Goal: Information Seeking & Learning: Check status

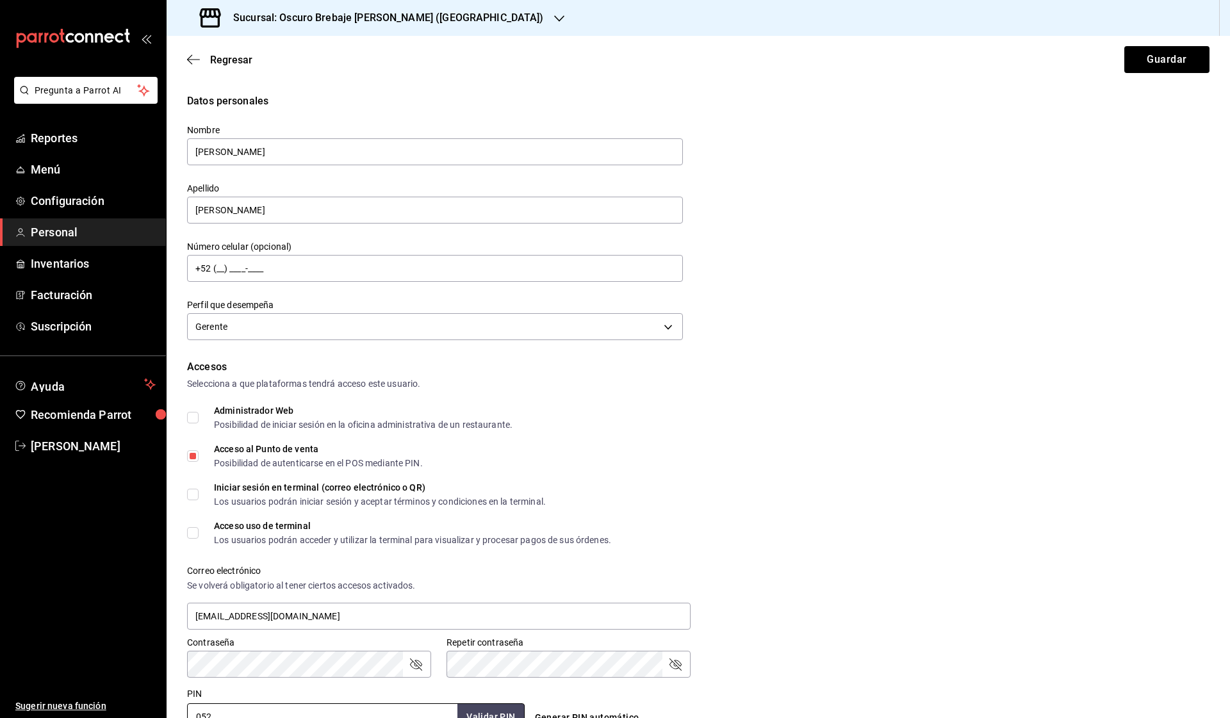
scroll to position [268, 0]
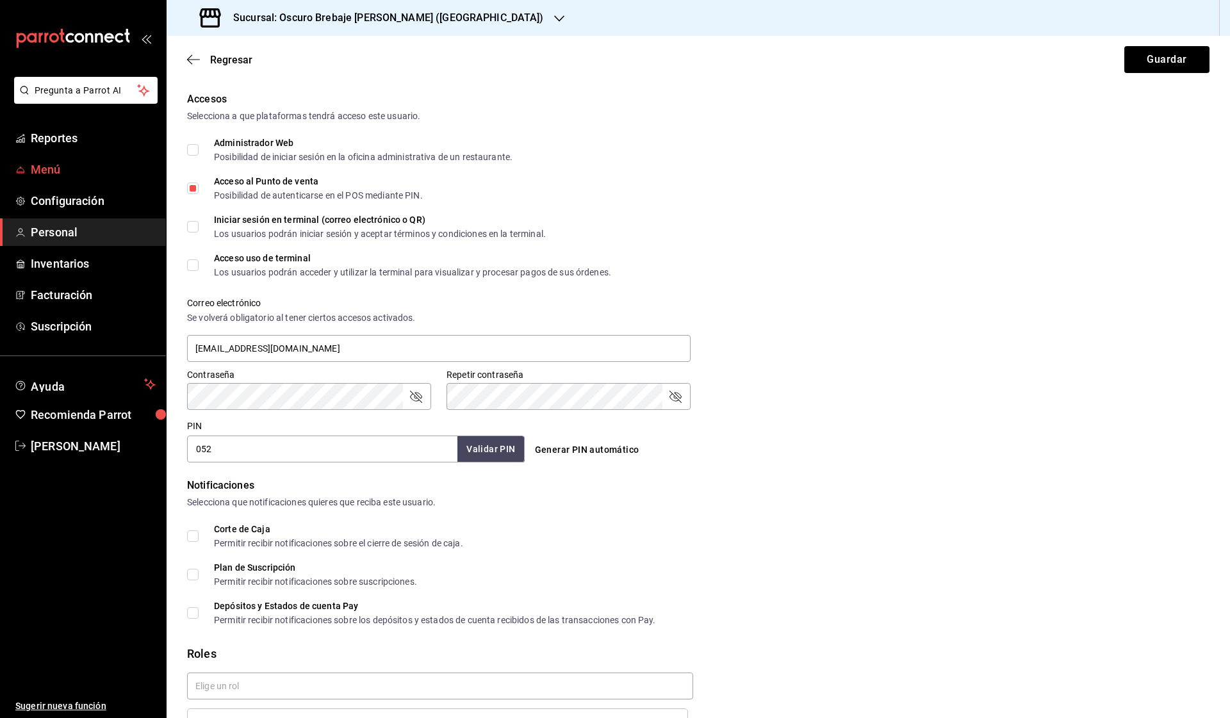
click at [81, 165] on span "Menú" at bounding box center [93, 169] width 125 height 17
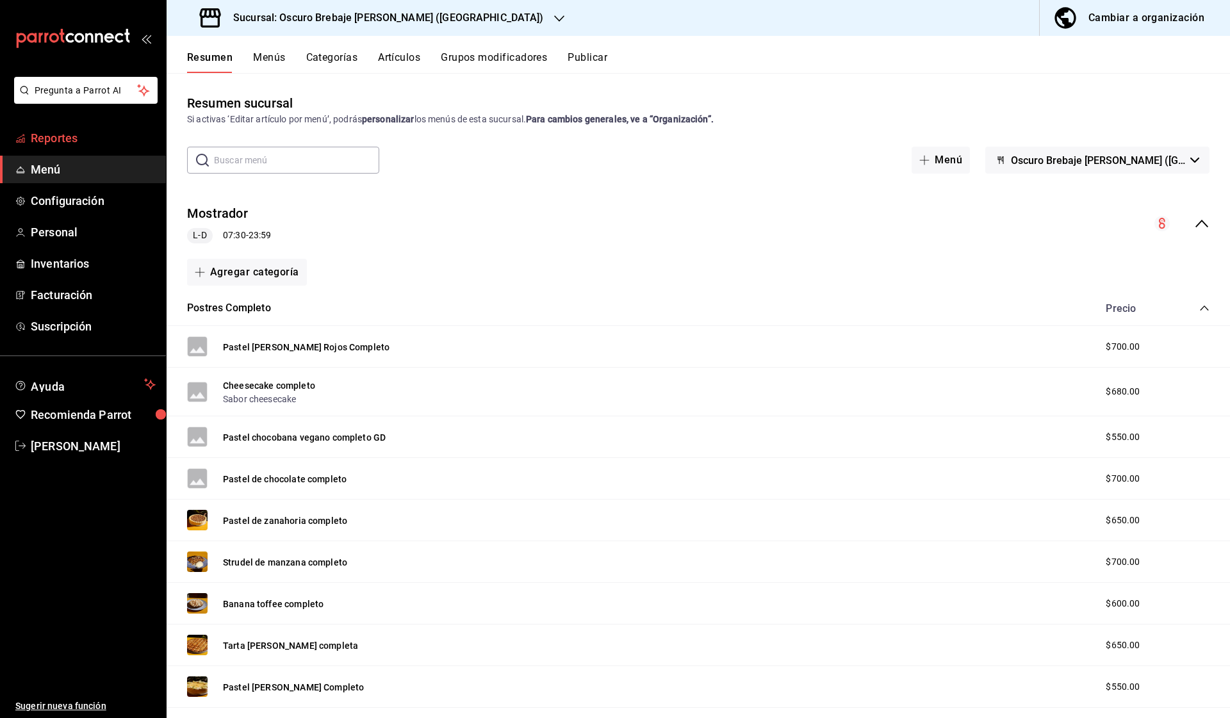
click at [56, 128] on link "Reportes" at bounding box center [83, 138] width 166 height 28
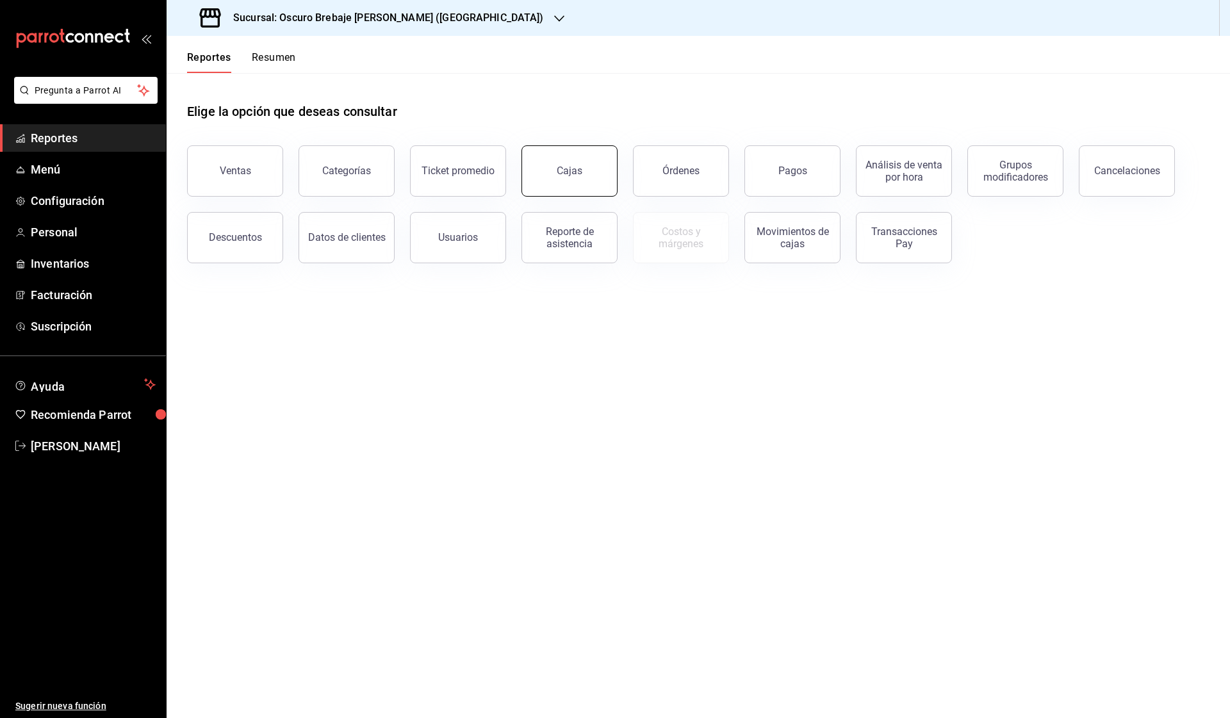
click at [556, 183] on button "Cajas" at bounding box center [570, 170] width 96 height 51
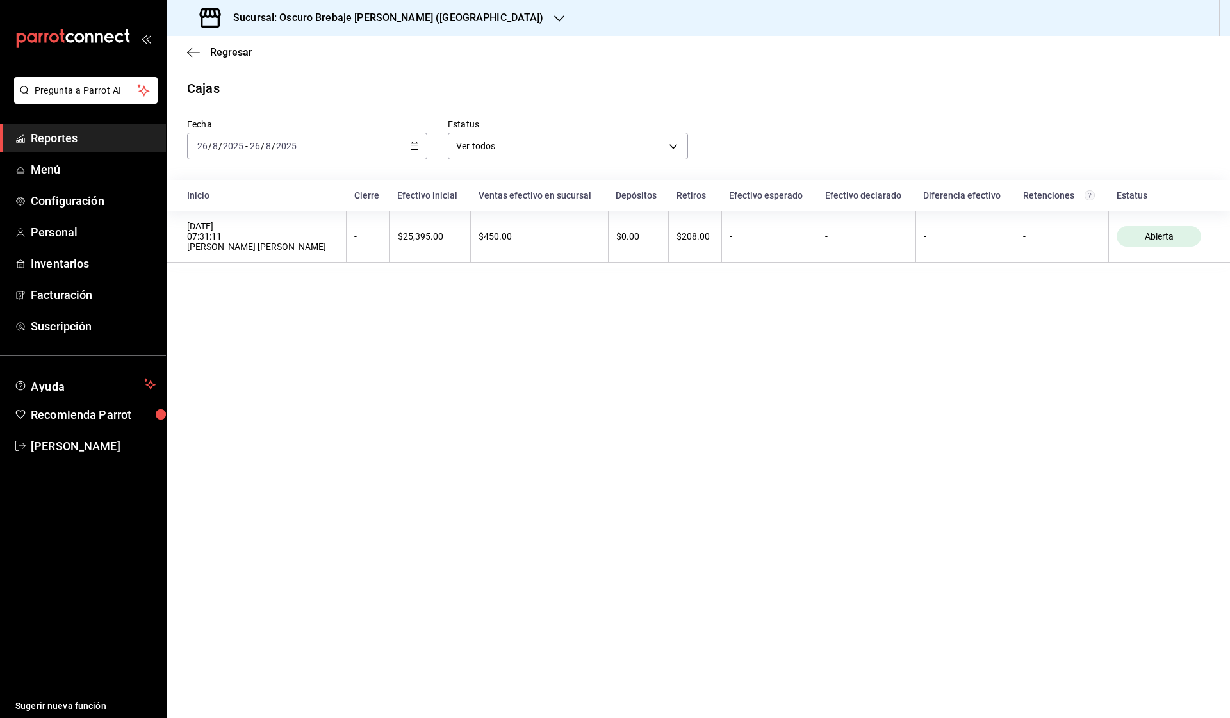
click at [411, 147] on \(Stroke\) "button" at bounding box center [415, 146] width 8 height 7
click at [231, 333] on span "Rango de fechas" at bounding box center [247, 328] width 99 height 13
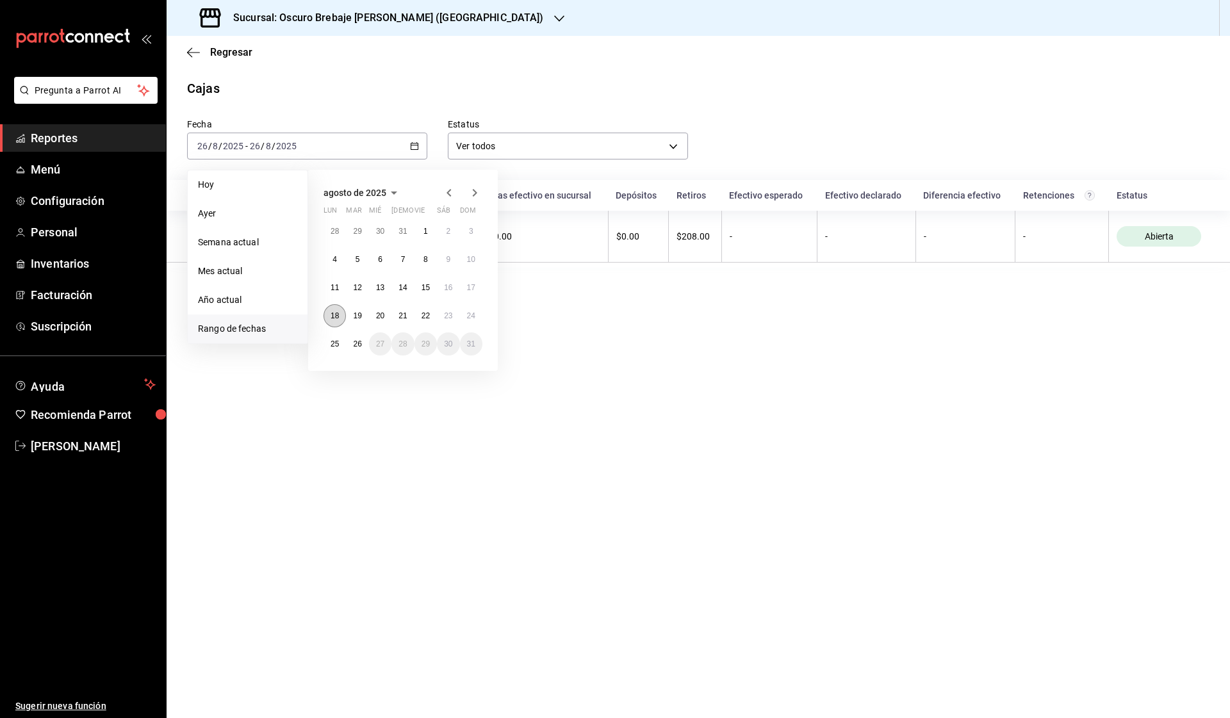
click at [338, 322] on button "18" at bounding box center [335, 315] width 22 height 23
click at [331, 345] on abbr "25" at bounding box center [335, 344] width 8 height 9
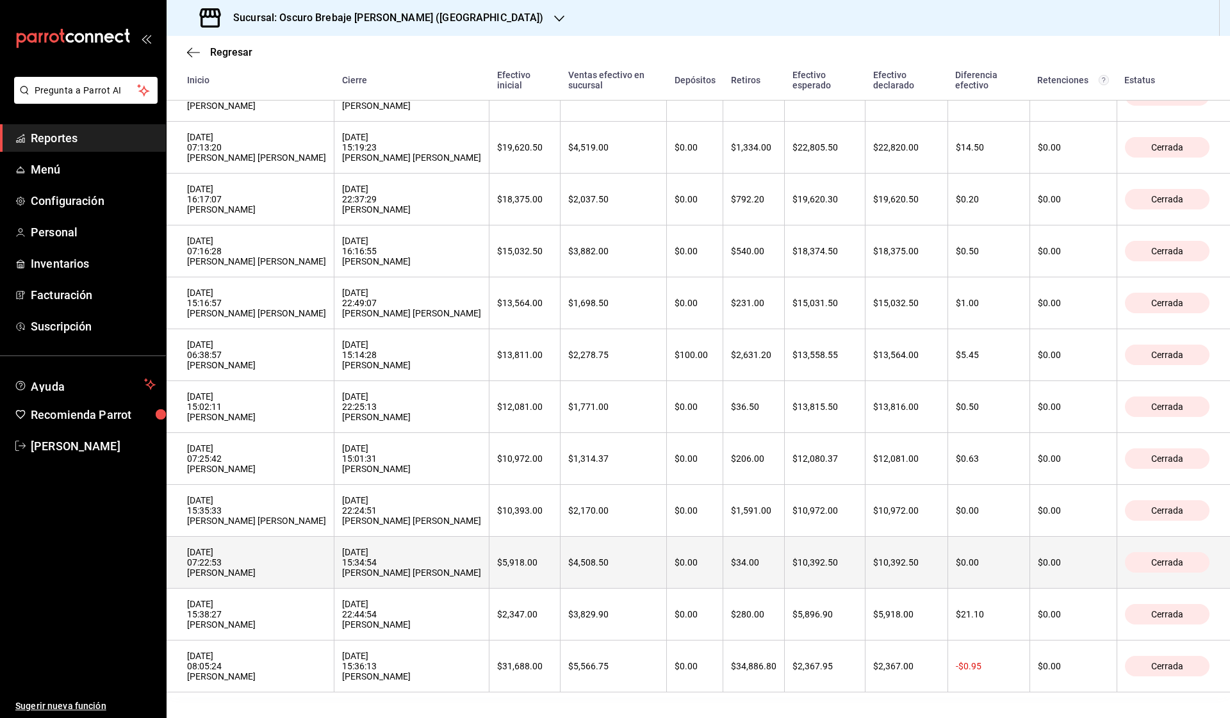
scroll to position [175, 0]
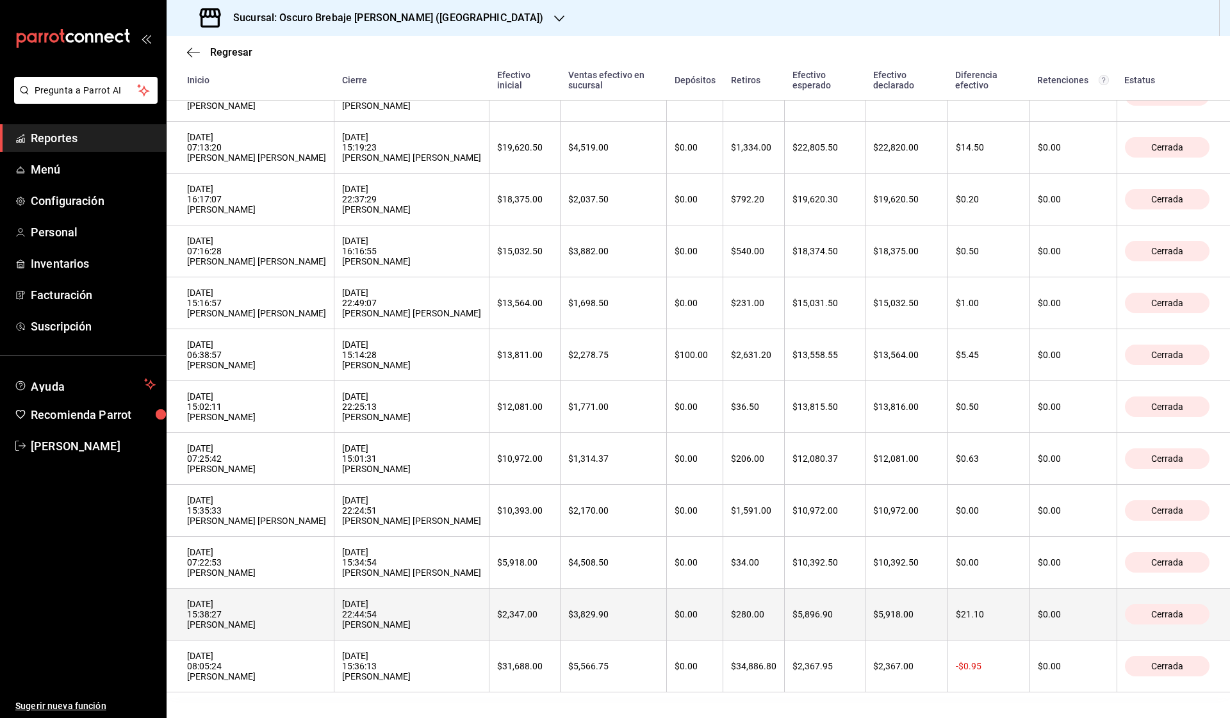
click at [598, 621] on th "$3,829.90" at bounding box center [614, 615] width 106 height 52
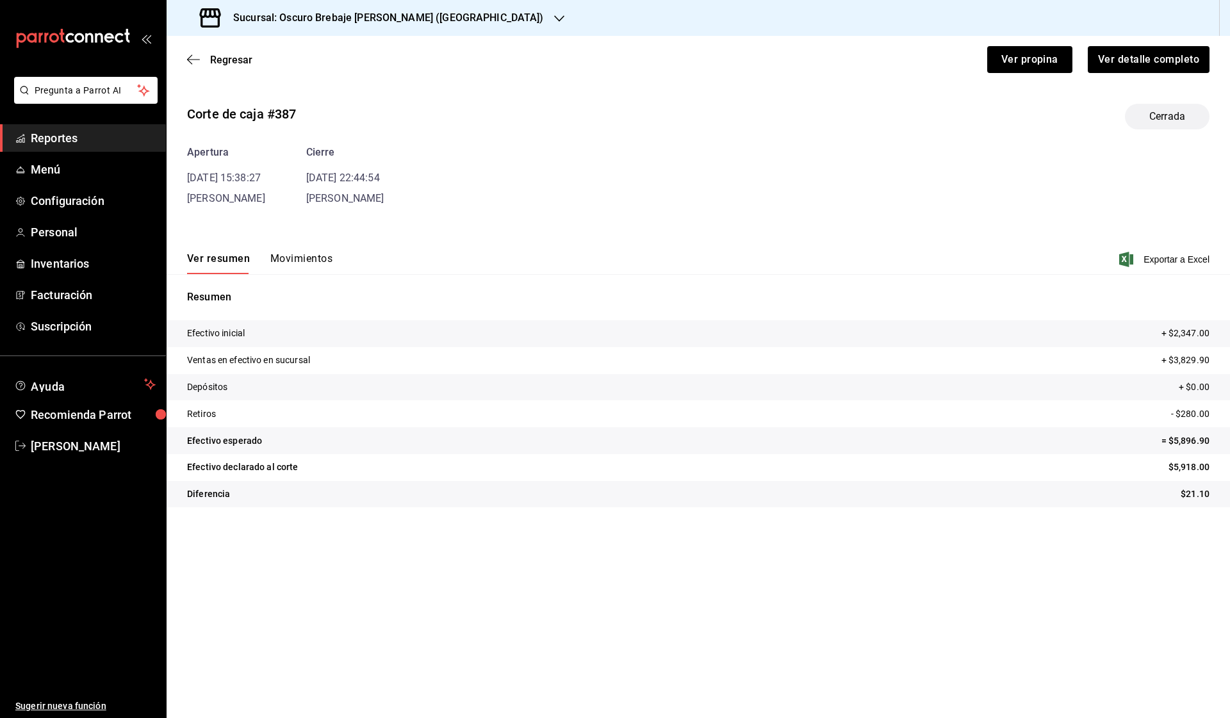
click at [312, 265] on button "Movimientos" at bounding box center [301, 263] width 62 height 22
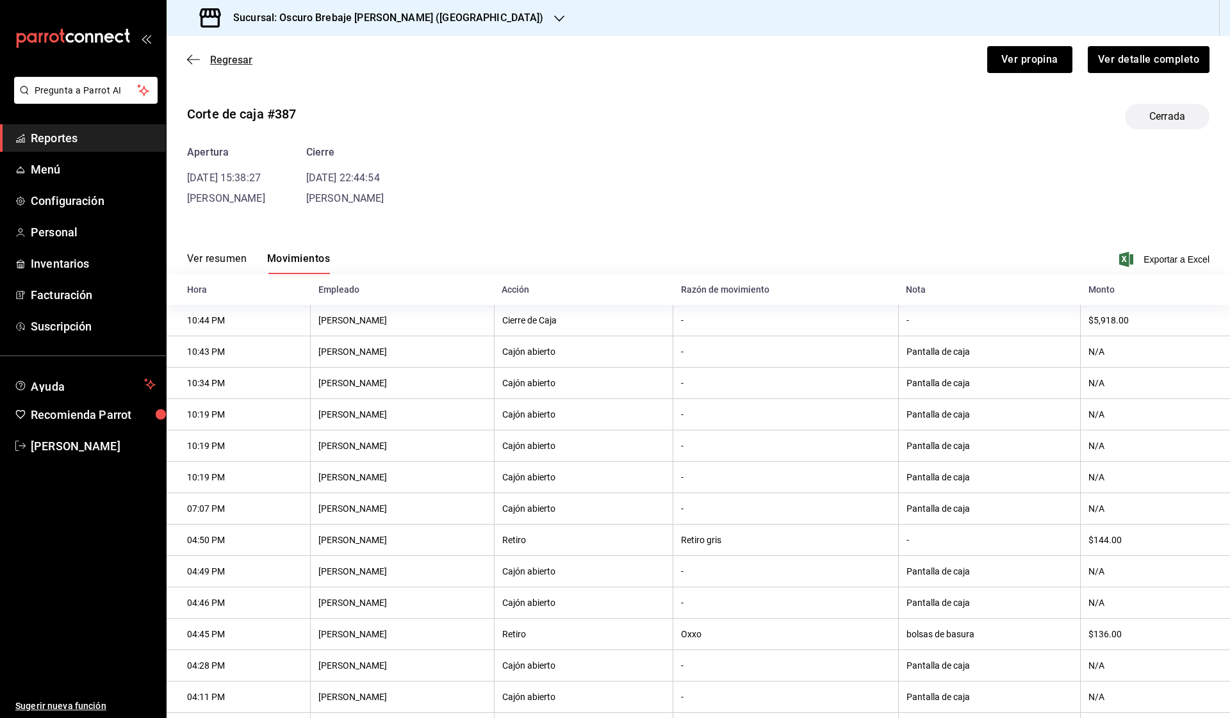
click at [204, 62] on span "Regresar" at bounding box center [219, 60] width 65 height 12
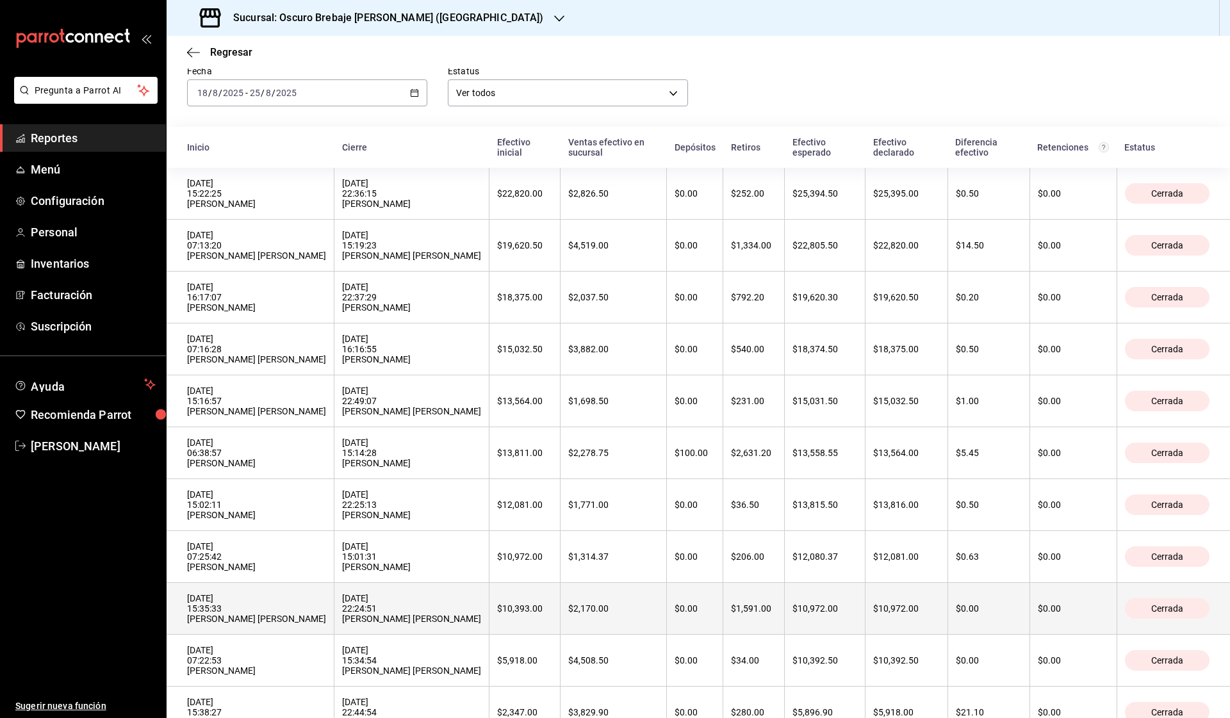
scroll to position [76, 0]
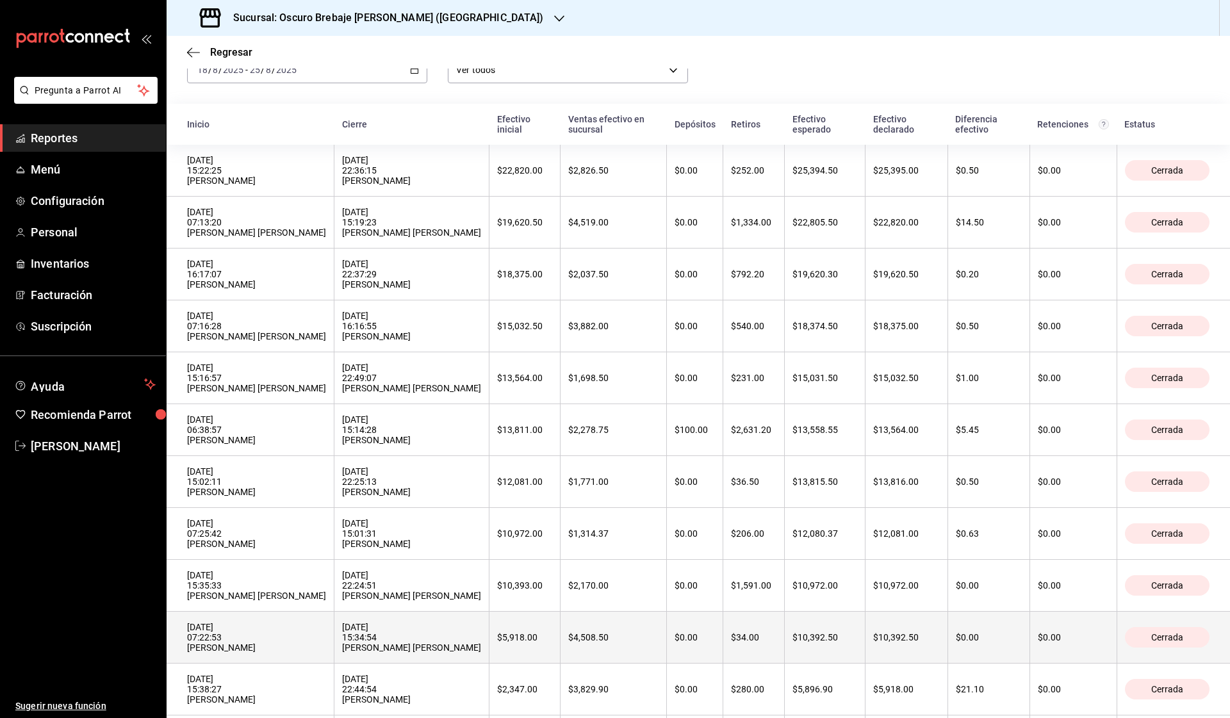
click at [304, 647] on div "[DATE] 07:22:53 [PERSON_NAME]" at bounding box center [256, 637] width 139 height 31
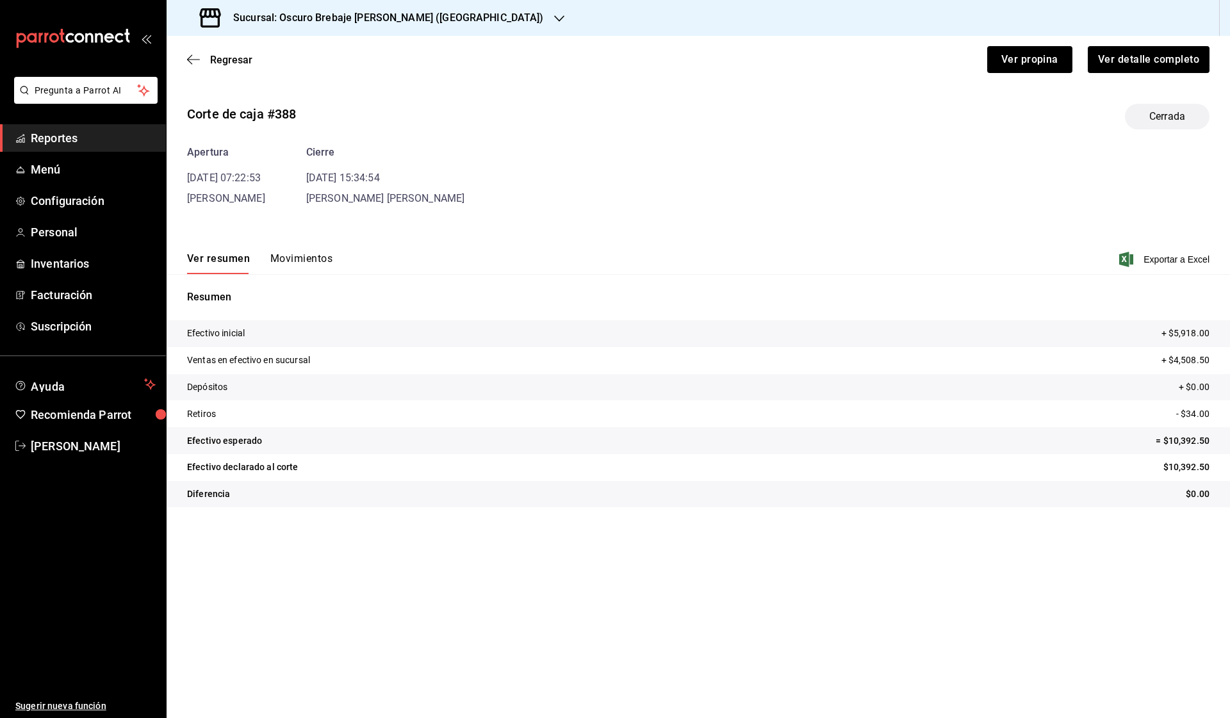
click at [303, 216] on div "Corte de caja #388 Cerrada Apertura [DATE] 07:22:53 [PERSON_NAME] [DATE] 15:34:…" at bounding box center [699, 308] width 1064 height 429
click at [299, 259] on button "Movimientos" at bounding box center [301, 263] width 62 height 22
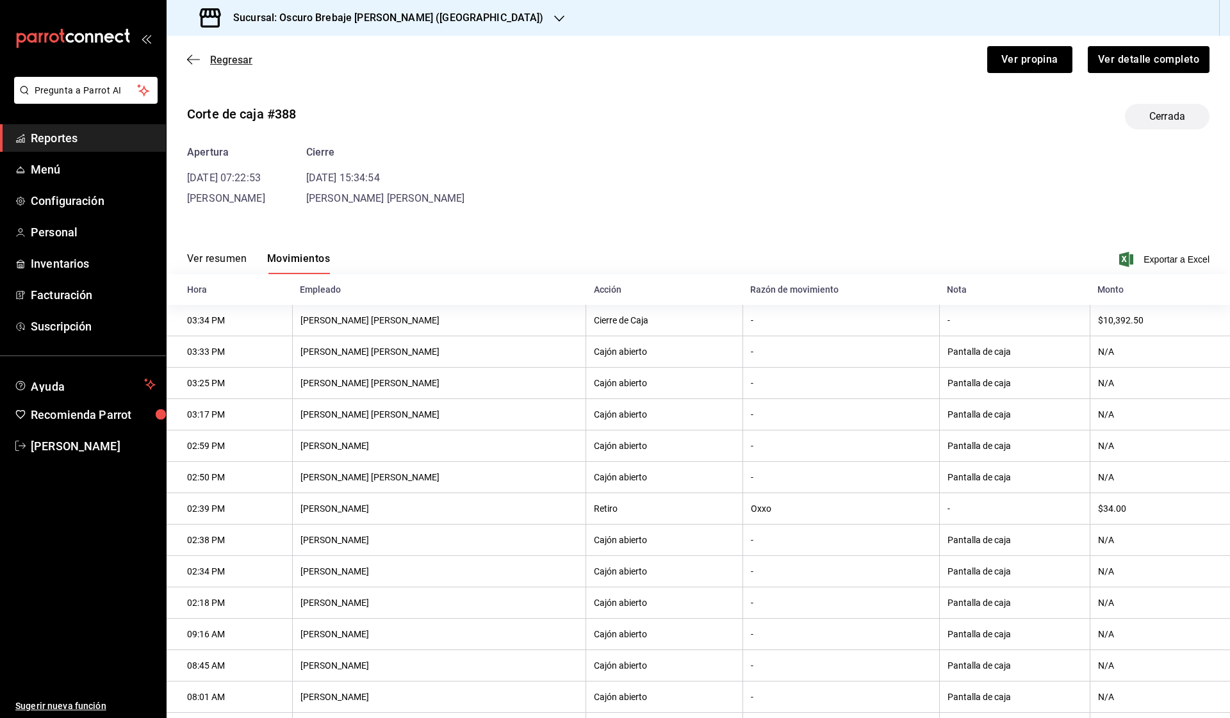
click at [215, 54] on span "Regresar" at bounding box center [231, 60] width 42 height 12
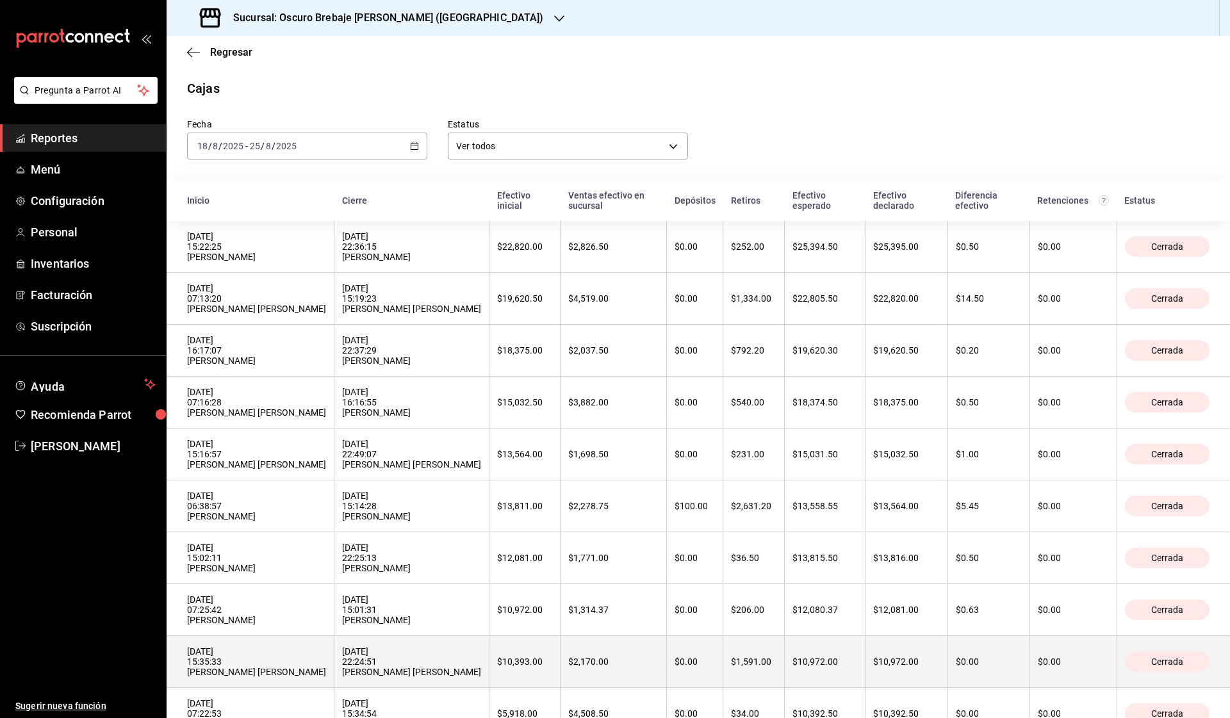
click at [242, 656] on div "[DATE] 15:35:33 [PERSON_NAME] [PERSON_NAME]" at bounding box center [256, 662] width 139 height 31
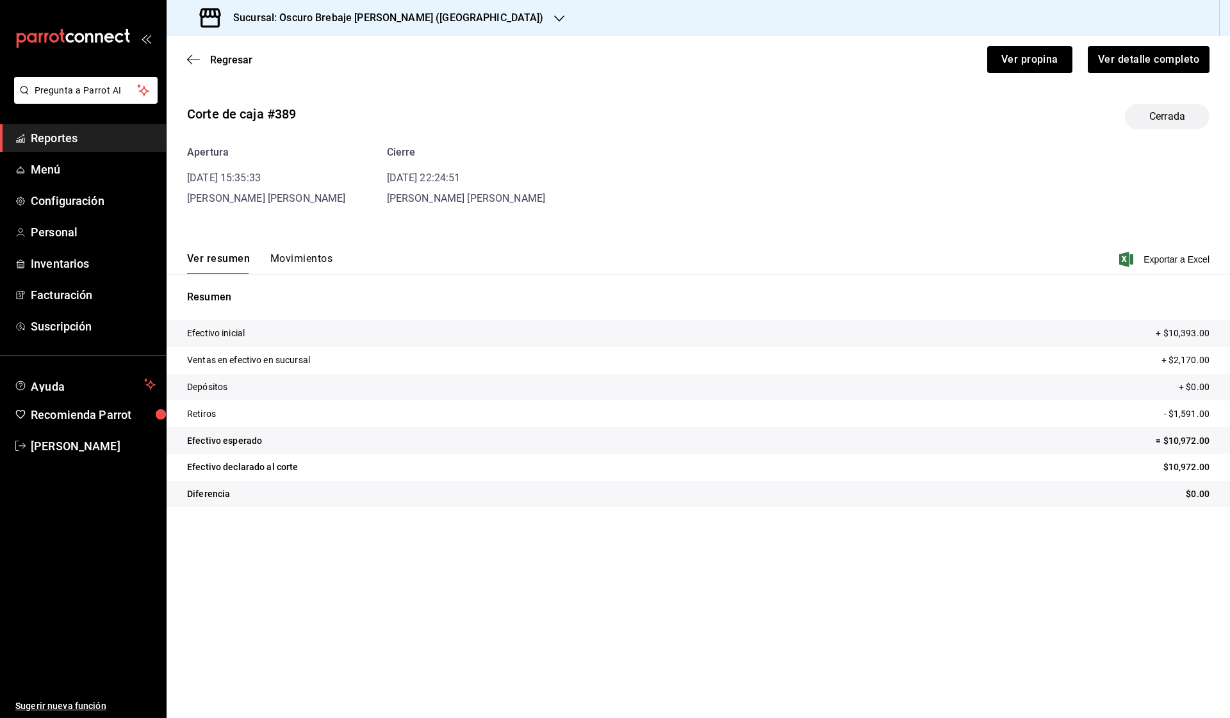
click at [294, 265] on button "Movimientos" at bounding box center [301, 263] width 62 height 22
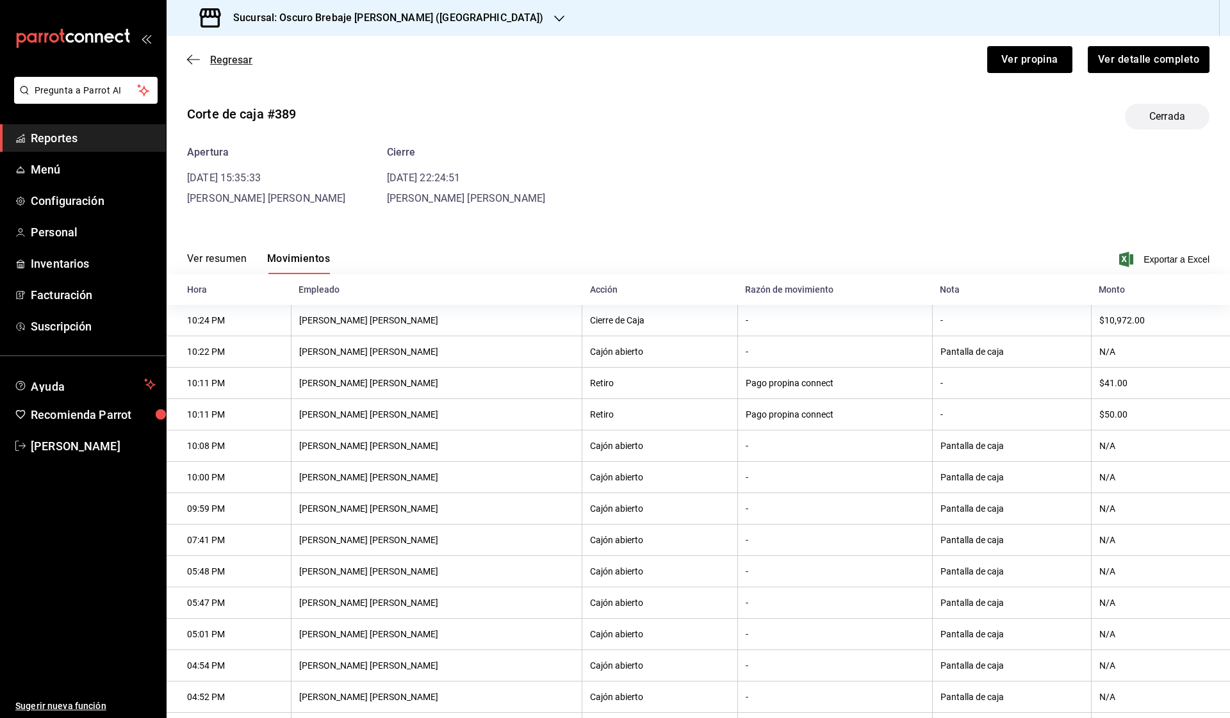
click at [232, 60] on span "Regresar" at bounding box center [231, 60] width 42 height 12
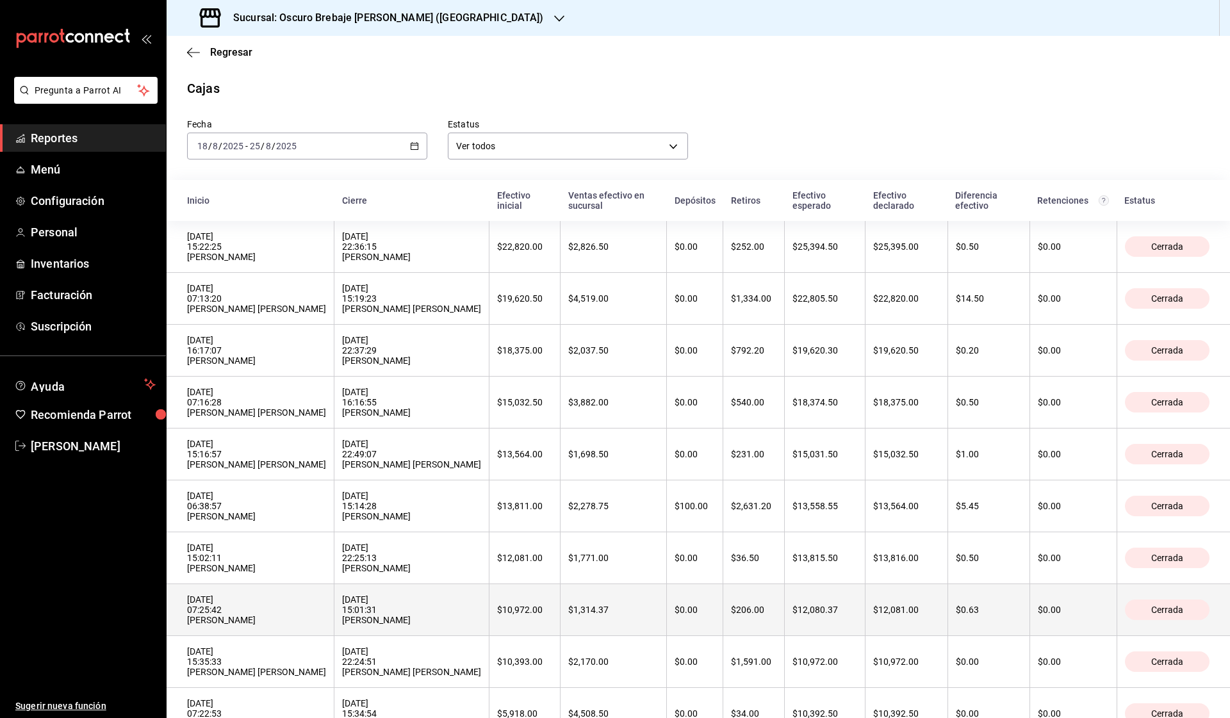
click at [277, 600] on div "[DATE] 07:25:42 [PERSON_NAME]" at bounding box center [256, 610] width 139 height 31
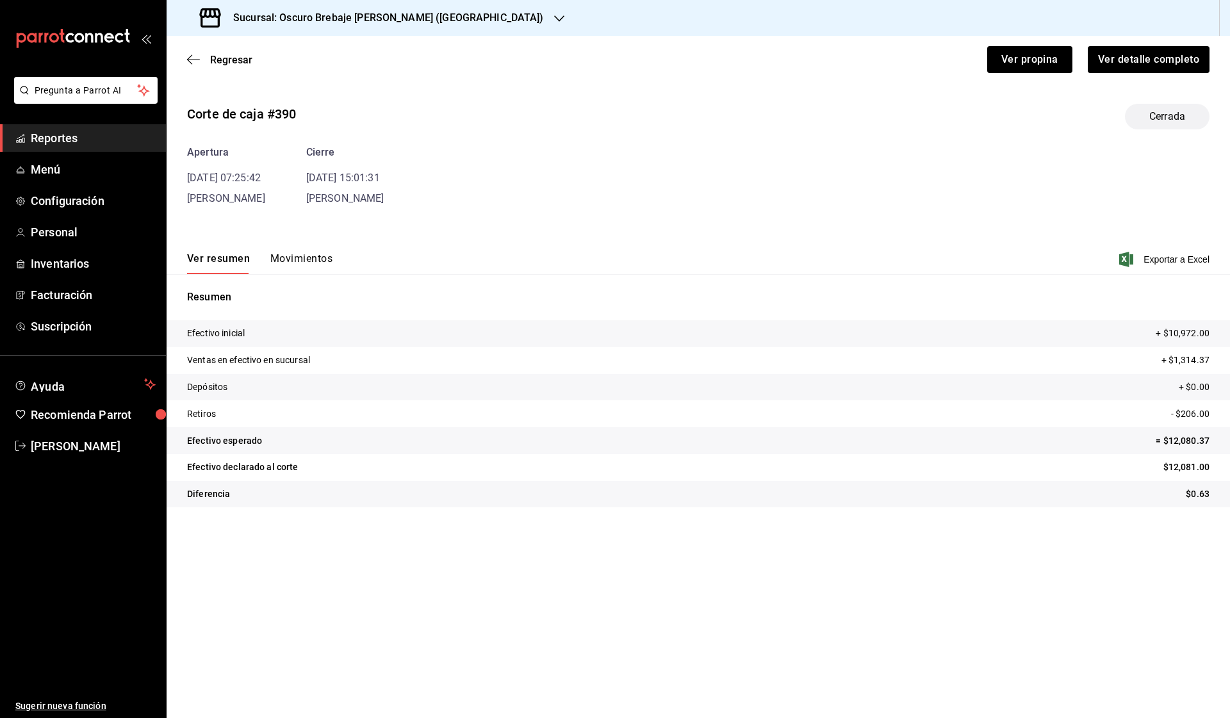
click at [280, 253] on button "Movimientos" at bounding box center [301, 263] width 62 height 22
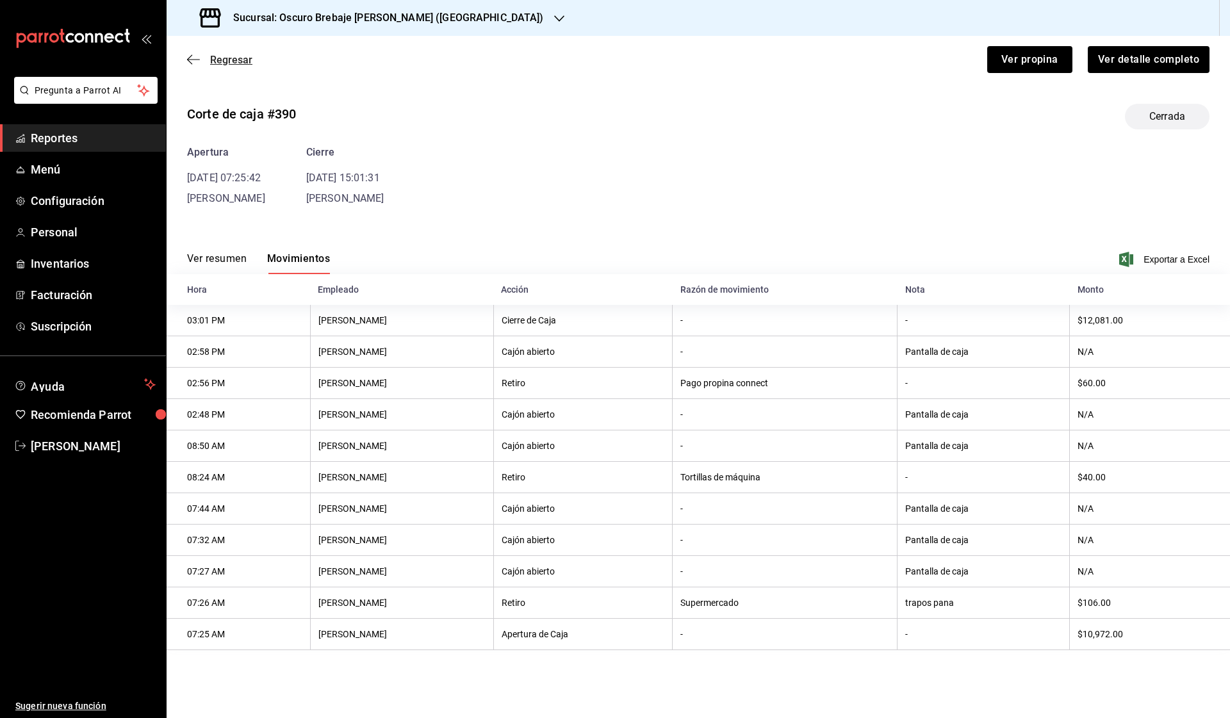
click at [242, 57] on span "Regresar" at bounding box center [231, 60] width 42 height 12
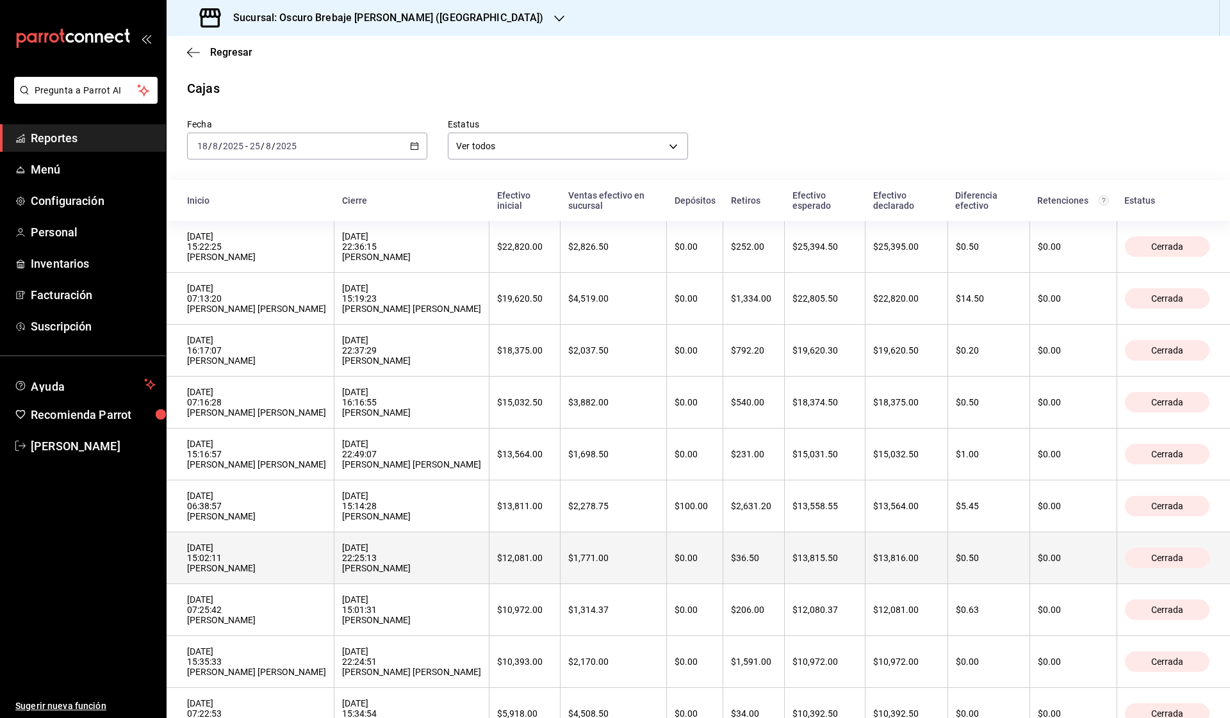
click at [242, 532] on th "[DATE] 15:02:11 [PERSON_NAME]" at bounding box center [251, 558] width 168 height 52
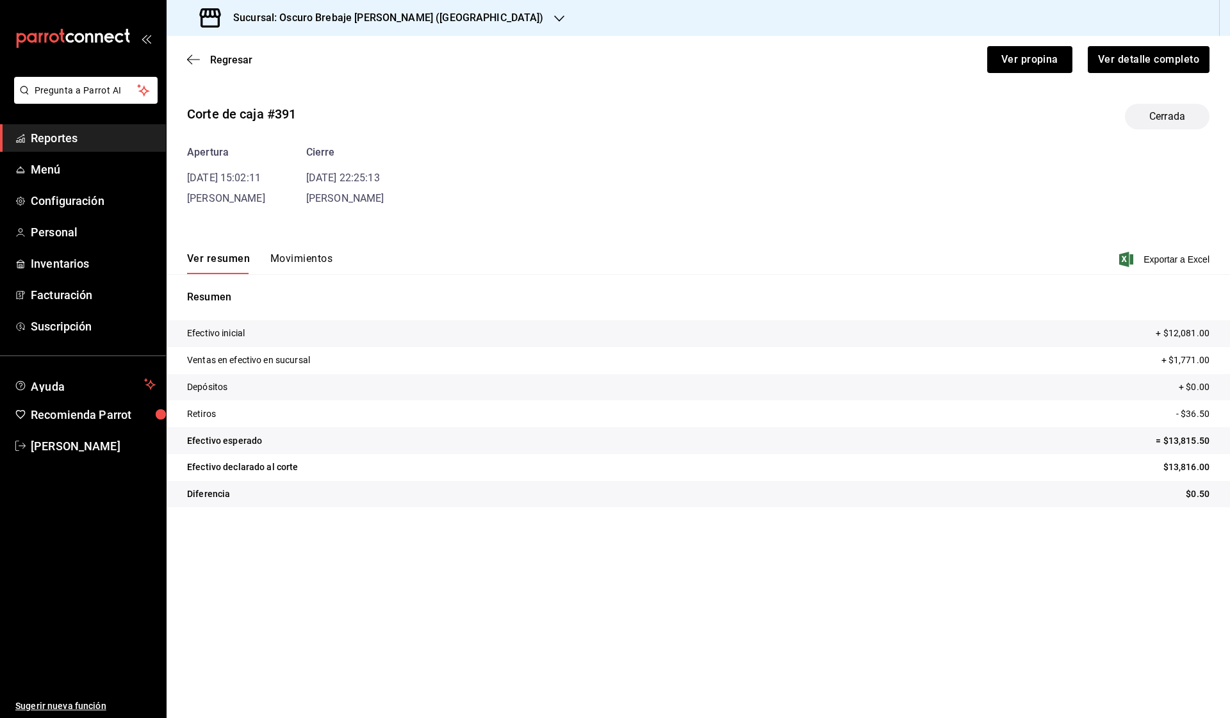
click at [315, 256] on button "Movimientos" at bounding box center [301, 263] width 62 height 22
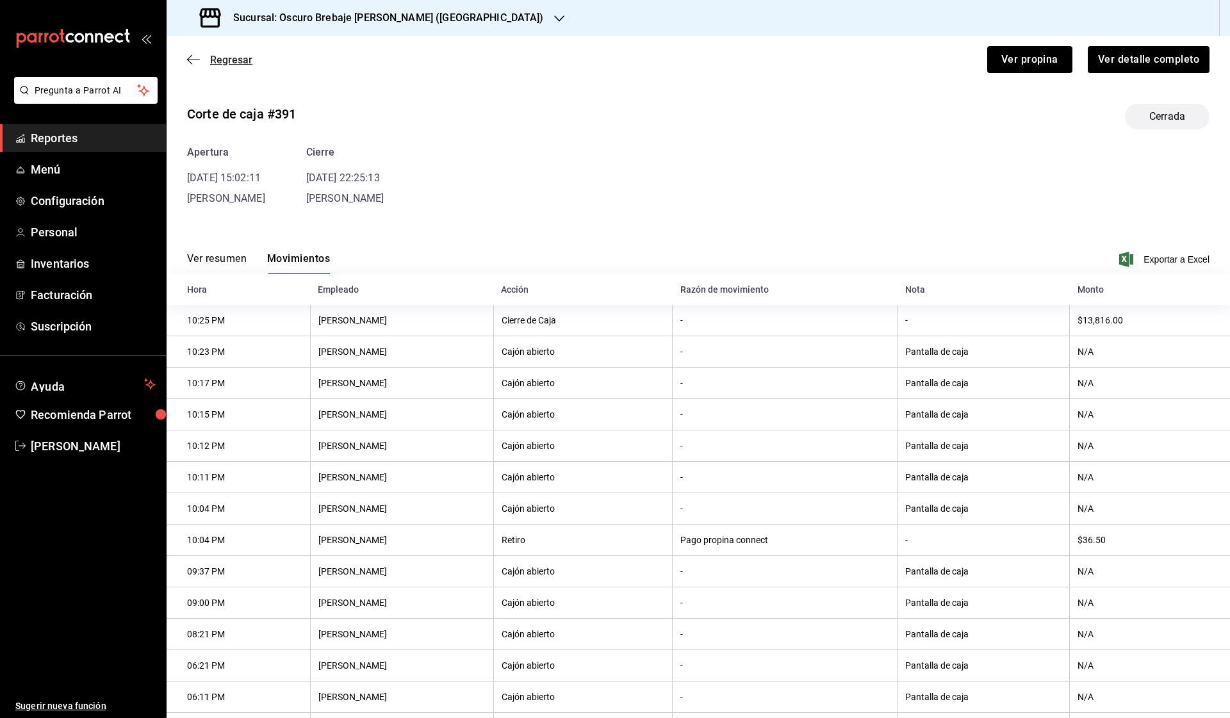
click at [196, 58] on icon "button" at bounding box center [193, 60] width 13 height 12
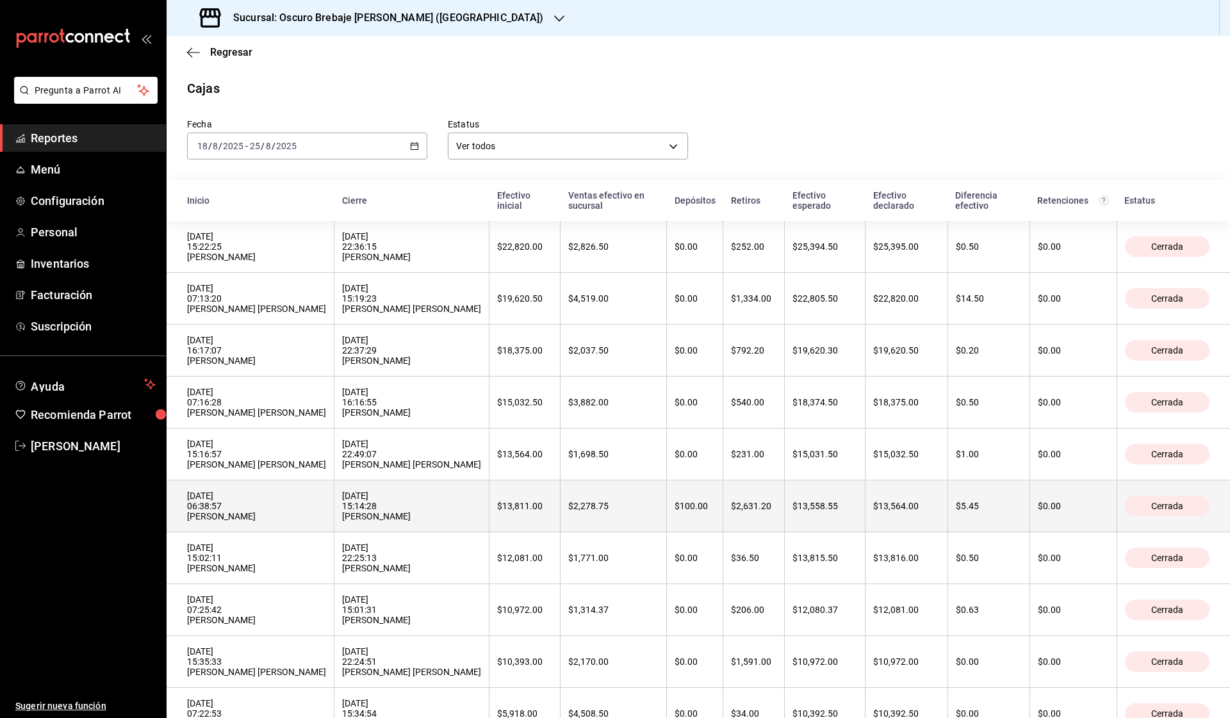
click at [334, 496] on th "[DATE] 15:14:28 [PERSON_NAME]" at bounding box center [411, 507] width 155 height 52
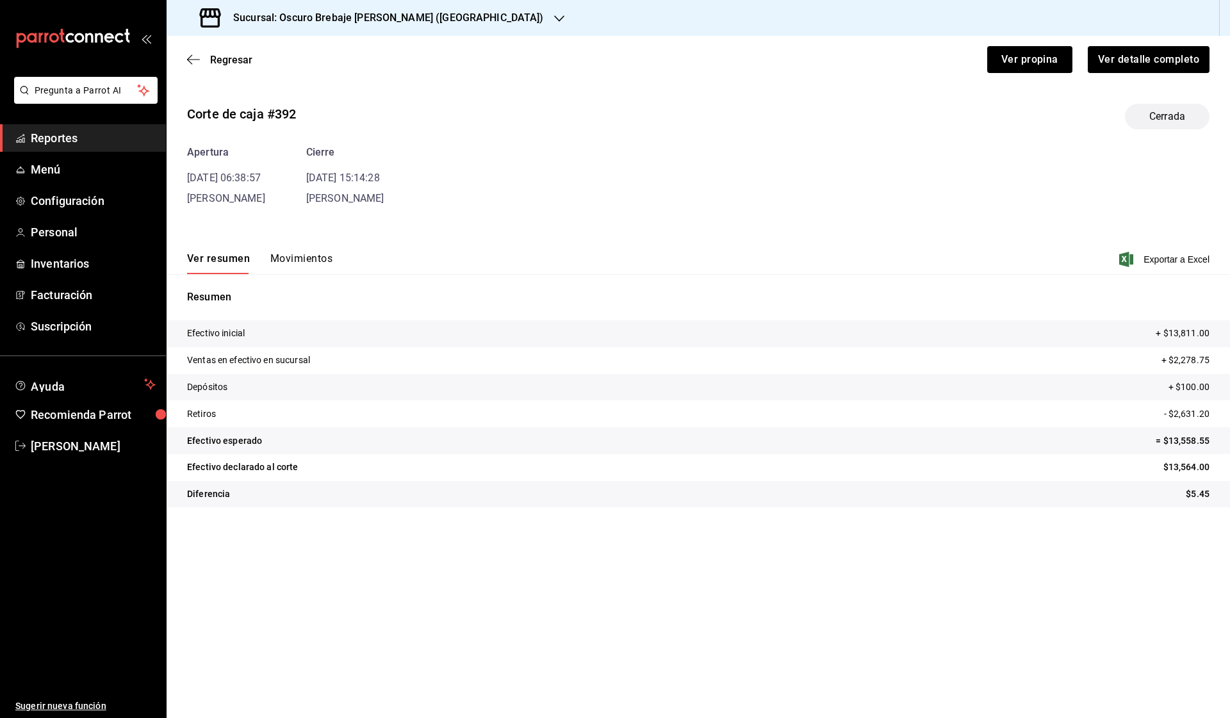
click at [296, 260] on button "Movimientos" at bounding box center [301, 263] width 62 height 22
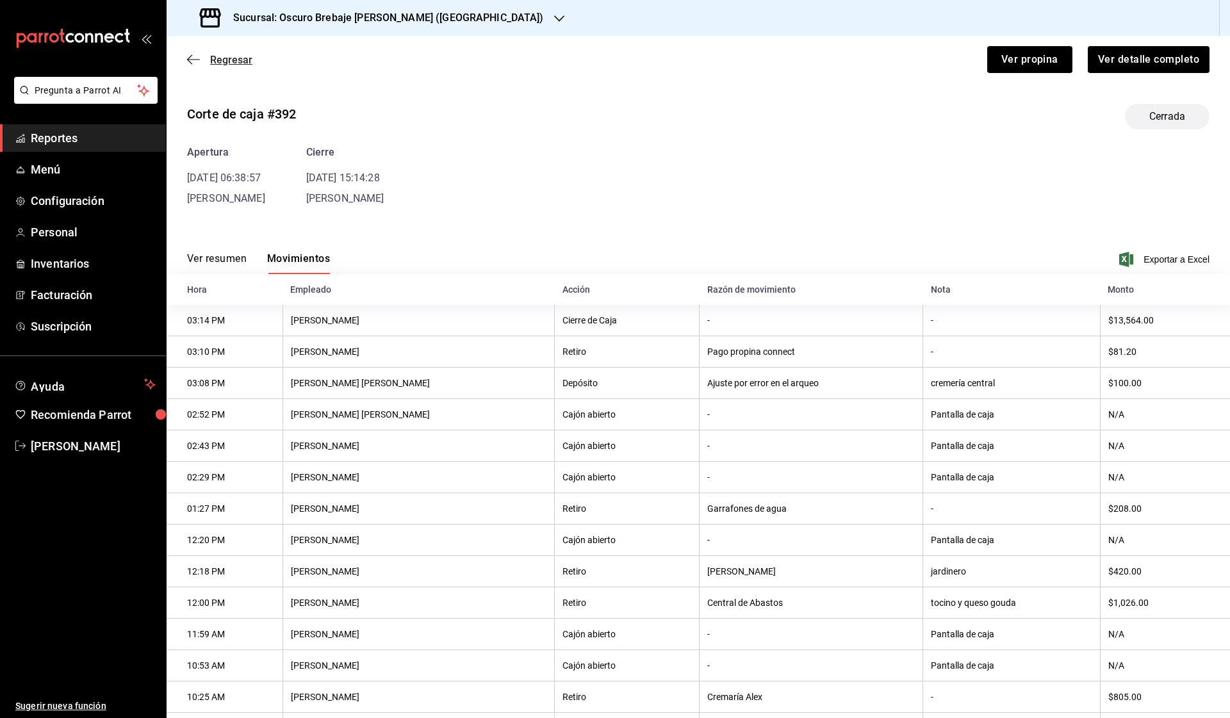
click at [240, 54] on span "Regresar" at bounding box center [231, 60] width 42 height 12
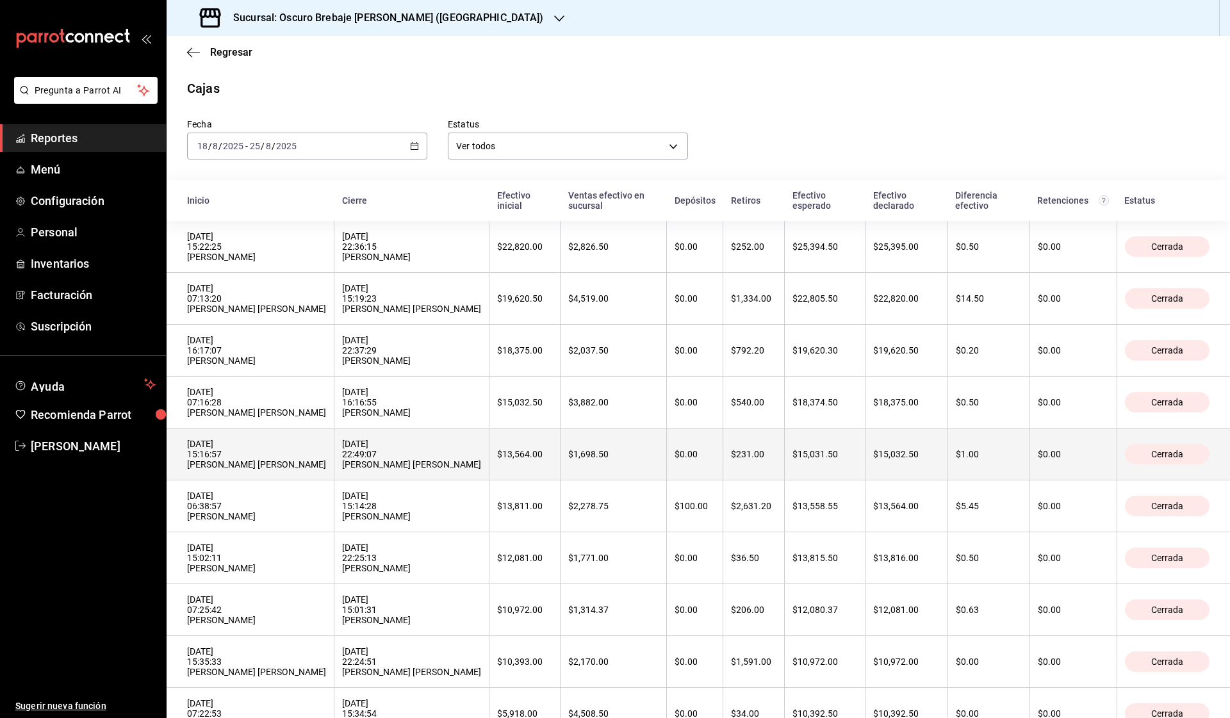
click at [306, 465] on div "[DATE] 15:16:57 [PERSON_NAME] [PERSON_NAME]" at bounding box center [256, 454] width 139 height 31
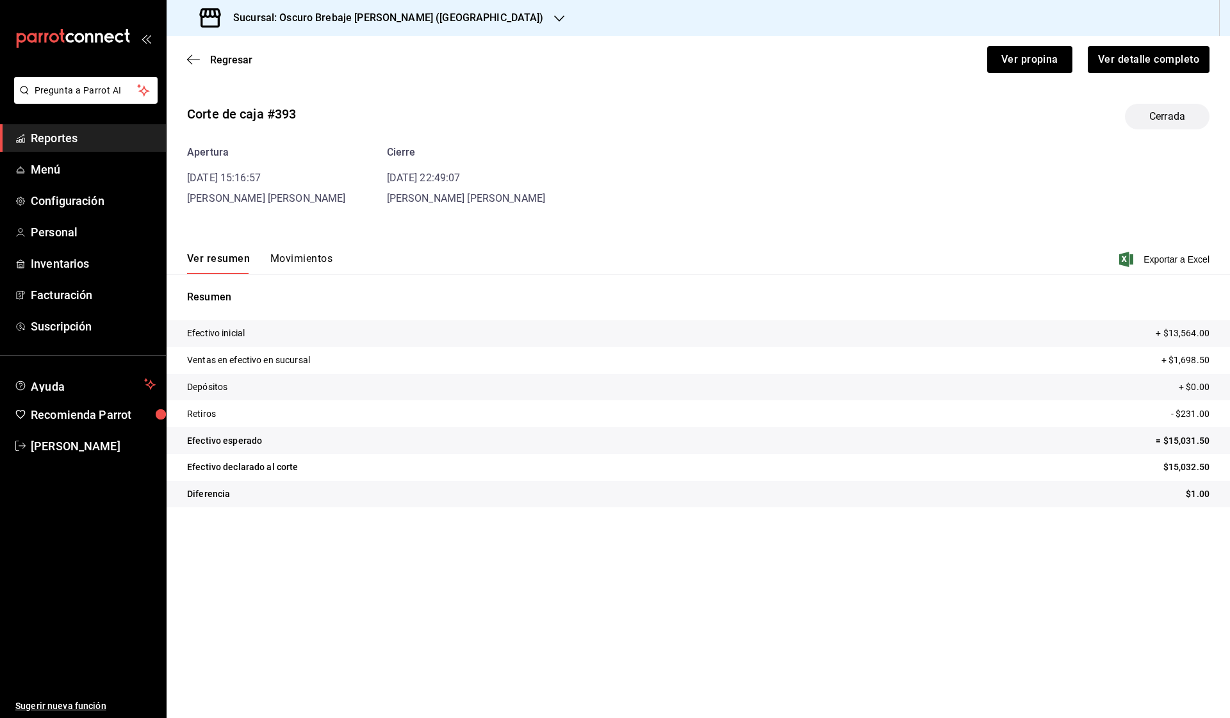
click at [286, 260] on button "Movimientos" at bounding box center [301, 263] width 62 height 22
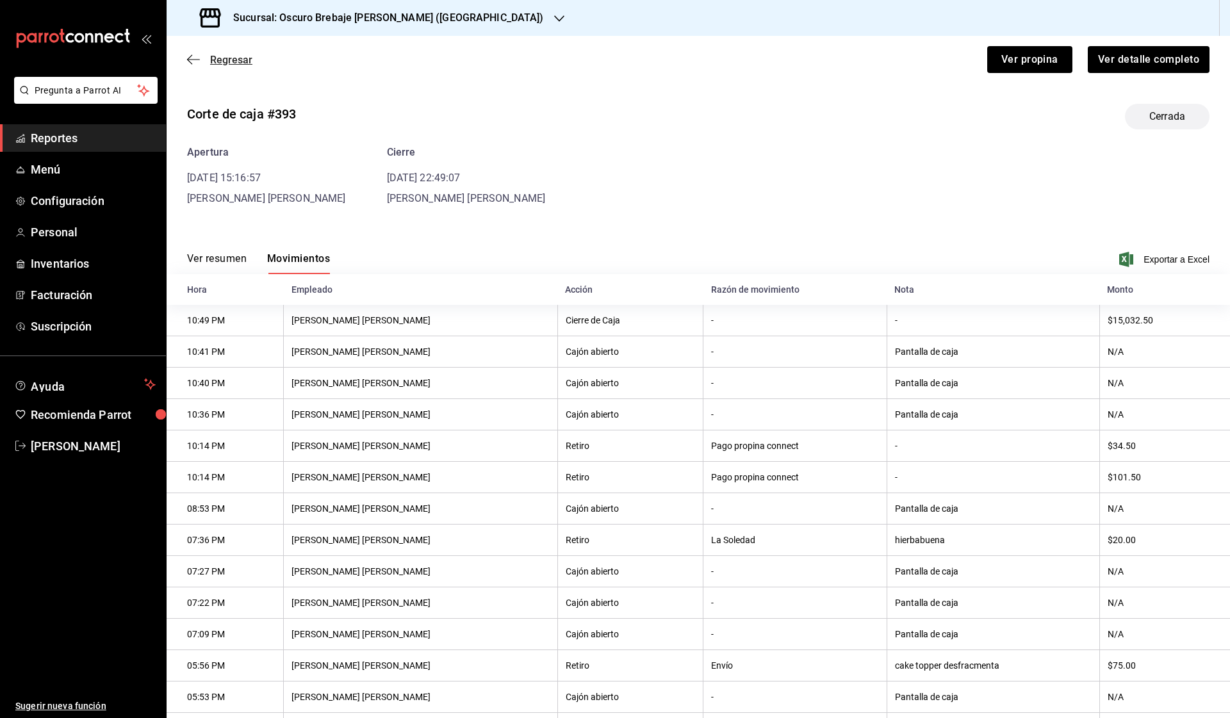
click at [240, 54] on span "Regresar" at bounding box center [231, 60] width 42 height 12
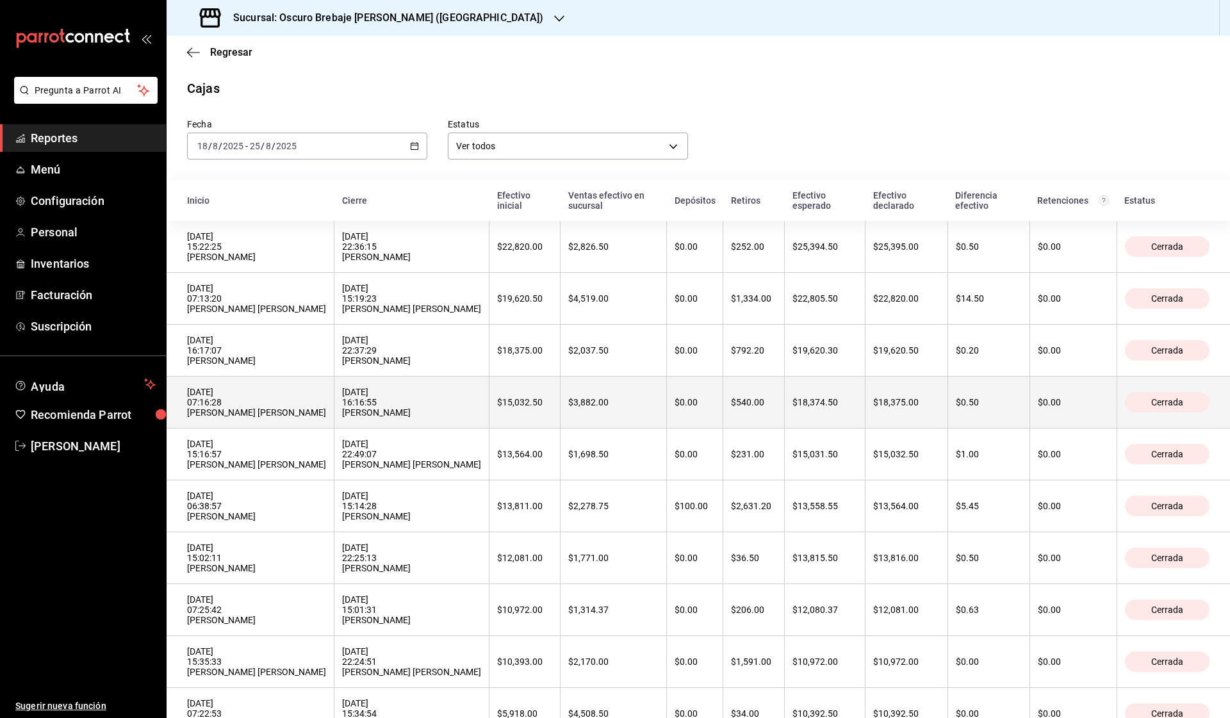
click at [304, 401] on div "[DATE] 07:16:28 [PERSON_NAME] [PERSON_NAME]" at bounding box center [256, 402] width 139 height 31
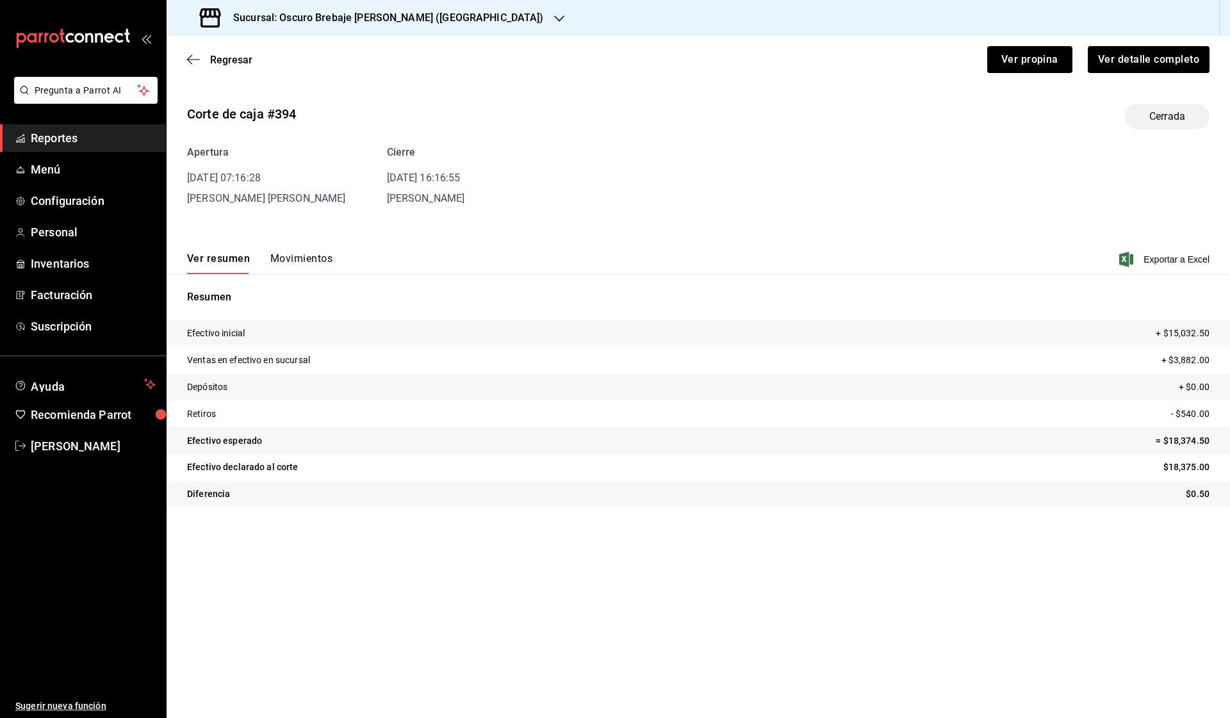
click at [293, 202] on span "[PERSON_NAME] [PERSON_NAME]" at bounding box center [266, 198] width 159 height 12
click at [286, 262] on button "Movimientos" at bounding box center [301, 263] width 62 height 22
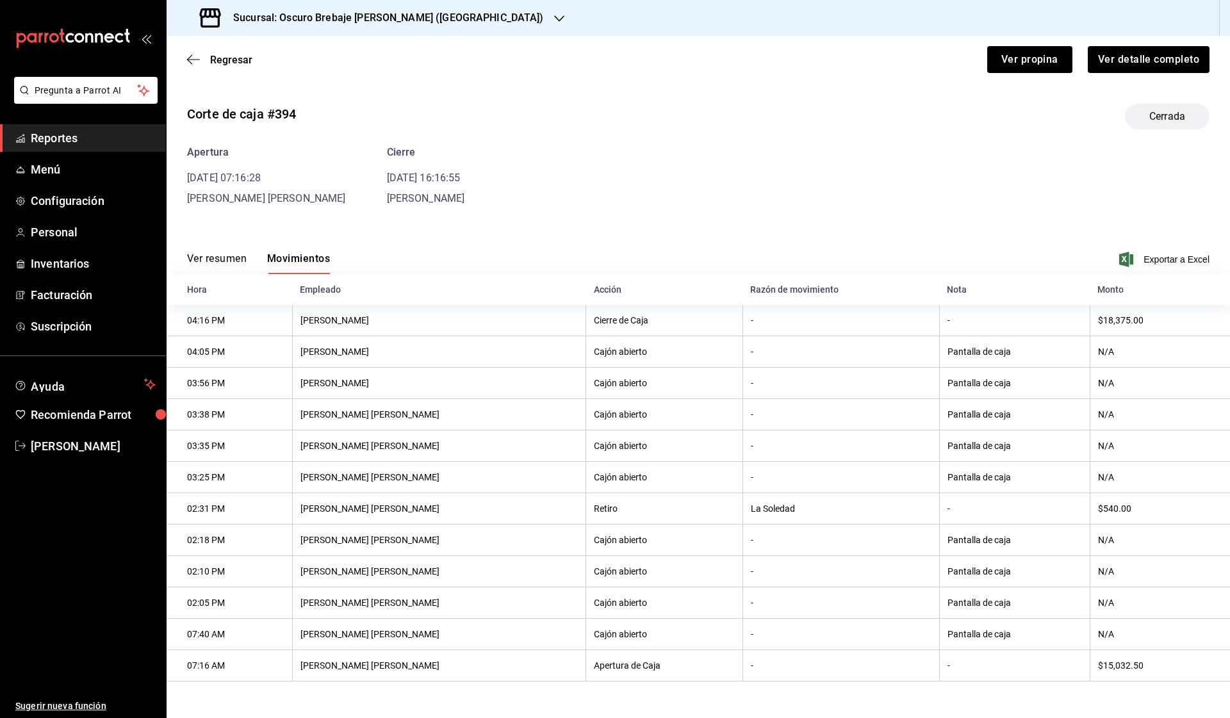
click at [588, 516] on th "Retiro" at bounding box center [664, 508] width 156 height 31
click at [220, 53] on div "Regresar Ver propina Ver detalle completo" at bounding box center [699, 59] width 1064 height 47
click at [220, 56] on span "Regresar" at bounding box center [231, 60] width 42 height 12
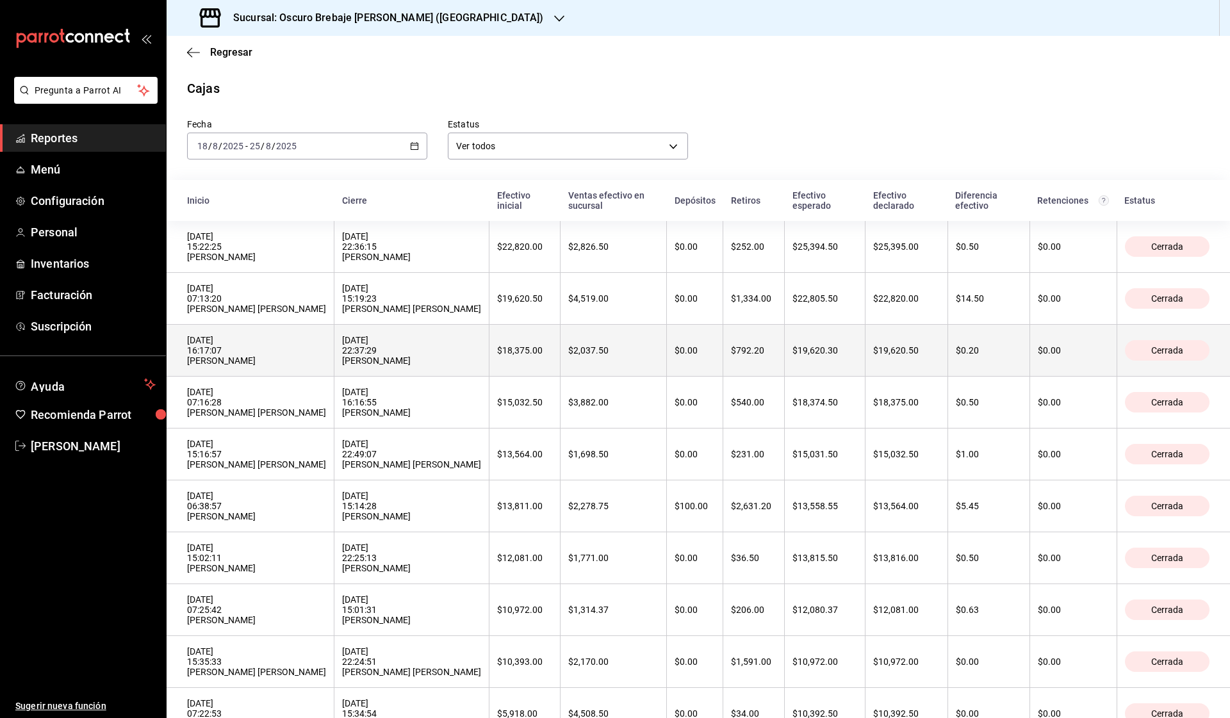
click at [270, 358] on div "[DATE] 16:17:07 [PERSON_NAME]" at bounding box center [256, 350] width 139 height 31
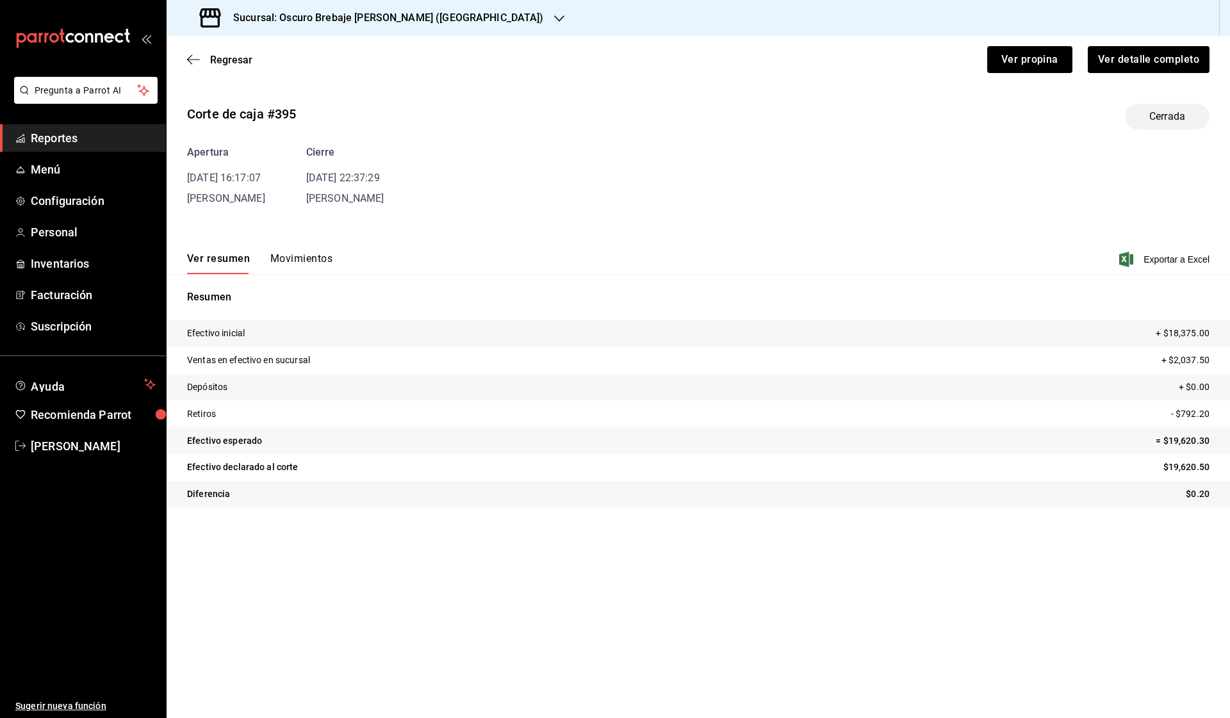
click at [300, 263] on button "Movimientos" at bounding box center [301, 263] width 62 height 22
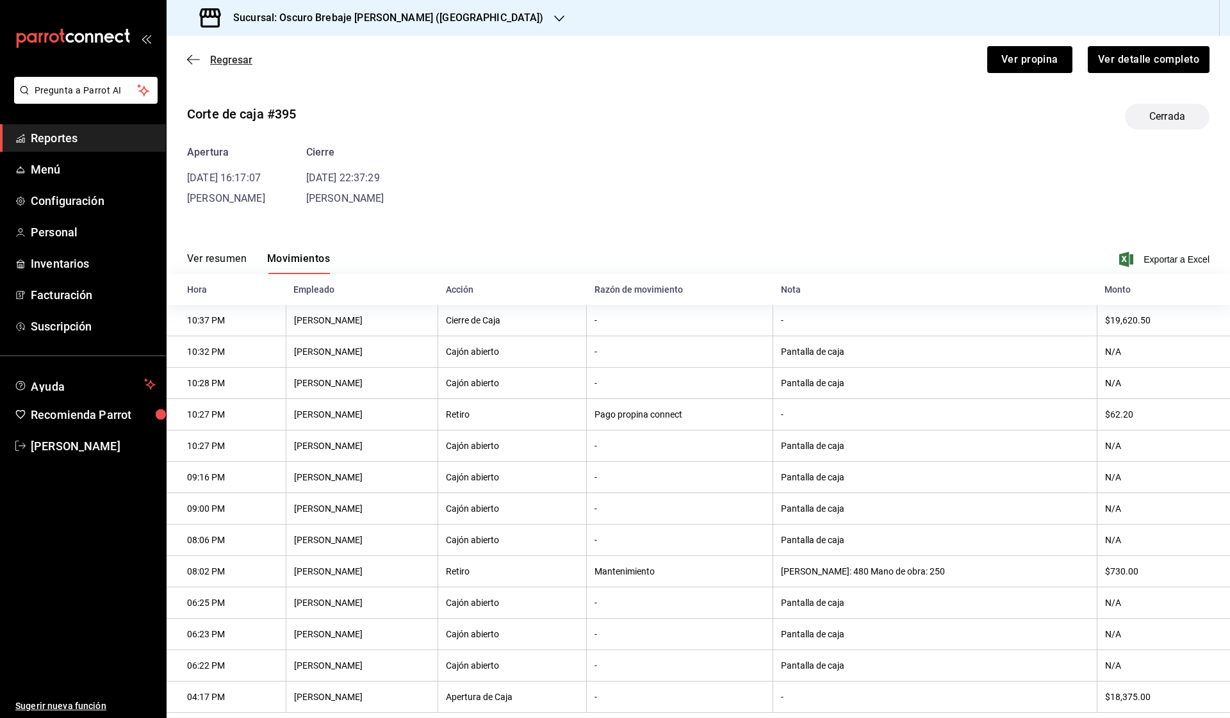
click at [240, 59] on span "Regresar" at bounding box center [231, 60] width 42 height 12
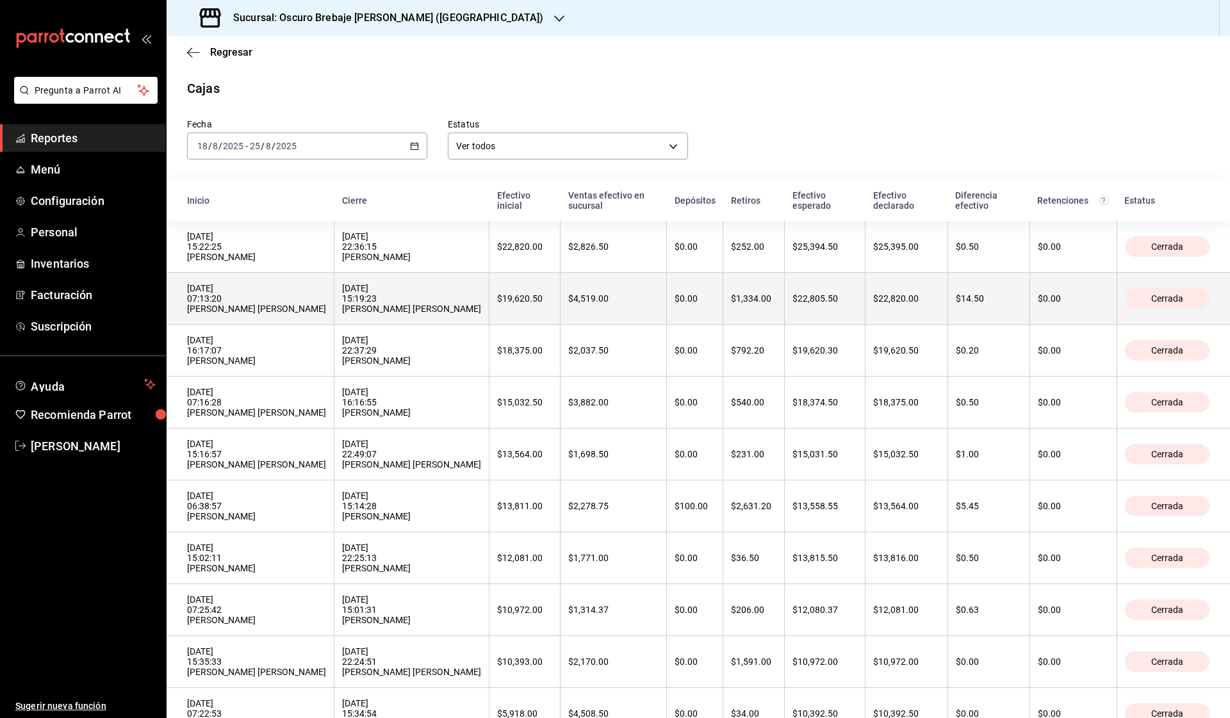
click at [259, 297] on div "[DATE] 07:13:20 [PERSON_NAME] [PERSON_NAME]" at bounding box center [256, 298] width 139 height 31
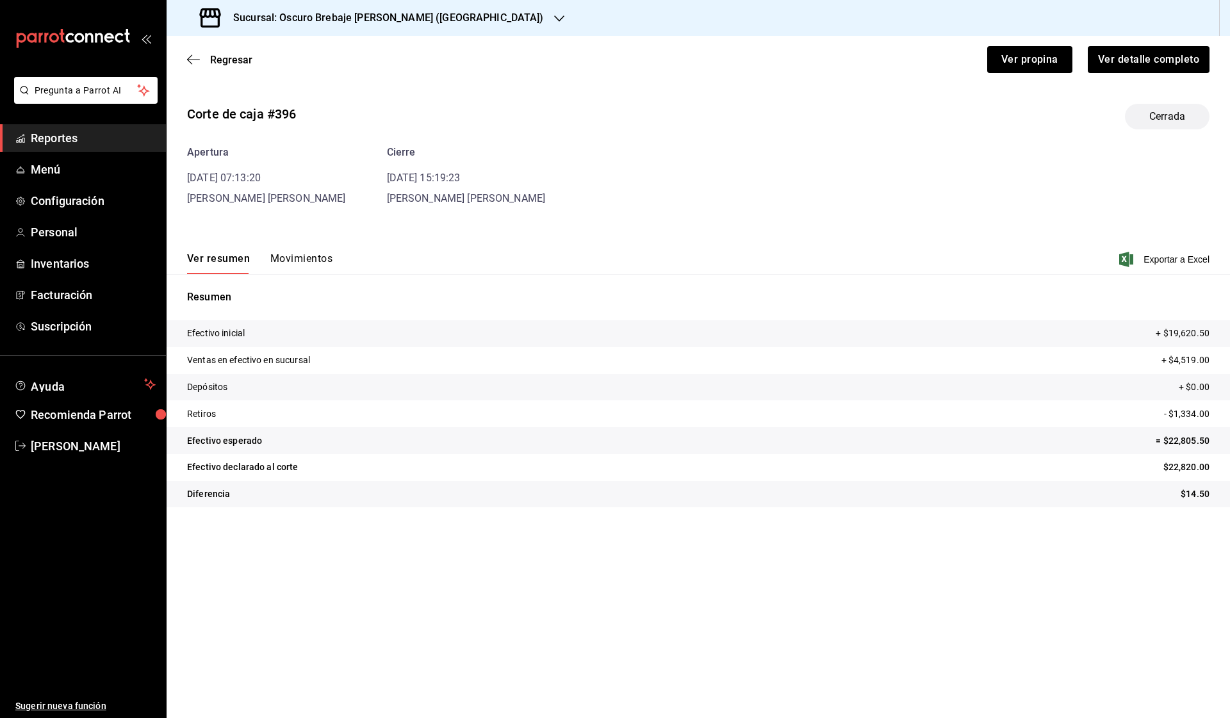
click at [293, 258] on button "Movimientos" at bounding box center [301, 263] width 62 height 22
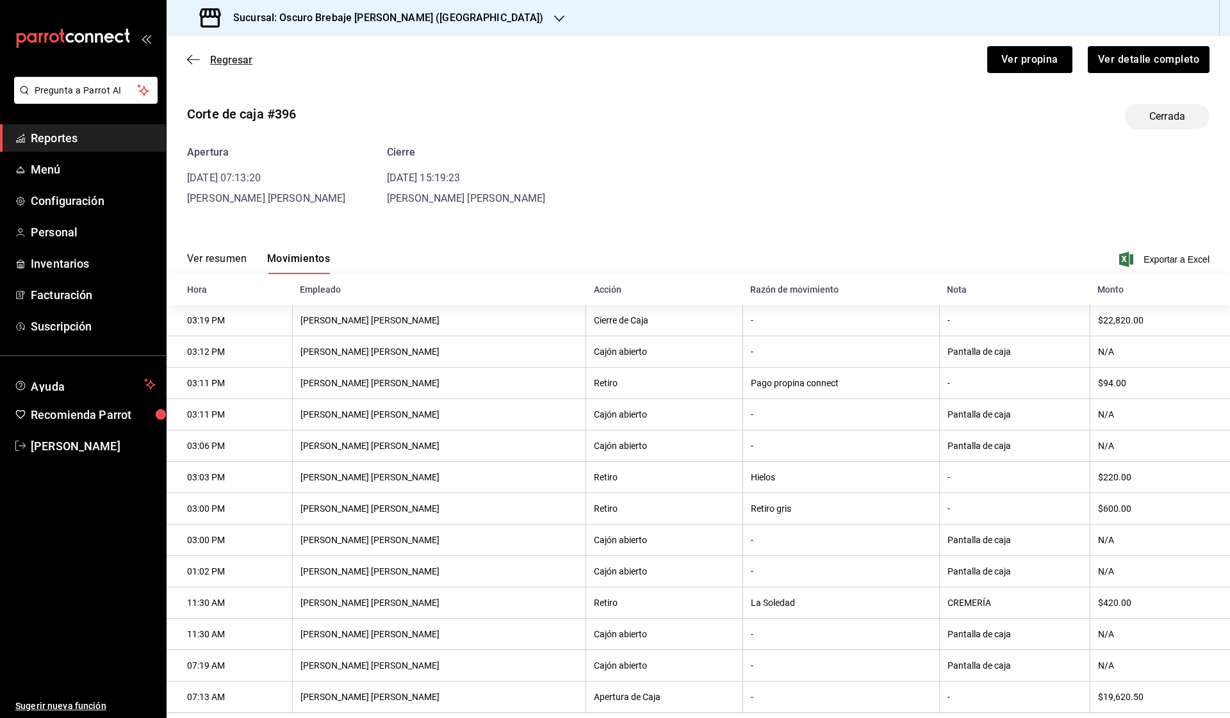
click at [197, 60] on icon "button" at bounding box center [193, 60] width 13 height 12
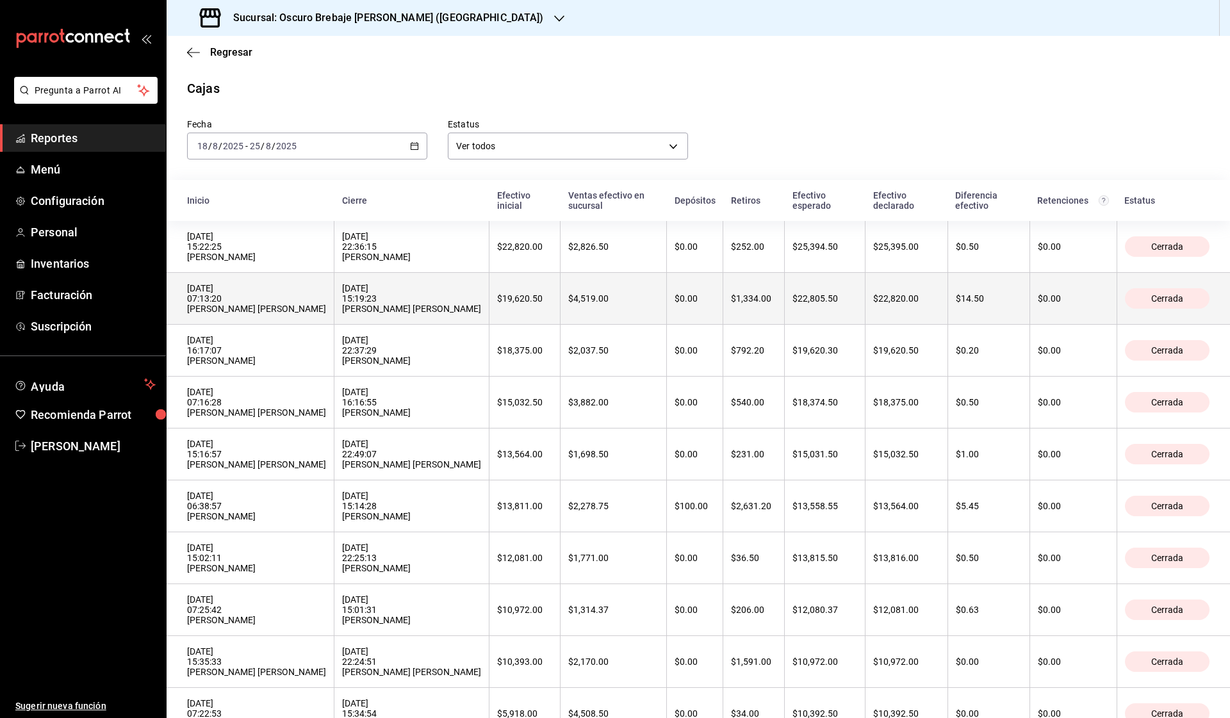
click at [490, 297] on th "$19,620.50" at bounding box center [525, 299] width 71 height 52
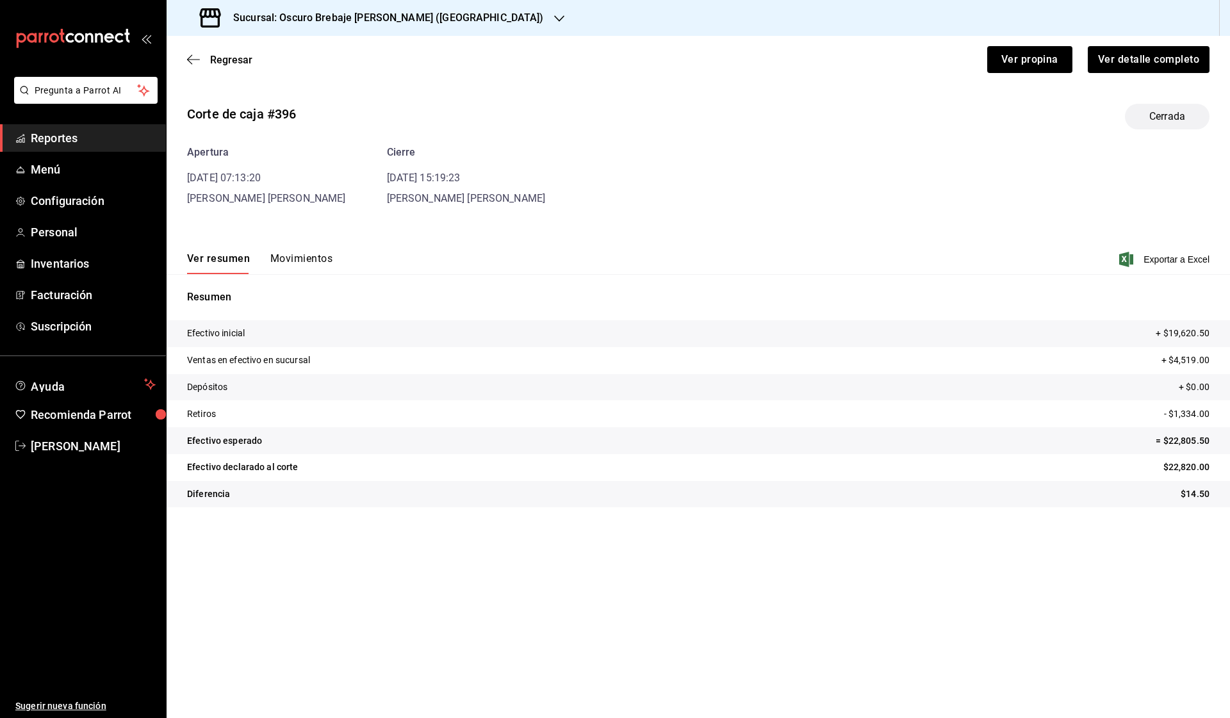
click at [300, 257] on button "Movimientos" at bounding box center [301, 263] width 62 height 22
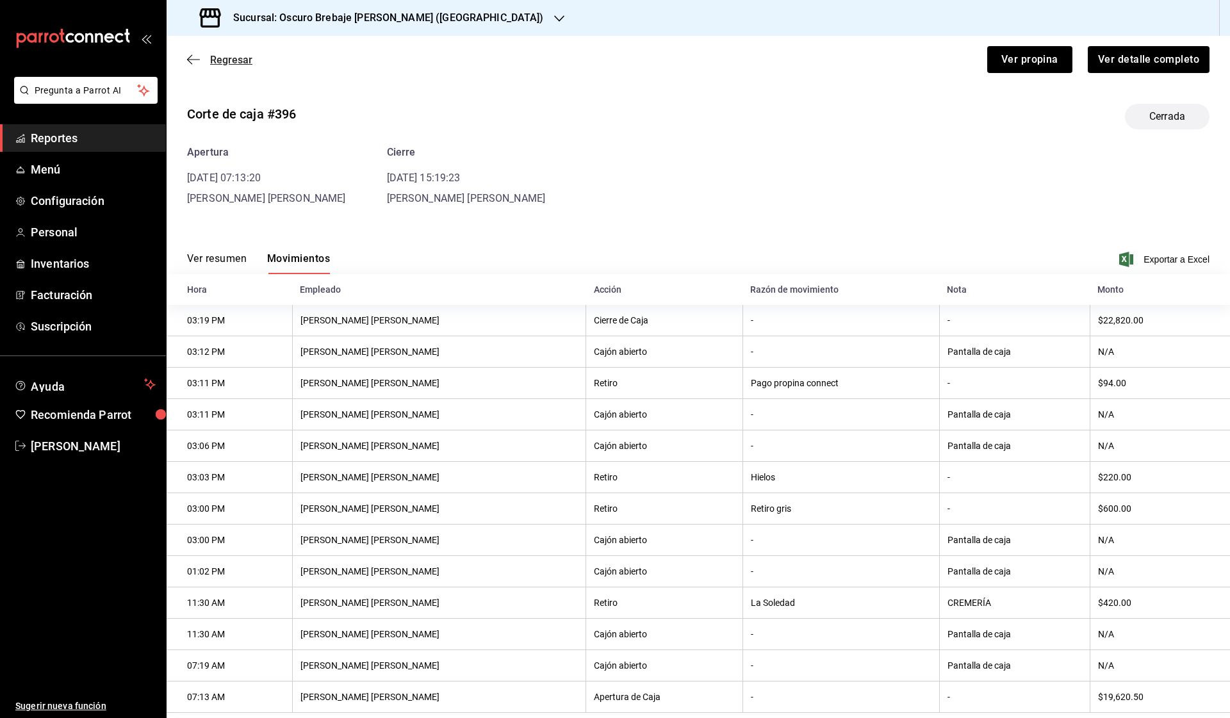
click at [208, 58] on span "Regresar" at bounding box center [219, 60] width 65 height 12
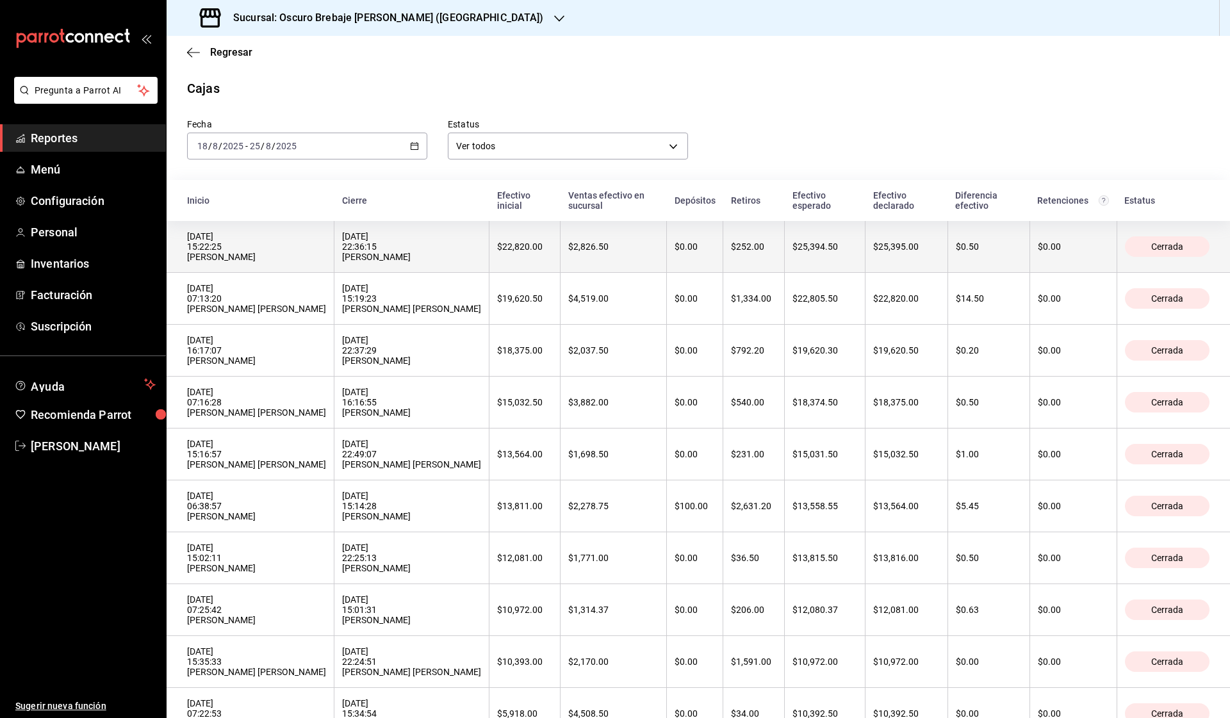
click at [310, 245] on div "[DATE] 15:22:25 [PERSON_NAME]" at bounding box center [256, 246] width 139 height 31
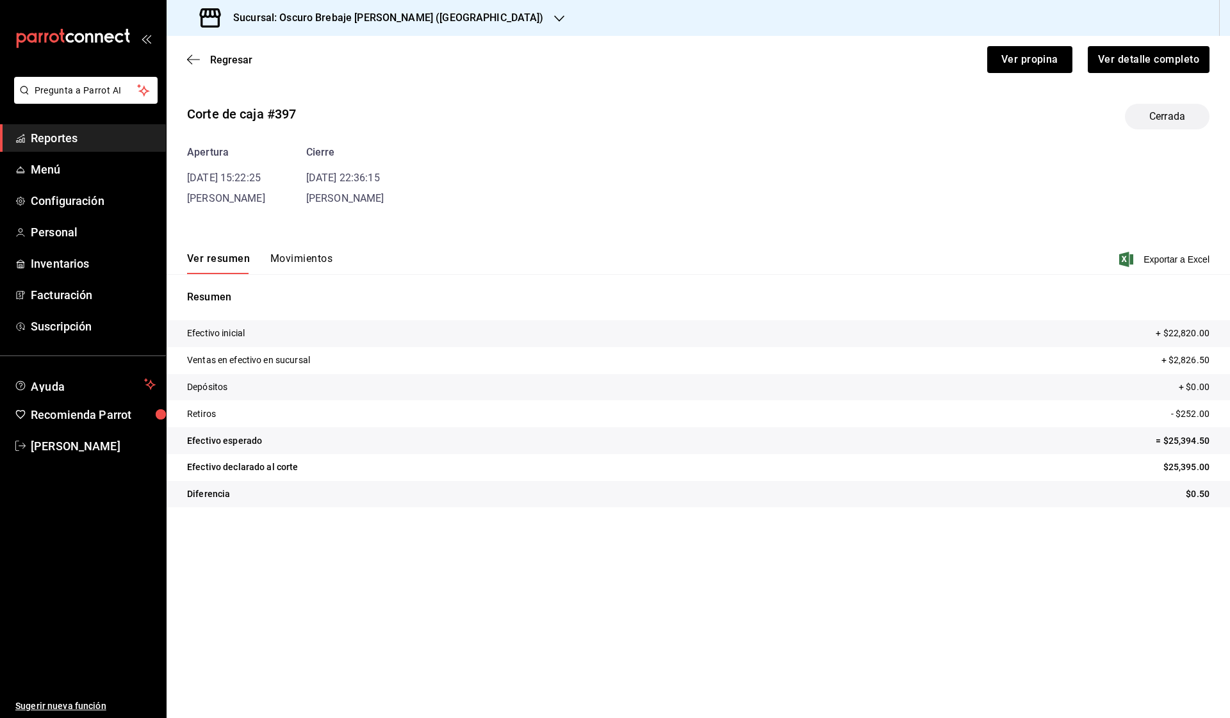
click at [275, 259] on button "Movimientos" at bounding box center [301, 263] width 62 height 22
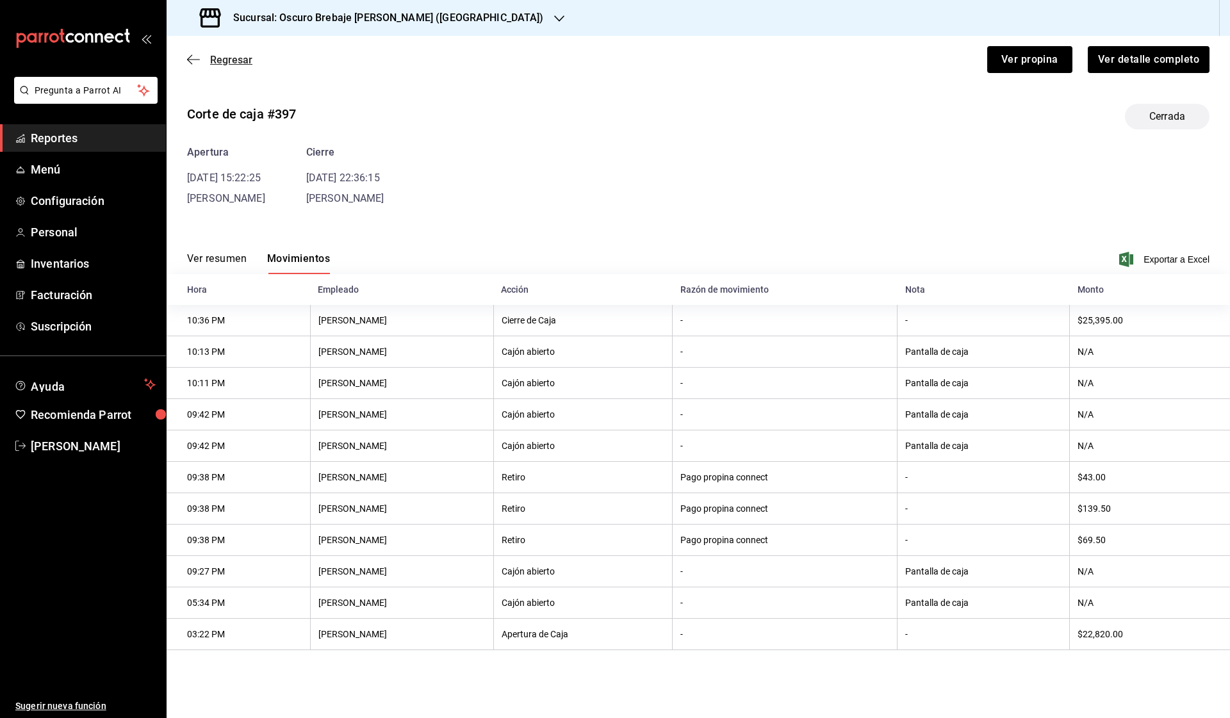
click at [242, 56] on span "Regresar" at bounding box center [231, 60] width 42 height 12
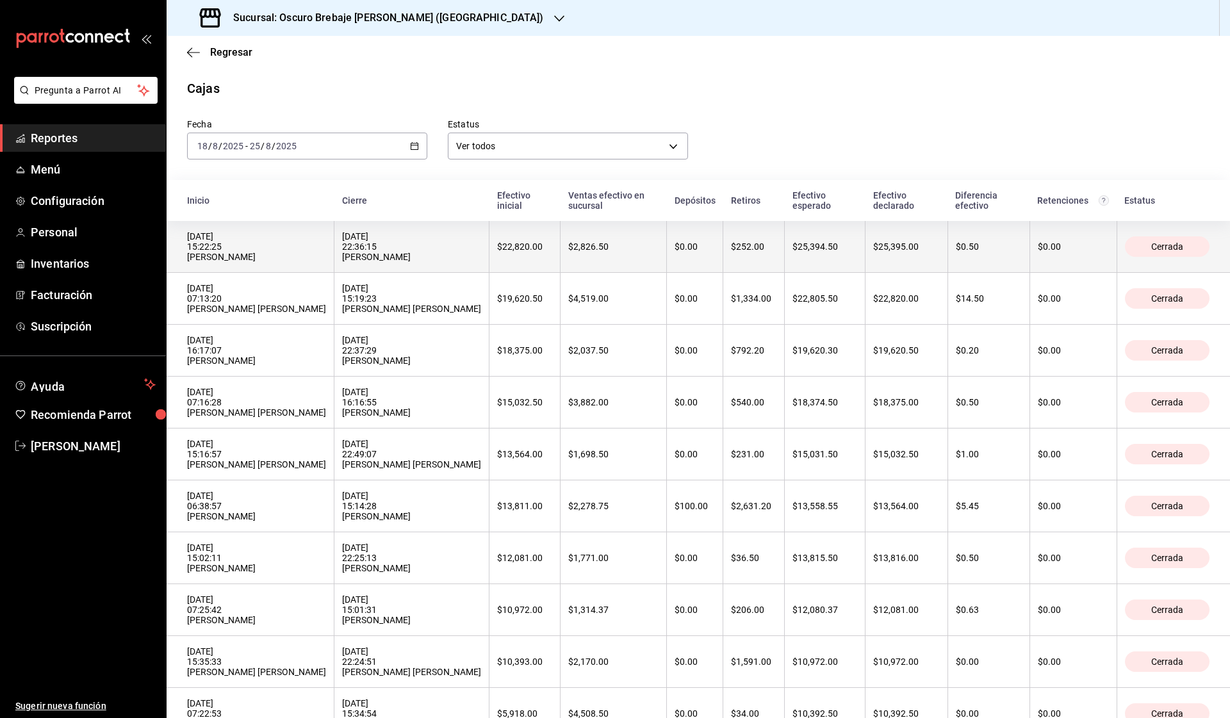
click at [359, 251] on div "[DATE] 22:36:15 [PERSON_NAME]" at bounding box center [411, 246] width 139 height 31
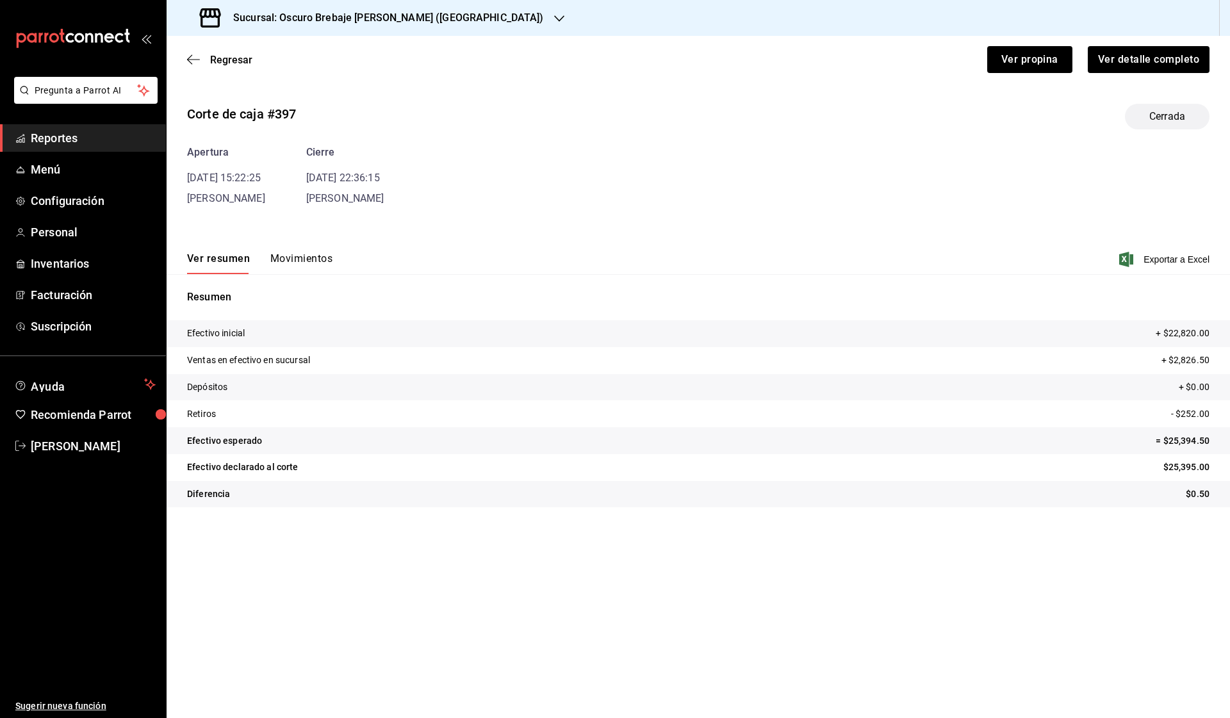
click at [298, 255] on button "Movimientos" at bounding box center [301, 263] width 62 height 22
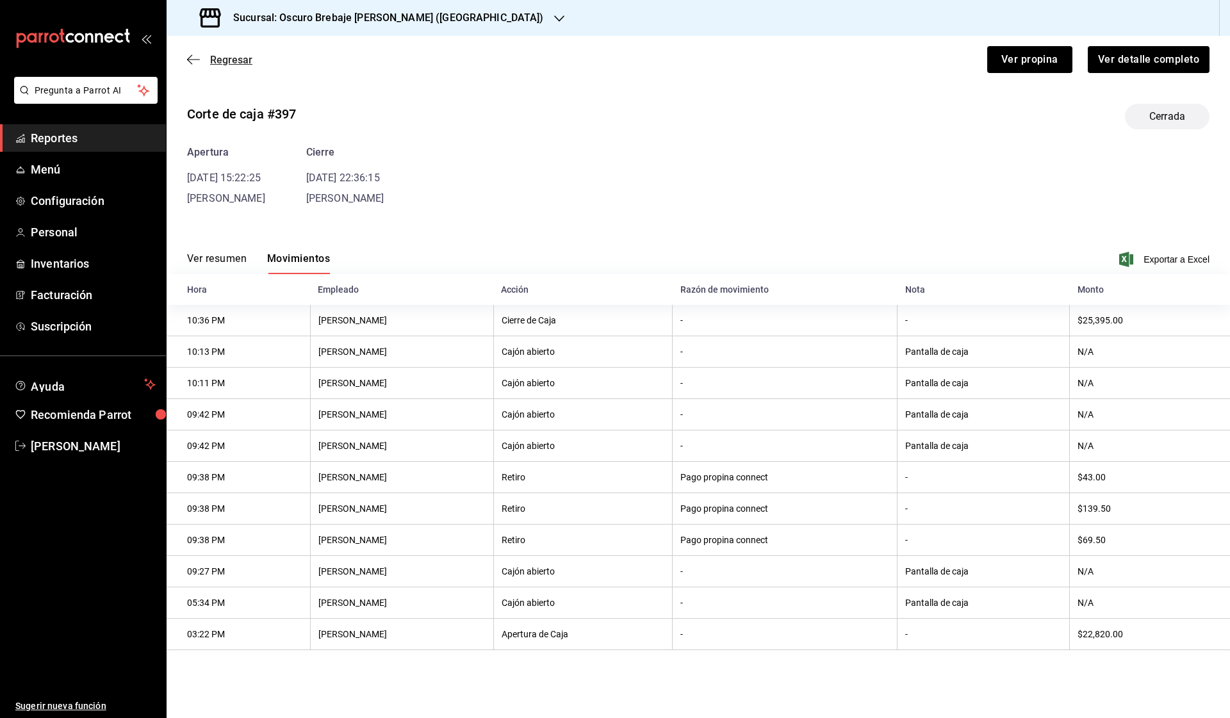
click at [211, 61] on span "Regresar" at bounding box center [231, 60] width 42 height 12
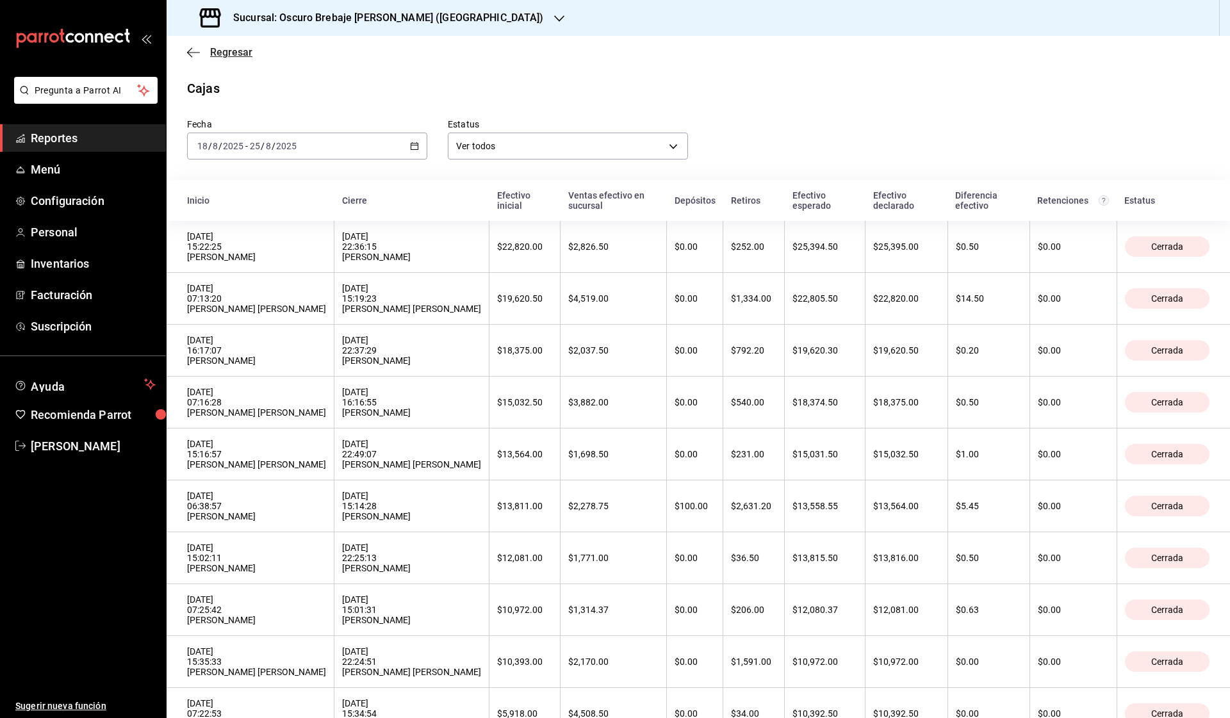
click at [190, 53] on icon "button" at bounding box center [193, 53] width 13 height 12
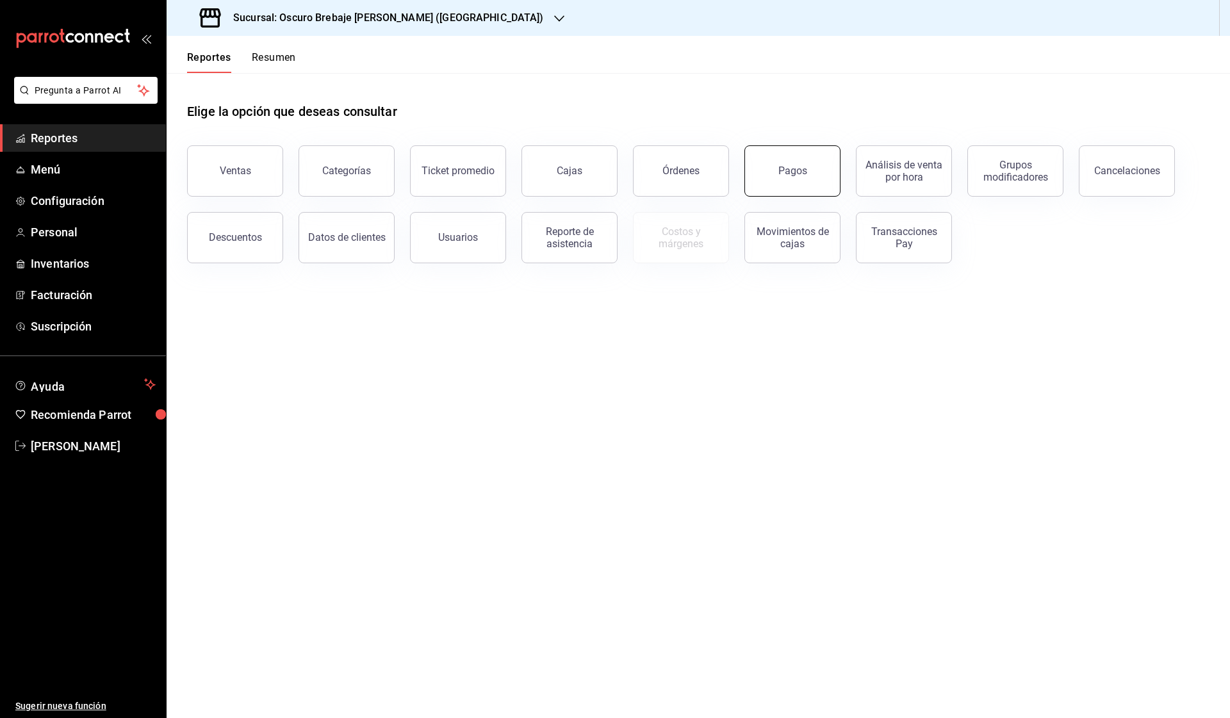
click at [794, 161] on button "Pagos" at bounding box center [793, 170] width 96 height 51
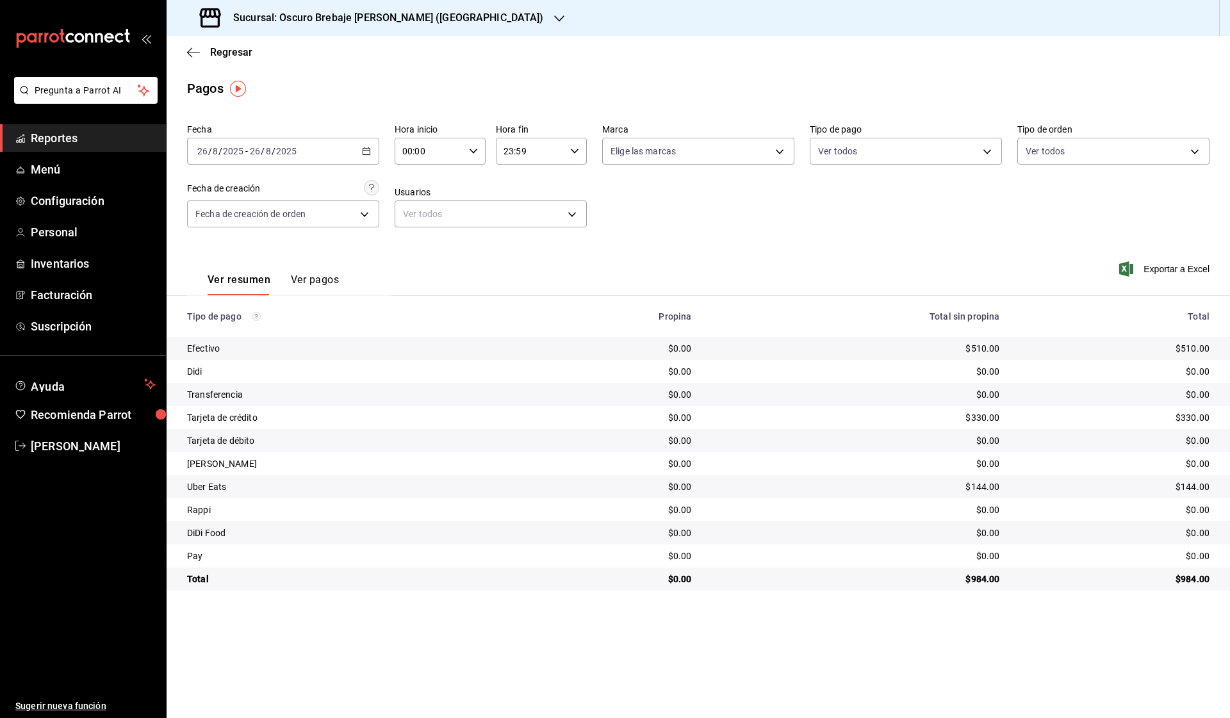
click at [311, 281] on button "Ver pagos" at bounding box center [315, 285] width 48 height 22
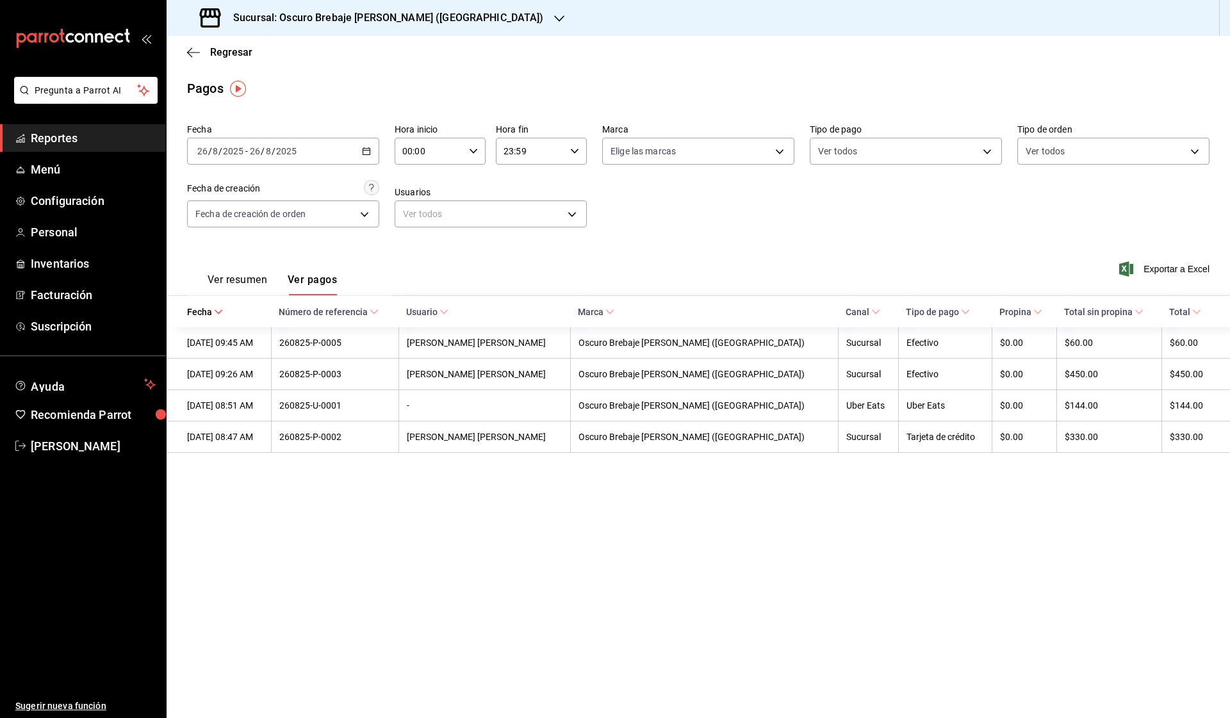
click at [236, 276] on button "Ver resumen" at bounding box center [238, 285] width 60 height 22
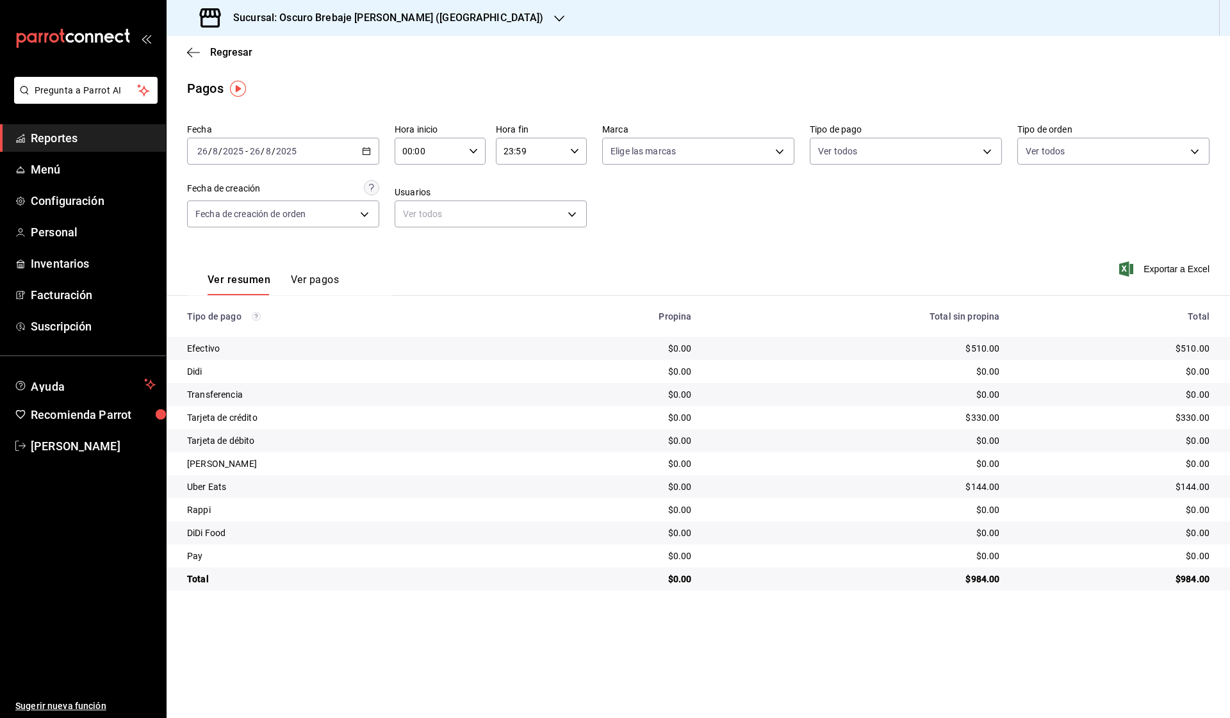
click at [308, 157] on div "[DATE] [DATE] - [DATE] [DATE]" at bounding box center [283, 151] width 192 height 27
click at [244, 187] on span "Hoy" at bounding box center [247, 189] width 99 height 13
click at [301, 155] on div "[DATE] [DATE] - [DATE] [DATE]" at bounding box center [283, 151] width 192 height 27
click at [254, 334] on span "Rango de fechas" at bounding box center [247, 333] width 99 height 13
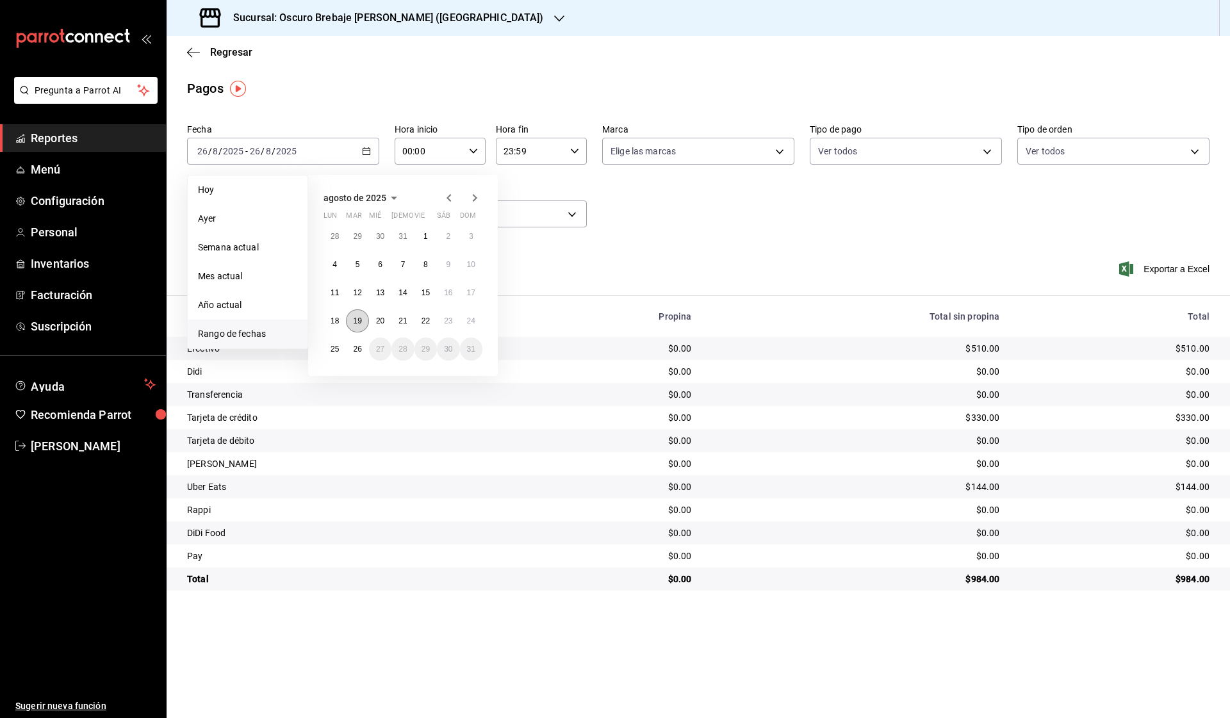
click at [349, 315] on button "19" at bounding box center [357, 320] width 22 height 23
click at [358, 321] on abbr "19" at bounding box center [357, 321] width 8 height 9
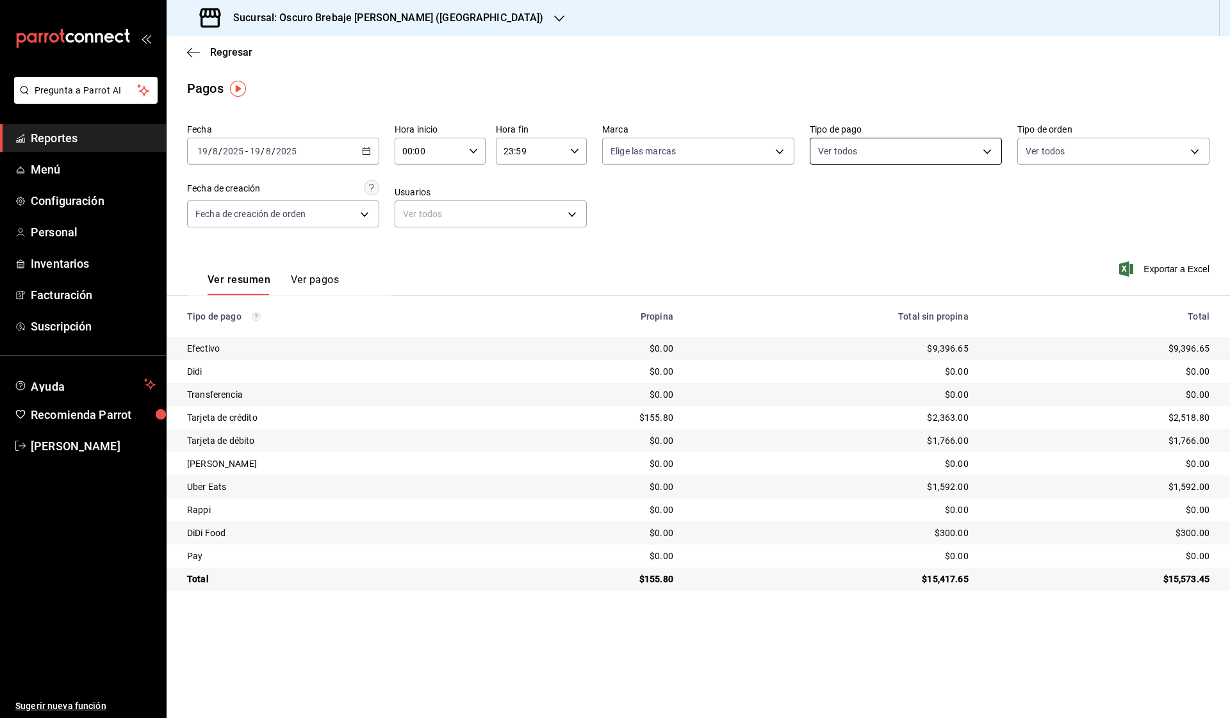
click at [892, 156] on body "Pregunta a Parrot AI Reportes Menú Configuración Personal Inventarios Facturaci…" at bounding box center [615, 359] width 1230 height 718
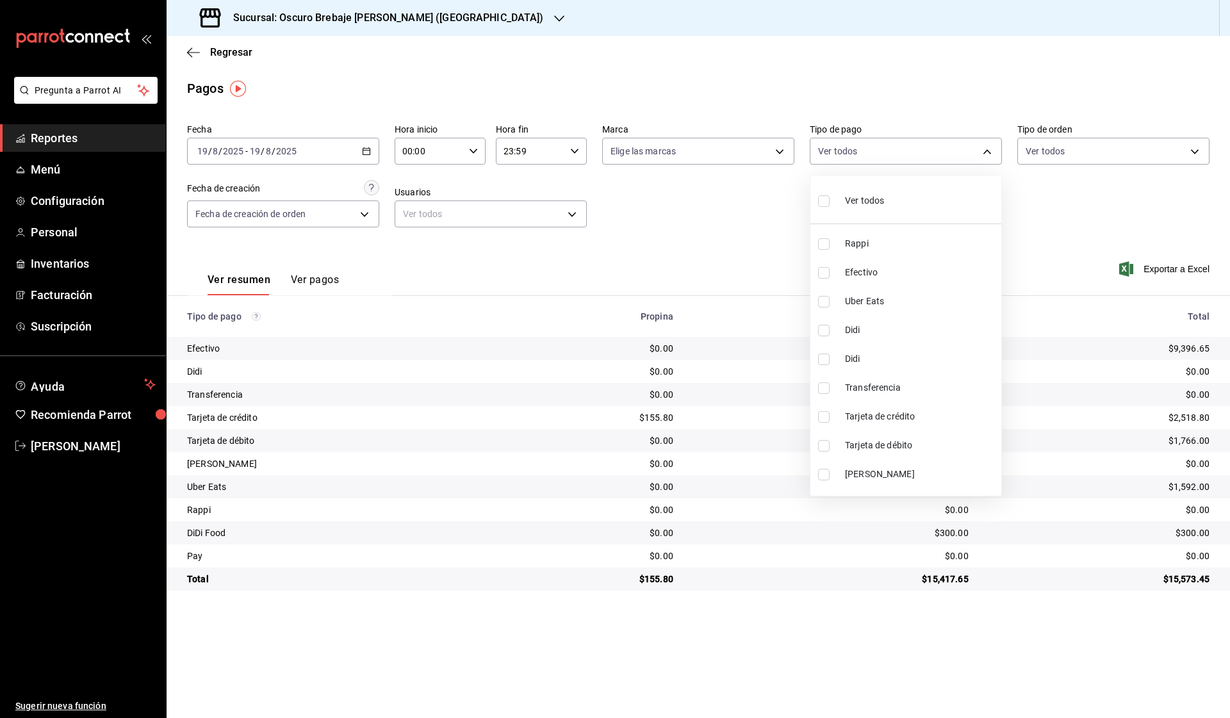
click at [831, 415] on label at bounding box center [826, 417] width 17 height 12
click at [830, 415] on input "checkbox" at bounding box center [824, 417] width 12 height 12
checkbox input "false"
click at [823, 447] on input "checkbox" at bounding box center [824, 446] width 12 height 12
checkbox input "true"
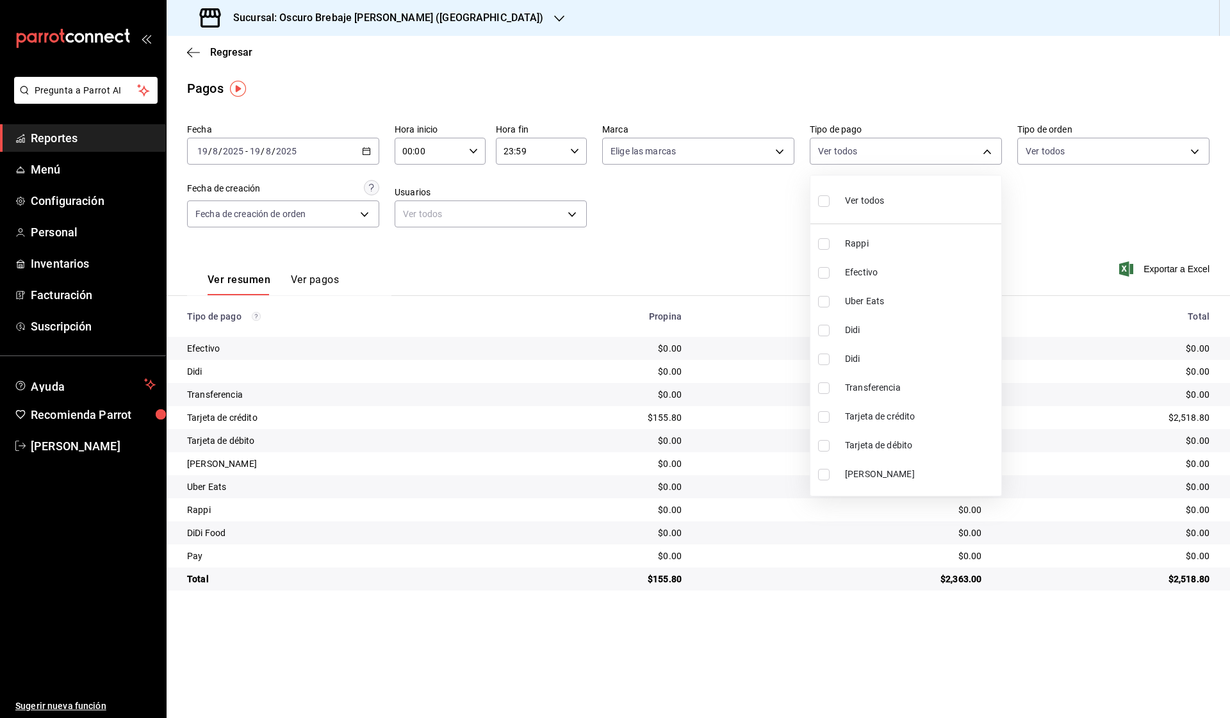
type input "6561023c-1829-4e10-8604-f9ff50501773"
click at [822, 421] on input "checkbox" at bounding box center [824, 417] width 12 height 12
checkbox input "true"
type input "6561023c-1829-4e10-8604-f9ff50501773,326e7c32-5482-4039-8195-19b1d2c78a2a"
click at [769, 244] on div at bounding box center [615, 359] width 1230 height 718
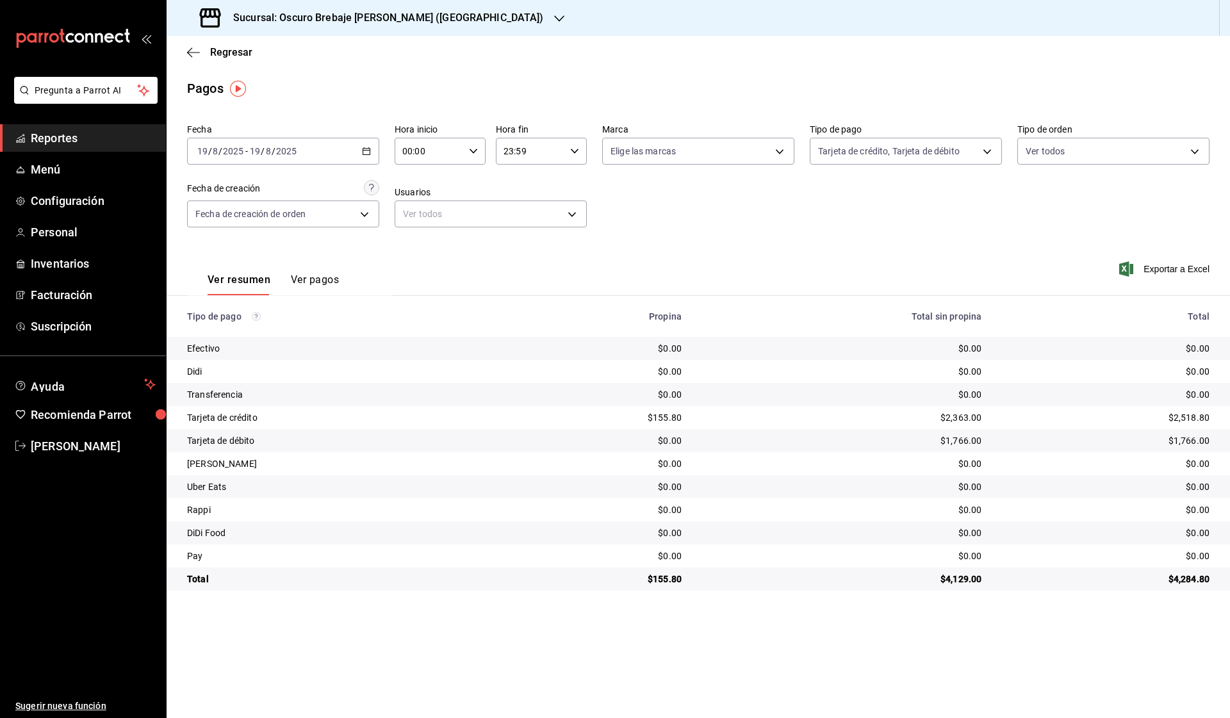
click at [366, 152] on icon "button" at bounding box center [366, 151] width 9 height 9
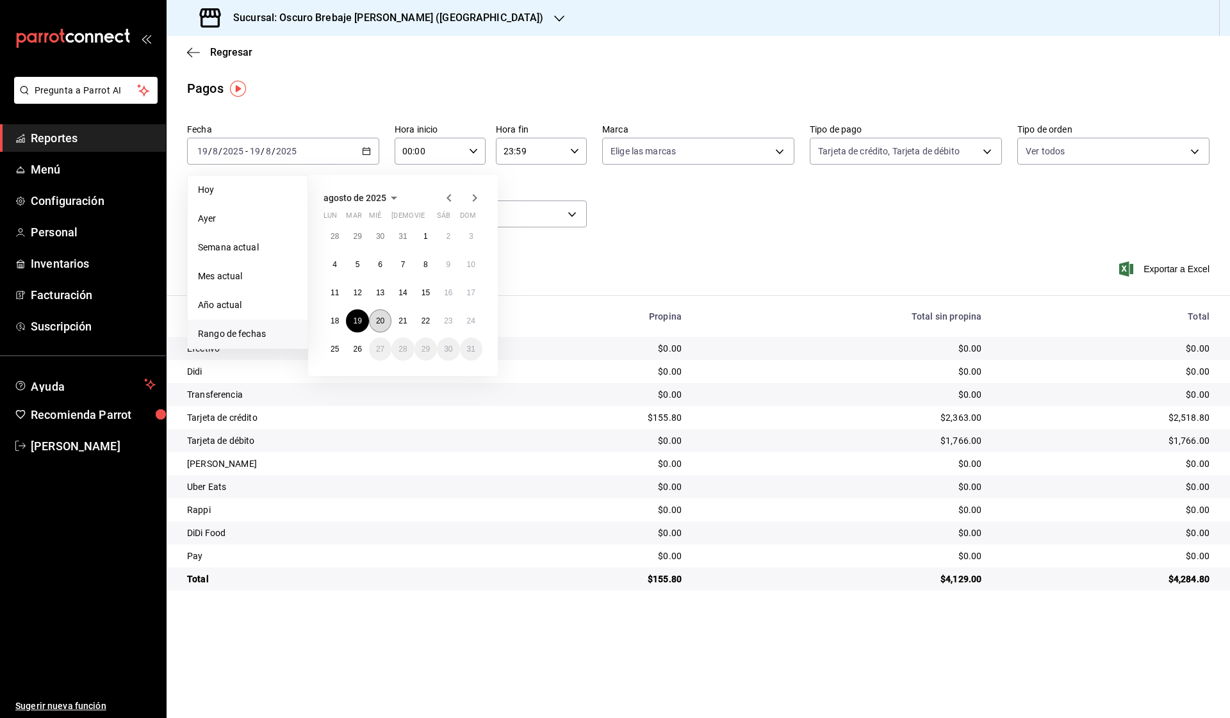
click at [372, 324] on button "20" at bounding box center [380, 320] width 22 height 23
click at [381, 324] on abbr "20" at bounding box center [380, 321] width 8 height 9
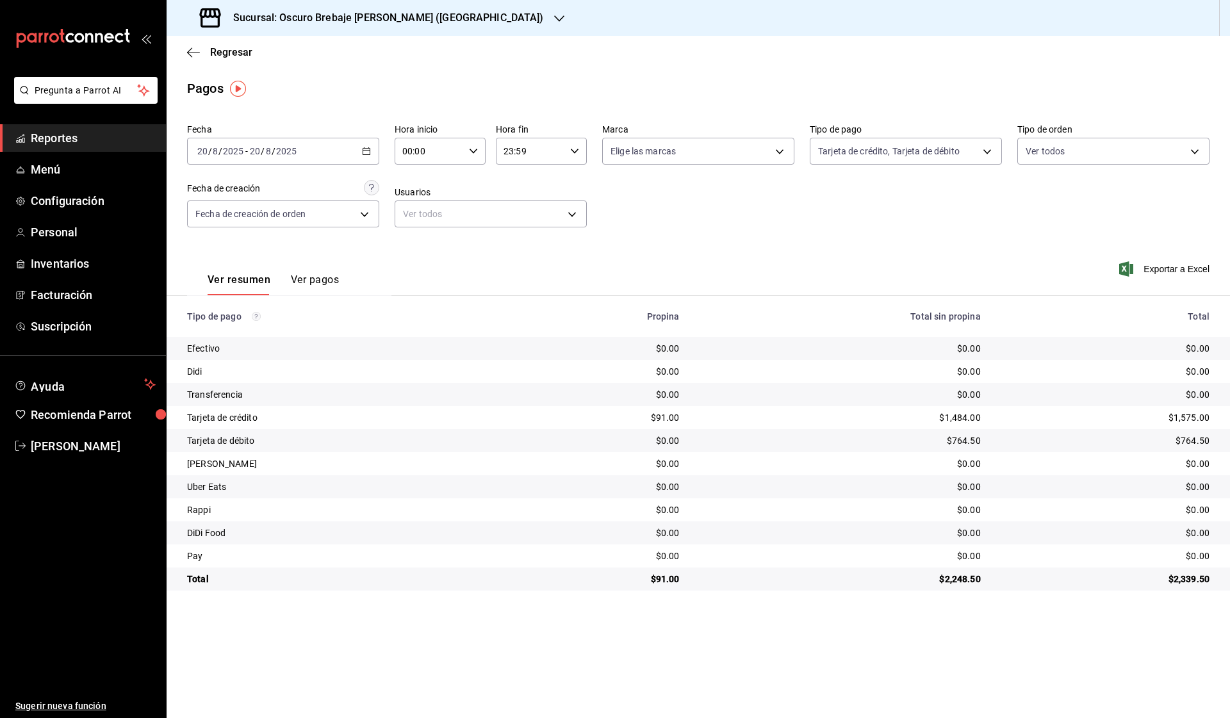
click at [382, 152] on div "Fecha [DATE] [DATE] - [DATE] [DATE] Hora inicio 00:00 Hora inicio Hora fin 23:5…" at bounding box center [698, 181] width 1023 height 124
click at [373, 152] on div "[DATE] [DATE] - [DATE] [DATE]" at bounding box center [283, 151] width 192 height 27
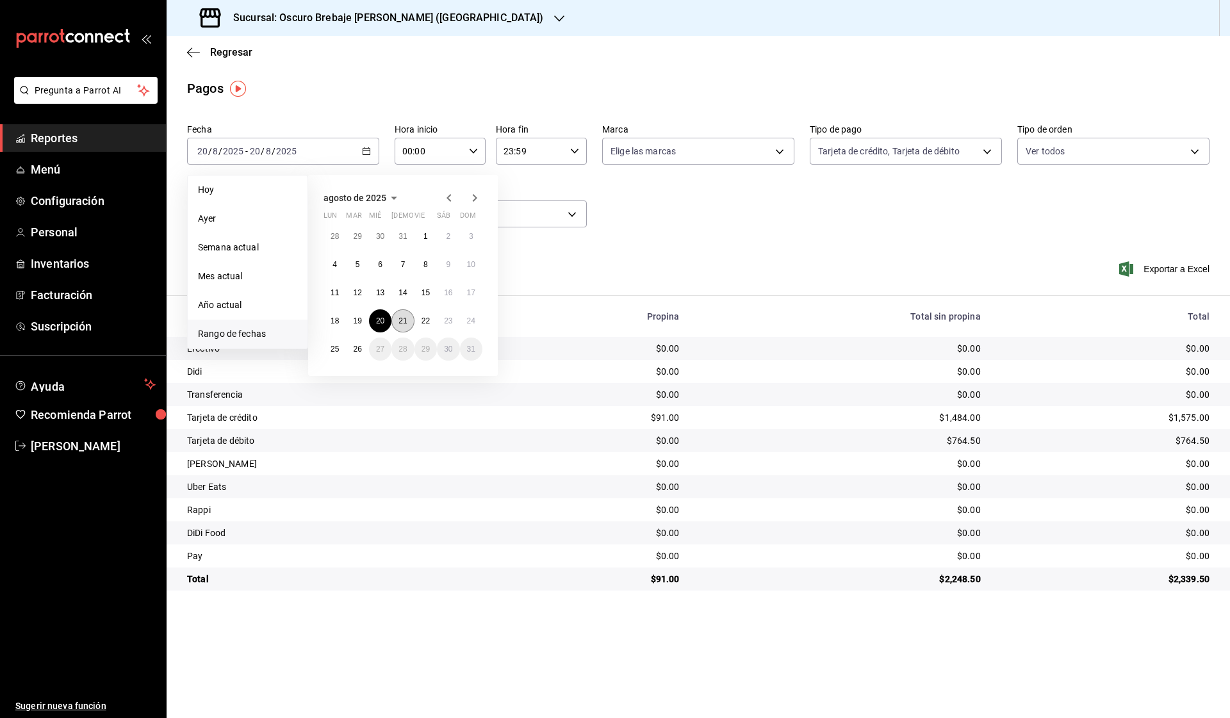
click at [399, 325] on button "21" at bounding box center [402, 320] width 22 height 23
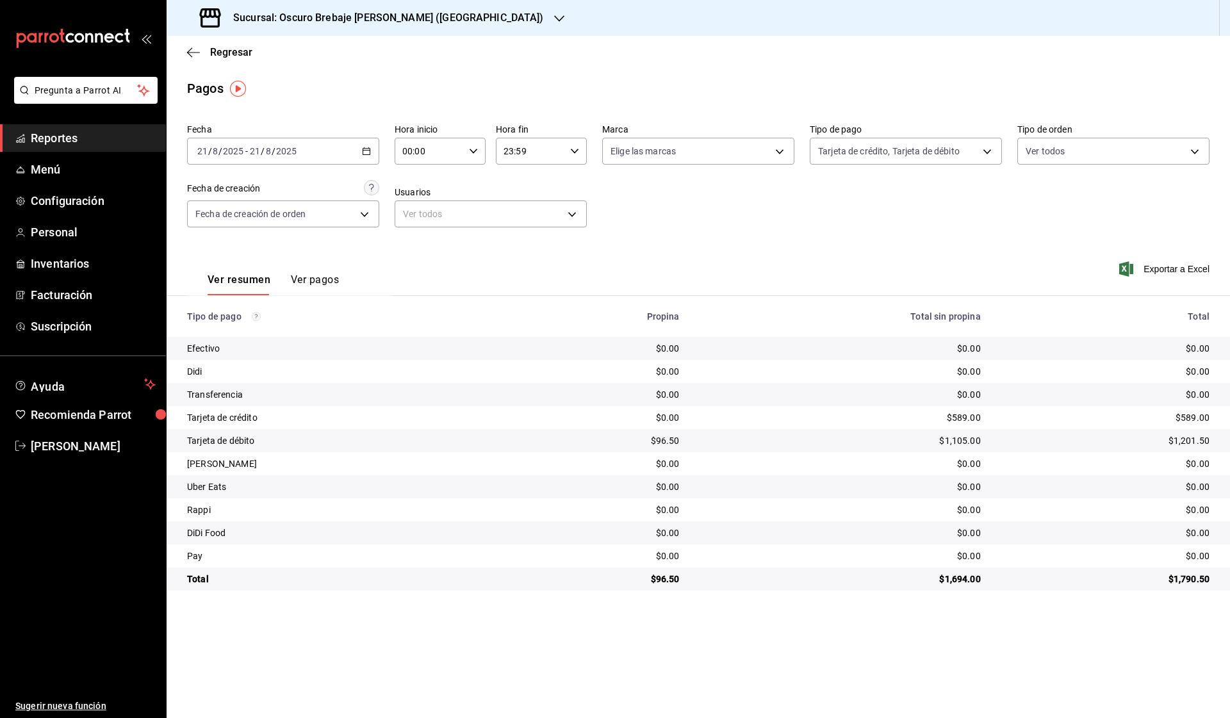
click at [372, 154] on div "[DATE] [DATE] - [DATE] [DATE]" at bounding box center [283, 151] width 192 height 27
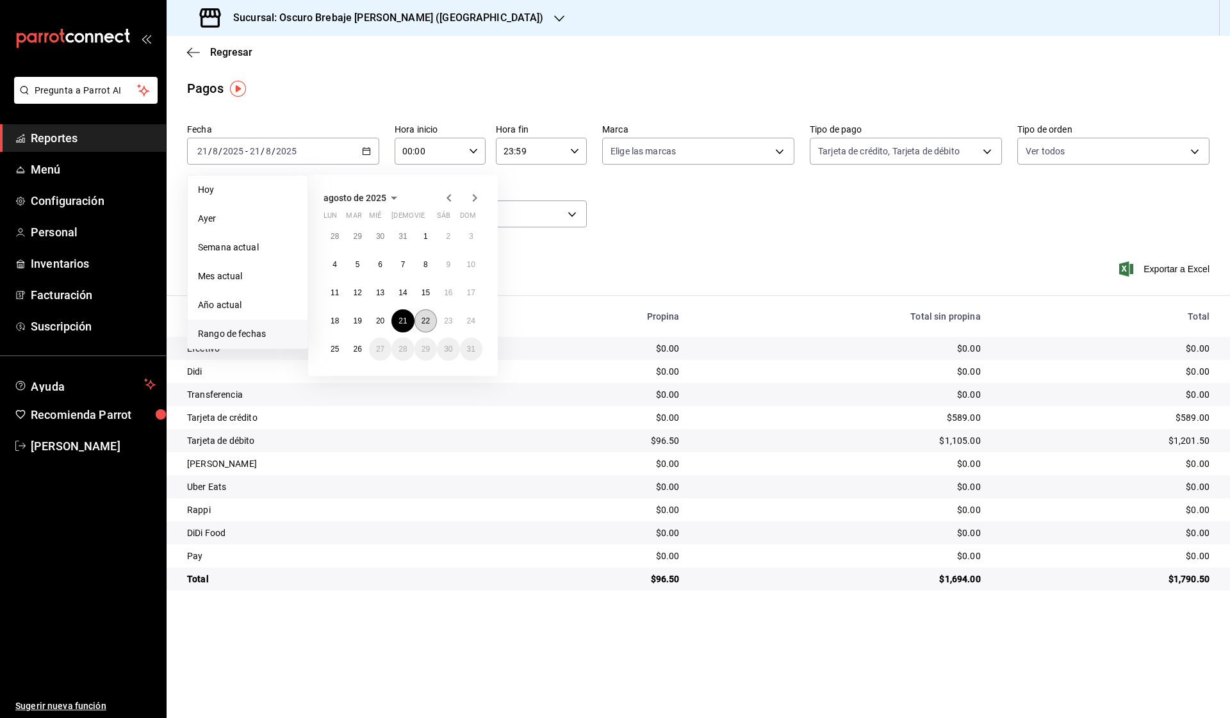
click at [422, 324] on abbr "22" at bounding box center [426, 321] width 8 height 9
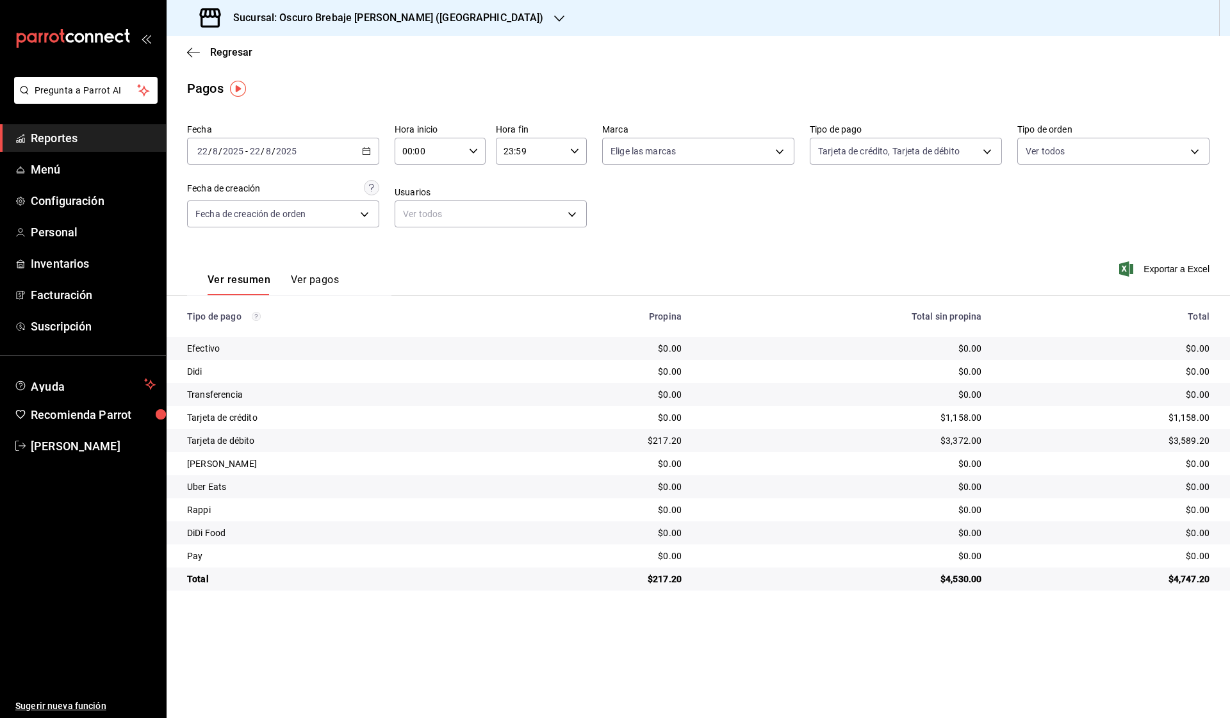
click at [367, 149] on \(Stroke\) "button" at bounding box center [367, 151] width 8 height 7
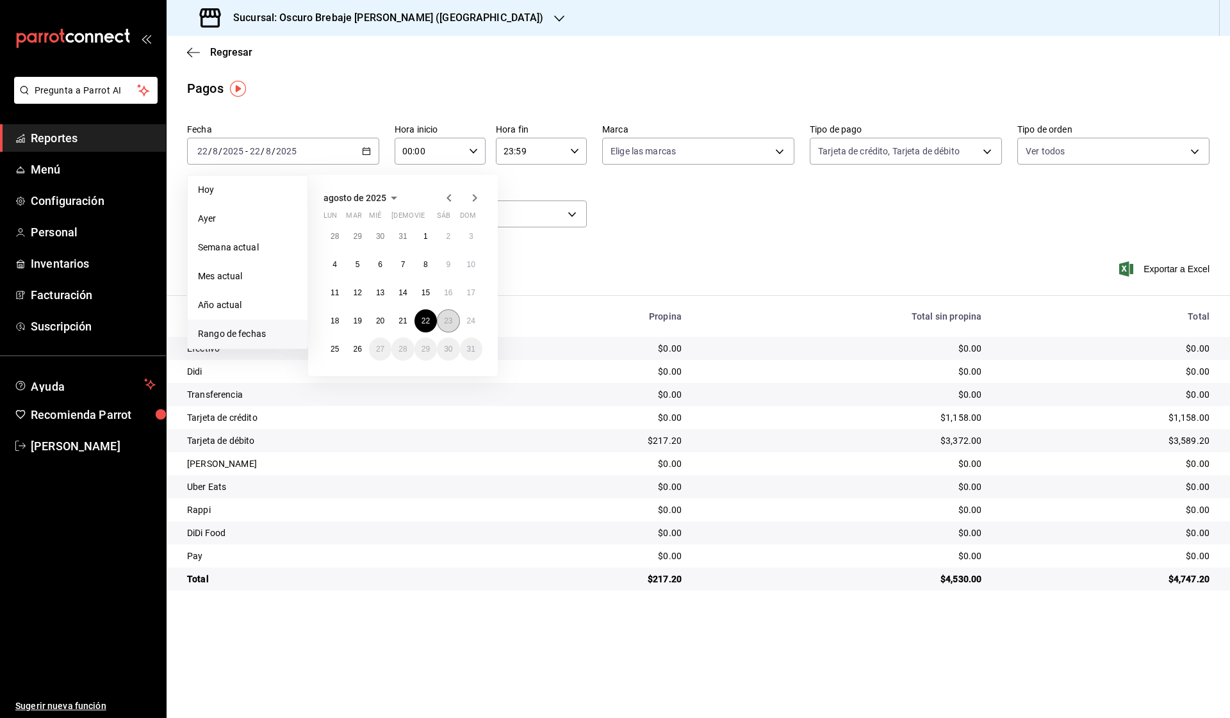
click at [449, 314] on button "23" at bounding box center [448, 320] width 22 height 23
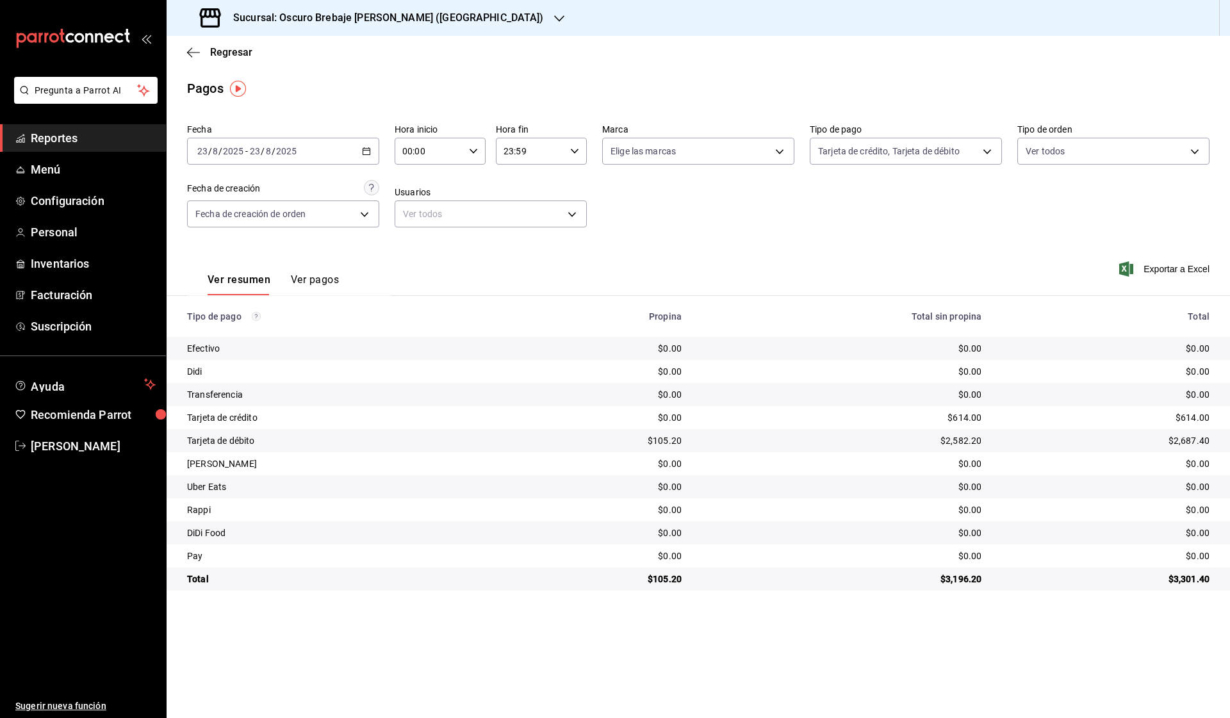
click at [370, 147] on icon "button" at bounding box center [366, 151] width 9 height 9
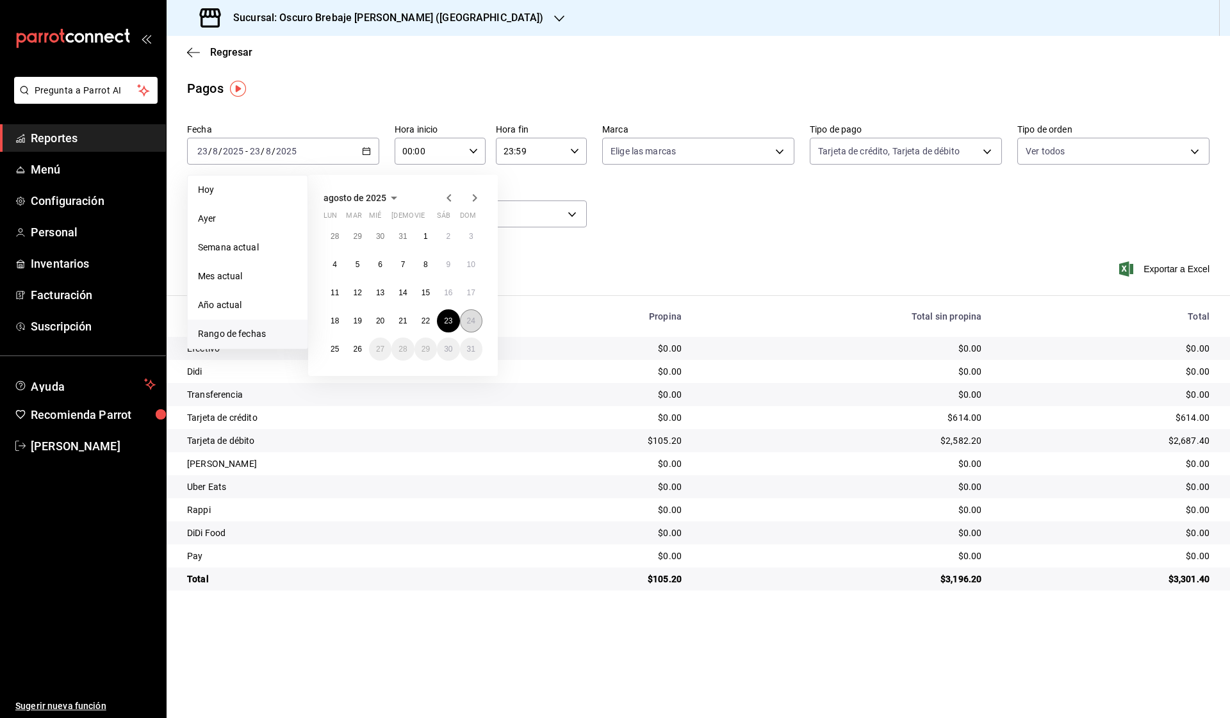
click at [464, 322] on button "24" at bounding box center [471, 320] width 22 height 23
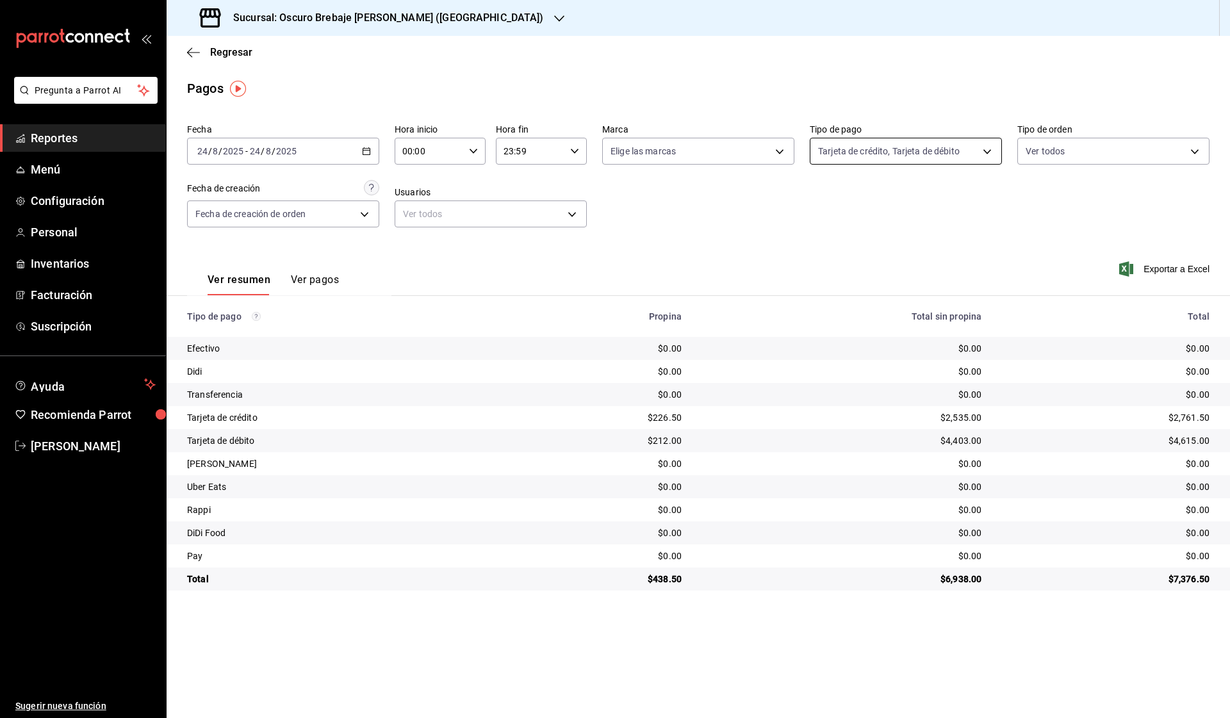
click at [880, 154] on body "Pregunta a Parrot AI Reportes Menú Configuración Personal Inventarios Facturaci…" at bounding box center [615, 359] width 1230 height 718
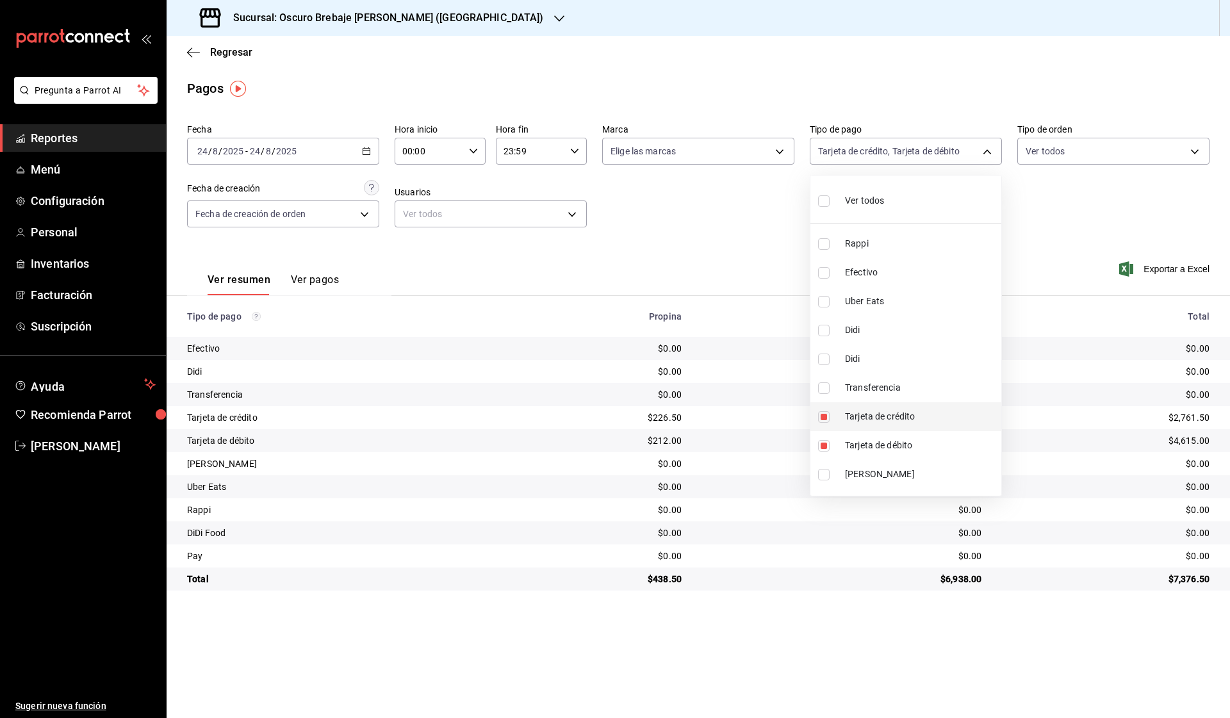
click at [819, 418] on input "checkbox" at bounding box center [824, 417] width 12 height 12
checkbox input "false"
type input "6561023c-1829-4e10-8604-f9ff50501773"
click at [821, 449] on input "checkbox" at bounding box center [824, 446] width 12 height 12
checkbox input "false"
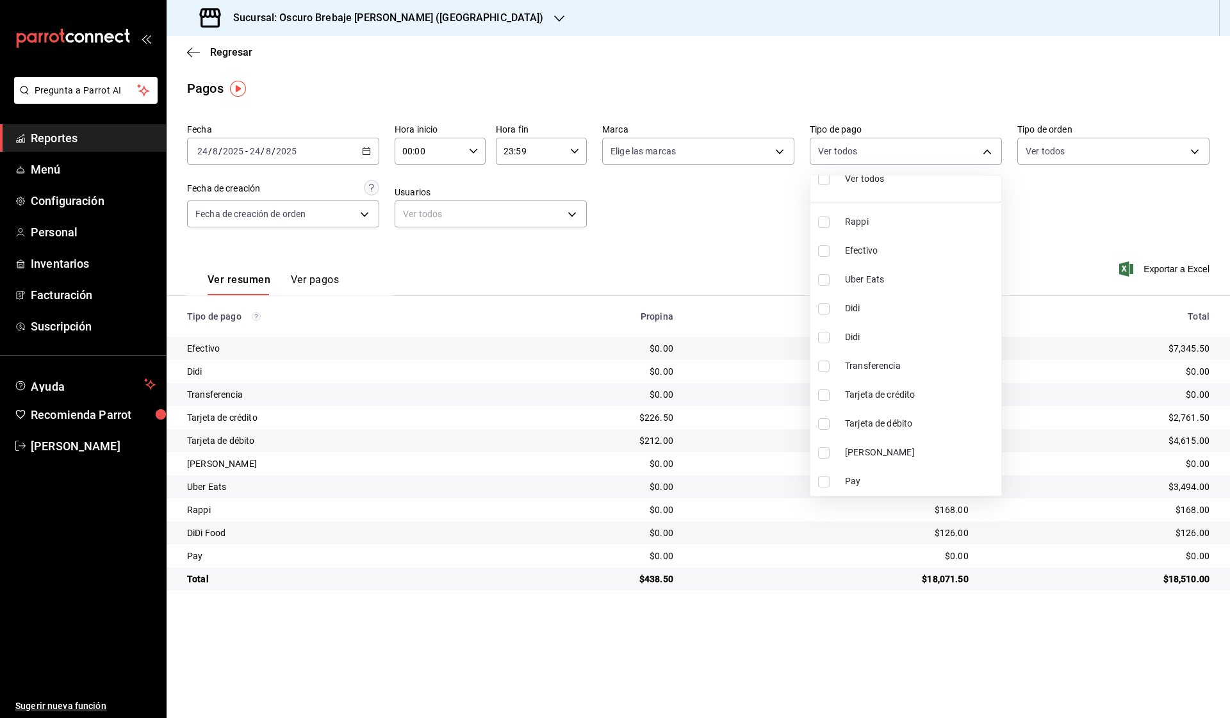
scroll to position [22, 0]
click at [825, 483] on input "checkbox" at bounding box center [824, 482] width 12 height 12
checkbox input "true"
type input "fbae9f46-7612-4837-a729-29343b9711c1"
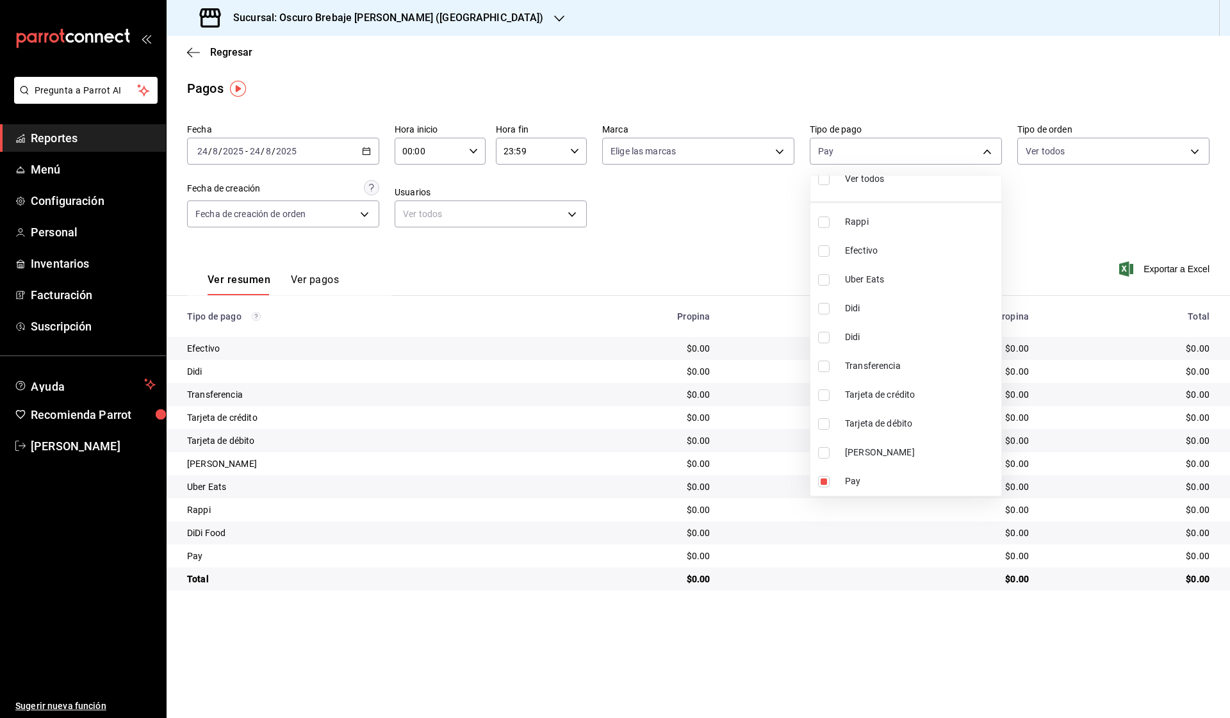
scroll to position [22, 0]
click at [824, 368] on input "checkbox" at bounding box center [824, 367] width 12 height 12
checkbox input "true"
type input "fbae9f46-7612-4837-a729-29343b9711c1,3f638ca9-f3ea-452b-89d0-8ce3a7733992"
click at [763, 274] on div at bounding box center [615, 359] width 1230 height 718
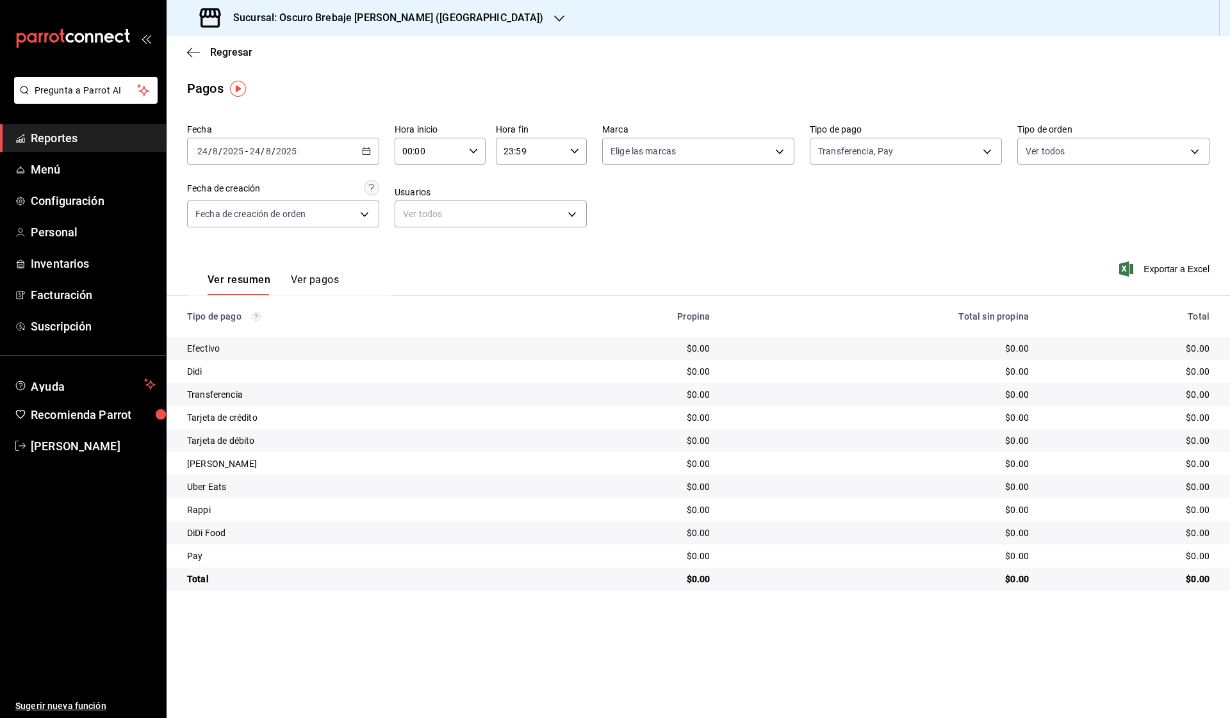
click at [370, 149] on \(Stroke\) "button" at bounding box center [367, 151] width 8 height 7
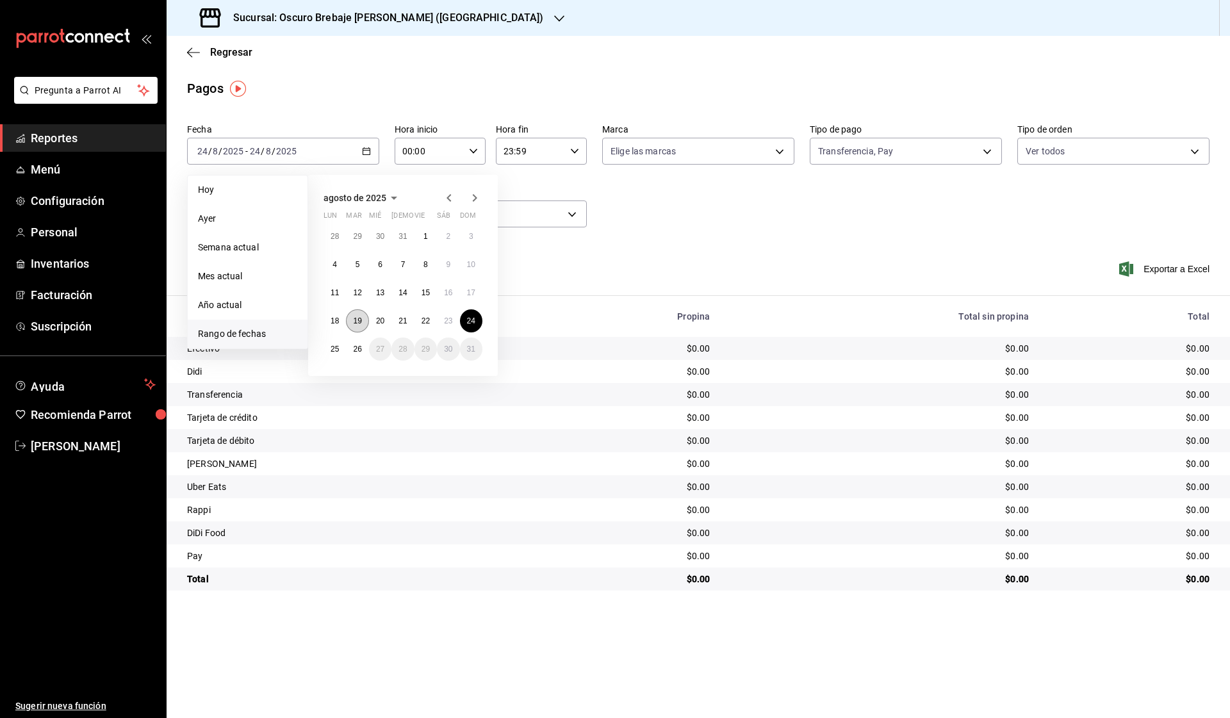
click at [354, 325] on abbr "19" at bounding box center [357, 321] width 8 height 9
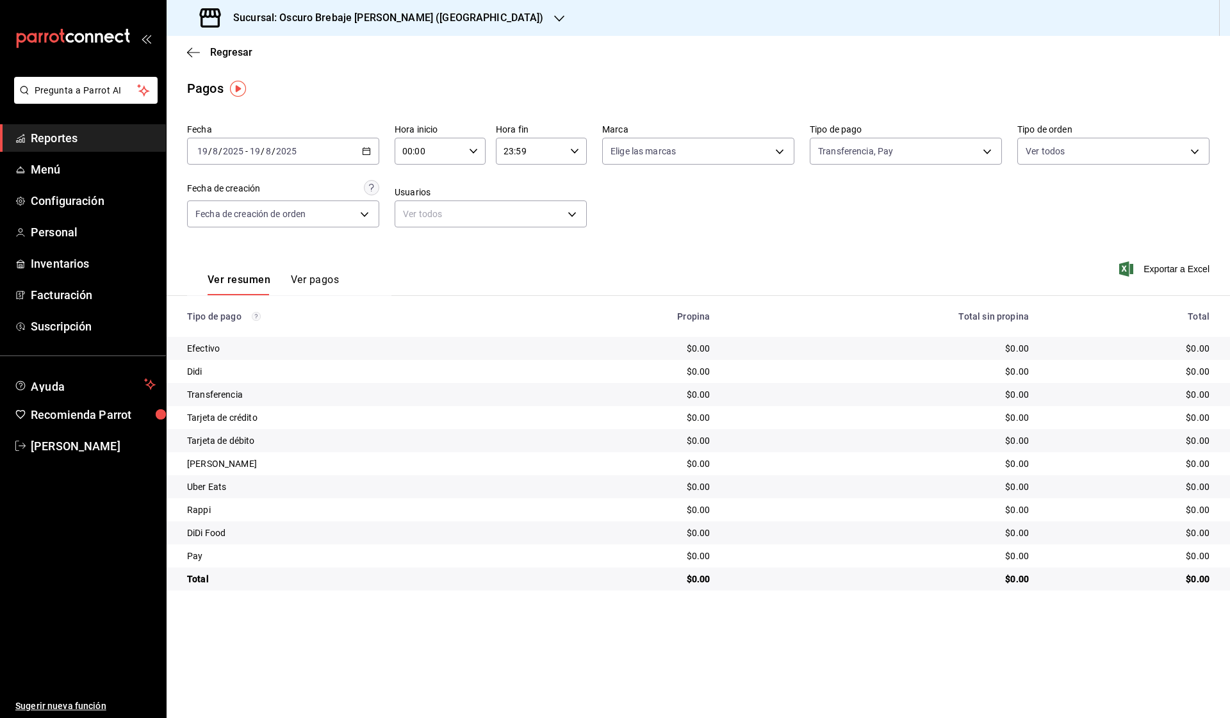
click at [364, 153] on icon "button" at bounding box center [366, 151] width 9 height 9
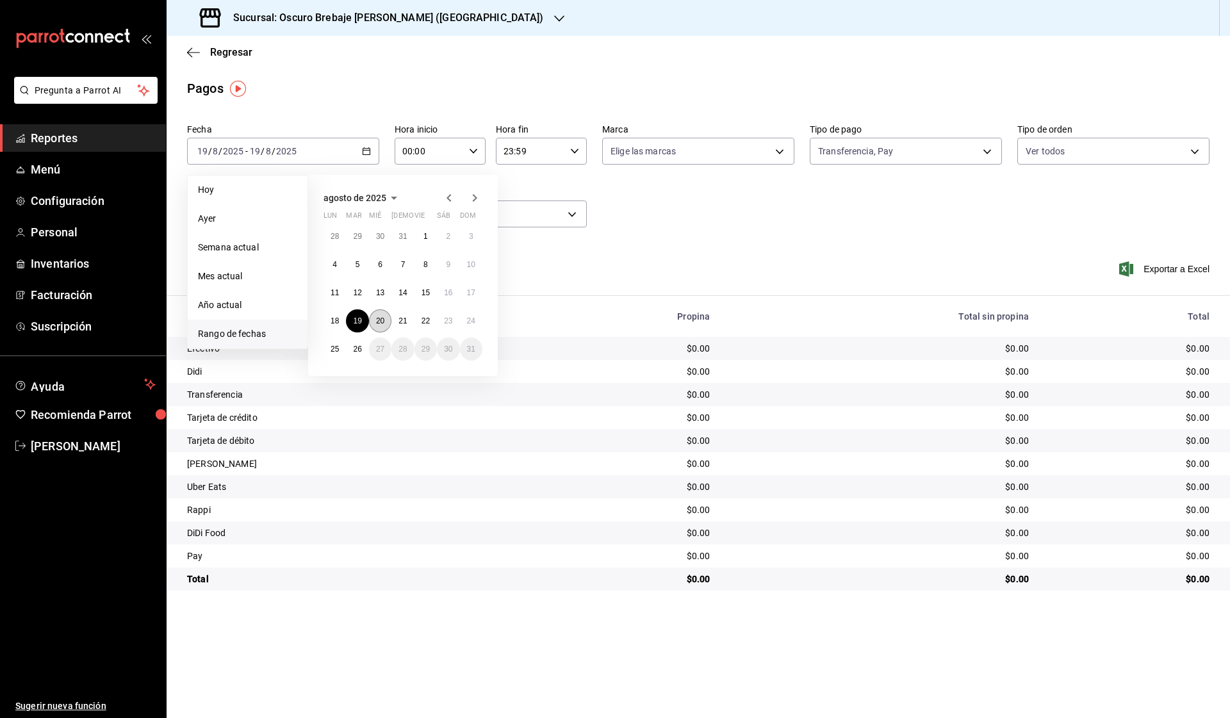
click at [372, 320] on button "20" at bounding box center [380, 320] width 22 height 23
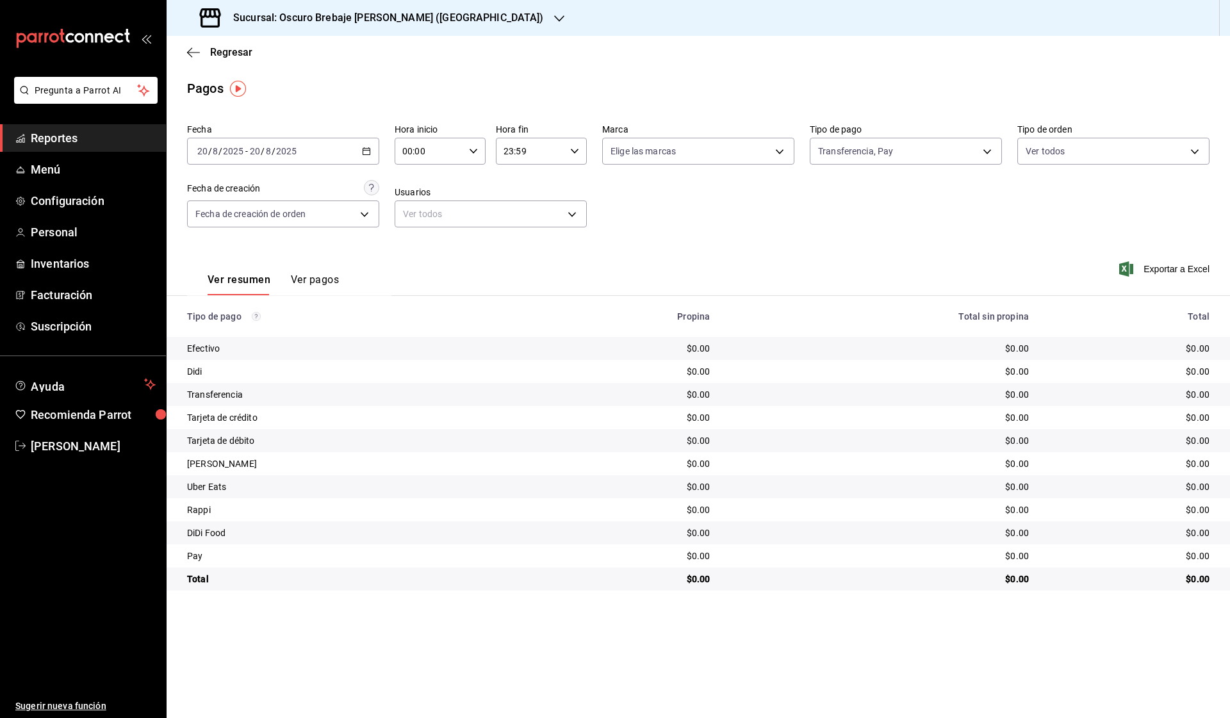
click at [368, 151] on \(Stroke\) "button" at bounding box center [366, 150] width 7 height 1
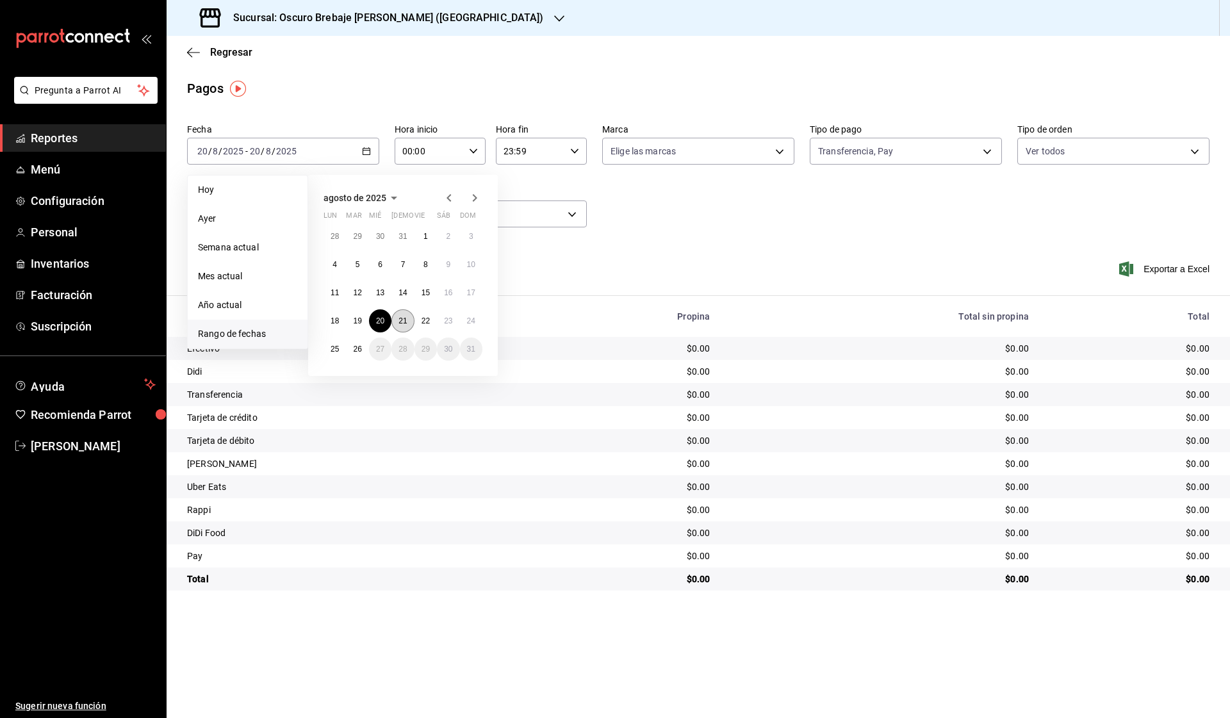
click at [394, 317] on button "21" at bounding box center [402, 320] width 22 height 23
click at [404, 322] on abbr "21" at bounding box center [403, 321] width 8 height 9
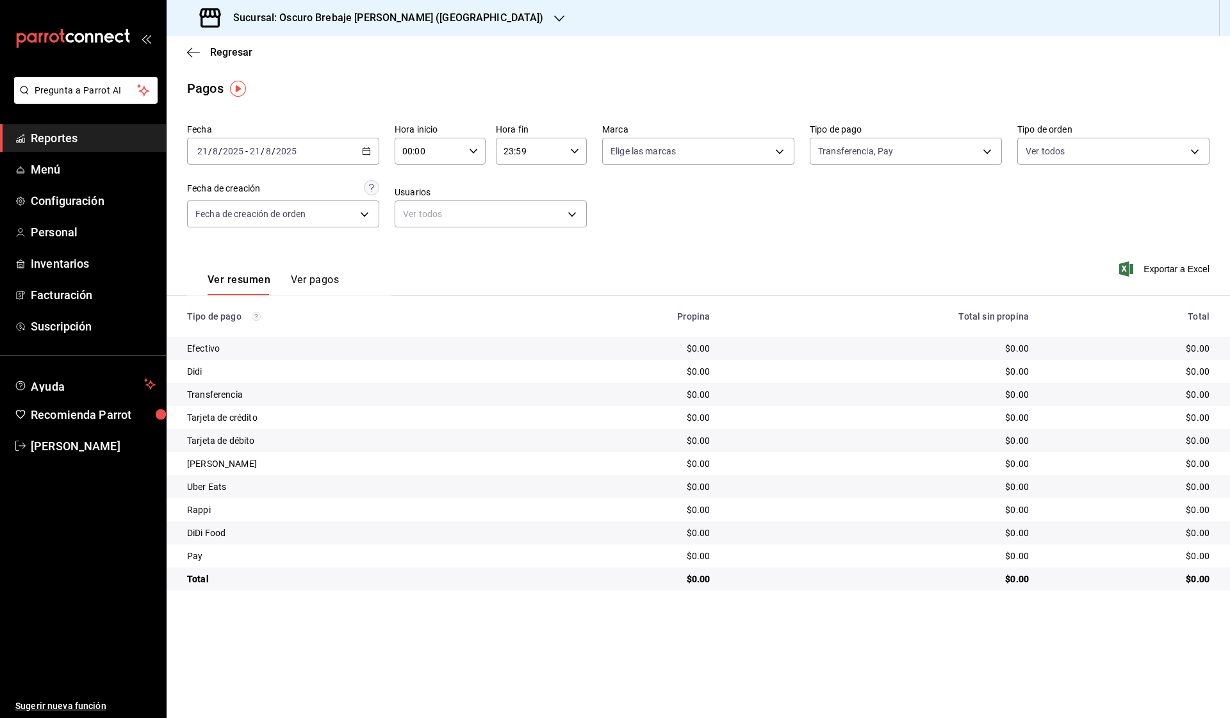
click at [374, 158] on div "[DATE] [DATE] - [DATE] [DATE]" at bounding box center [283, 151] width 192 height 27
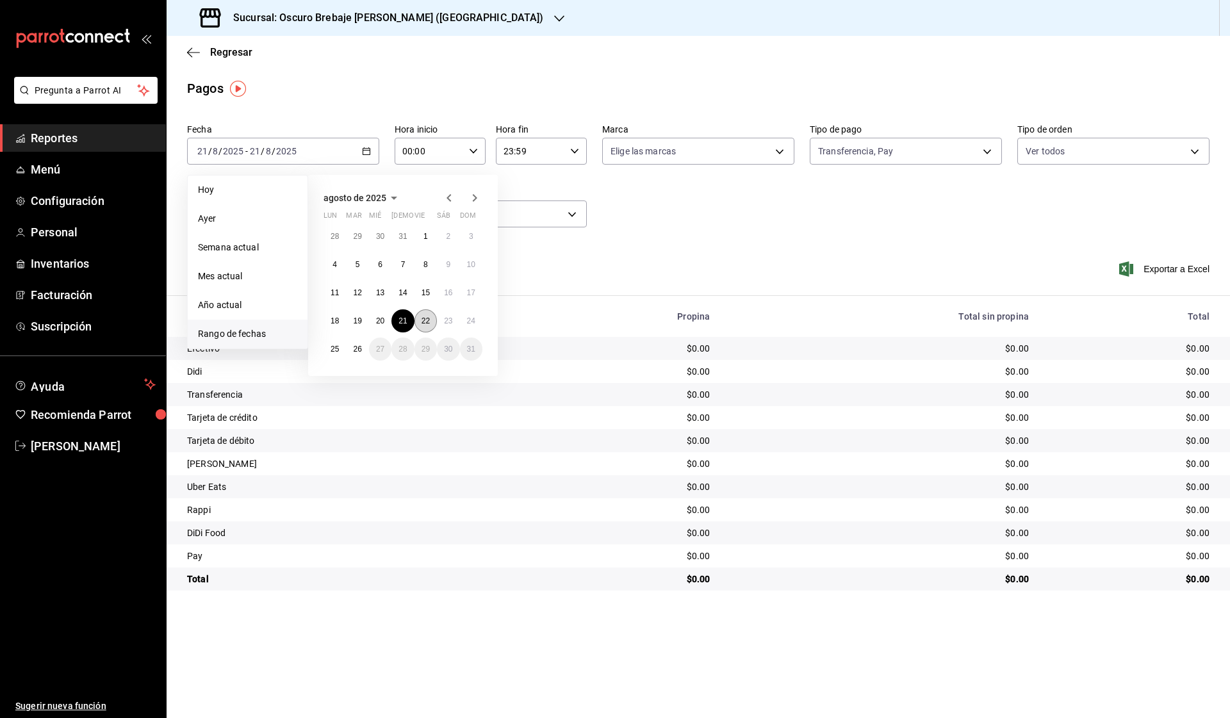
click at [422, 327] on button "22" at bounding box center [426, 320] width 22 height 23
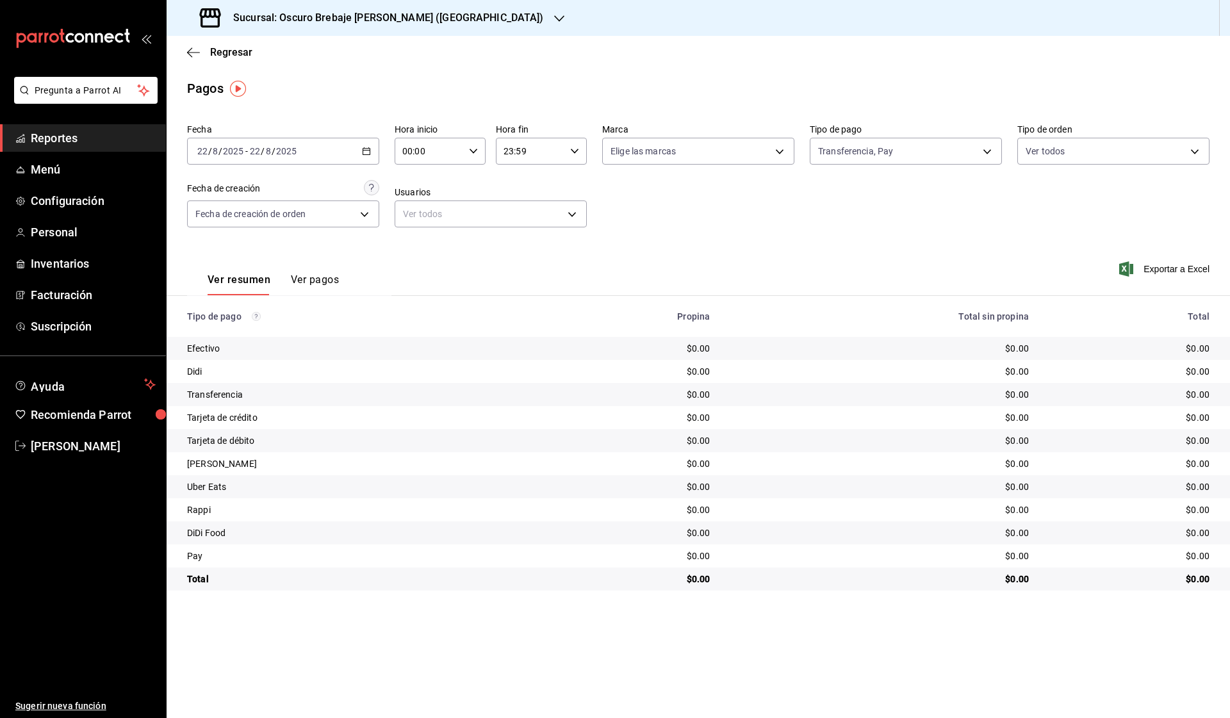
click at [372, 156] on div "[DATE] [DATE] - [DATE] [DATE]" at bounding box center [283, 151] width 192 height 27
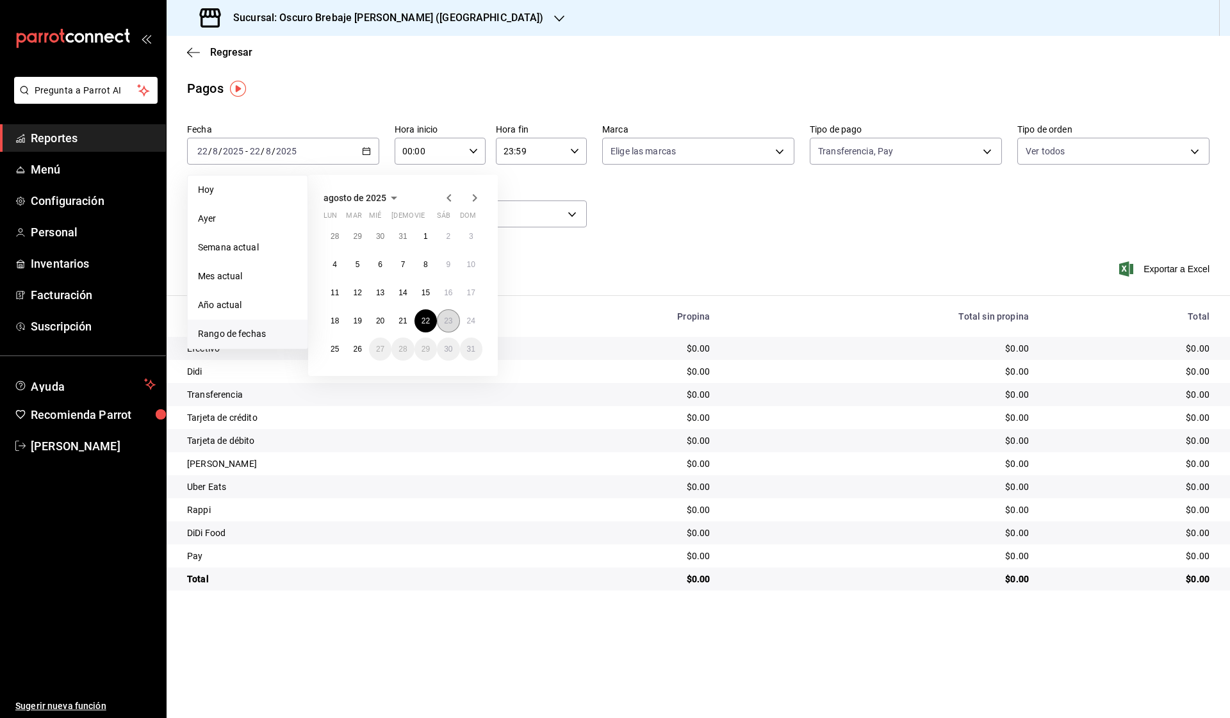
click at [447, 322] on abbr "23" at bounding box center [448, 321] width 8 height 9
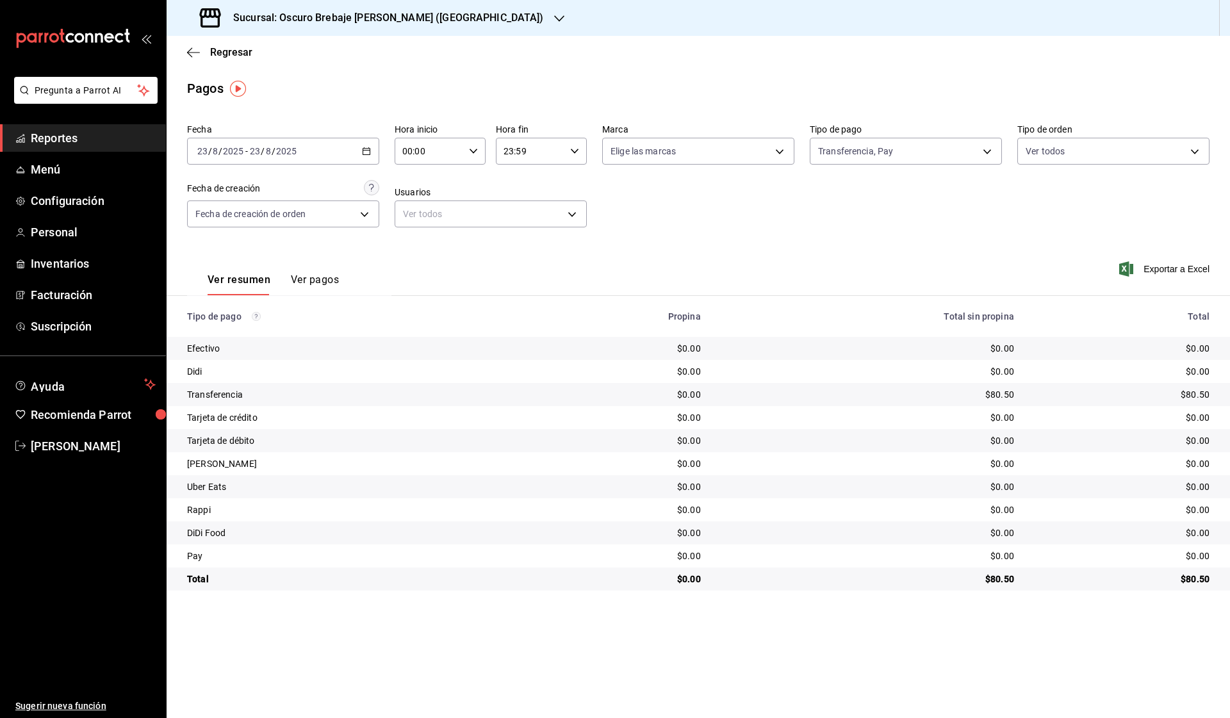
click at [375, 152] on div "[DATE] [DATE] - [DATE] [DATE]" at bounding box center [283, 151] width 192 height 27
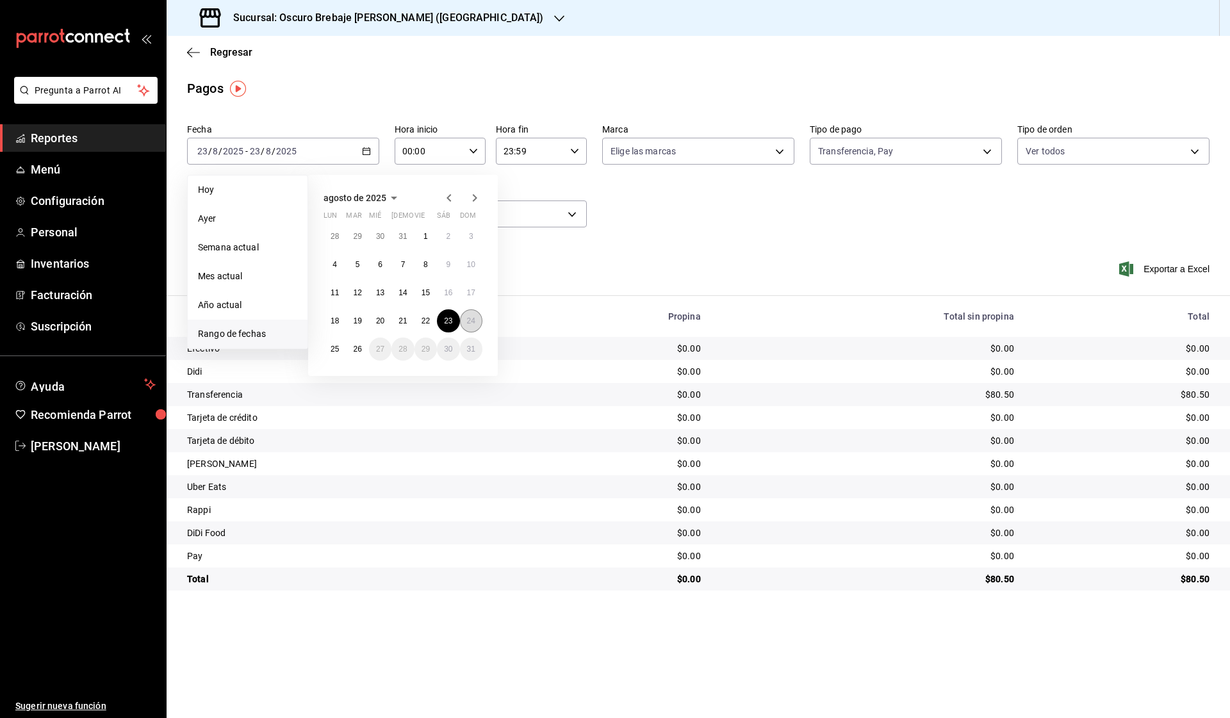
click at [478, 317] on button "24" at bounding box center [471, 320] width 22 height 23
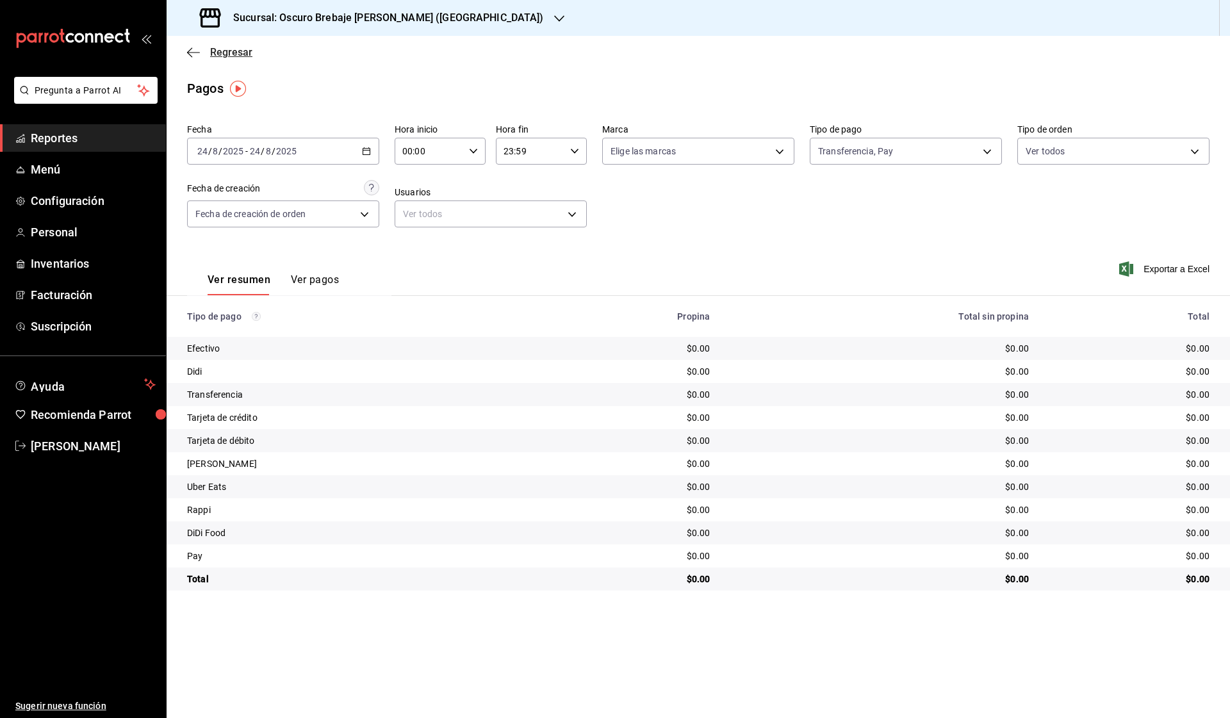
click at [221, 55] on span "Regresar" at bounding box center [231, 52] width 42 height 12
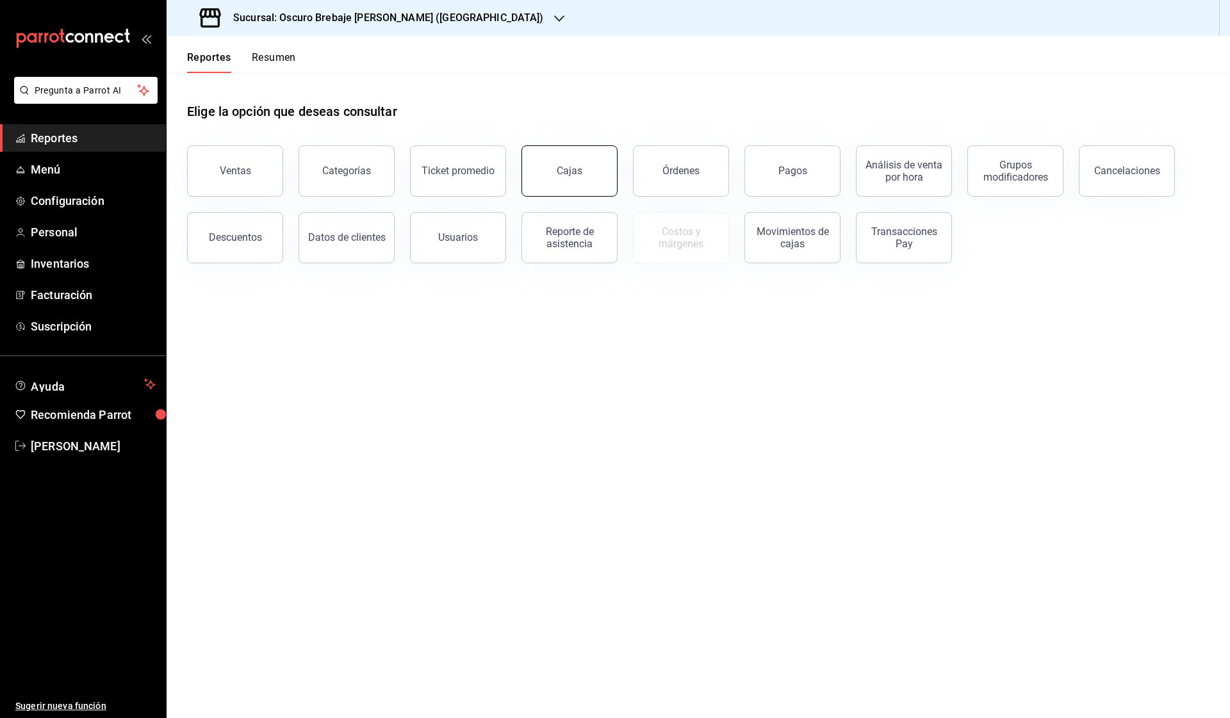
click at [584, 183] on button "Cajas" at bounding box center [570, 170] width 96 height 51
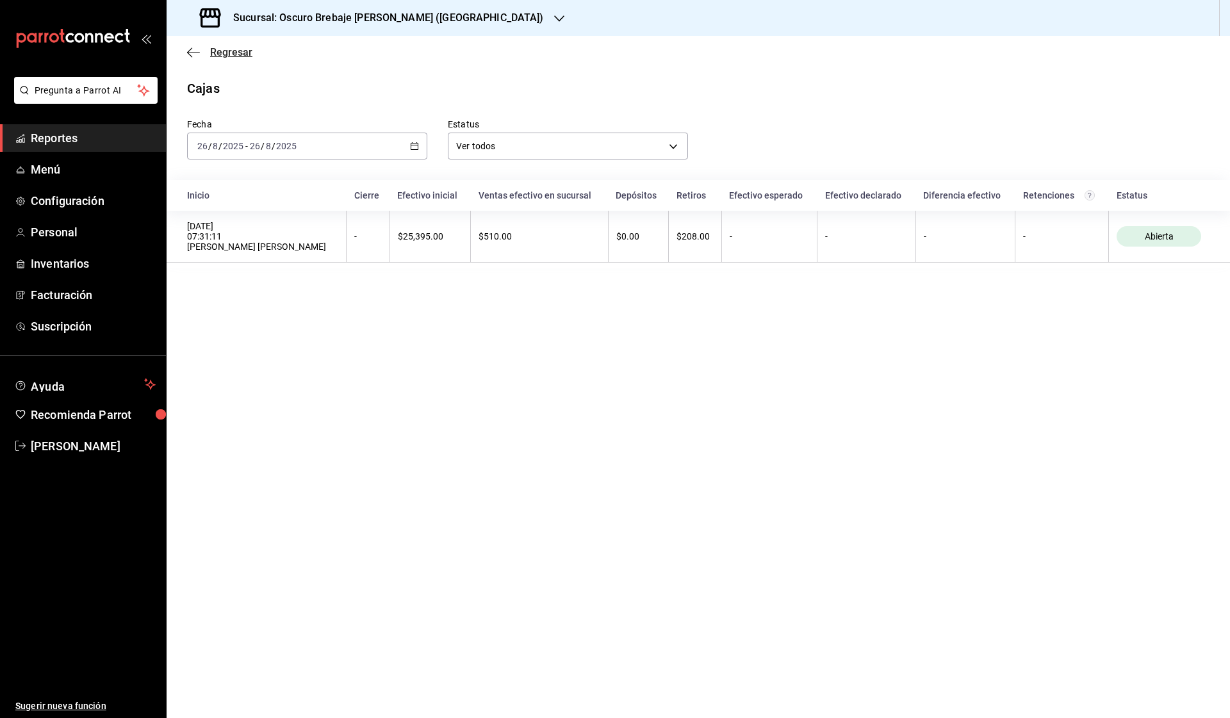
click at [247, 56] on span "Regresar" at bounding box center [231, 52] width 42 height 12
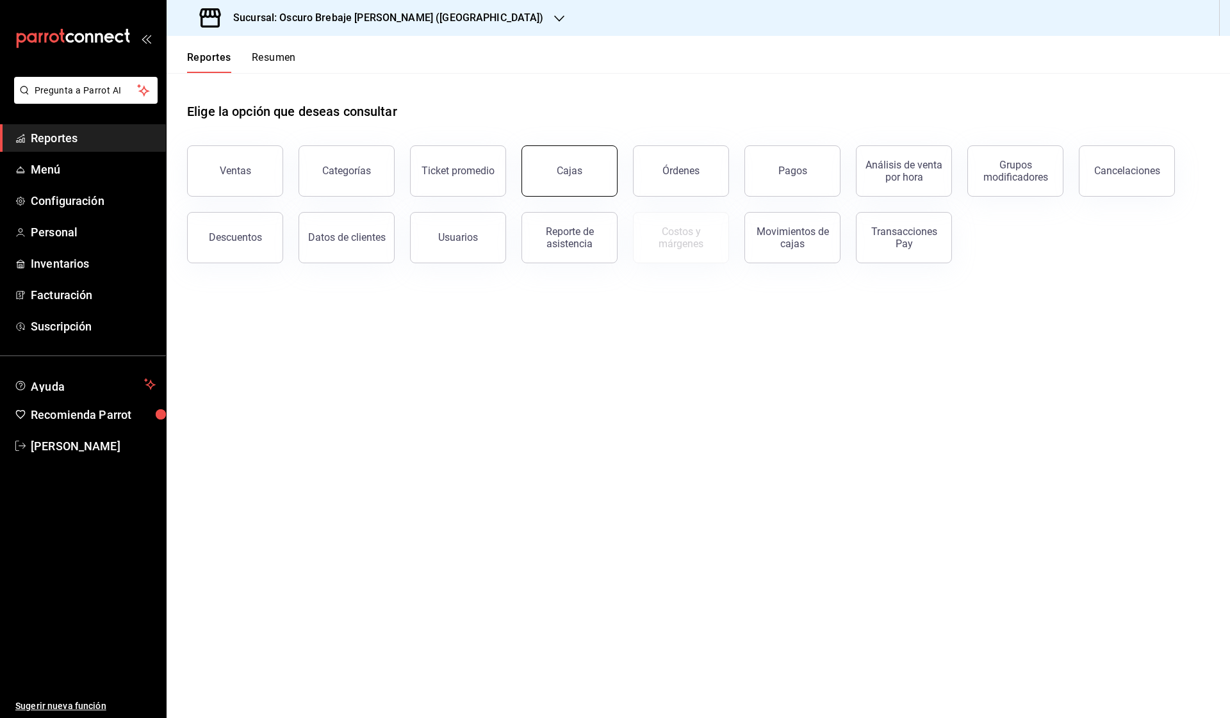
click at [597, 178] on button "Cajas" at bounding box center [570, 170] width 96 height 51
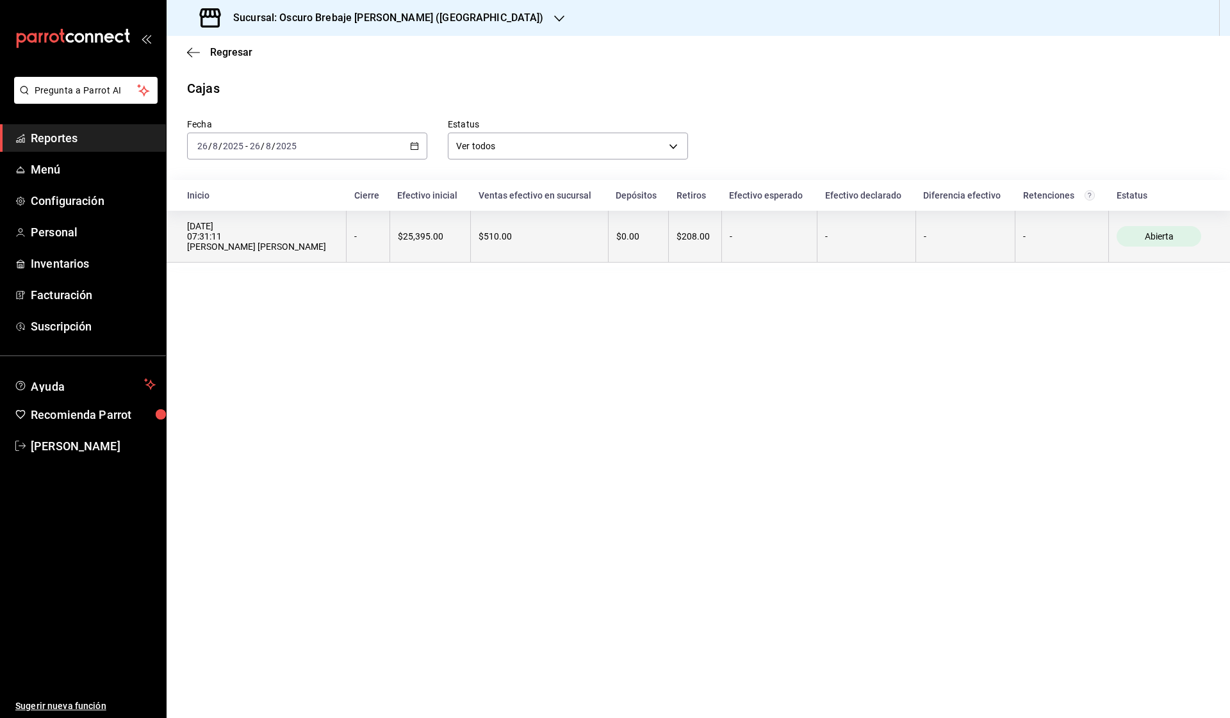
click at [508, 236] on div "$510.00" at bounding box center [540, 236] width 122 height 10
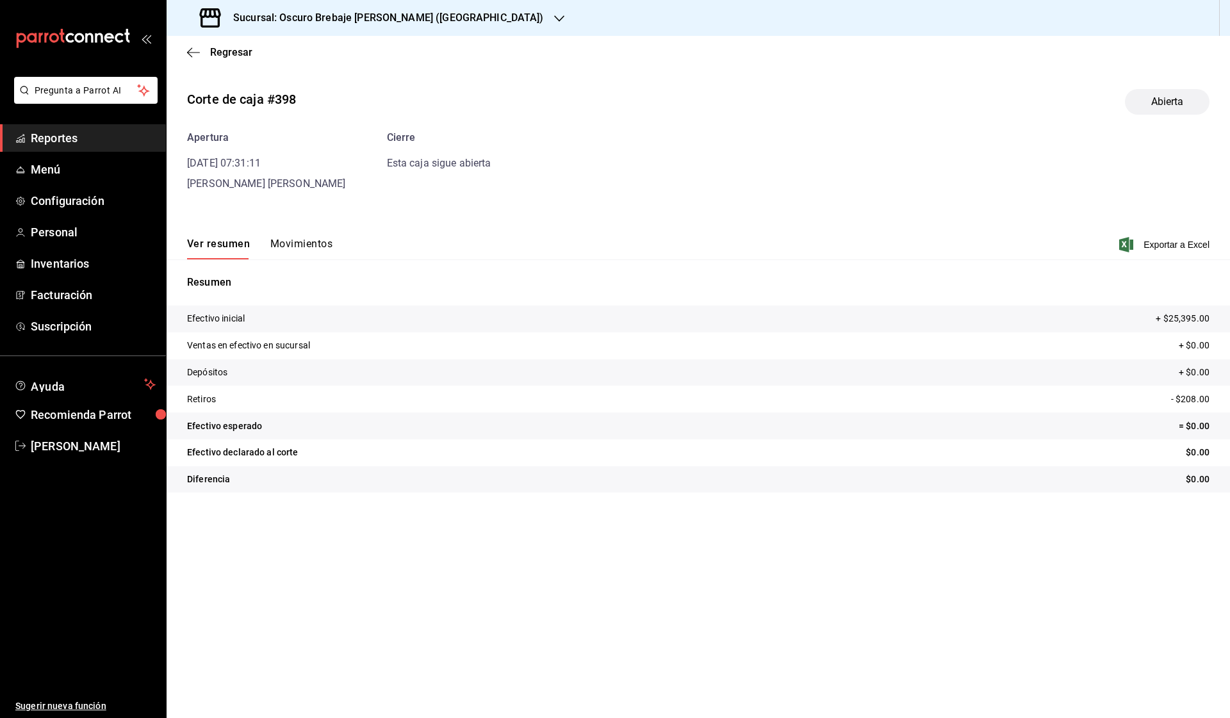
click at [311, 243] on button "Movimientos" at bounding box center [301, 249] width 62 height 22
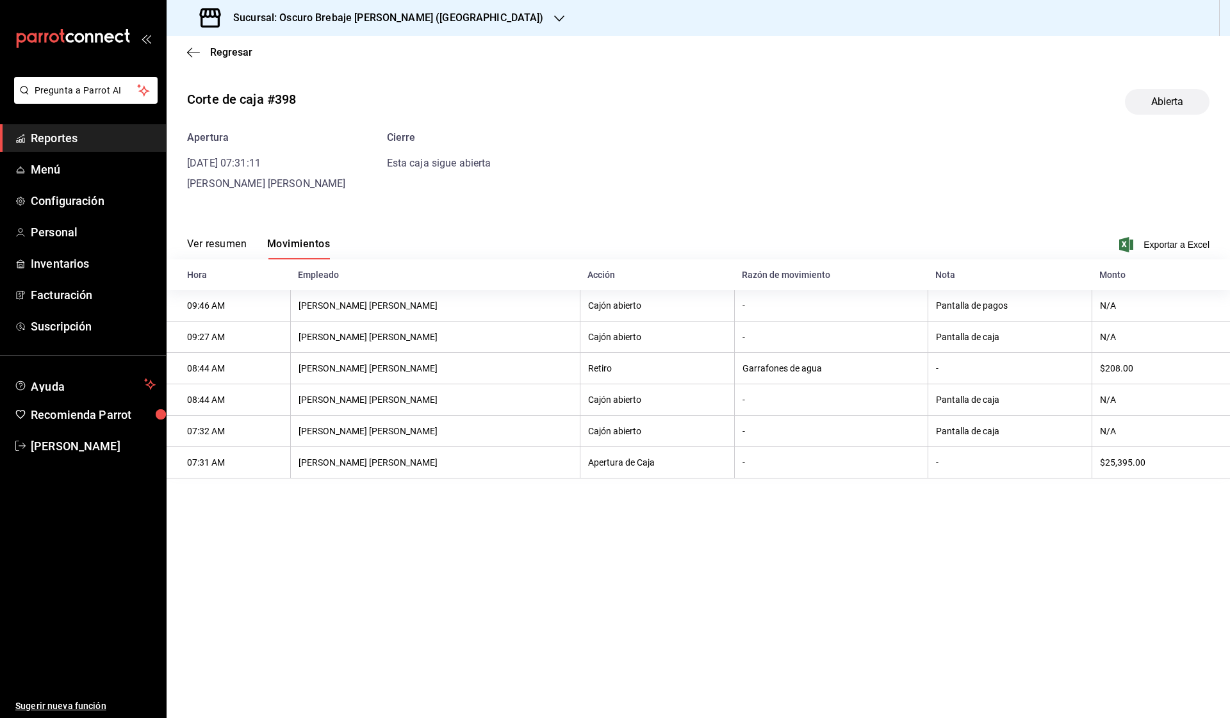
click at [206, 45] on div "Regresar" at bounding box center [699, 52] width 1064 height 33
click at [222, 52] on span "Regresar" at bounding box center [231, 52] width 42 height 12
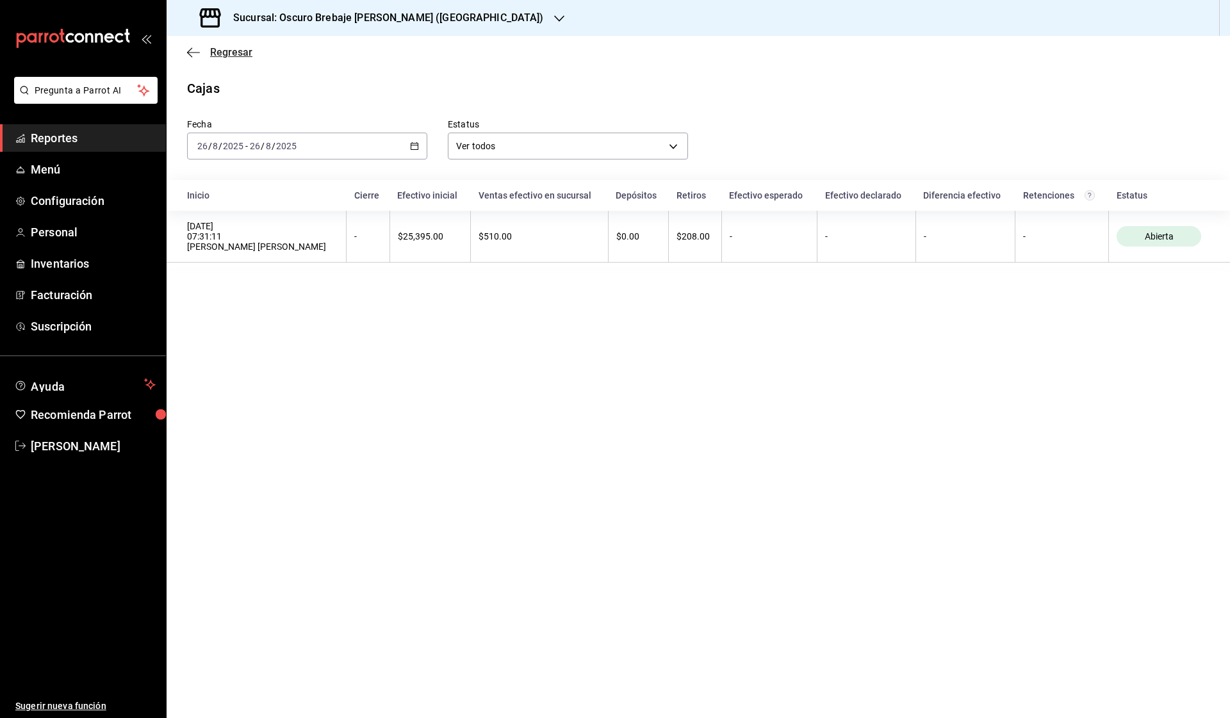
click at [235, 52] on span "Regresar" at bounding box center [231, 52] width 42 height 12
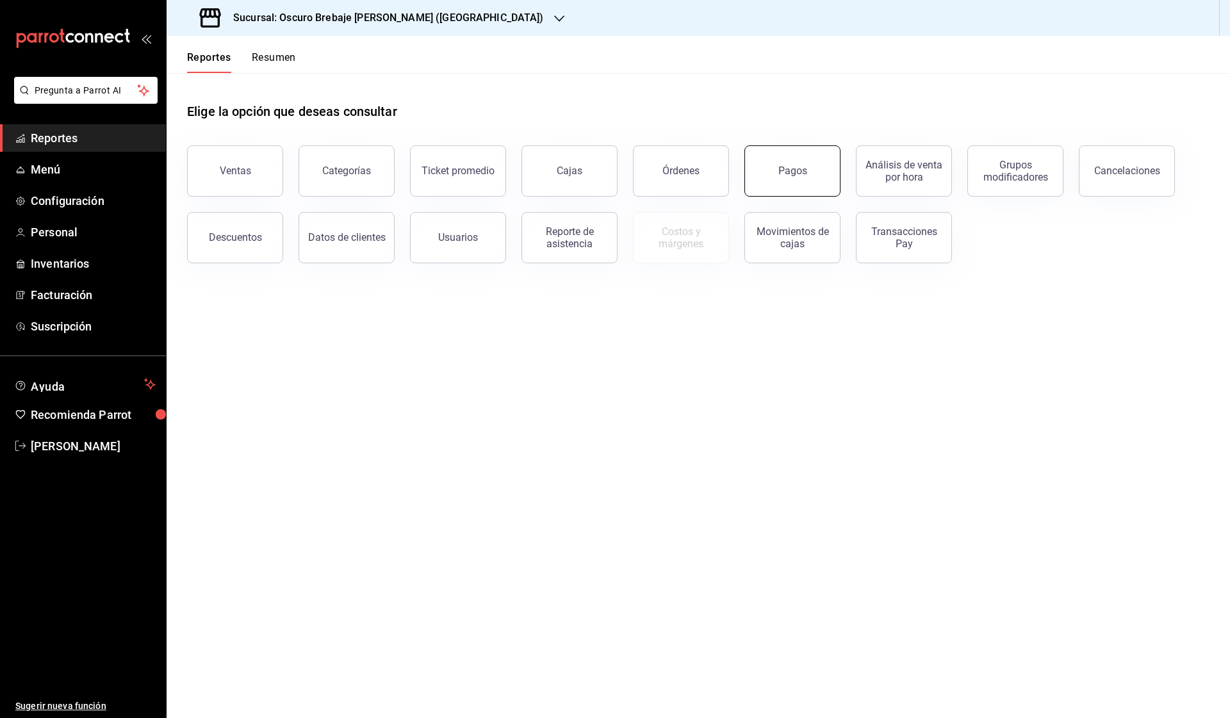
click at [785, 176] on div "Pagos" at bounding box center [792, 171] width 29 height 12
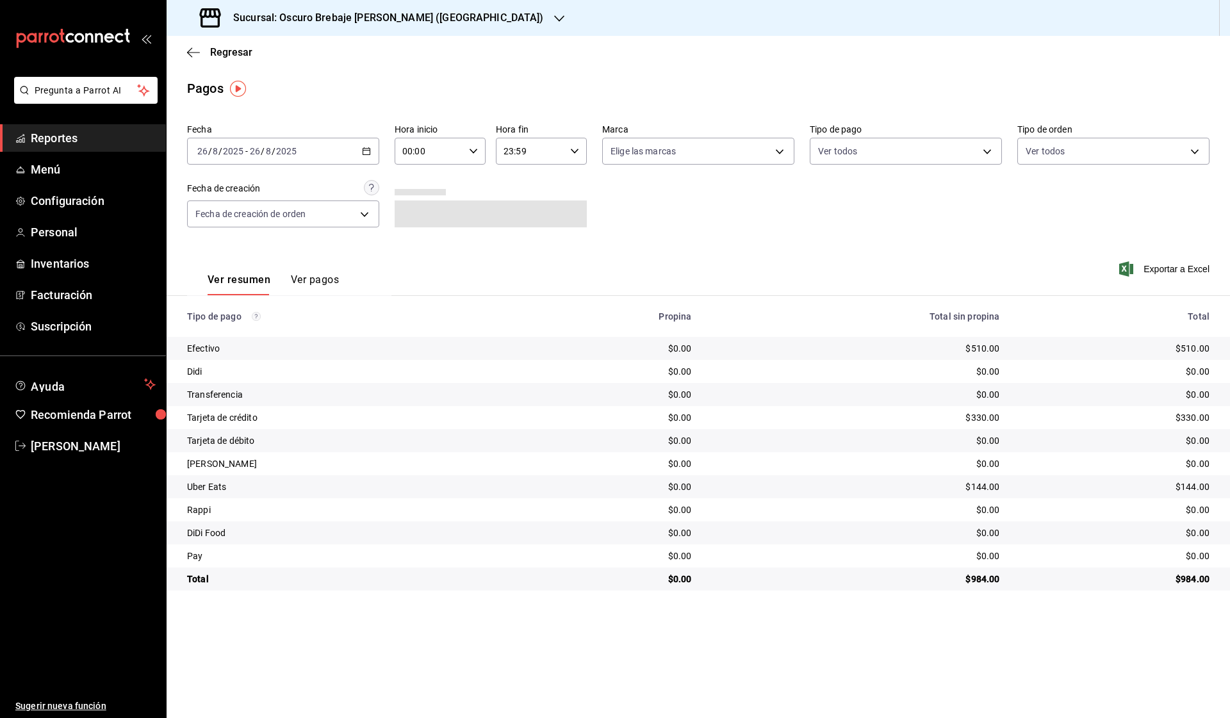
click at [368, 152] on icon "button" at bounding box center [366, 151] width 9 height 9
click at [224, 334] on span "Rango de fechas" at bounding box center [247, 333] width 99 height 13
click at [323, 24] on h3 "Sucursal: Oscuro Brebaje [PERSON_NAME] ([GEOGRAPHIC_DATA])" at bounding box center [383, 17] width 321 height 15
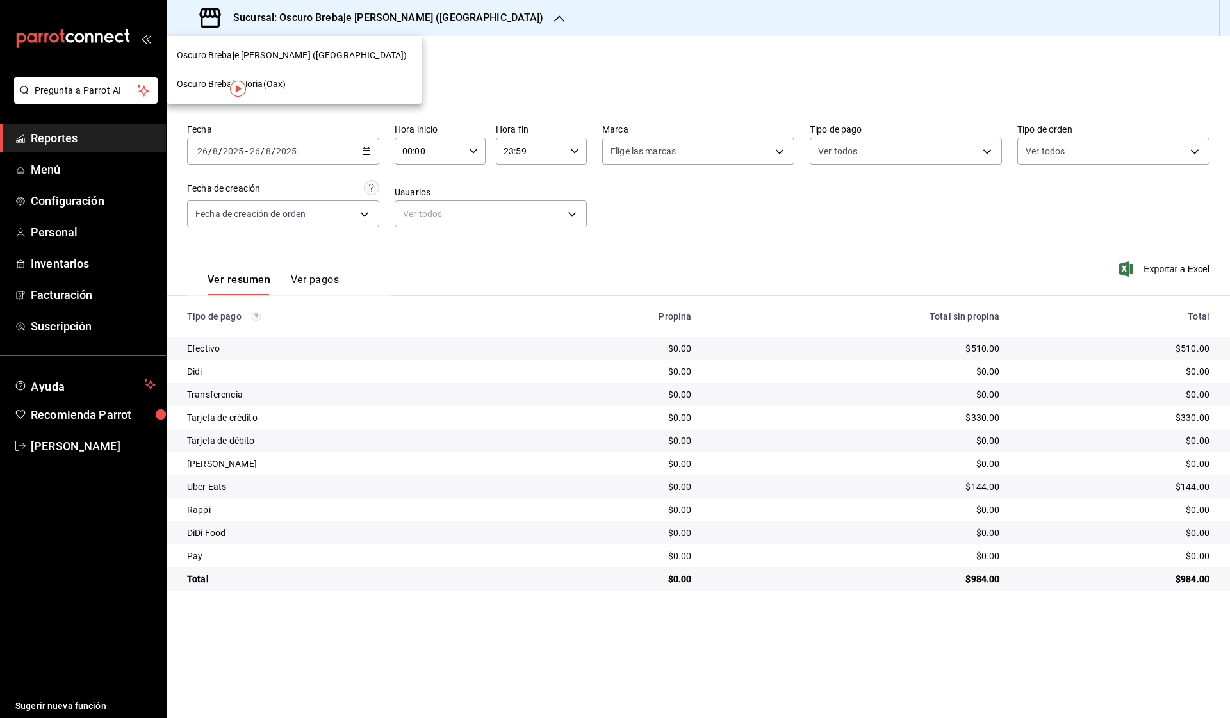
click at [274, 85] on span "Oscuro Brebaje Noria(Oax)" at bounding box center [231, 84] width 109 height 13
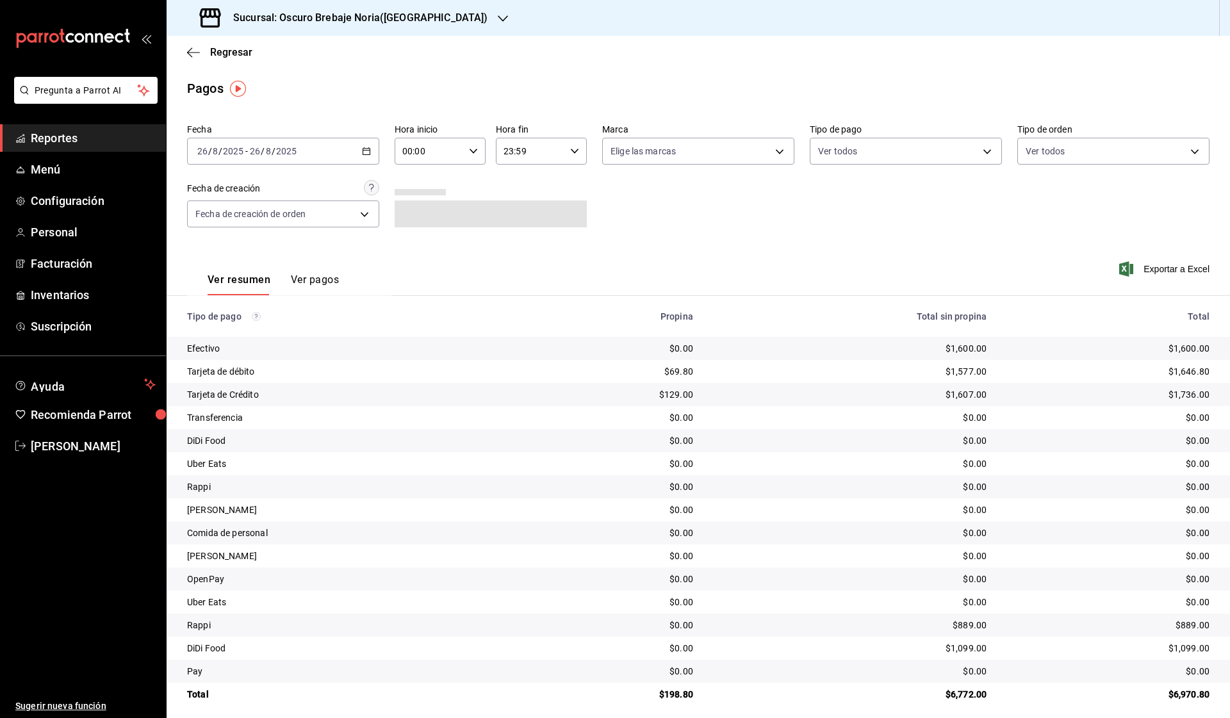
click at [366, 154] on icon "button" at bounding box center [366, 151] width 9 height 9
click at [237, 340] on span "Rango de fechas" at bounding box center [247, 333] width 99 height 13
click at [352, 102] on main "Regresar Pagos Fecha [DATE] [DATE] - [DATE] [DATE] Hora inicio 00:00 Hora inici…" at bounding box center [699, 381] width 1064 height 691
click at [211, 53] on span "Regresar" at bounding box center [231, 52] width 42 height 12
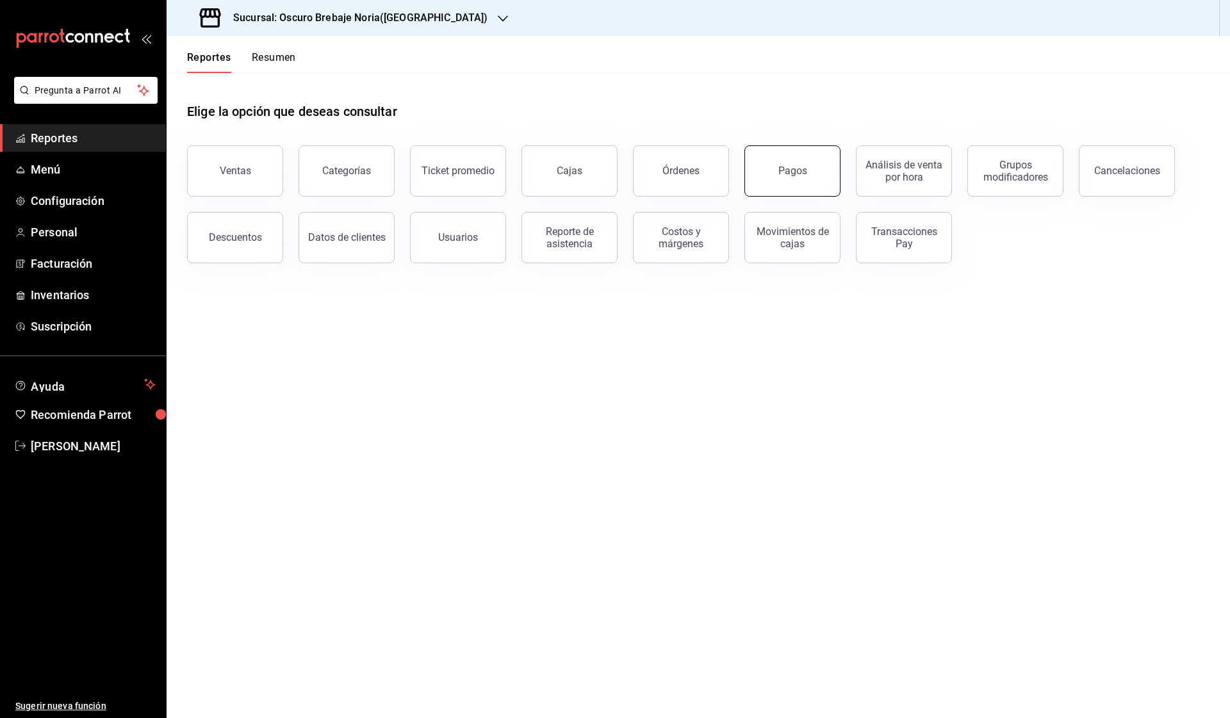
click at [798, 179] on button "Pagos" at bounding box center [793, 170] width 96 height 51
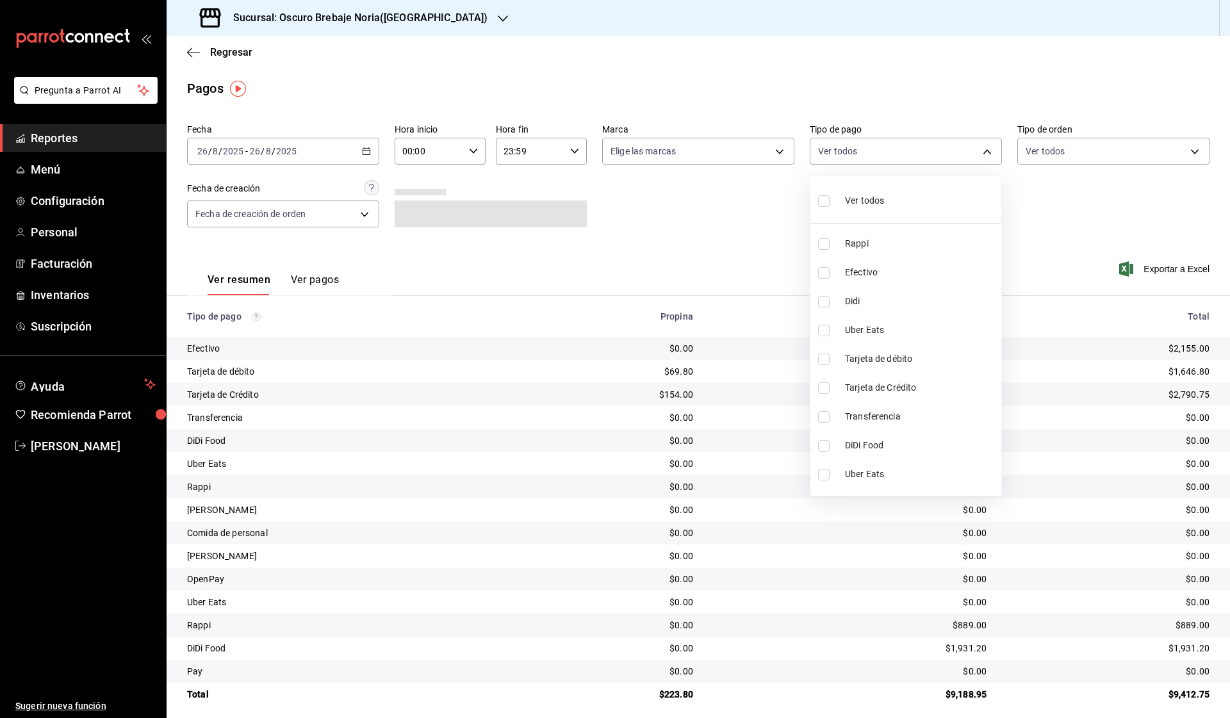
click at [875, 163] on body "Pregunta a Parrot AI Reportes Menú Configuración Personal Facturación Inventari…" at bounding box center [615, 359] width 1230 height 718
click at [877, 119] on div at bounding box center [615, 359] width 1230 height 718
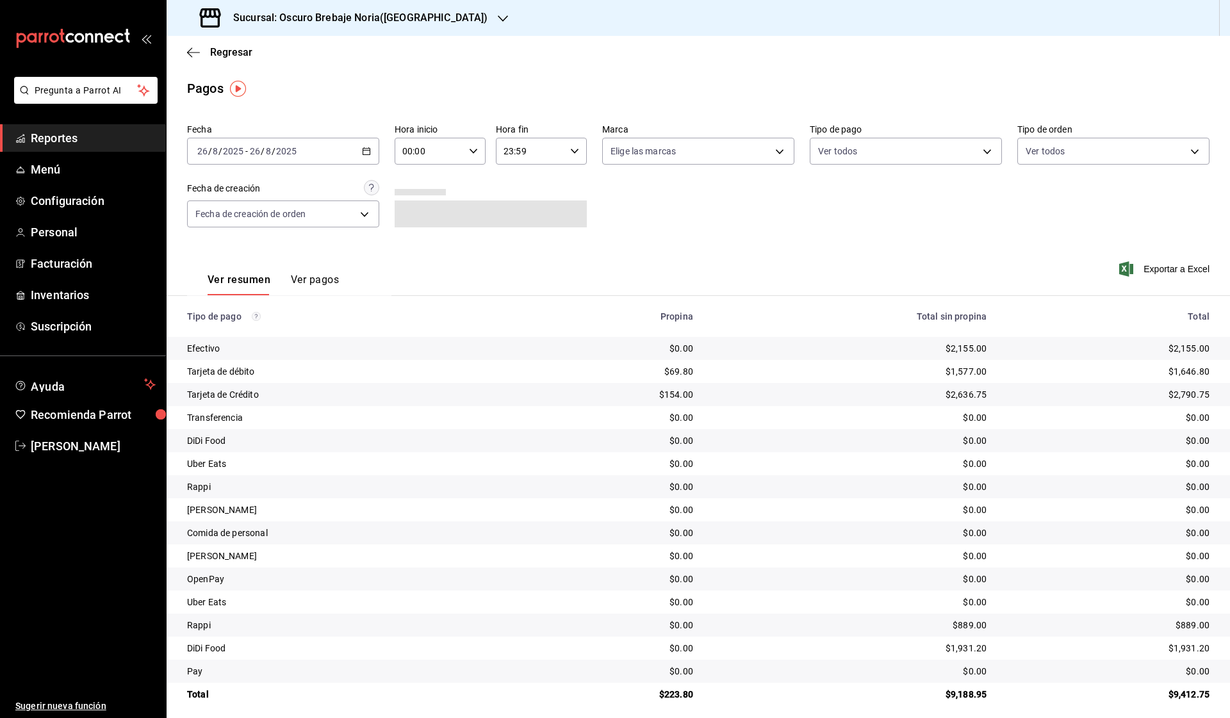
click at [367, 154] on \(Stroke\) "button" at bounding box center [367, 151] width 8 height 7
click at [236, 333] on span "Rango de fechas" at bounding box center [247, 333] width 99 height 13
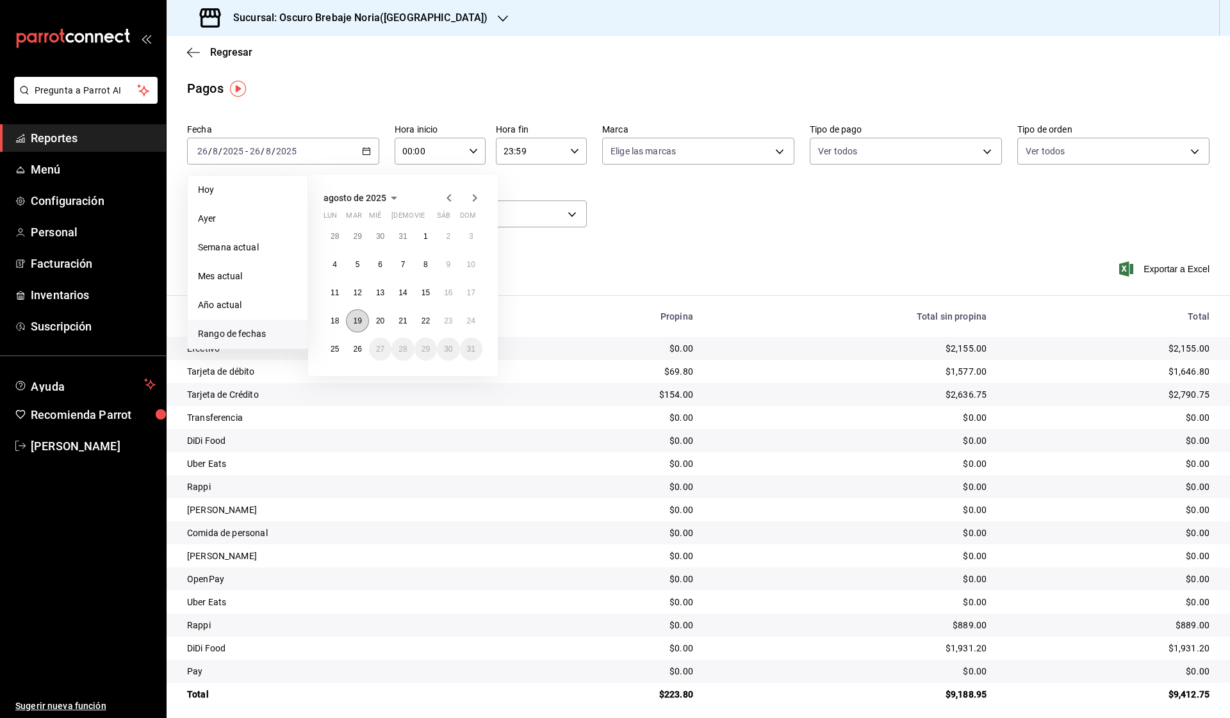
click at [349, 324] on button "19" at bounding box center [357, 320] width 22 height 23
click at [352, 345] on button "26" at bounding box center [357, 349] width 22 height 23
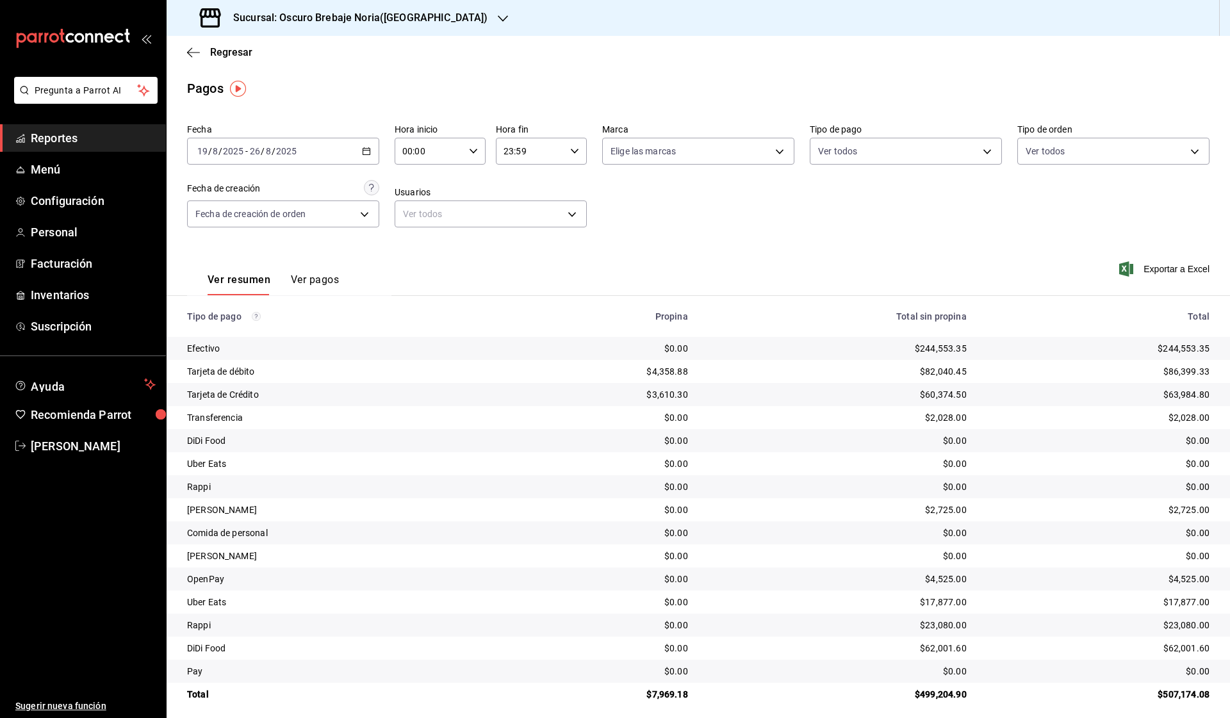
click at [327, 27] on div "Sucursal: Oscuro Brebaje Noria([GEOGRAPHIC_DATA])" at bounding box center [345, 18] width 336 height 36
click at [323, 59] on div "Oscuro Brebaje [PERSON_NAME] ([GEOGRAPHIC_DATA])" at bounding box center [294, 55] width 235 height 13
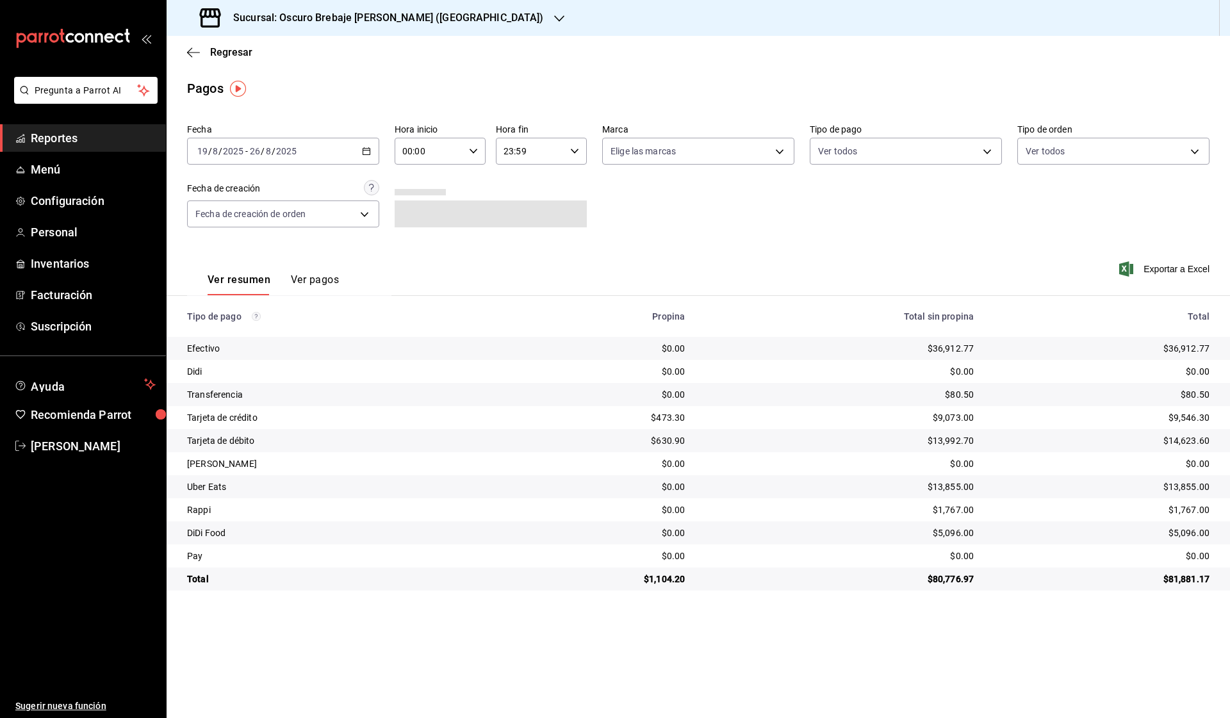
click at [369, 151] on \(Stroke\) "button" at bounding box center [366, 150] width 7 height 1
click at [364, 152] on icon "button" at bounding box center [366, 151] width 9 height 9
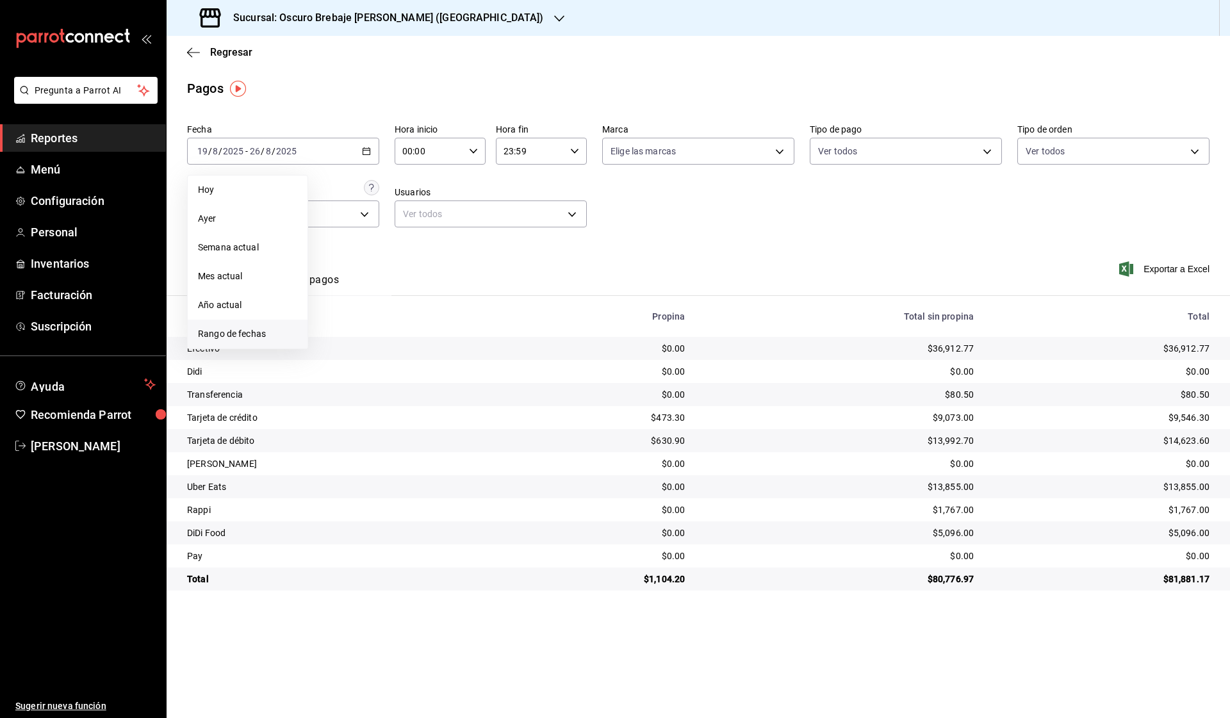
click at [264, 333] on span "Rango de fechas" at bounding box center [247, 333] width 99 height 13
click at [670, 254] on div "Ver resumen Ver pagos Exportar a Excel" at bounding box center [699, 277] width 1064 height 68
click at [369, 151] on \(Stroke\) "button" at bounding box center [366, 150] width 7 height 1
click at [428, 312] on button "22" at bounding box center [426, 320] width 22 height 23
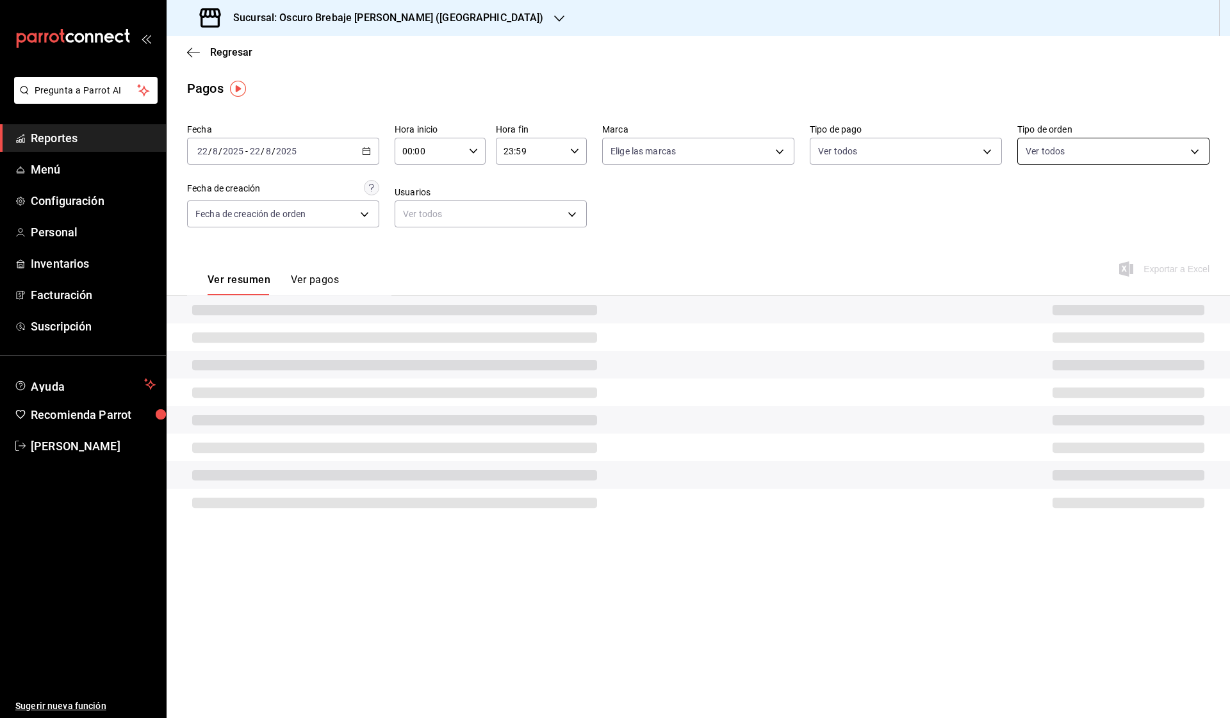
click at [1035, 151] on body "Pregunta a Parrot AI Reportes Menú Configuración Personal Inventarios Facturaci…" at bounding box center [615, 359] width 1230 height 718
click at [942, 160] on div at bounding box center [615, 359] width 1230 height 718
click at [923, 152] on body "Pregunta a Parrot AI Reportes Menú Configuración Personal Inventarios Facturaci…" at bounding box center [615, 359] width 1230 height 718
click at [823, 421] on input "checkbox" at bounding box center [824, 417] width 12 height 12
checkbox input "true"
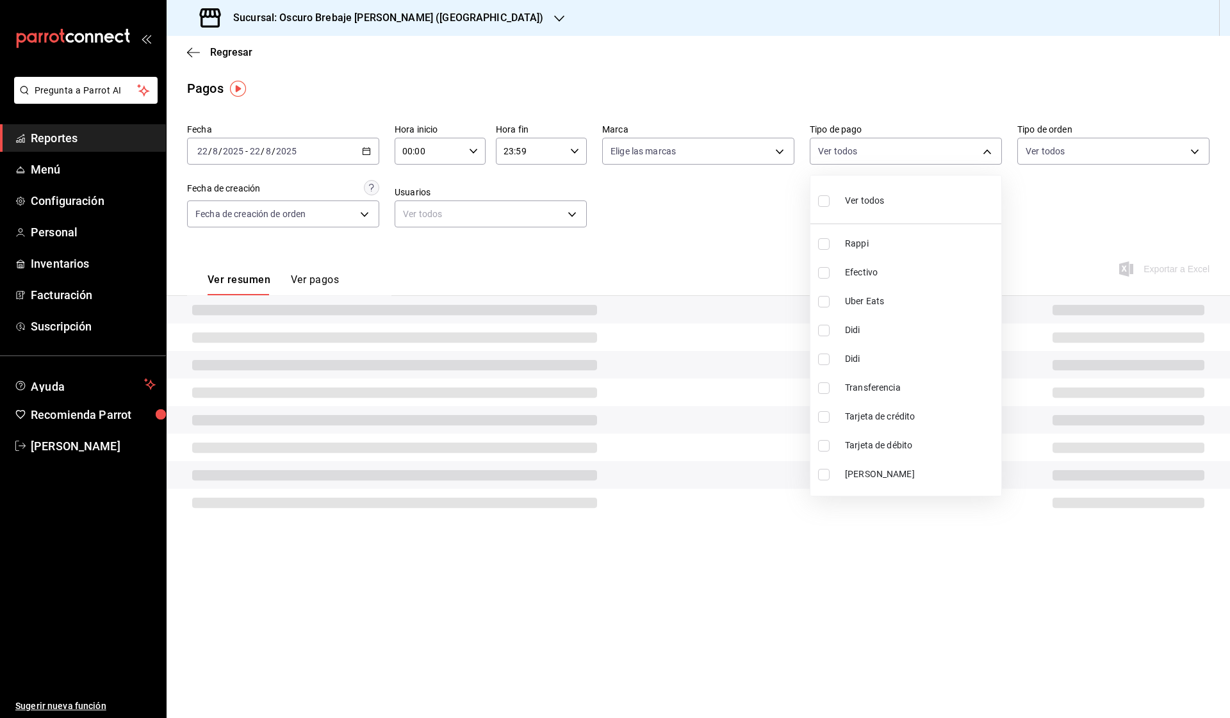
type input "326e7c32-5482-4039-8195-19b1d2c78a2a"
click at [824, 450] on input "checkbox" at bounding box center [824, 446] width 12 height 12
checkbox input "true"
type input "326e7c32-5482-4039-8195-19b1d2c78a2a,6561023c-1829-4e10-8604-f9ff50501773"
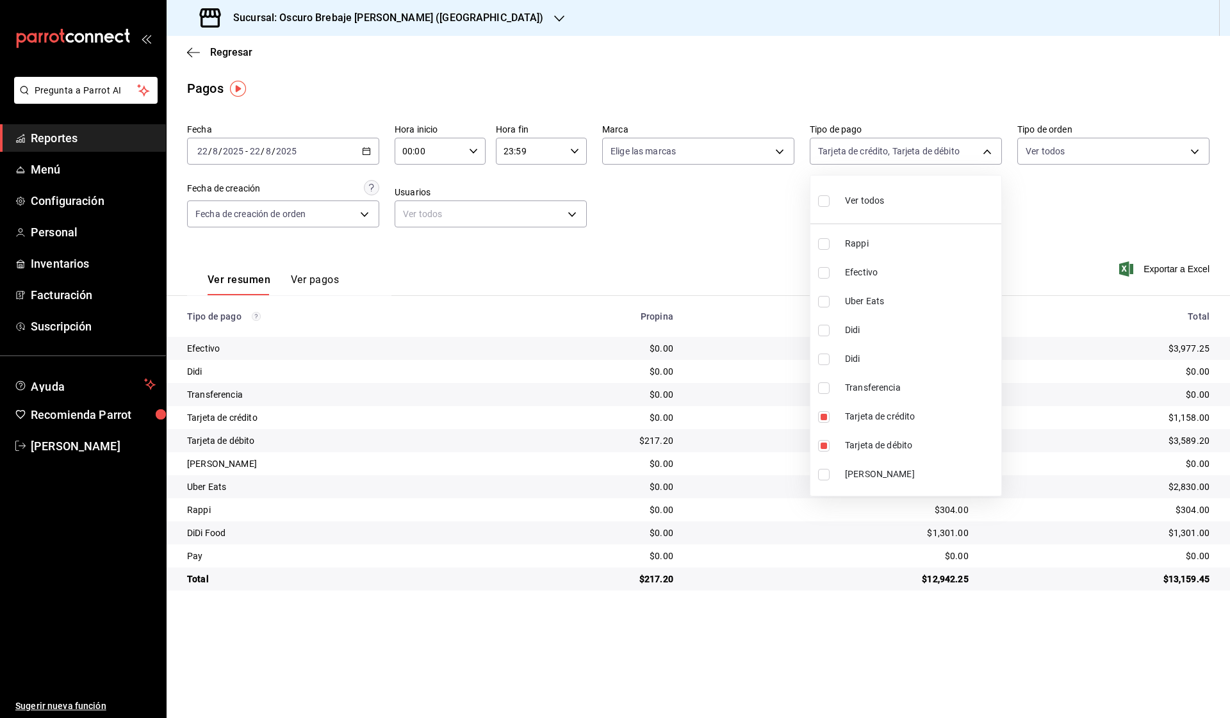
click at [698, 233] on div at bounding box center [615, 359] width 1230 height 718
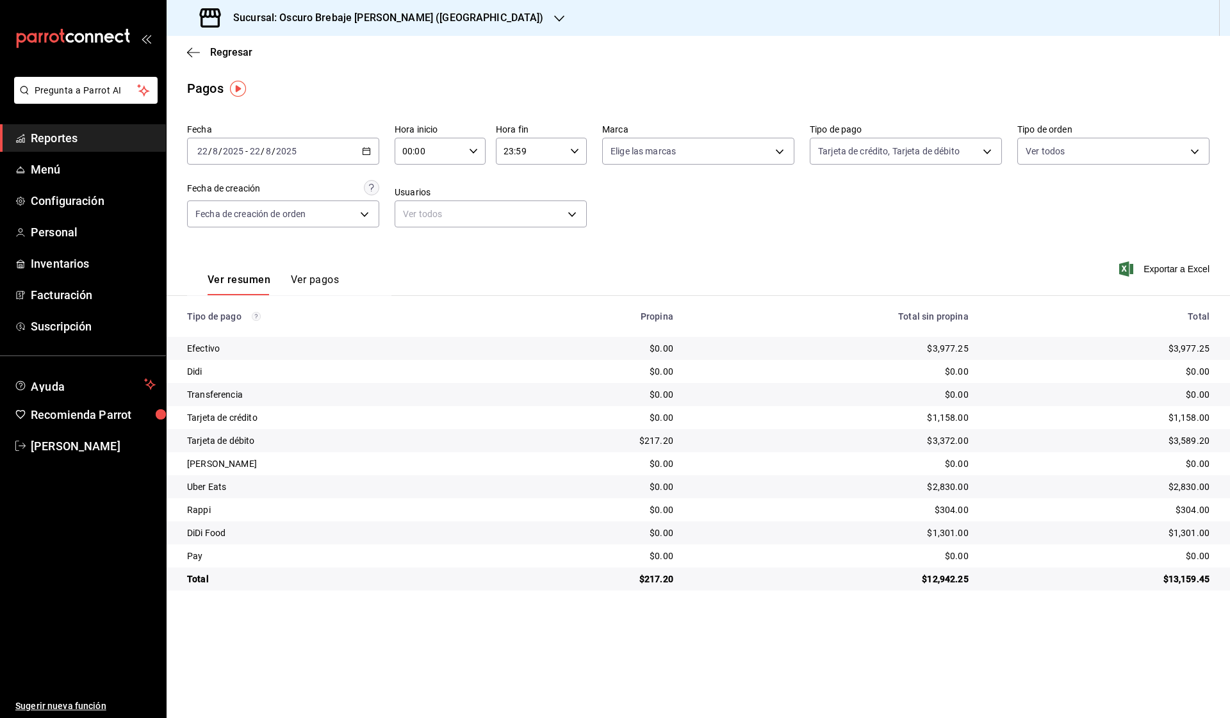
click at [363, 154] on \(Stroke\) "button" at bounding box center [367, 151] width 8 height 7
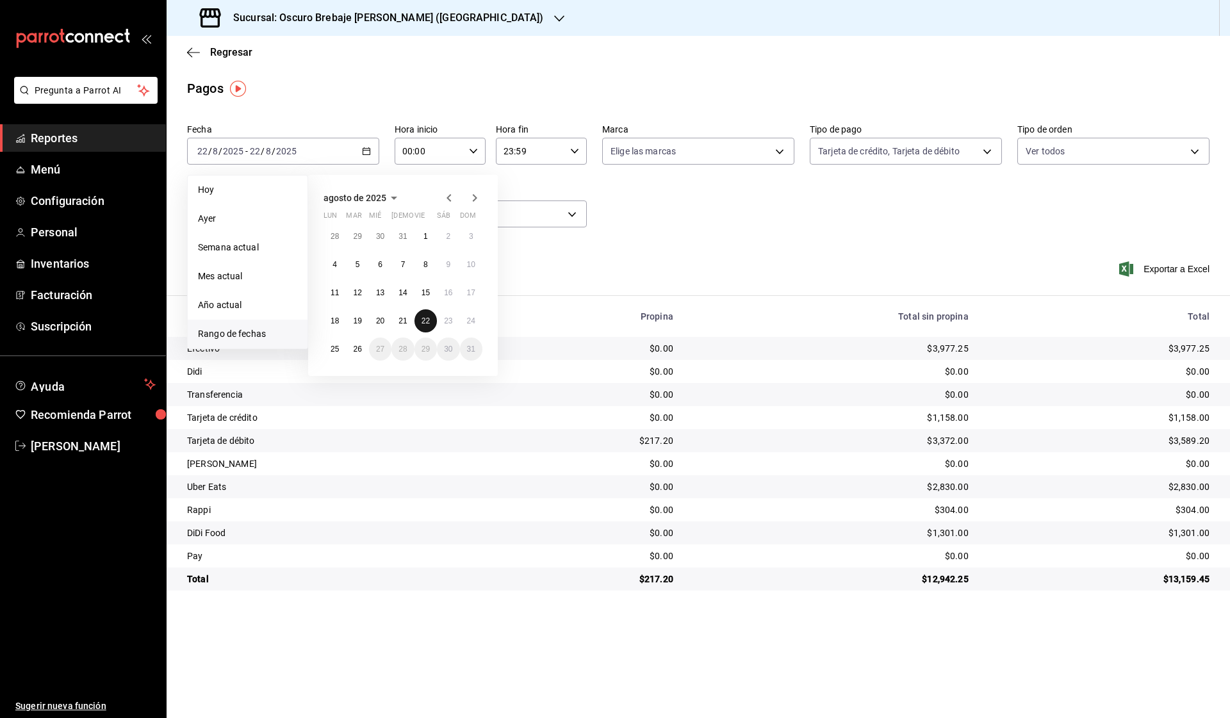
click at [424, 318] on abbr "22" at bounding box center [426, 321] width 8 height 9
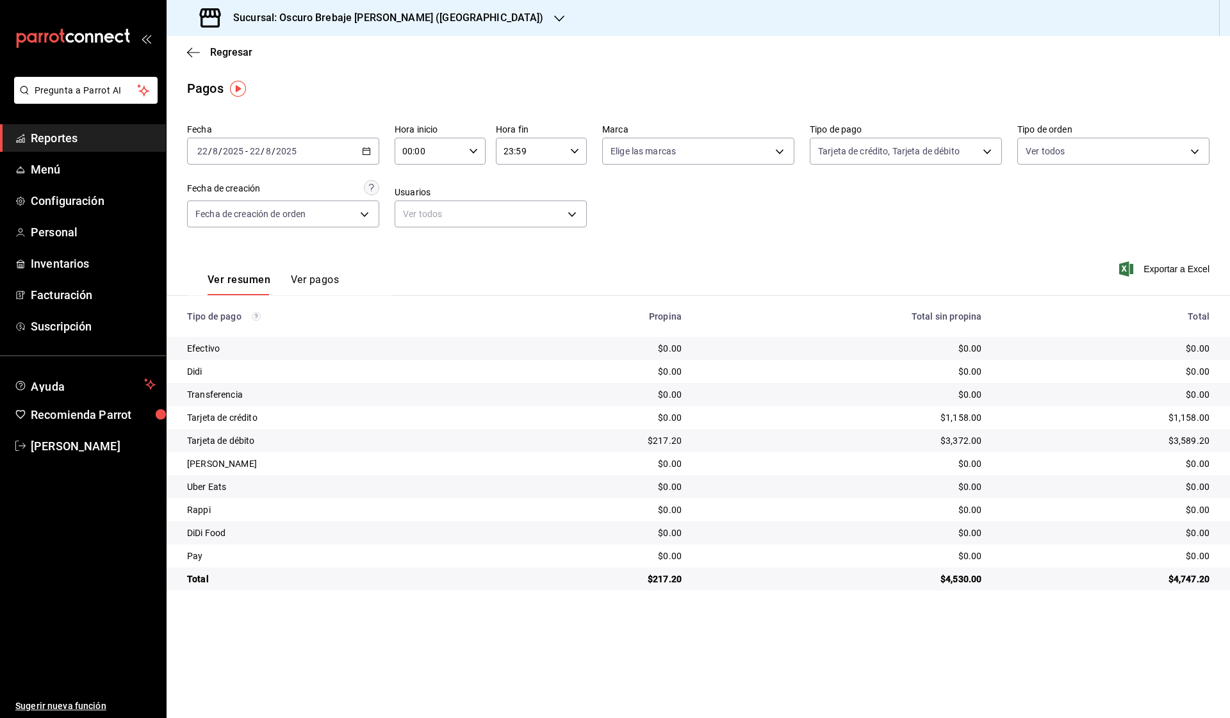
click at [325, 281] on button "Ver pagos" at bounding box center [315, 285] width 48 height 22
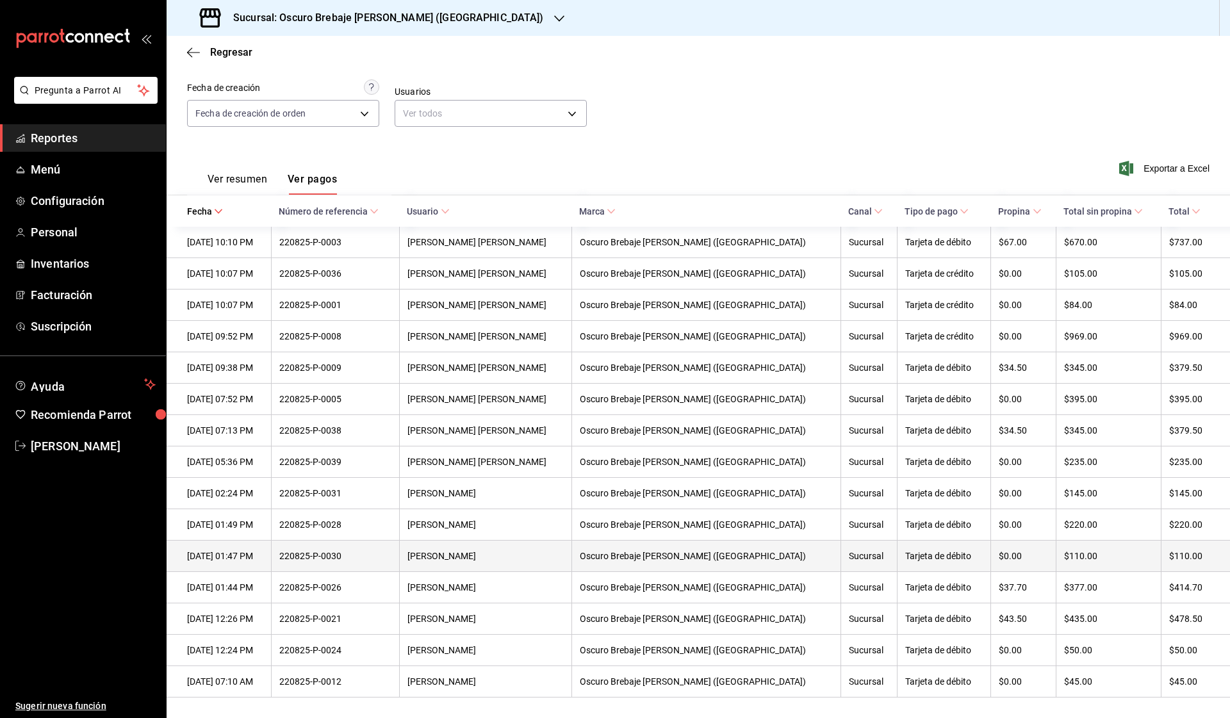
scroll to position [74, 0]
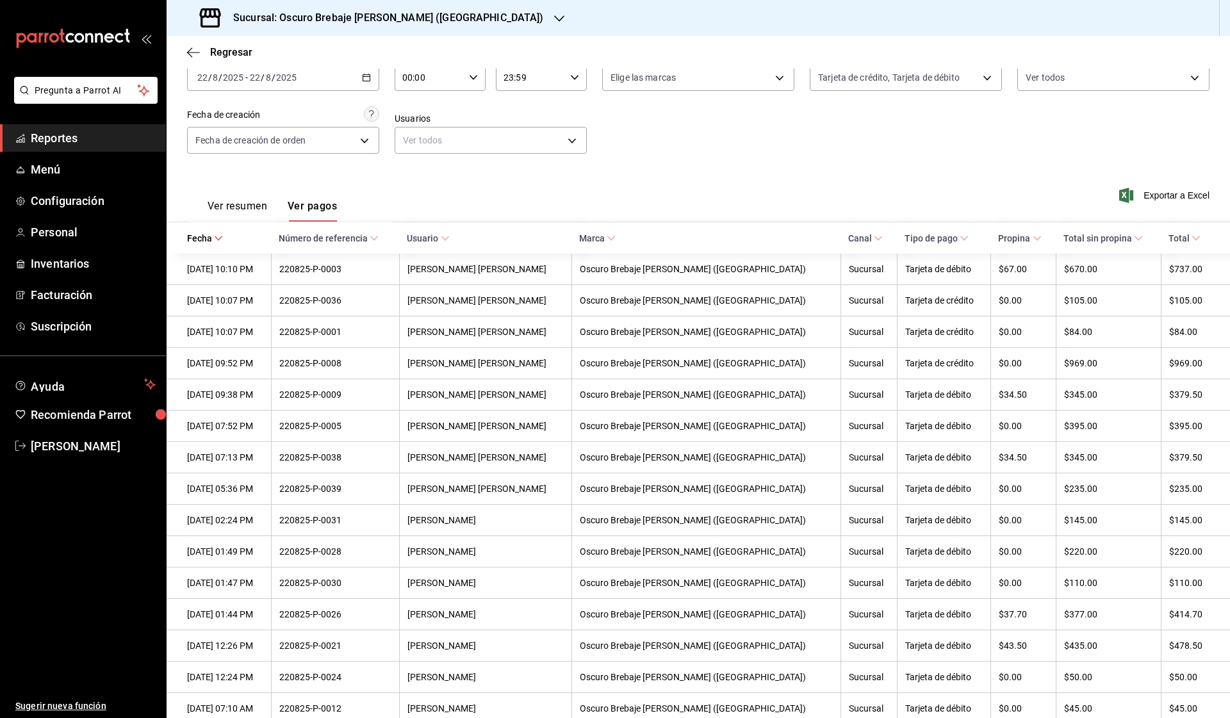
click at [308, 4] on div "Sucursal: Oscuro Brebaje [PERSON_NAME] ([GEOGRAPHIC_DATA])" at bounding box center [373, 18] width 393 height 36
click at [286, 90] on div "Oscuro Brebaje Noria(Oax)" at bounding box center [294, 84] width 235 height 13
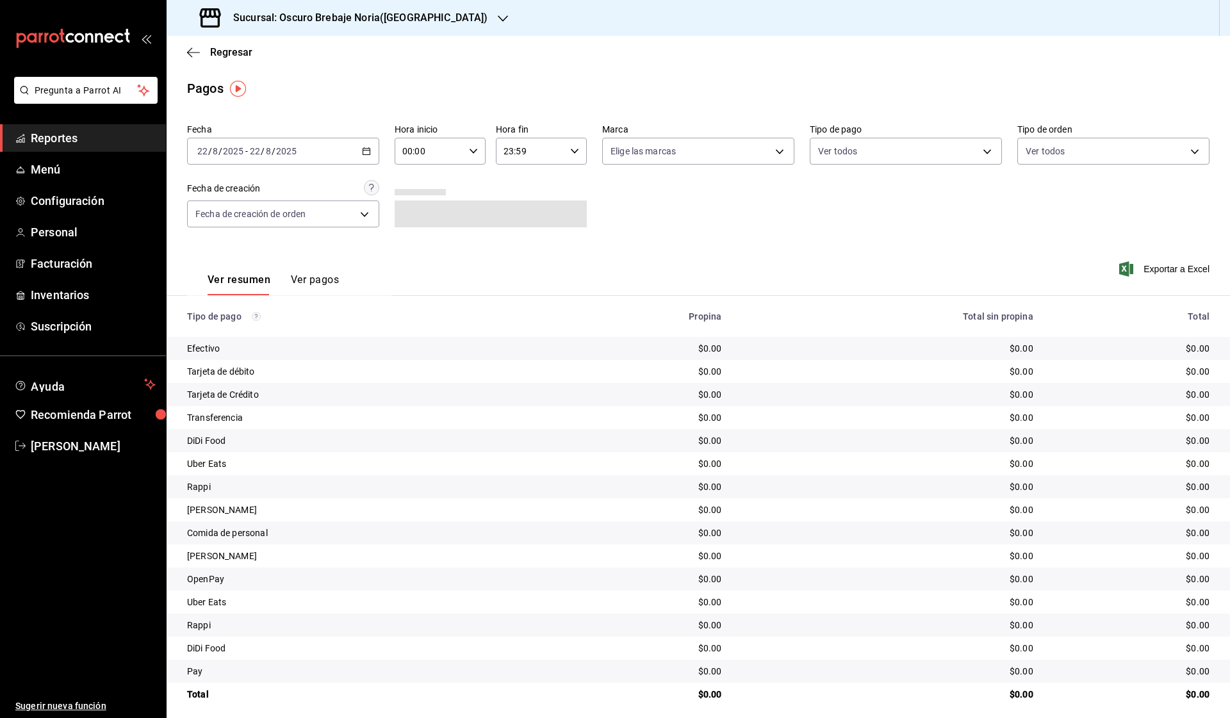
click at [207, 65] on div "Regresar" at bounding box center [699, 52] width 1064 height 33
click at [207, 53] on span "Regresar" at bounding box center [219, 52] width 65 height 12
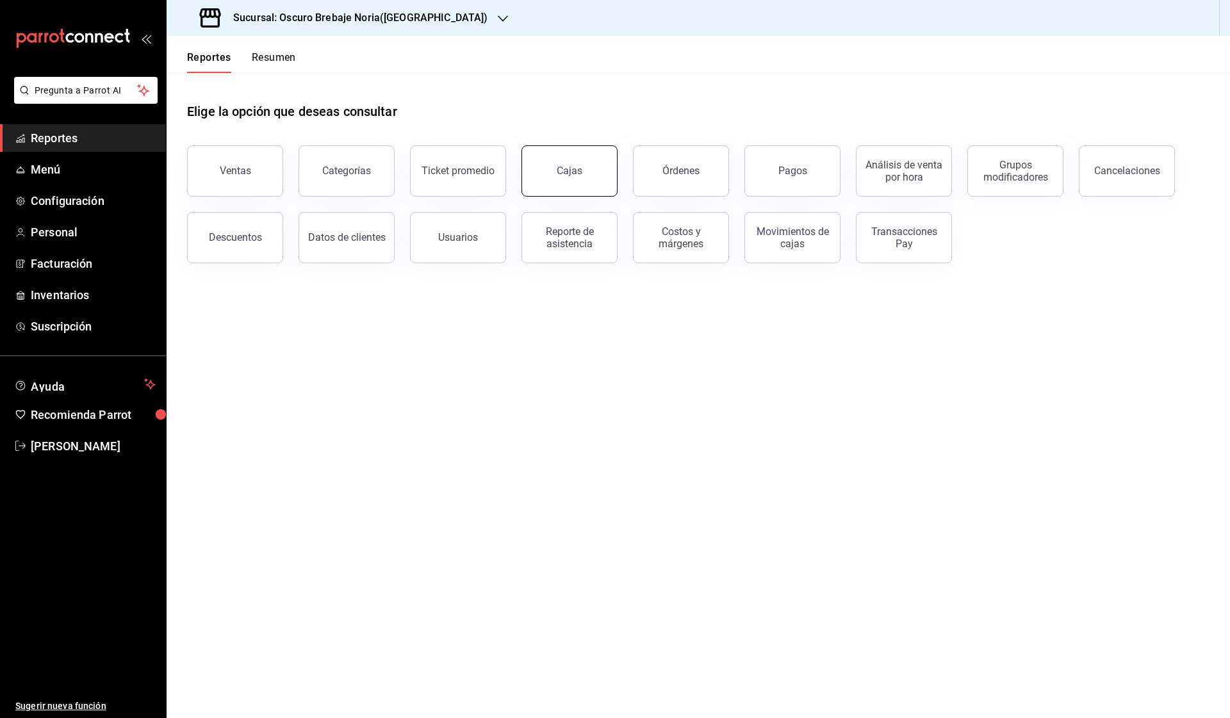
click at [582, 185] on button "Cajas" at bounding box center [570, 170] width 96 height 51
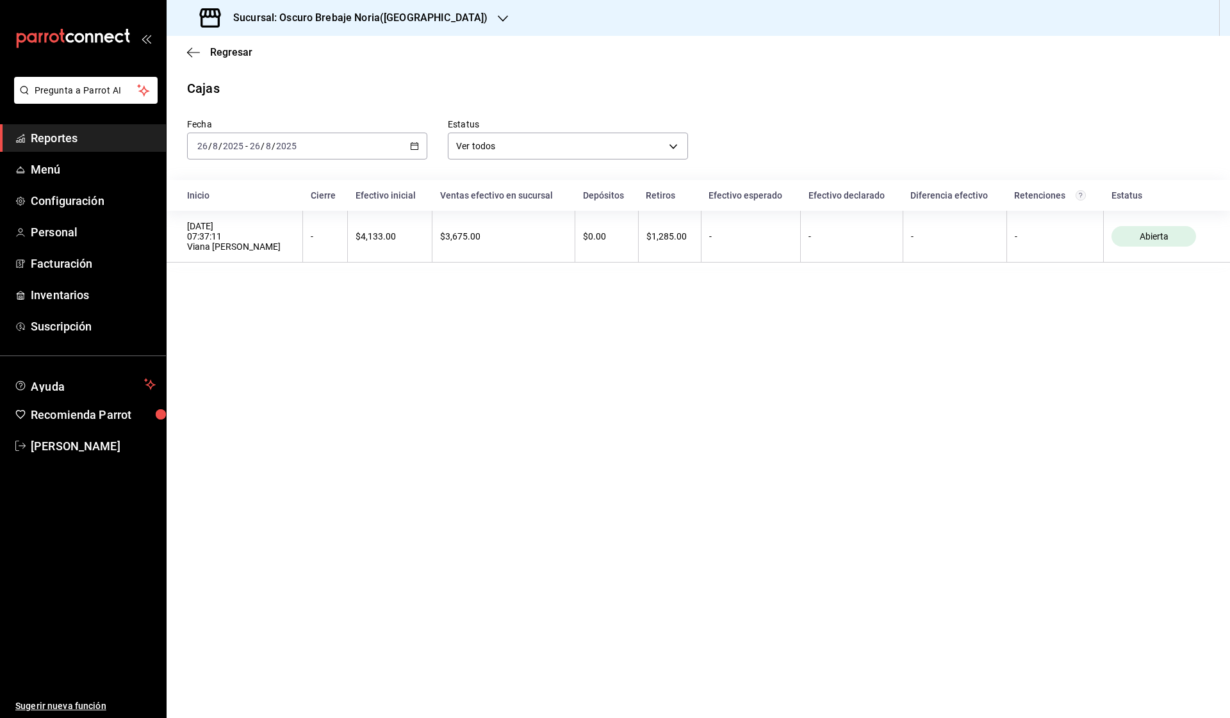
click at [425, 150] on div "[DATE] [DATE] - [DATE] [DATE]" at bounding box center [307, 146] width 240 height 27
click at [224, 336] on li "Rango de fechas" at bounding box center [248, 329] width 120 height 29
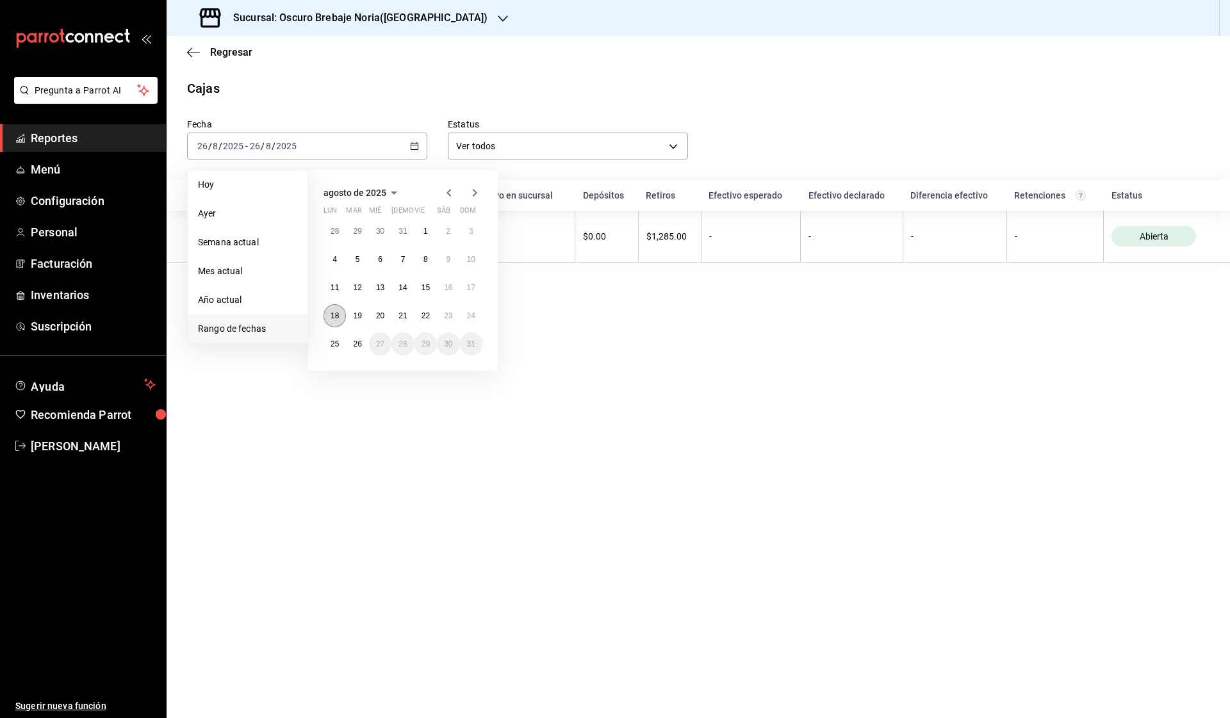
click at [335, 318] on abbr "18" at bounding box center [335, 315] width 8 height 9
click at [334, 343] on abbr "25" at bounding box center [335, 344] width 8 height 9
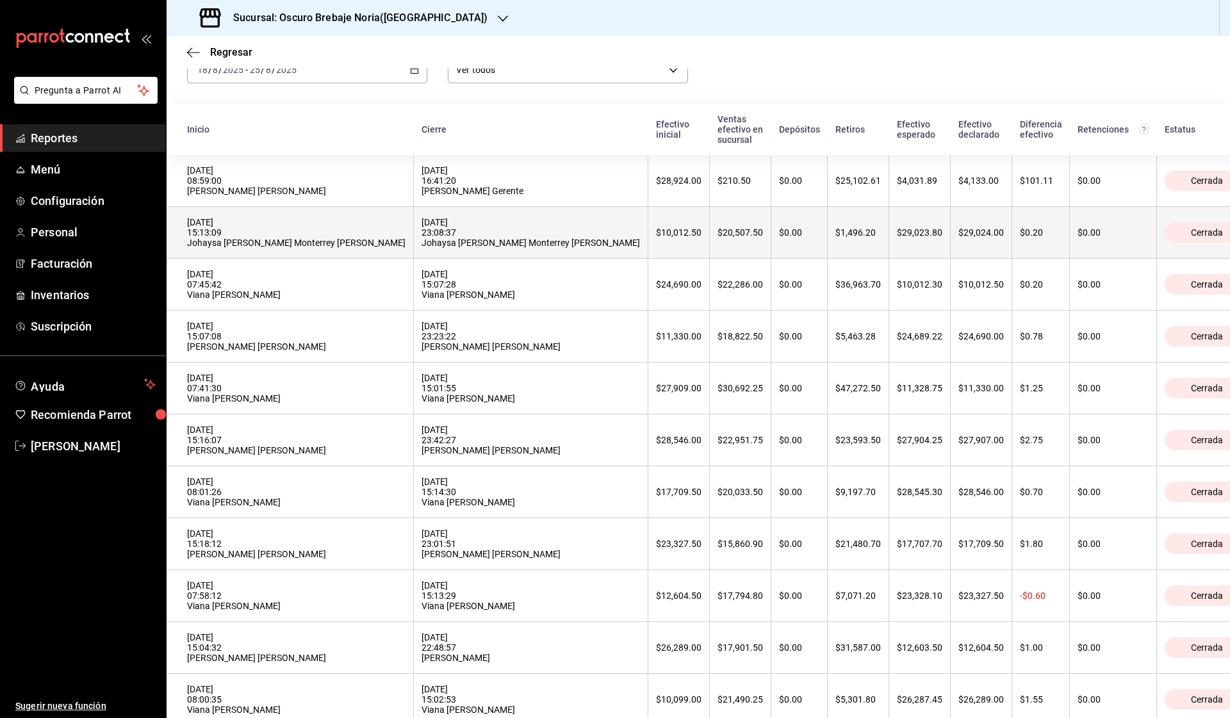
scroll to position [75, 0]
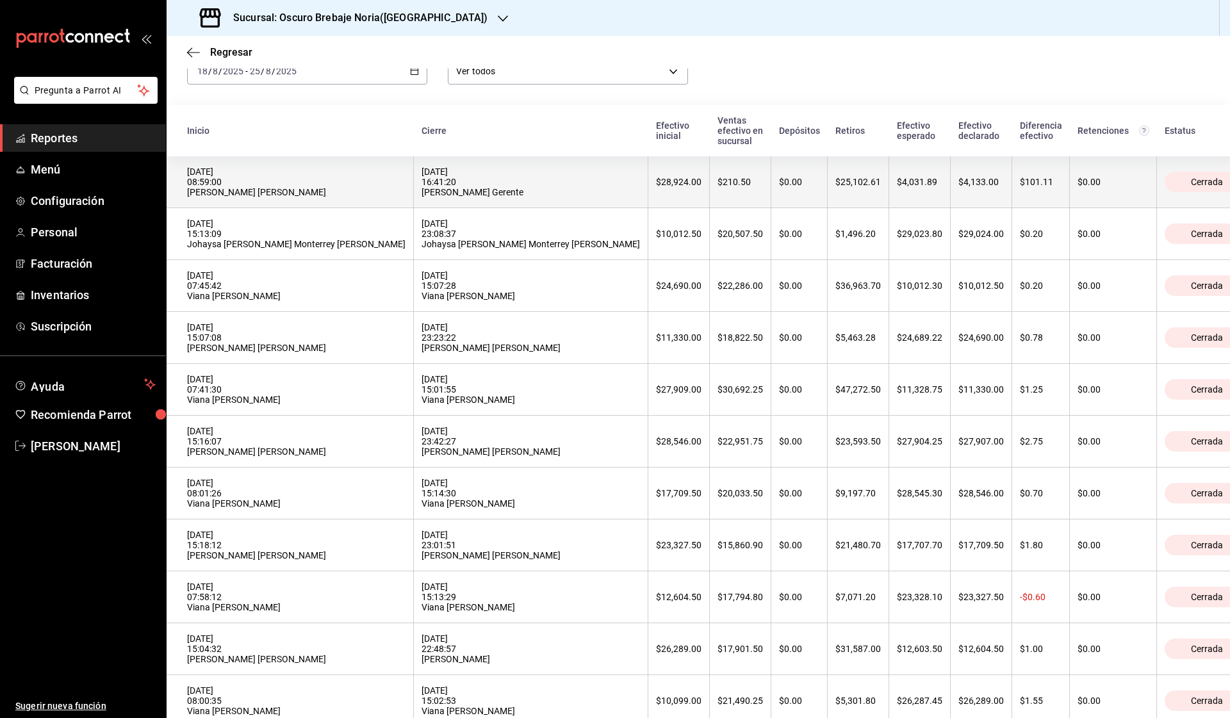
click at [710, 164] on th "$210.50" at bounding box center [741, 182] width 62 height 52
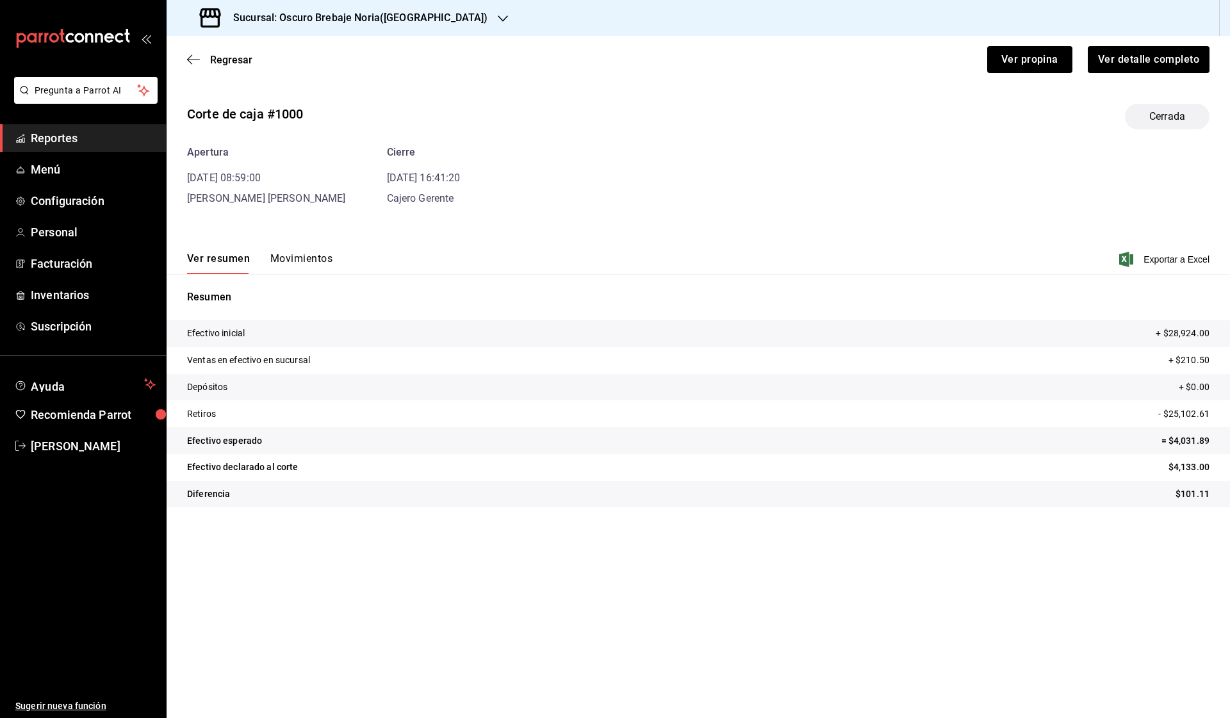
click at [281, 258] on button "Movimientos" at bounding box center [301, 263] width 62 height 22
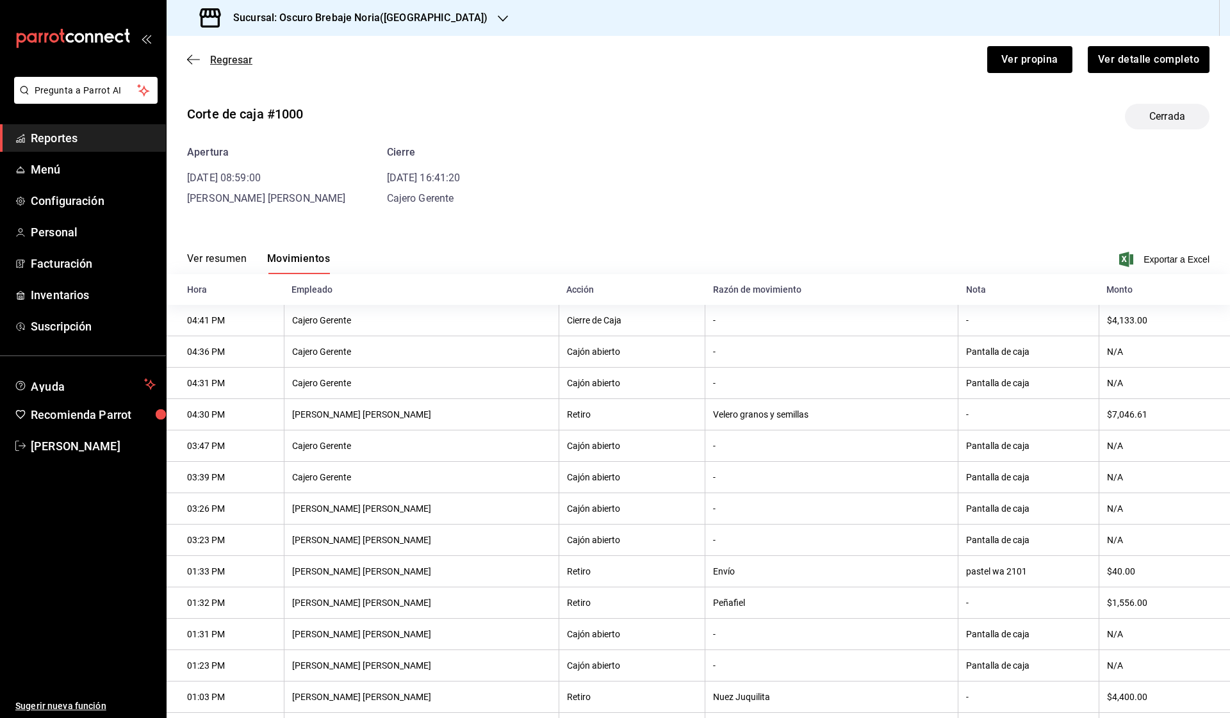
click at [224, 57] on span "Regresar" at bounding box center [231, 60] width 42 height 12
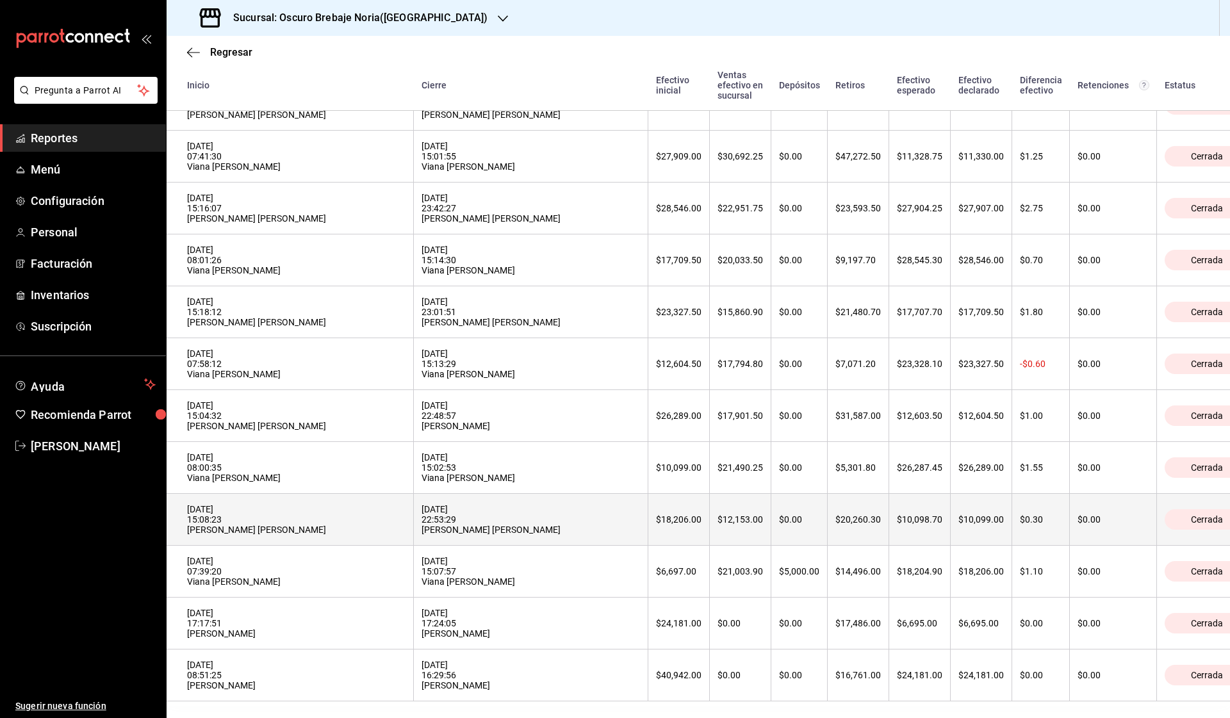
scroll to position [331, 0]
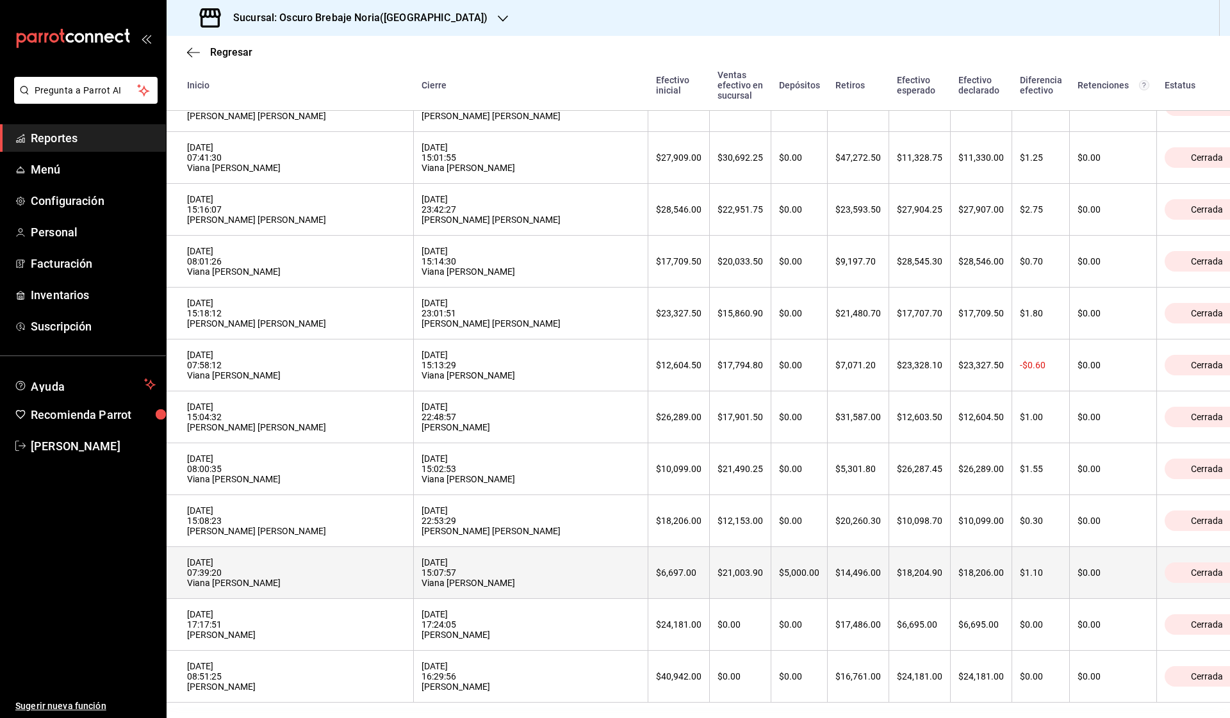
click at [718, 568] on div "$21,003.90" at bounding box center [740, 573] width 45 height 10
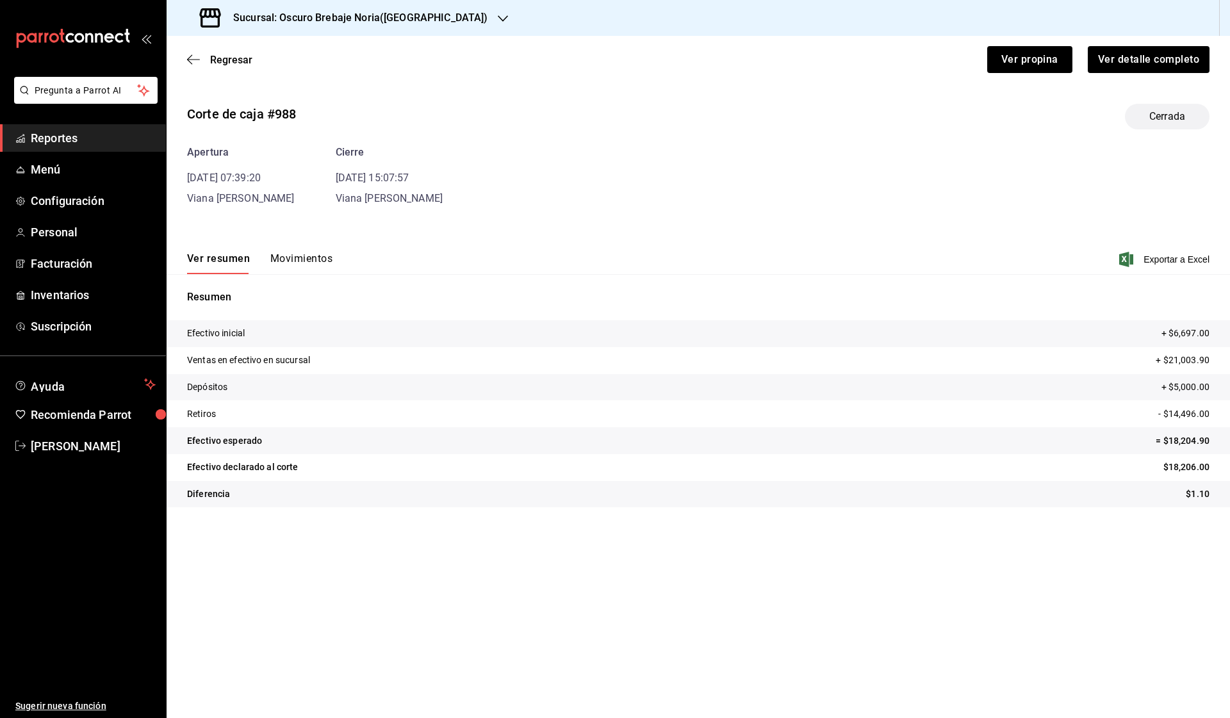
click at [306, 259] on button "Movimientos" at bounding box center [301, 263] width 62 height 22
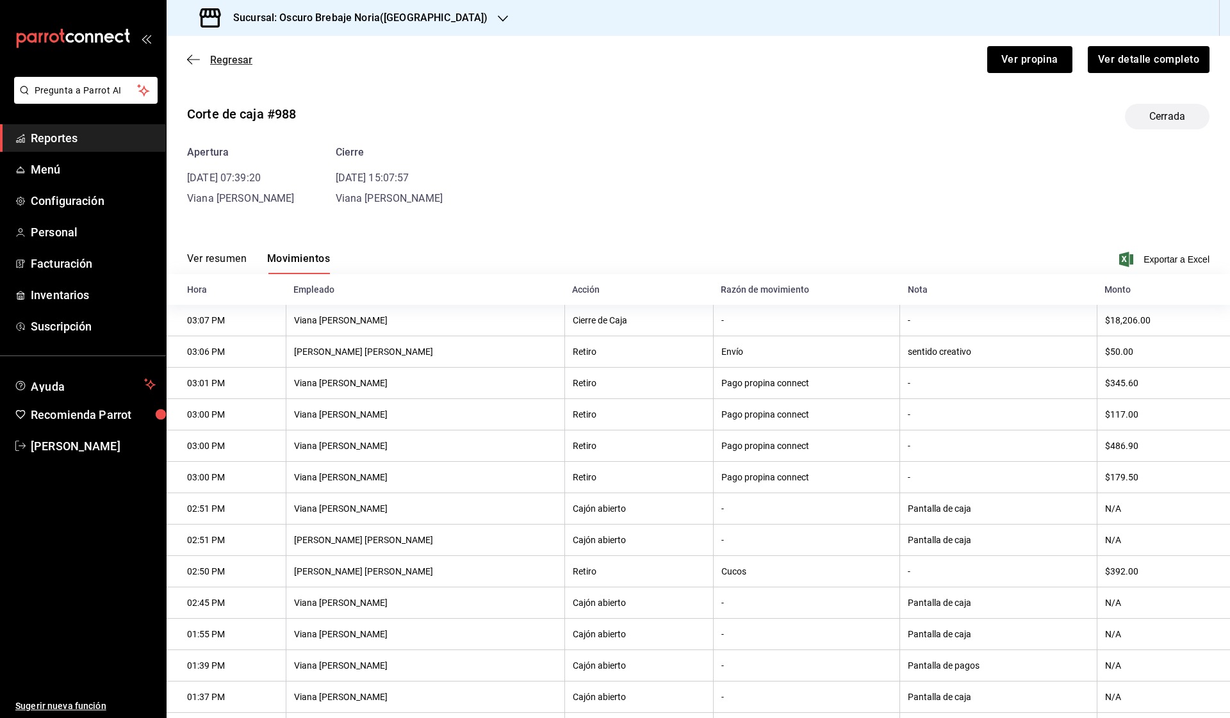
click at [210, 59] on span "Regresar" at bounding box center [231, 60] width 42 height 12
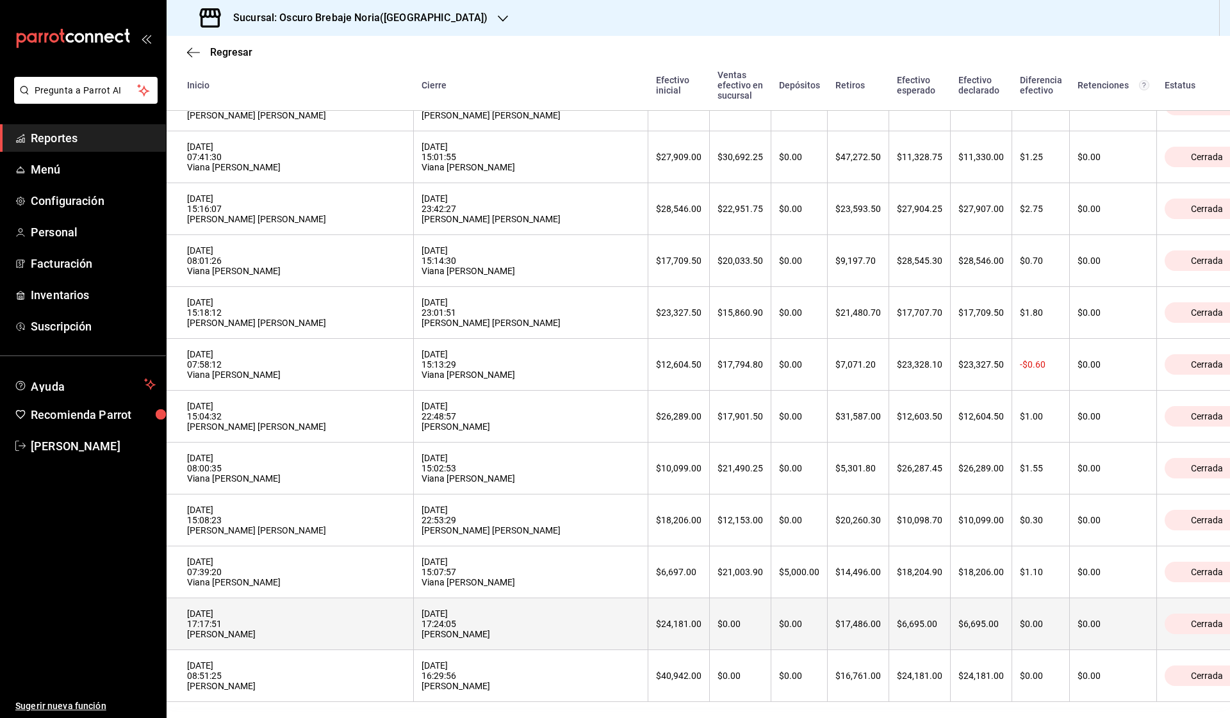
scroll to position [331, 0]
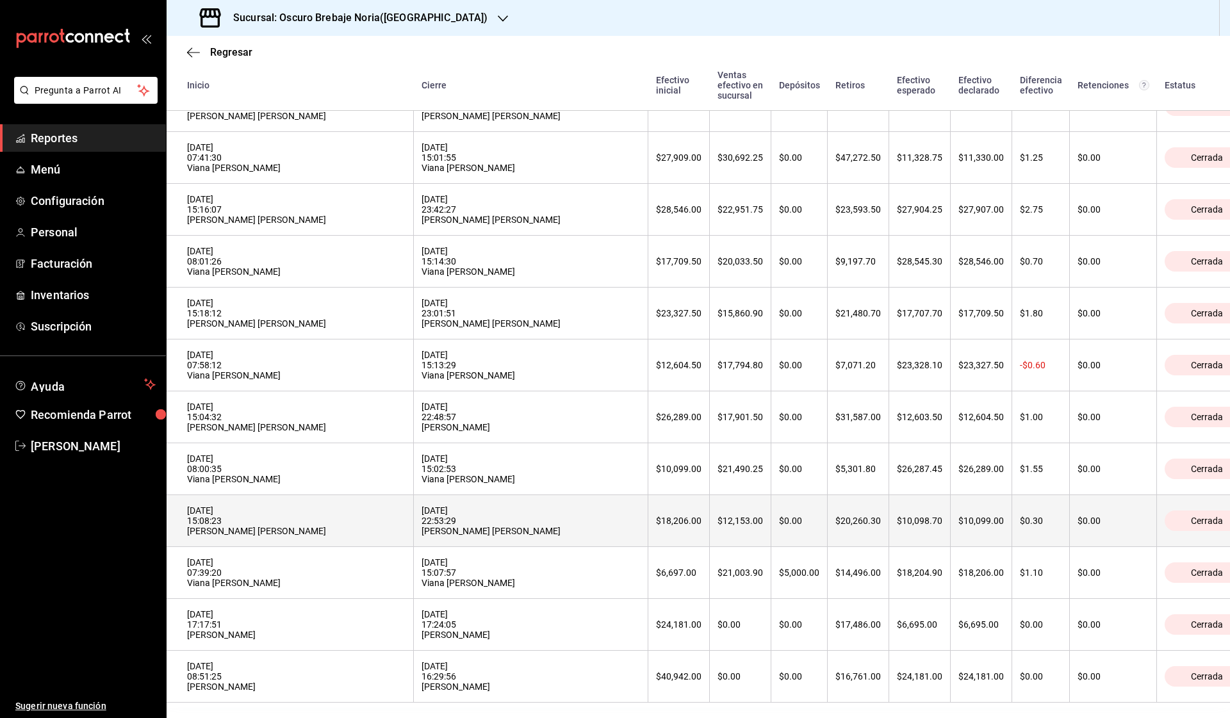
click at [272, 516] on div "[DATE] 15:08:23 [PERSON_NAME] [PERSON_NAME]" at bounding box center [296, 521] width 218 height 31
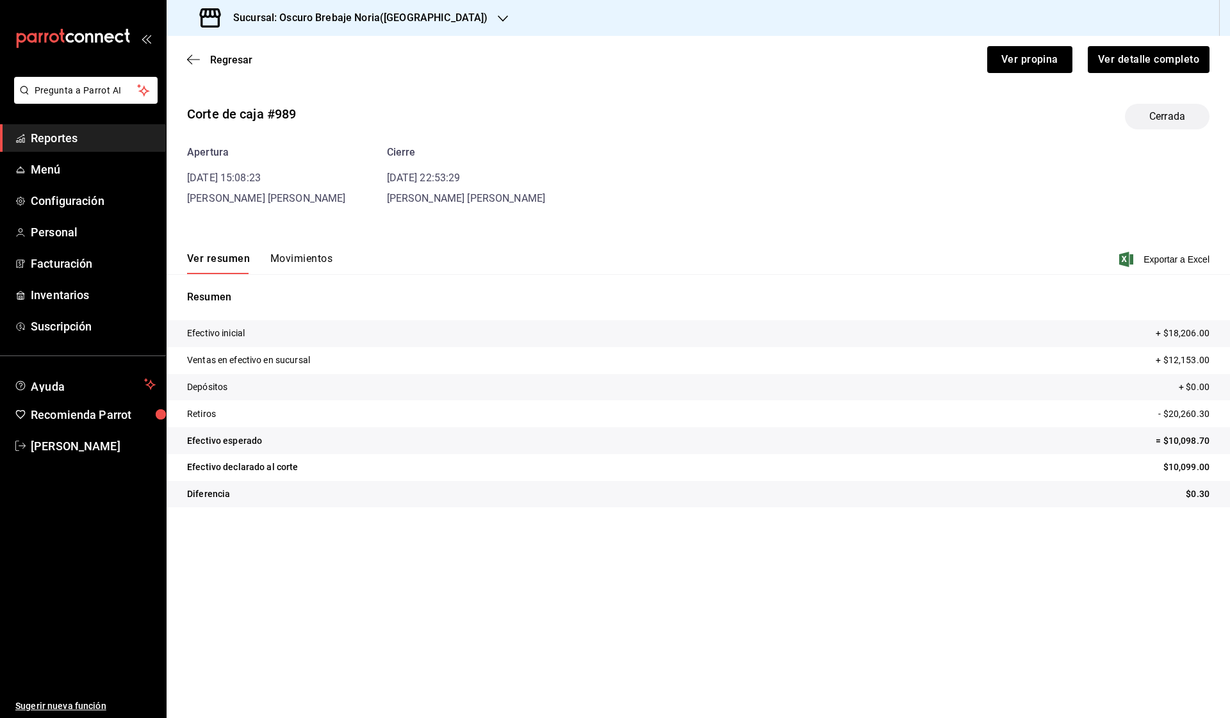
click at [288, 266] on button "Movimientos" at bounding box center [301, 263] width 62 height 22
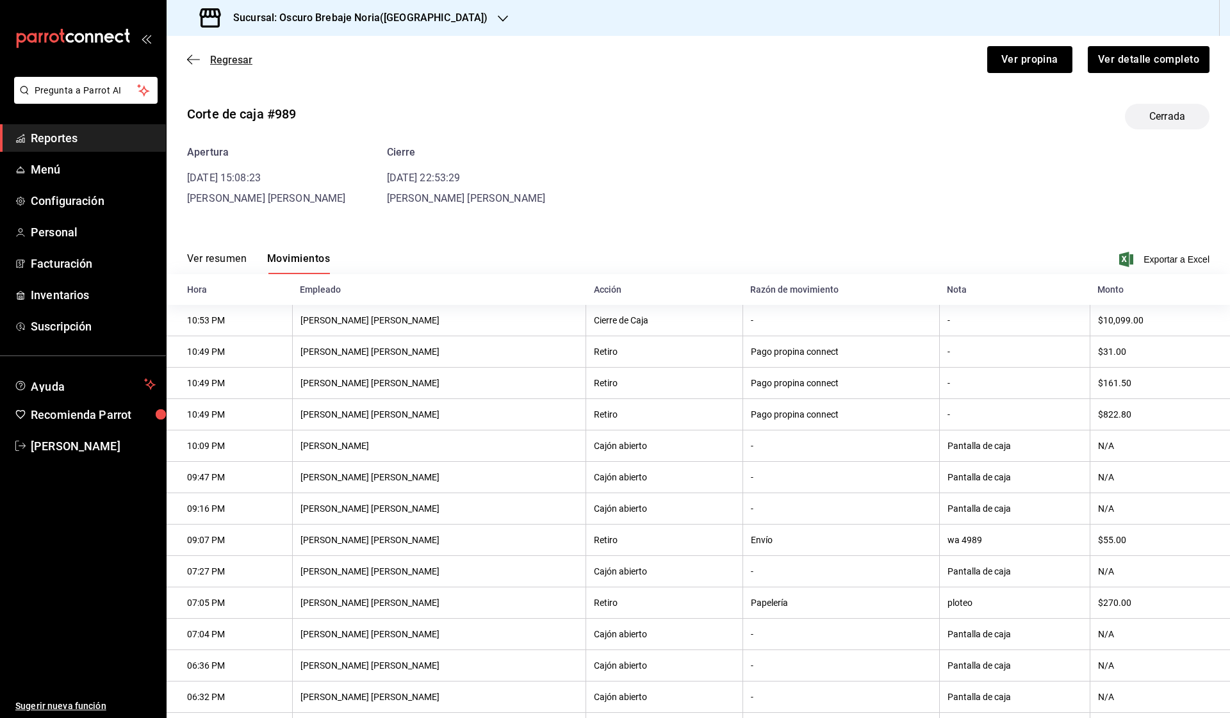
click at [197, 60] on icon "button" at bounding box center [193, 59] width 13 height 1
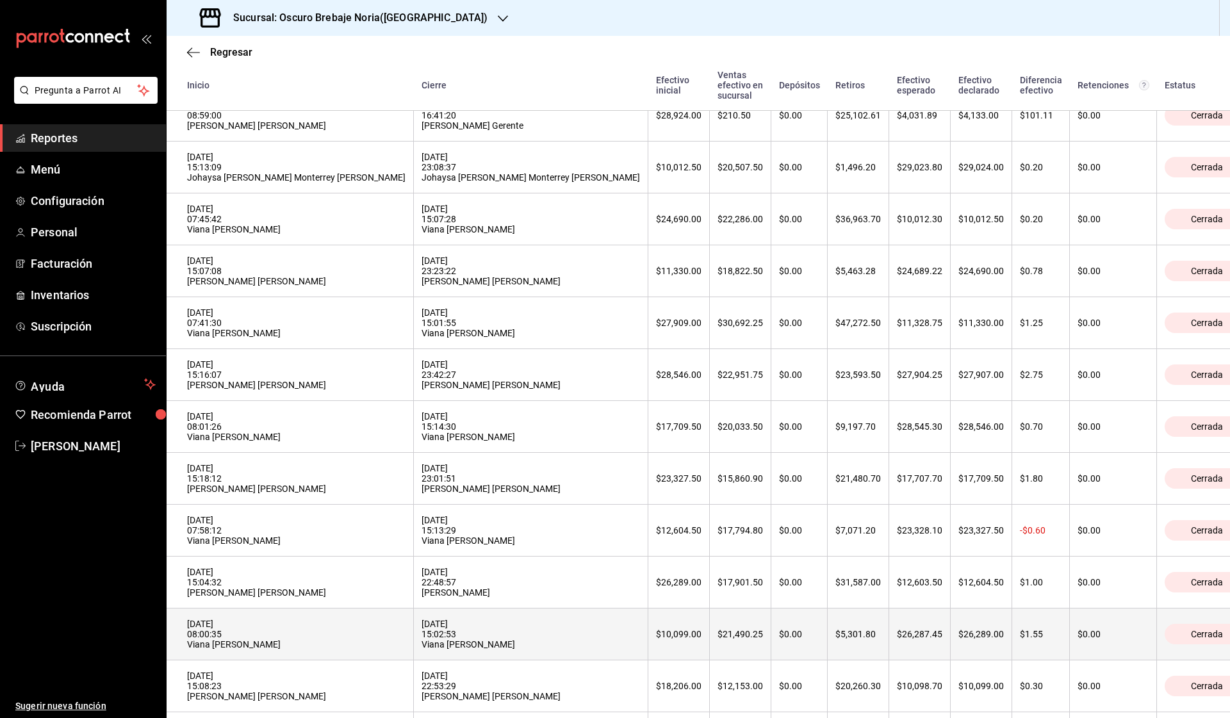
scroll to position [168, 0]
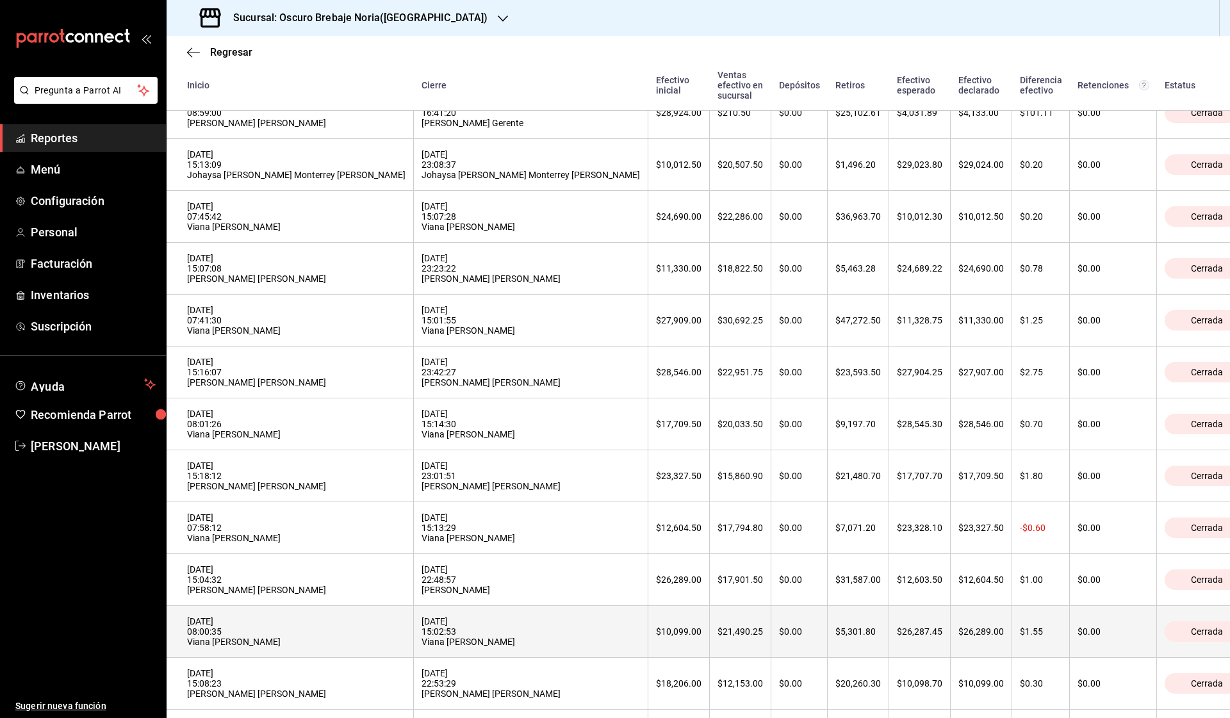
click at [303, 639] on th "[DATE] 08:00:35 Viana [PERSON_NAME]" at bounding box center [290, 632] width 247 height 52
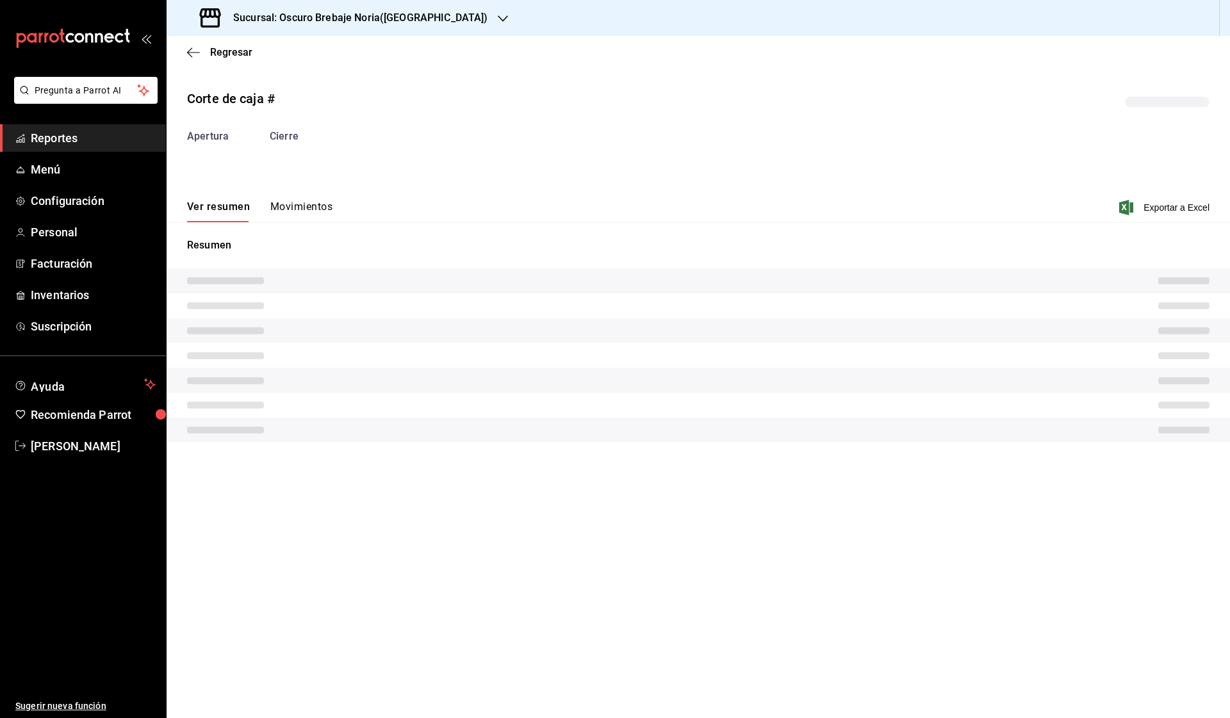
click at [317, 154] on div "Apertura Cierre" at bounding box center [698, 142] width 1023 height 26
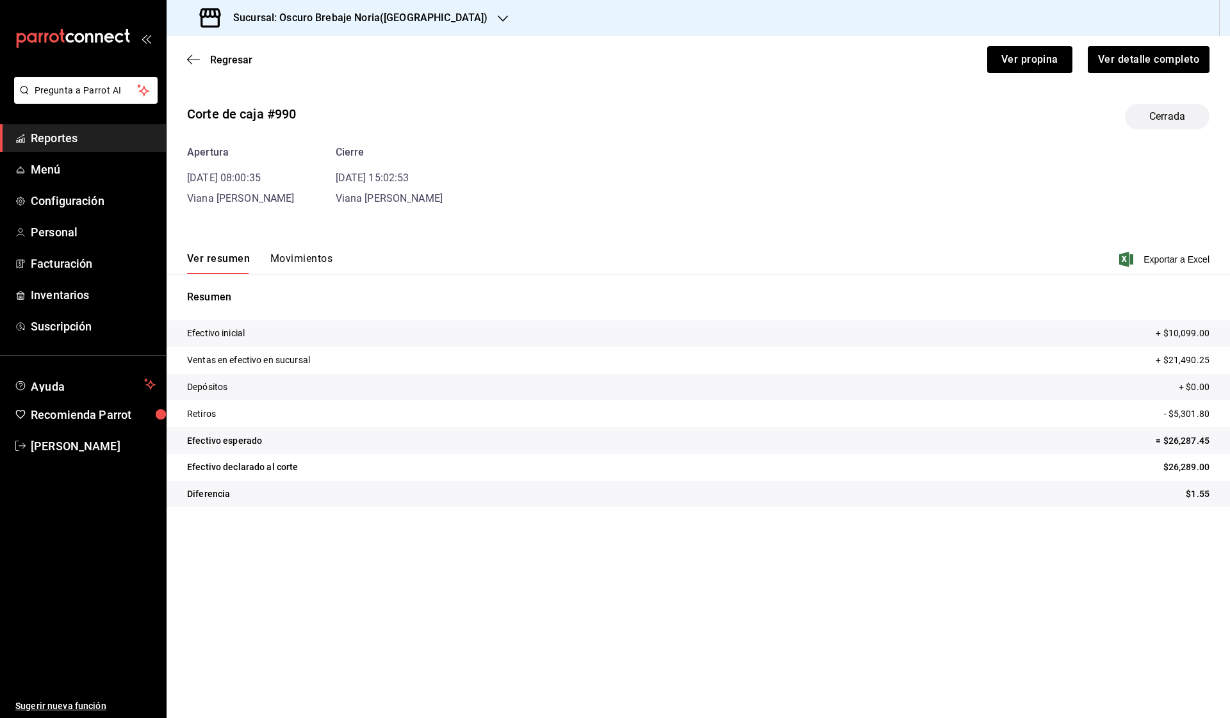
click at [301, 262] on button "Movimientos" at bounding box center [301, 263] width 62 height 22
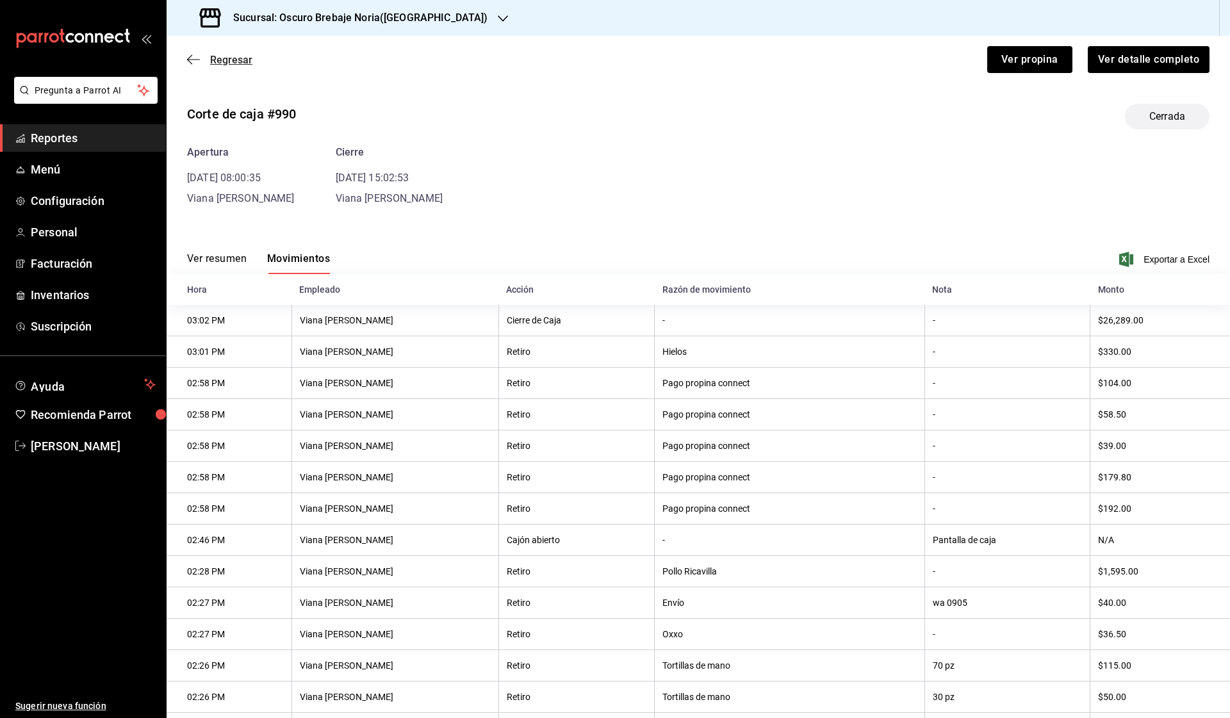
click at [219, 59] on span "Regresar" at bounding box center [231, 60] width 42 height 12
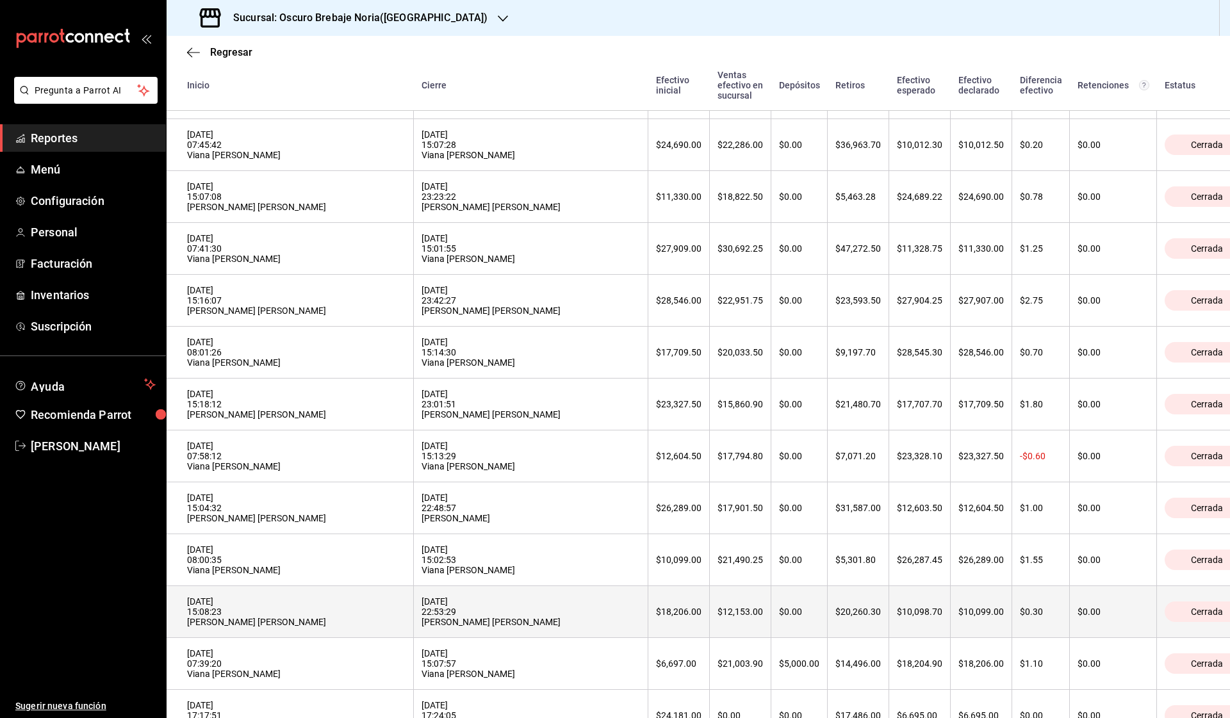
scroll to position [239, 0]
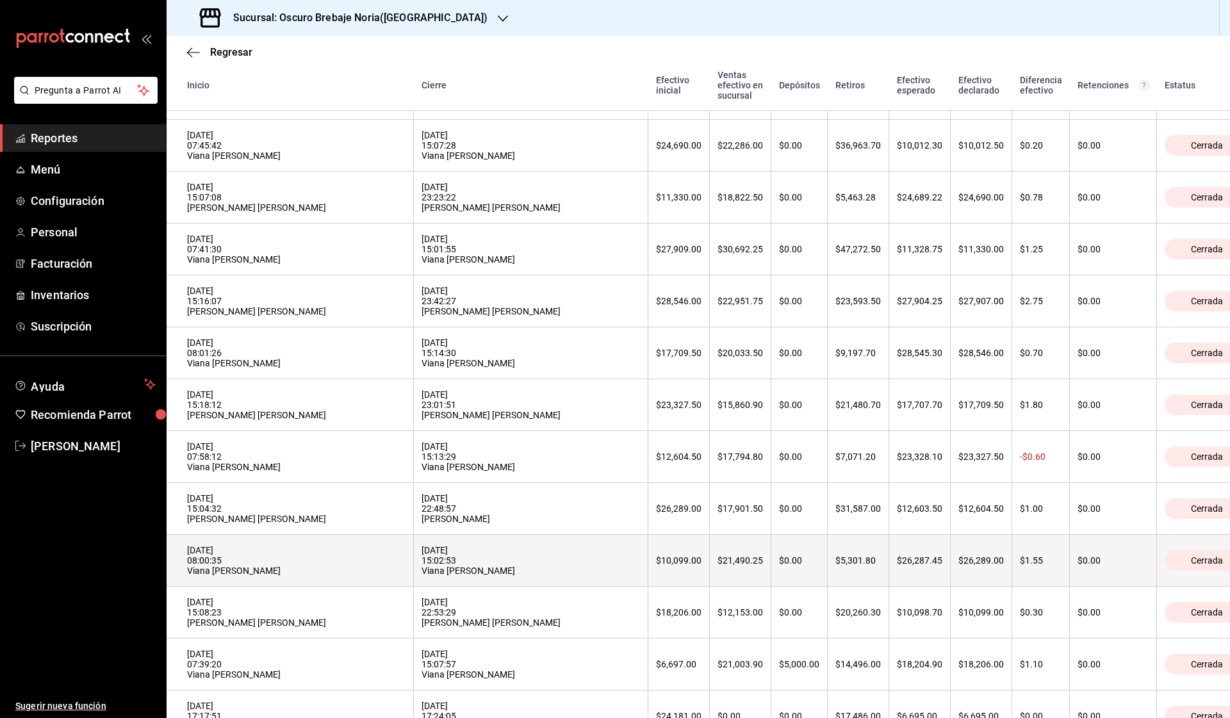
click at [292, 560] on div "[DATE] 08:00:35 Viana [PERSON_NAME]" at bounding box center [296, 560] width 218 height 31
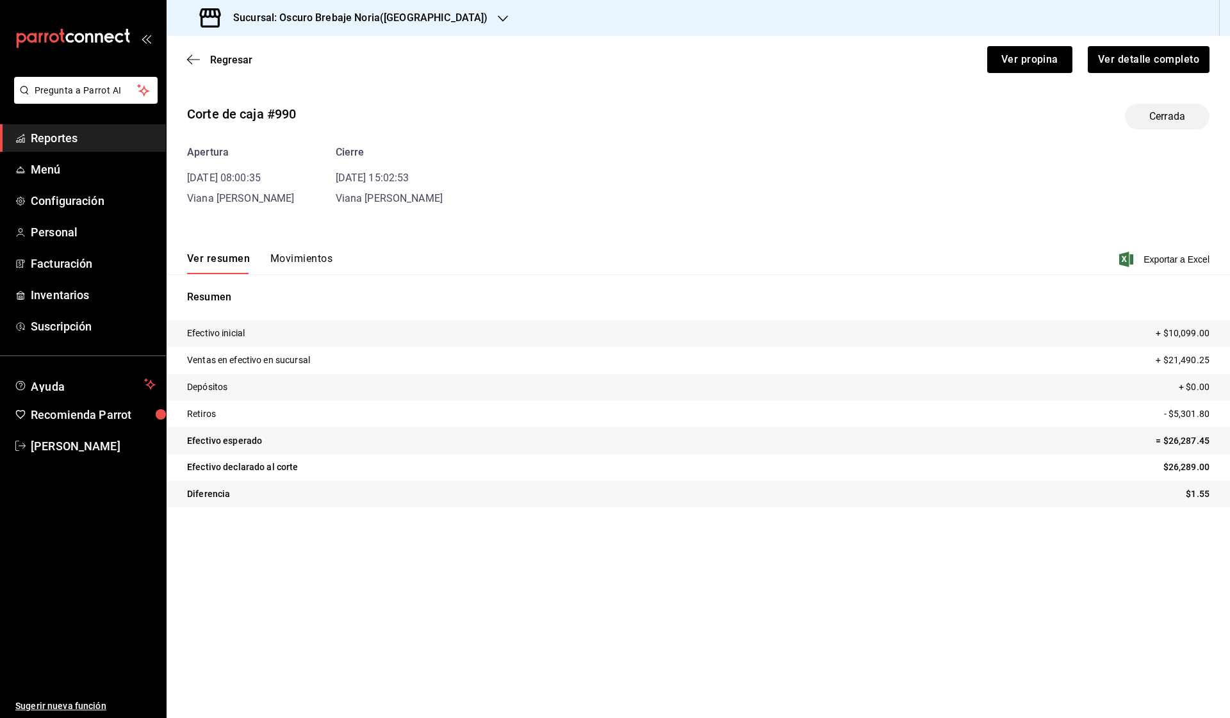
click at [296, 257] on button "Movimientos" at bounding box center [301, 263] width 62 height 22
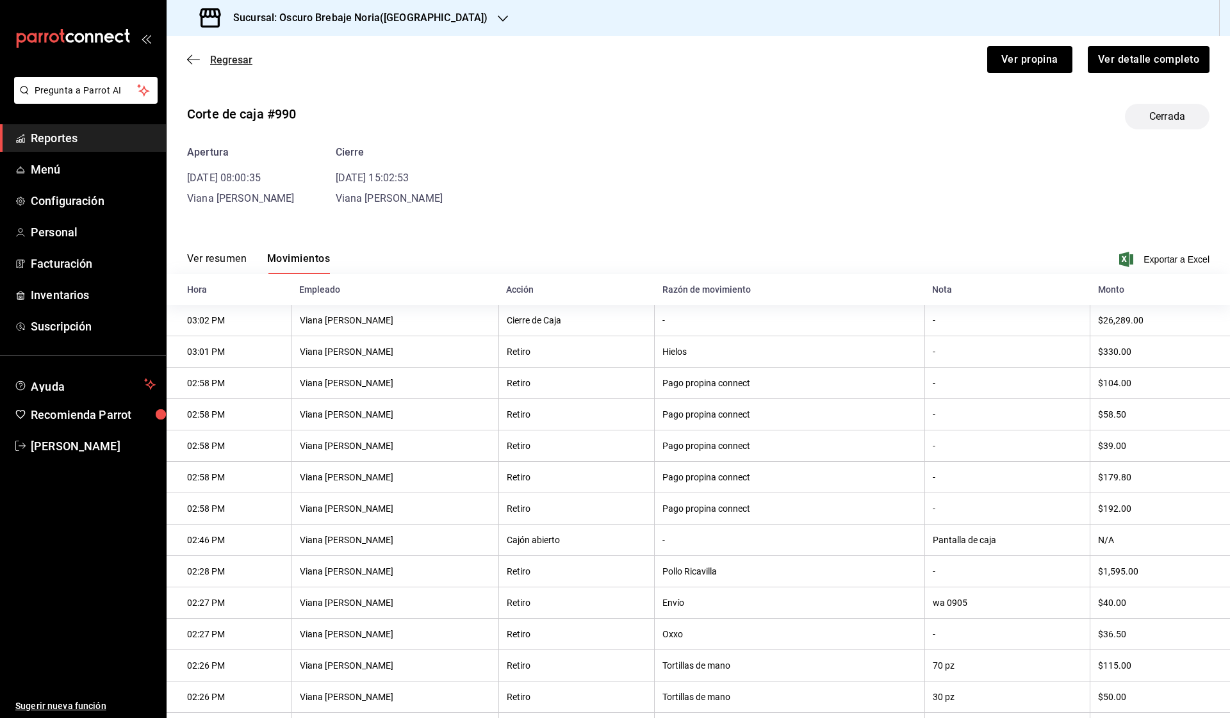
click at [233, 56] on span "Regresar" at bounding box center [231, 60] width 42 height 12
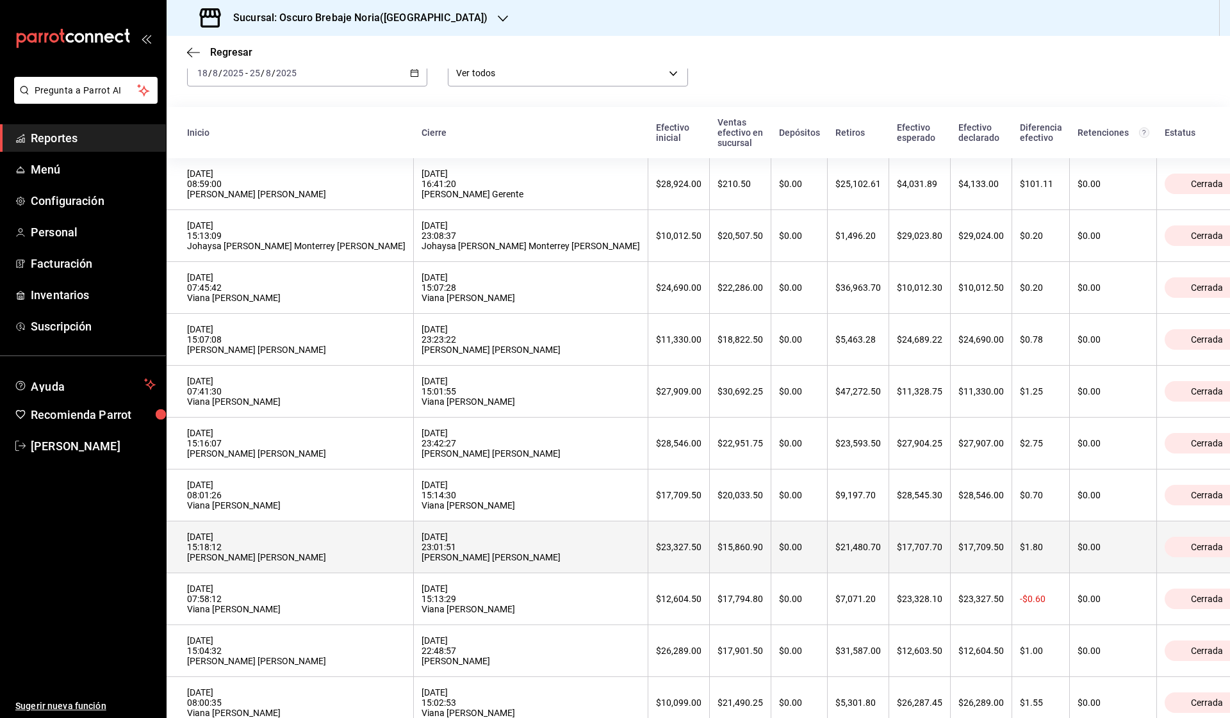
scroll to position [71, 0]
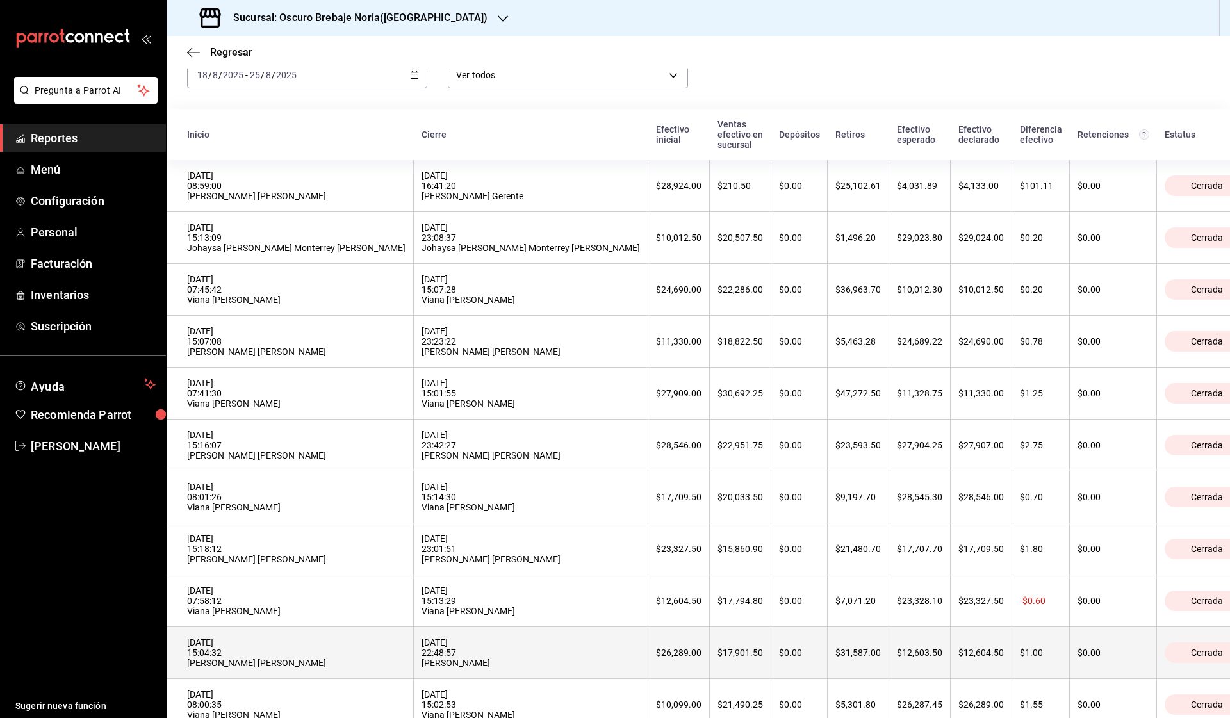
click at [241, 638] on div "[DATE] 15:04:32 [PERSON_NAME] [PERSON_NAME]" at bounding box center [296, 653] width 218 height 31
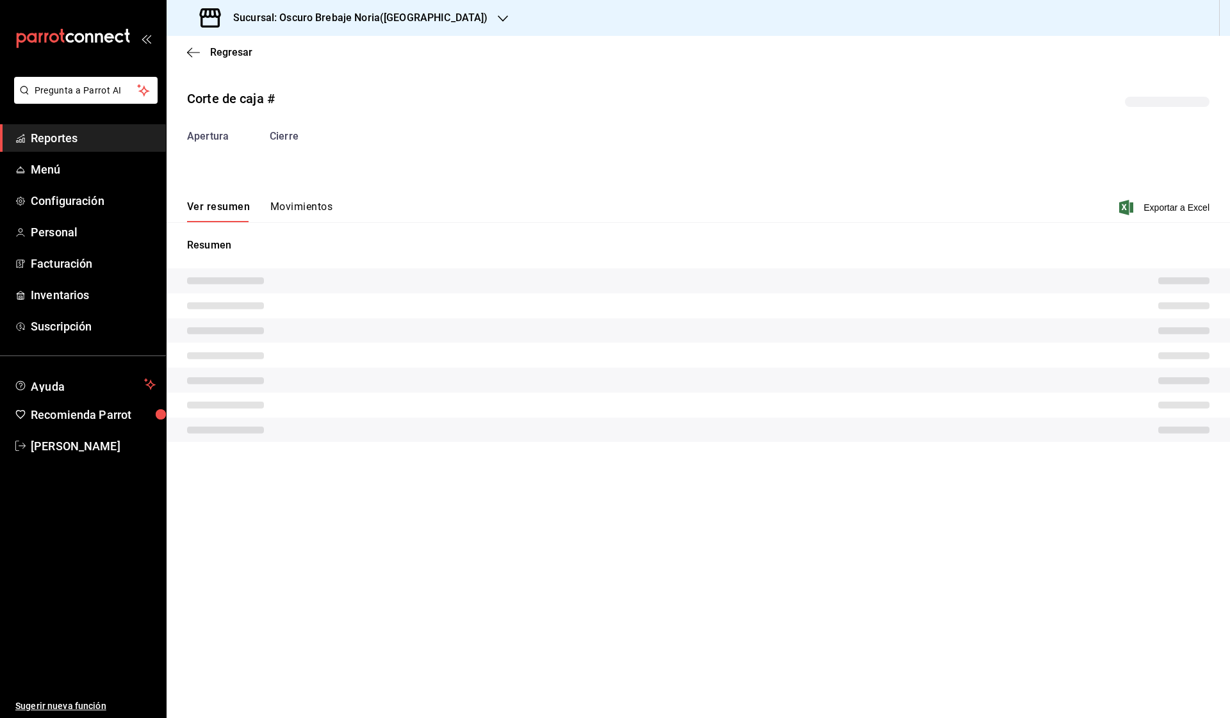
click at [304, 204] on div "Corte de caja # Apertura Cierre Ver resumen Movimientos Exportar a Excel Resumen" at bounding box center [699, 268] width 1064 height 379
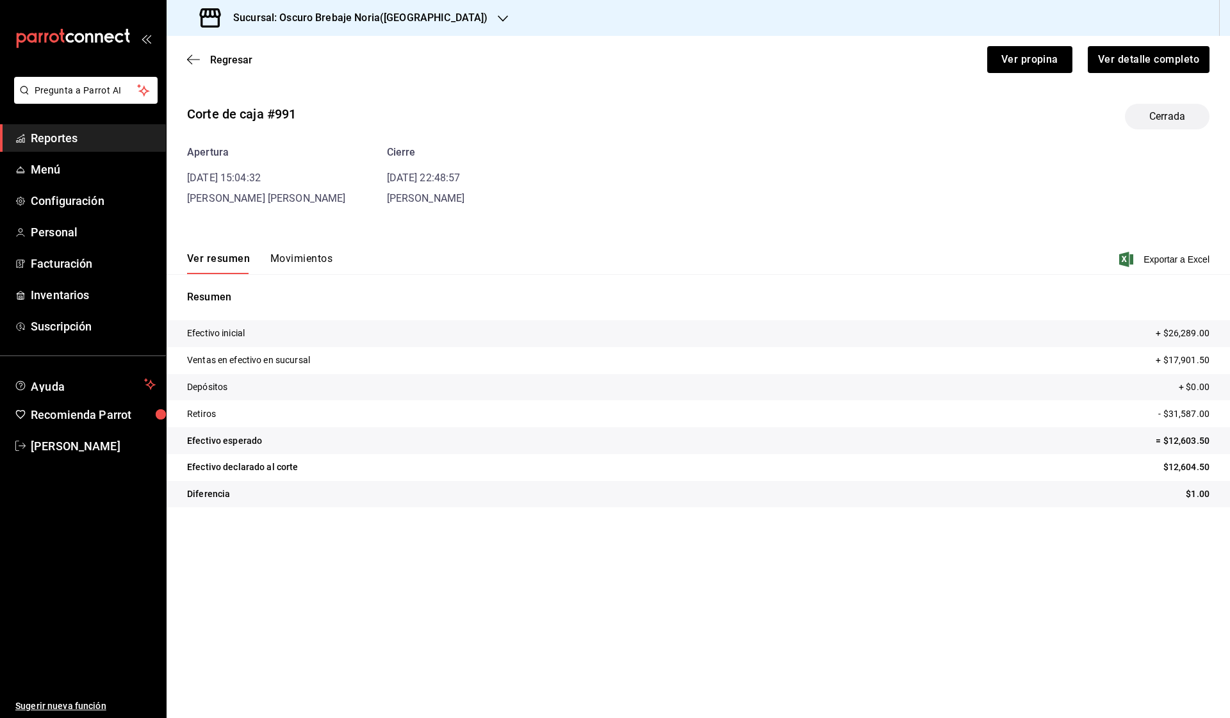
click at [306, 265] on button "Movimientos" at bounding box center [301, 263] width 62 height 22
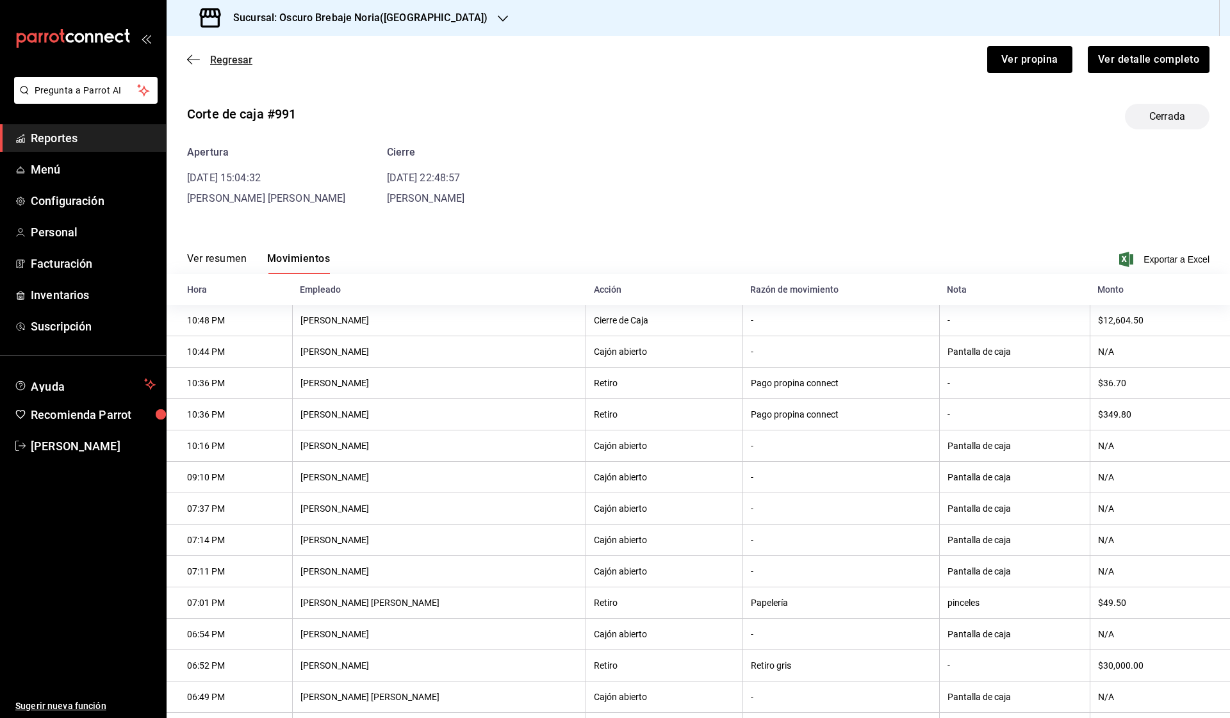
click at [199, 60] on icon "button" at bounding box center [193, 60] width 13 height 12
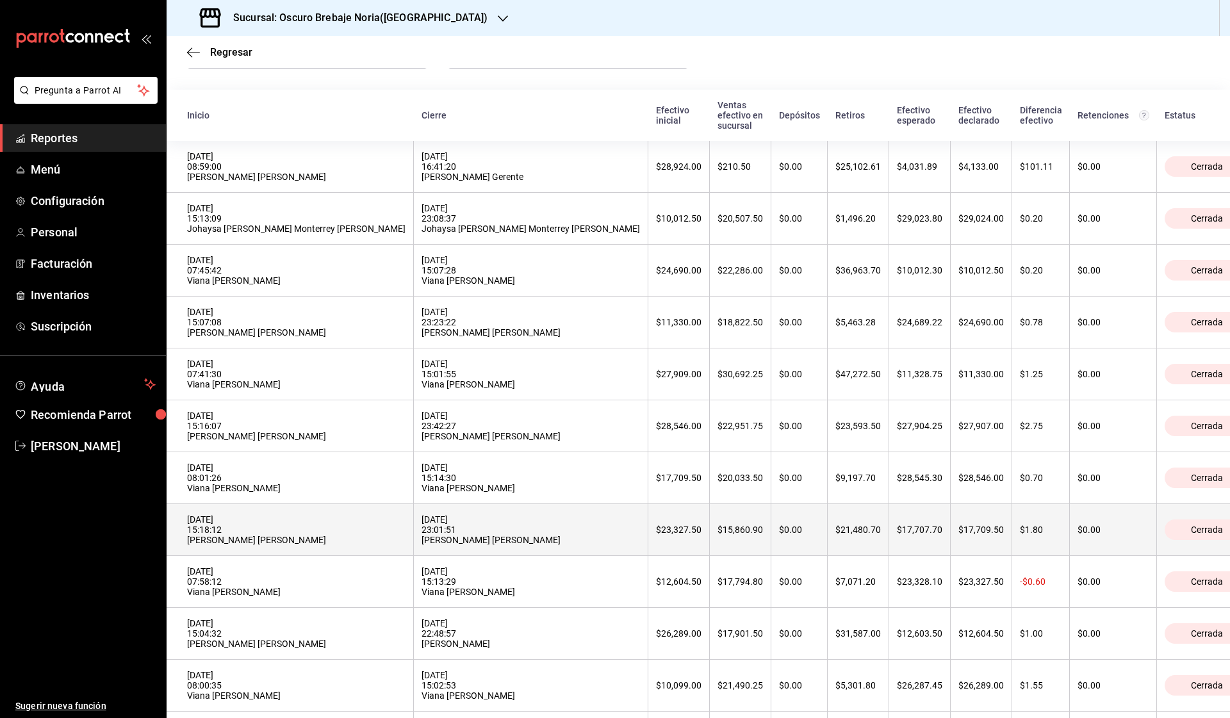
scroll to position [89, 0]
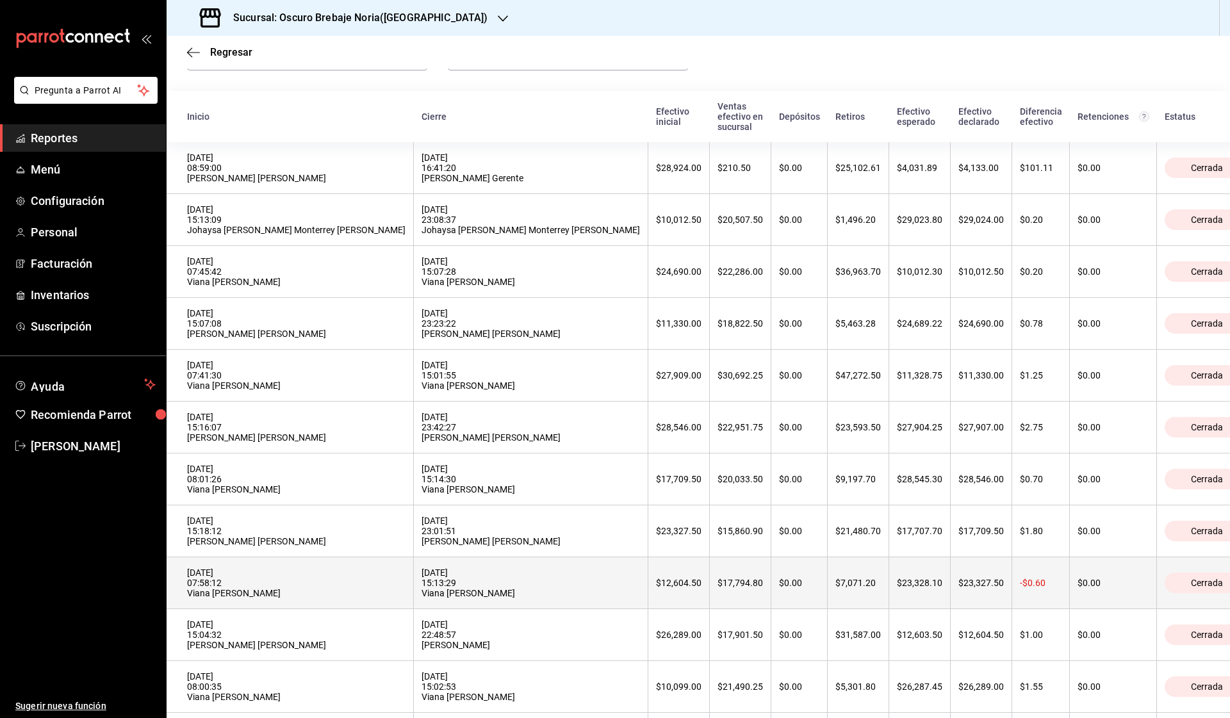
click at [268, 577] on div "[DATE] 07:58:12 Viana [PERSON_NAME]" at bounding box center [296, 583] width 218 height 31
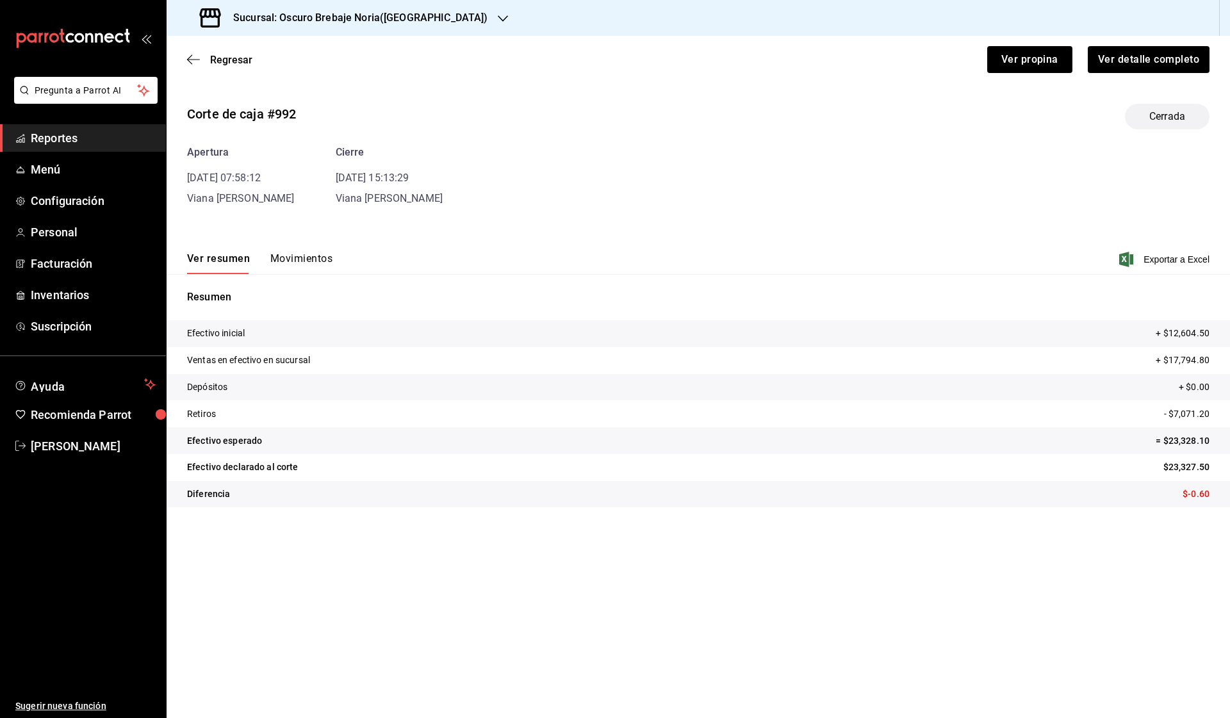
click at [298, 263] on button "Movimientos" at bounding box center [301, 263] width 62 height 22
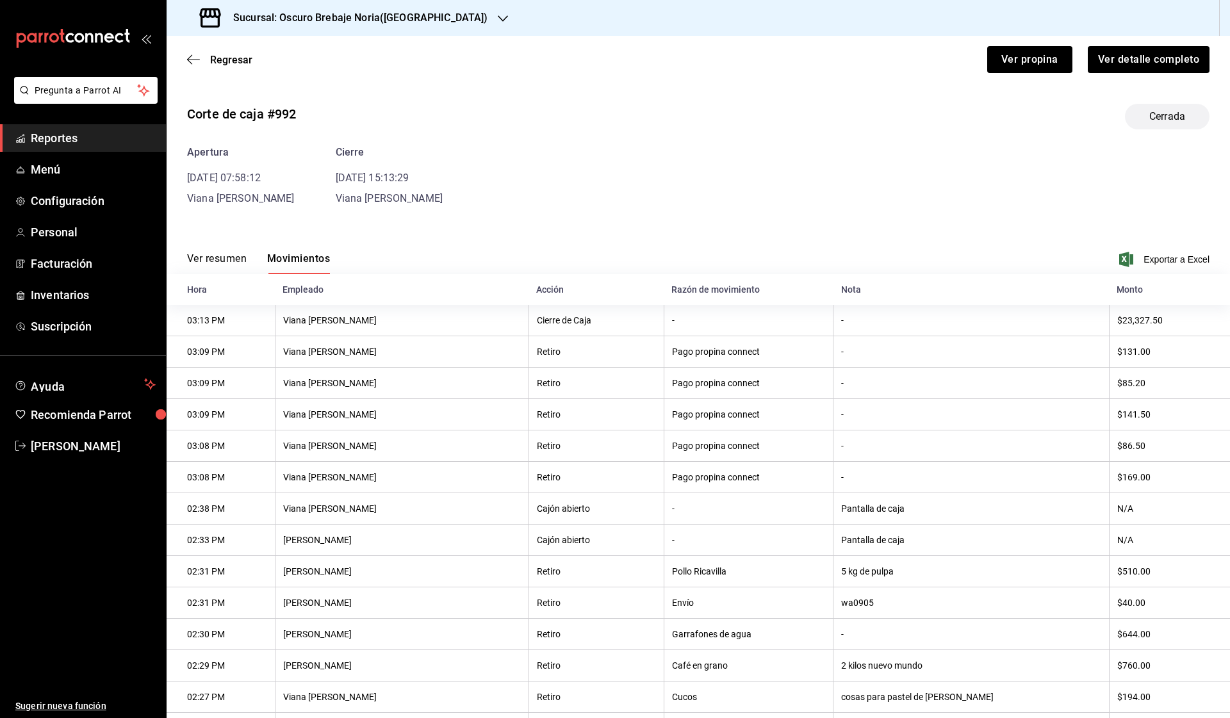
click at [188, 78] on div "Regresar Ver propina Ver detalle completo" at bounding box center [699, 59] width 1064 height 47
click at [195, 60] on icon "button" at bounding box center [193, 60] width 13 height 12
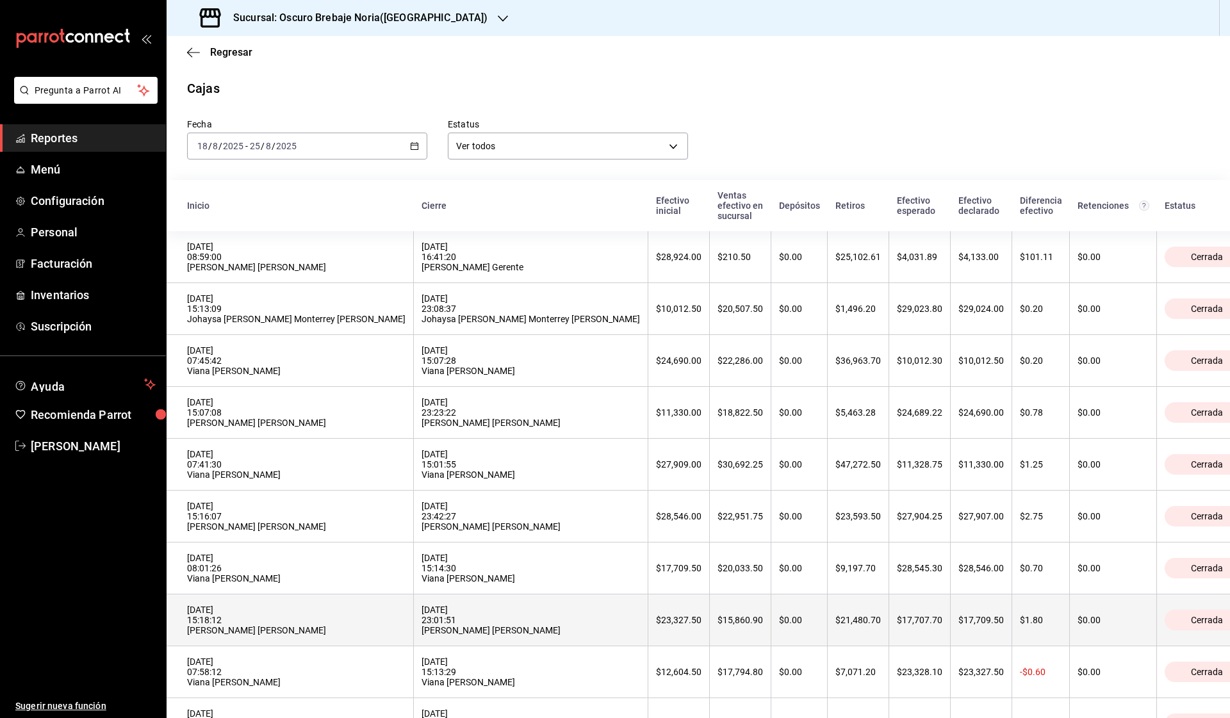
click at [276, 606] on div "[DATE] 15:18:12 [PERSON_NAME] [PERSON_NAME]" at bounding box center [296, 620] width 218 height 31
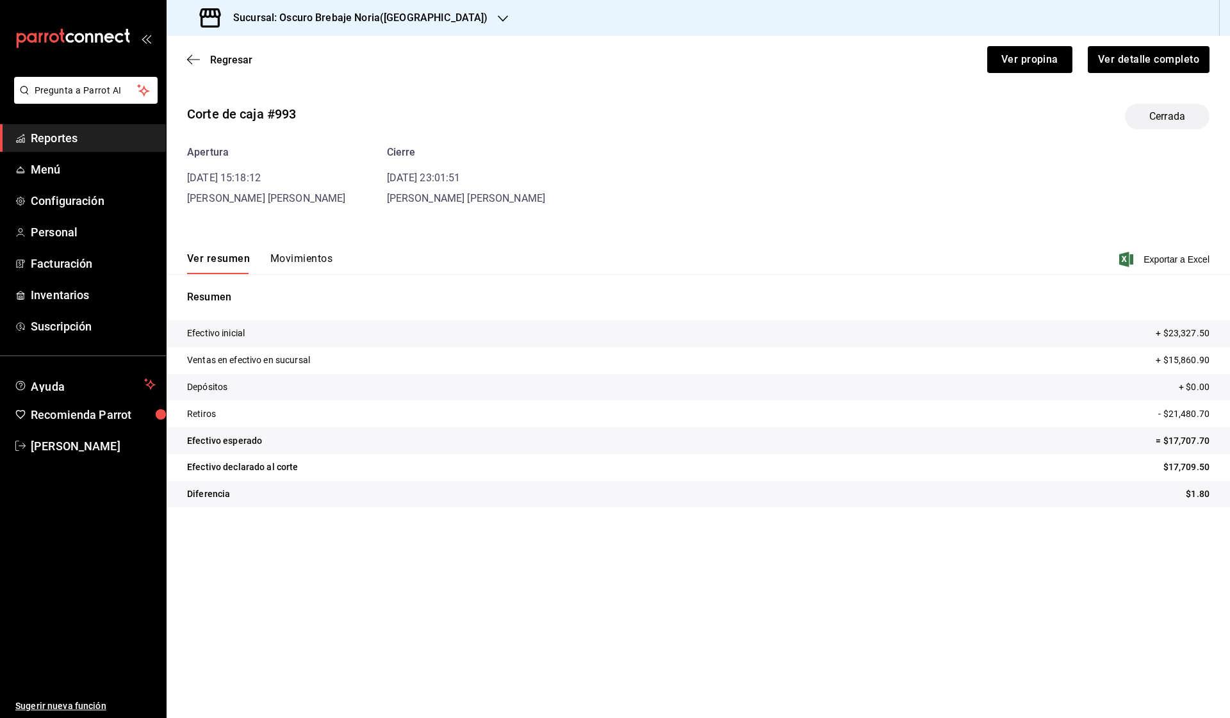
click at [312, 210] on div "Corte de caja #993 Cerrada Apertura [DATE] 15:18:12 [PERSON_NAME] [PERSON_NAME]…" at bounding box center [699, 308] width 1064 height 429
click at [306, 258] on button "Movimientos" at bounding box center [301, 263] width 62 height 22
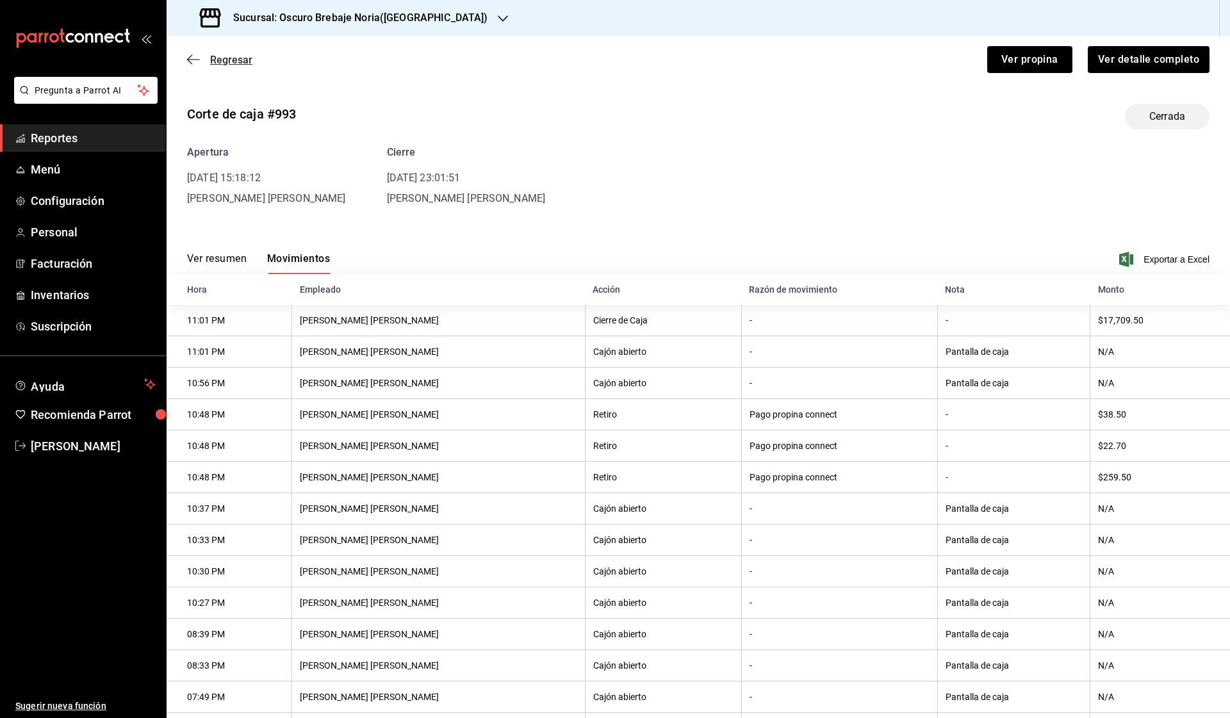
click at [215, 62] on span "Regresar" at bounding box center [231, 60] width 42 height 12
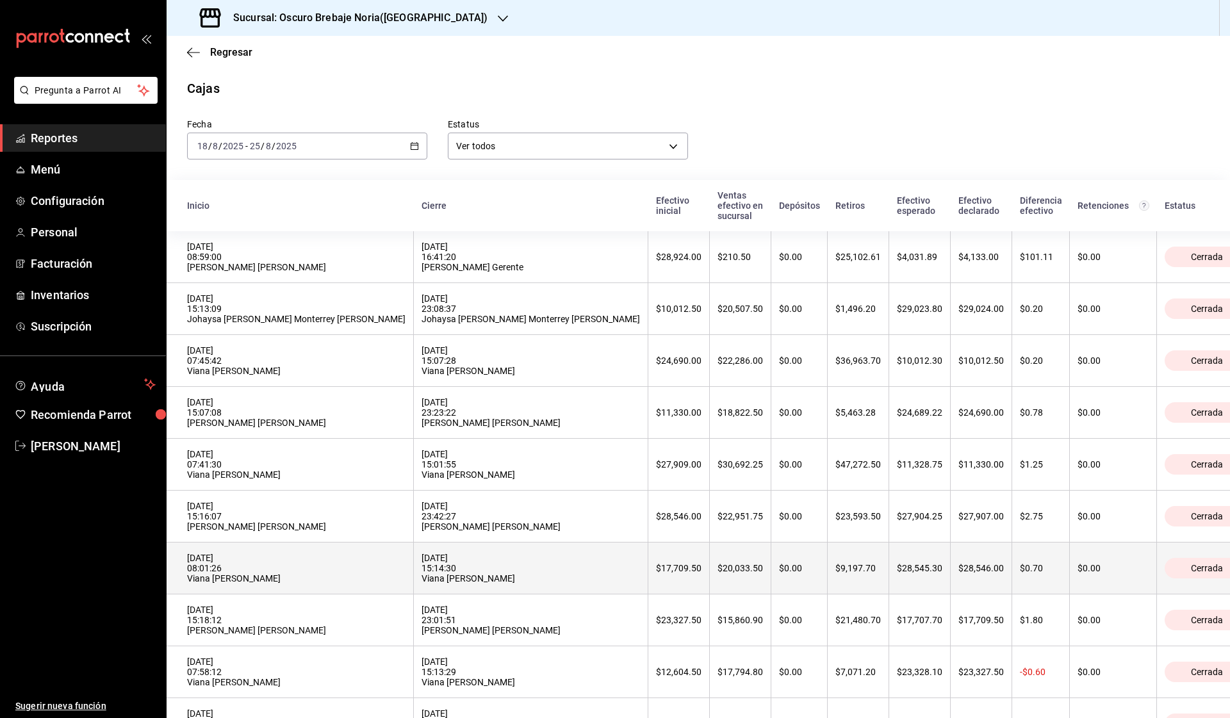
click at [253, 563] on div "[DATE] 08:01:26 Viana [PERSON_NAME]" at bounding box center [296, 568] width 218 height 31
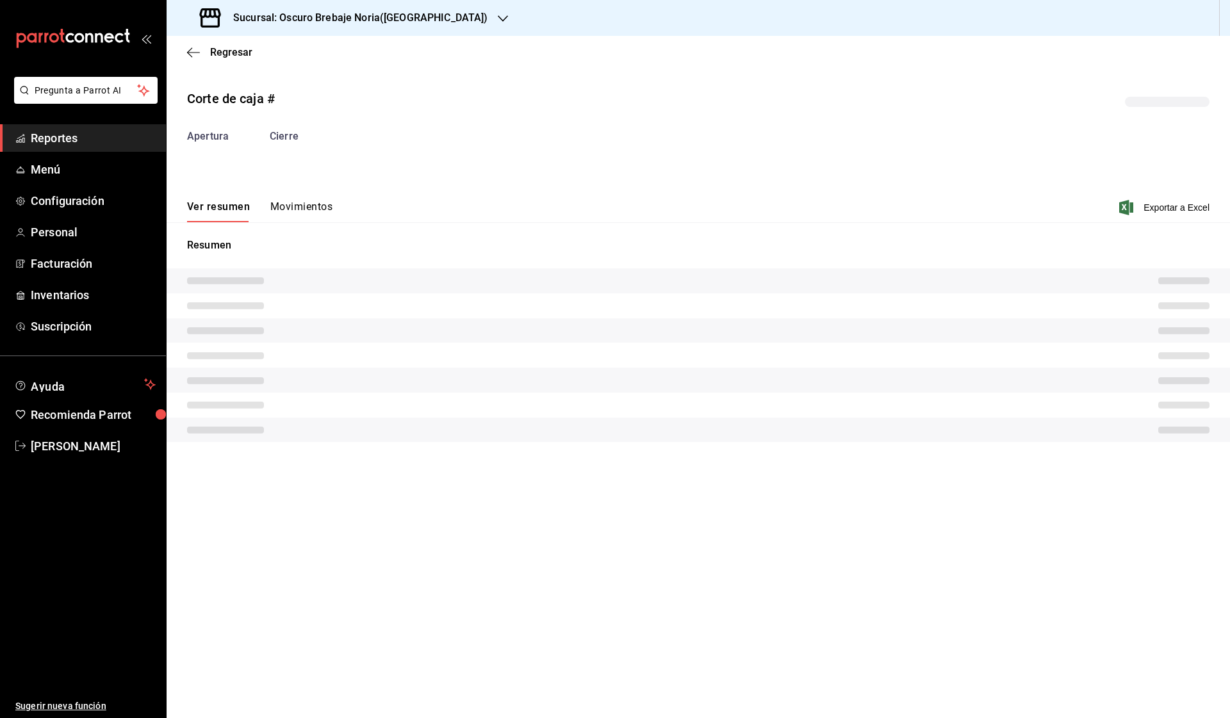
click at [293, 216] on div "Corte de caja # Apertura Cierre Ver resumen Movimientos Exportar a Excel Resumen" at bounding box center [699, 268] width 1064 height 379
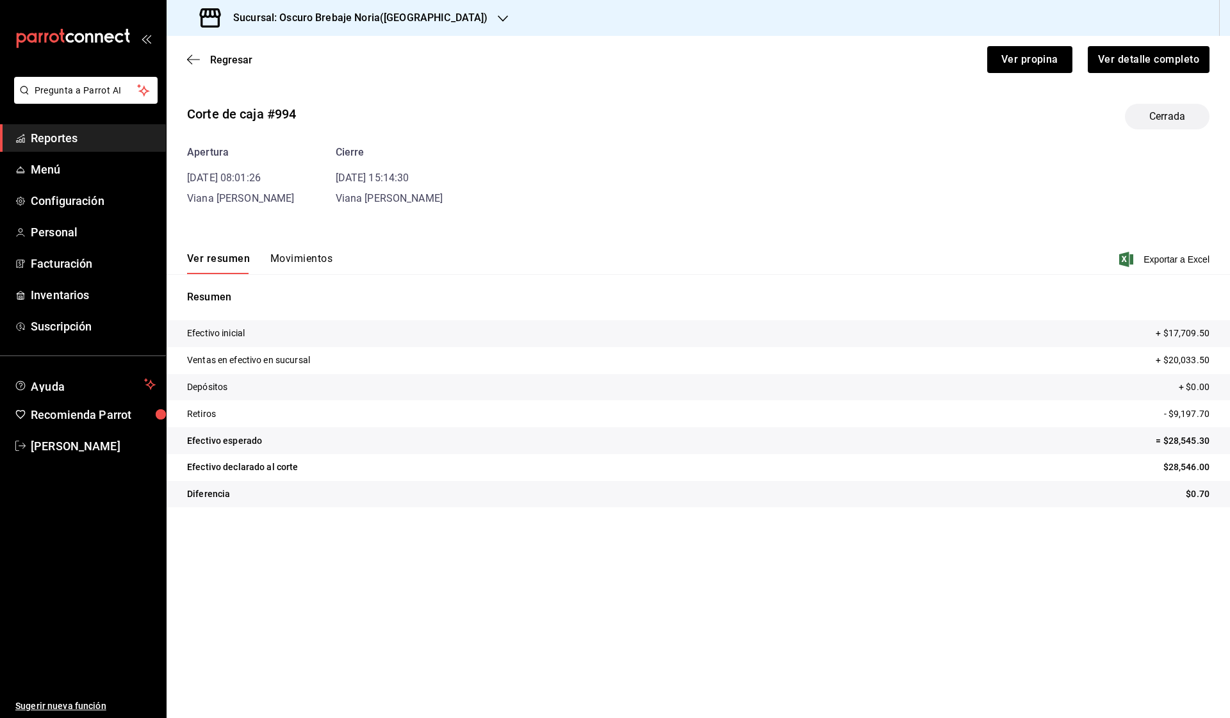
click at [304, 260] on button "Movimientos" at bounding box center [301, 263] width 62 height 22
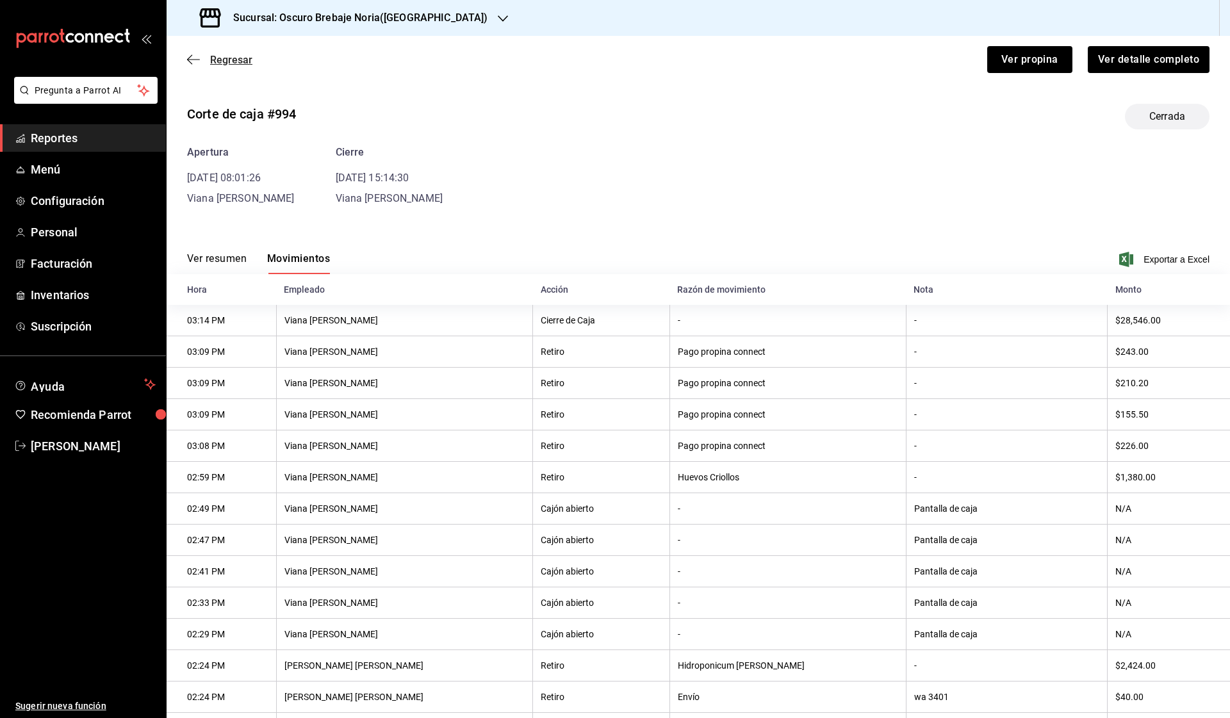
click at [189, 57] on icon "button" at bounding box center [193, 60] width 13 height 12
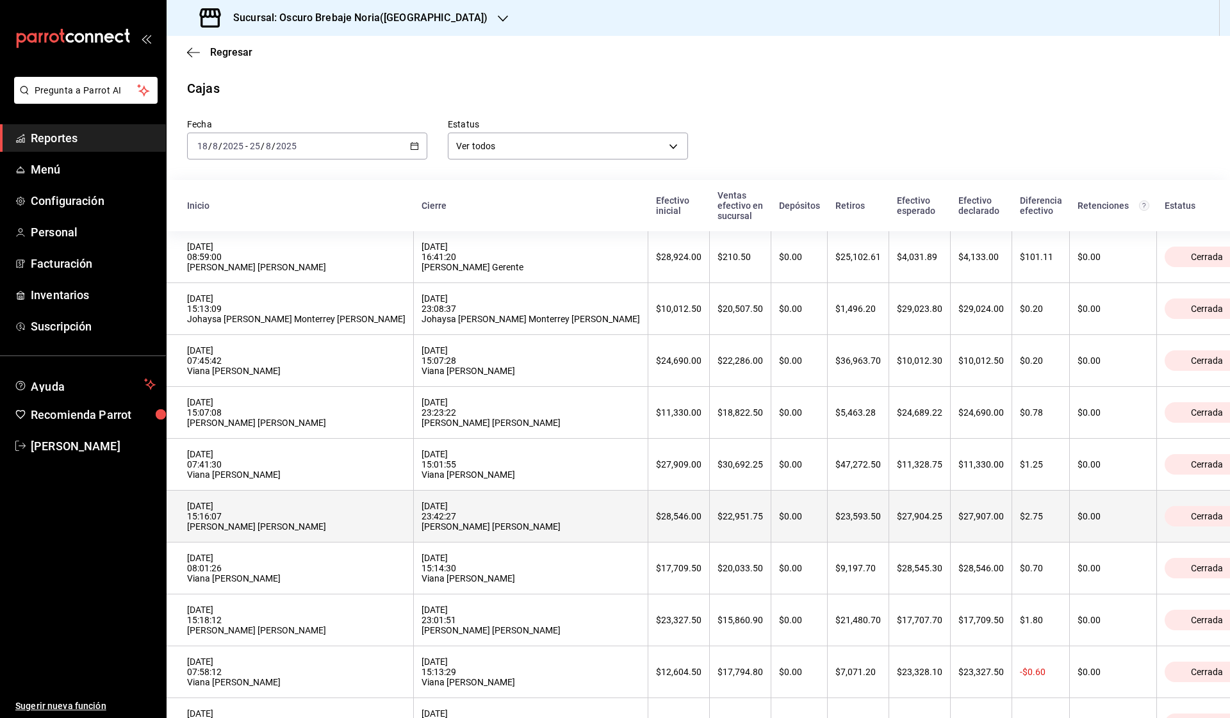
click at [276, 506] on div "[DATE] 15:16:07 [PERSON_NAME] [PERSON_NAME]" at bounding box center [296, 516] width 218 height 31
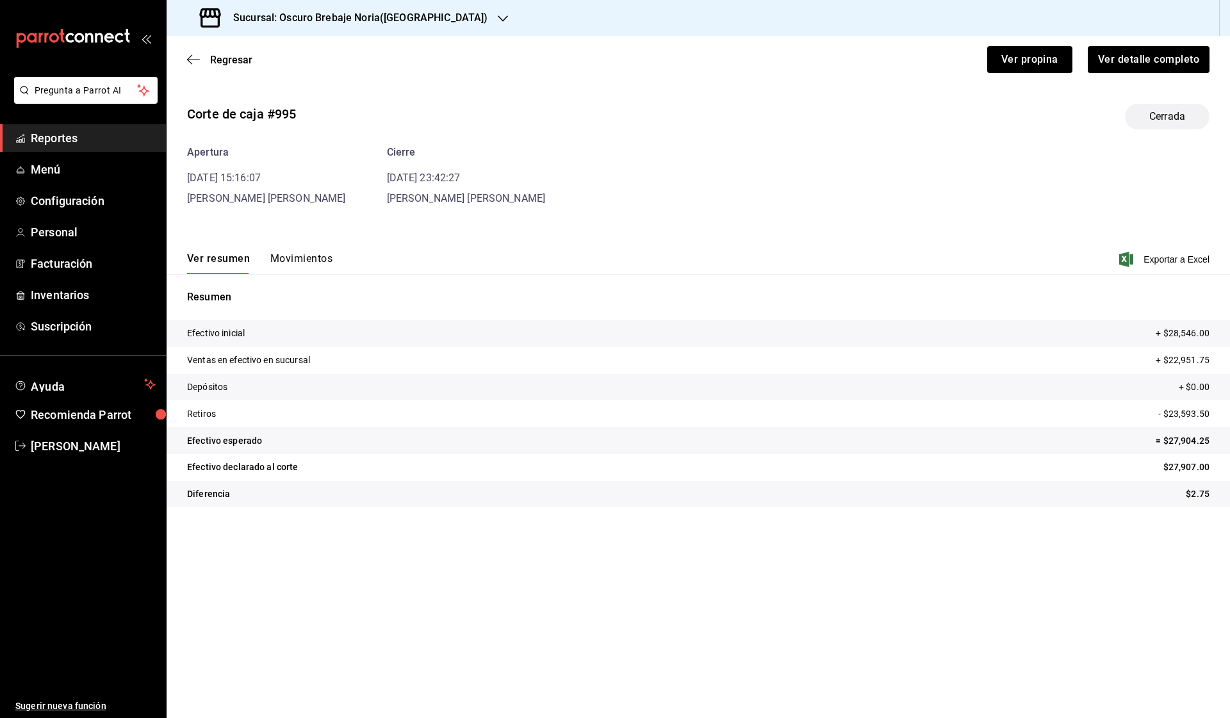
click at [292, 206] on div "Corte de caja #995 Cerrada Apertura [DATE] 15:16:07 [PERSON_NAME] [PERSON_NAME]…" at bounding box center [699, 308] width 1064 height 429
click at [304, 252] on button "Movimientos" at bounding box center [301, 263] width 62 height 22
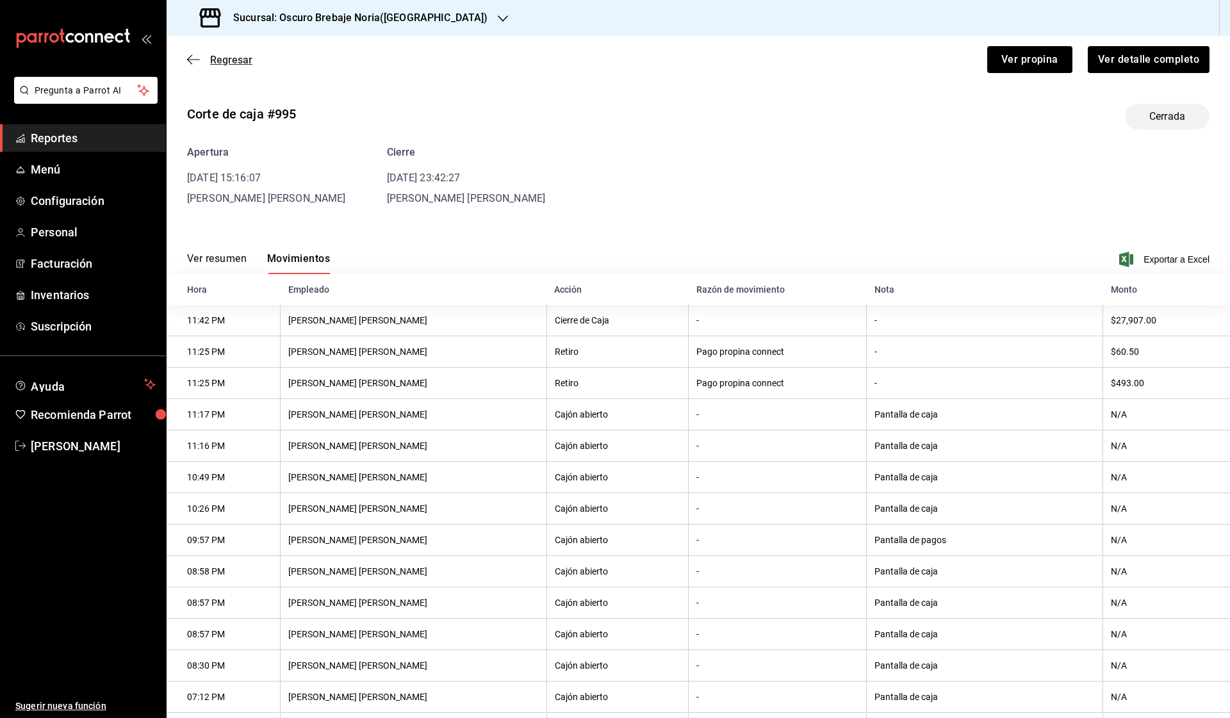
click at [213, 60] on span "Regresar" at bounding box center [231, 60] width 42 height 12
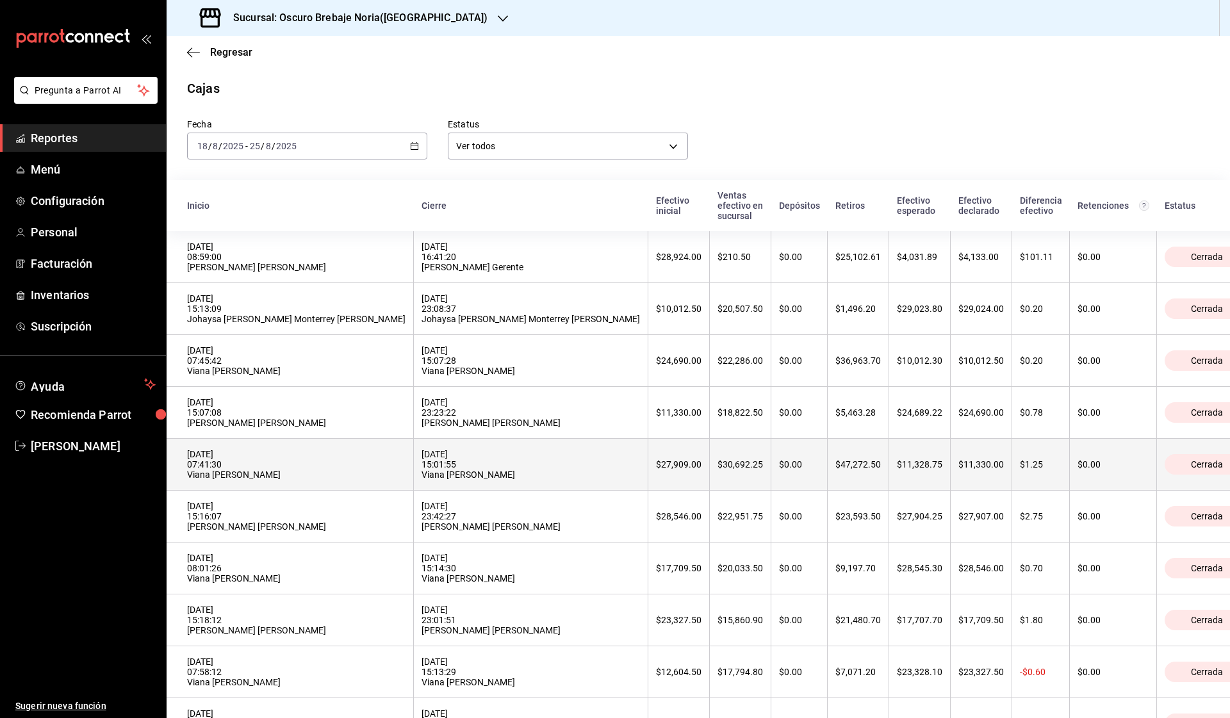
click at [299, 471] on th "[DATE] 07:41:30 Viana [PERSON_NAME]" at bounding box center [290, 465] width 247 height 52
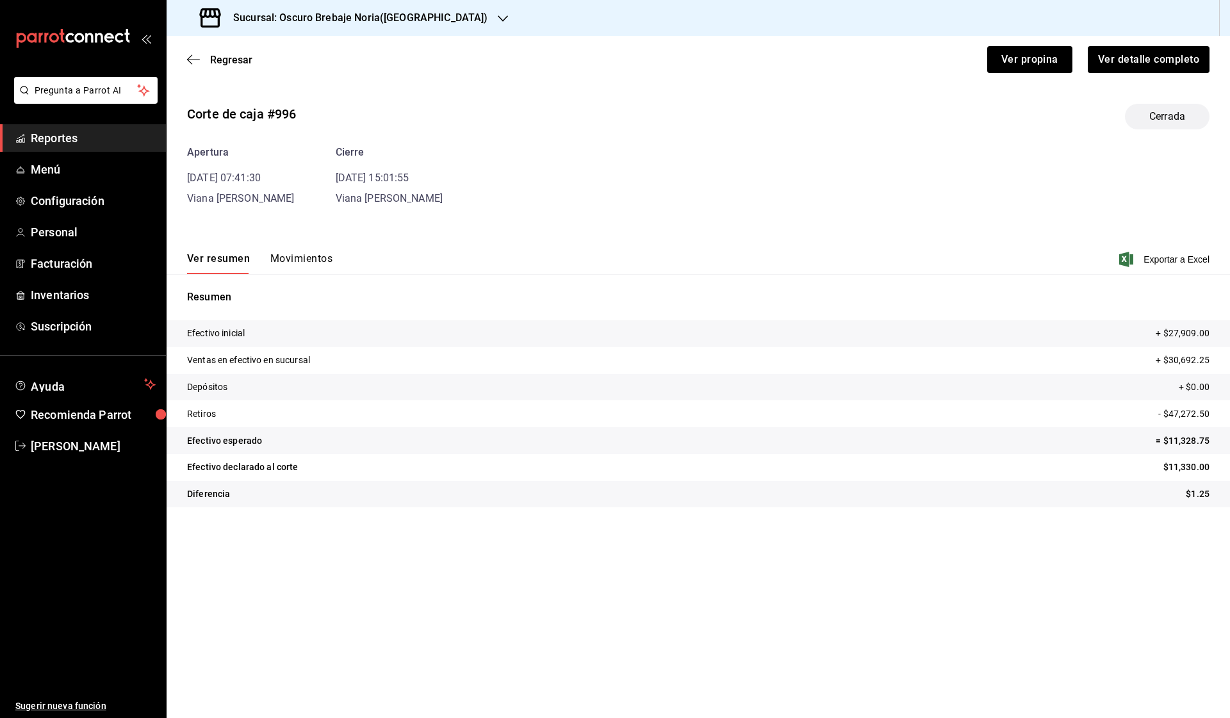
click at [295, 261] on button "Movimientos" at bounding box center [301, 263] width 62 height 22
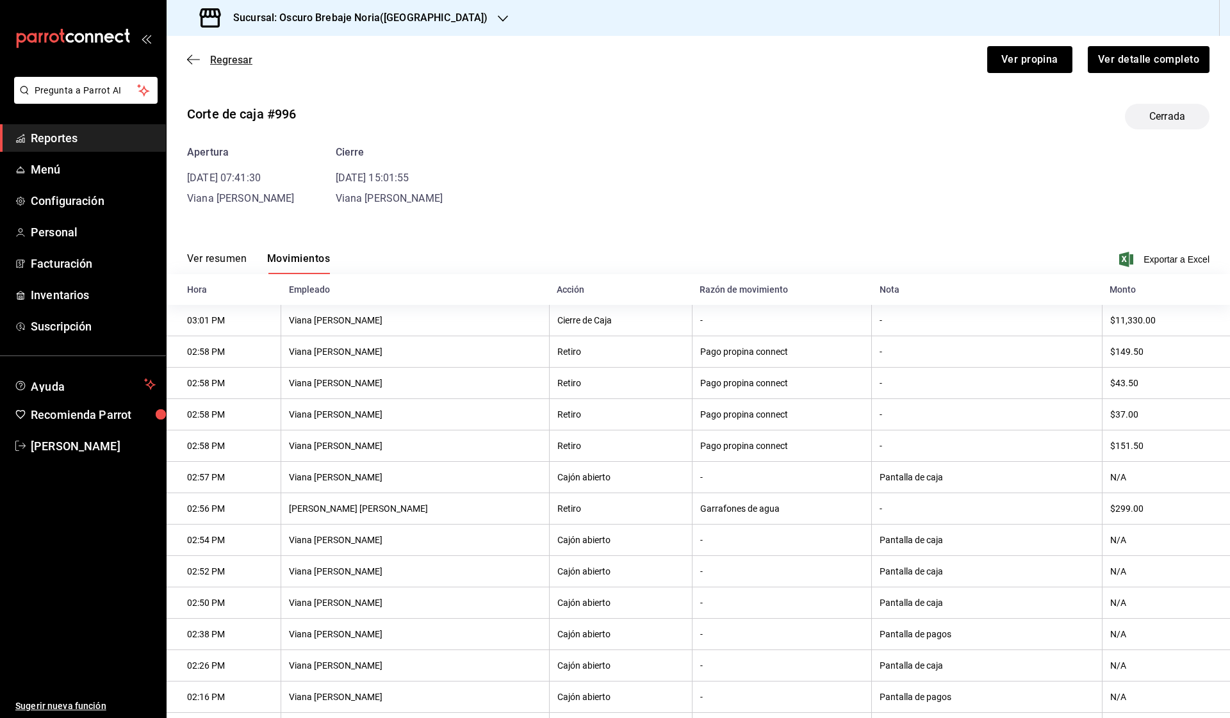
click at [227, 58] on span "Regresar" at bounding box center [231, 60] width 42 height 12
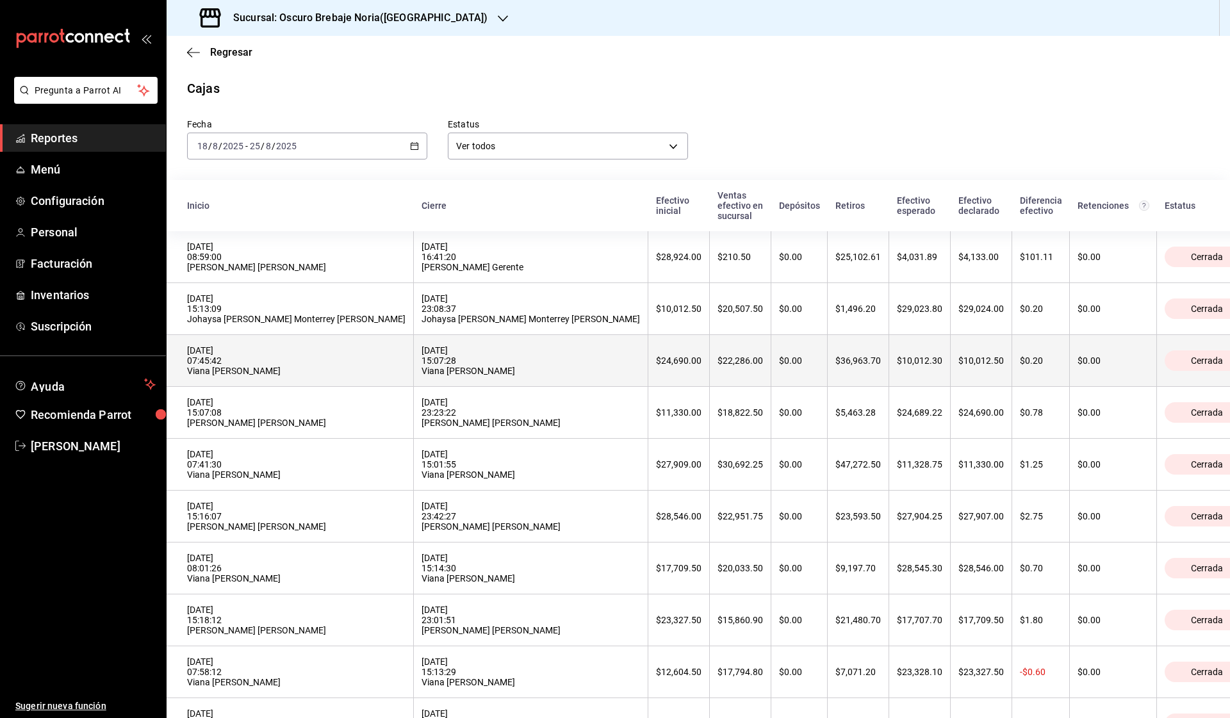
click at [427, 354] on div "[DATE] 15:07:28 Viana [PERSON_NAME]" at bounding box center [531, 360] width 218 height 31
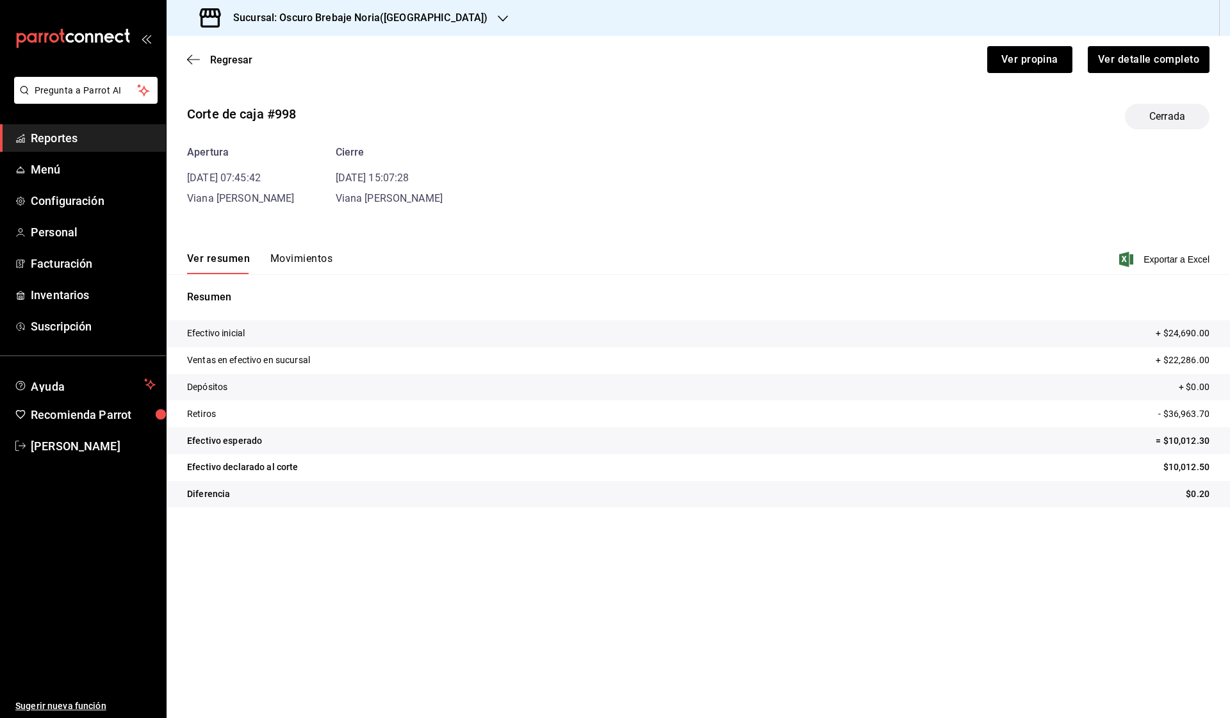
click at [292, 260] on button "Movimientos" at bounding box center [301, 263] width 62 height 22
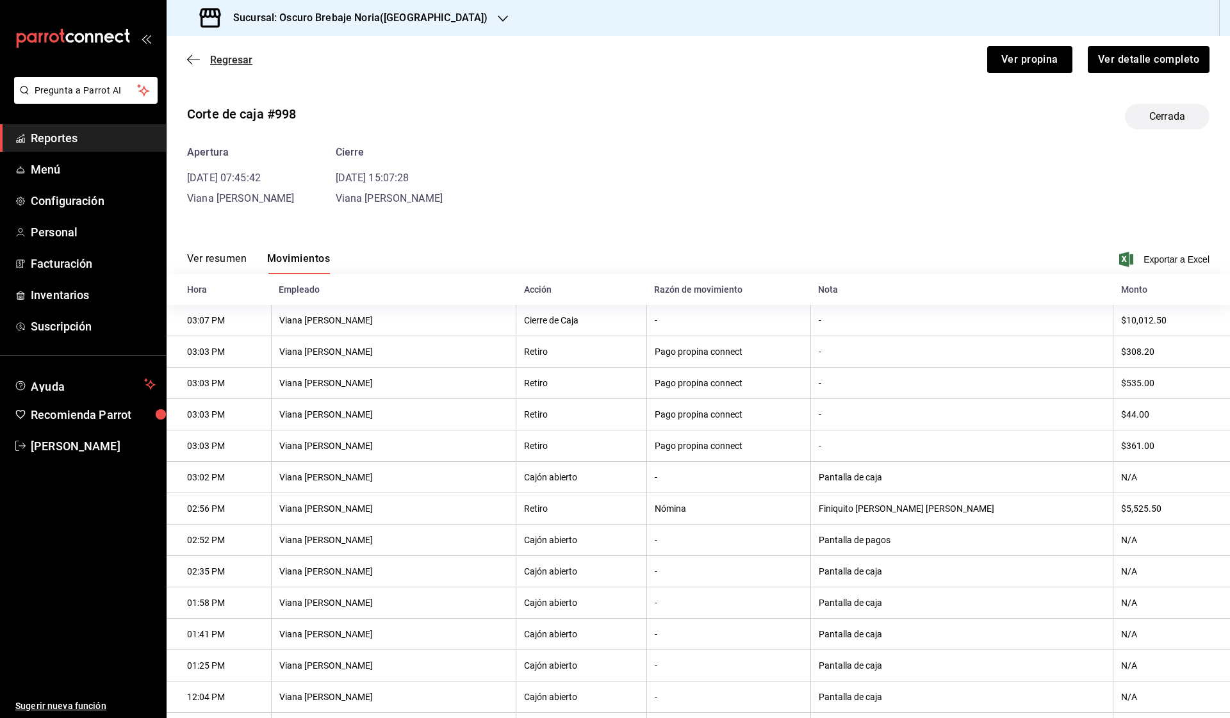
click at [201, 57] on span "Regresar" at bounding box center [219, 60] width 65 height 12
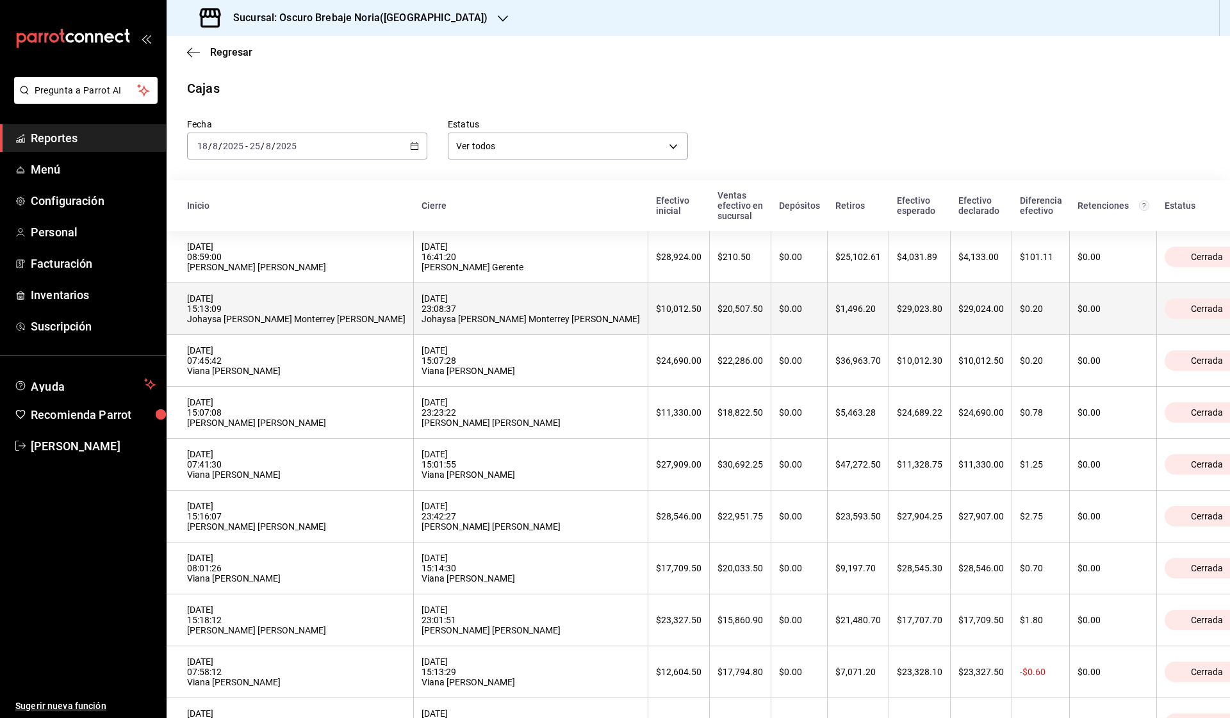
click at [261, 303] on div "[DATE] 15:13:09 Johaysa [PERSON_NAME] Monterrey [PERSON_NAME]" at bounding box center [296, 308] width 218 height 31
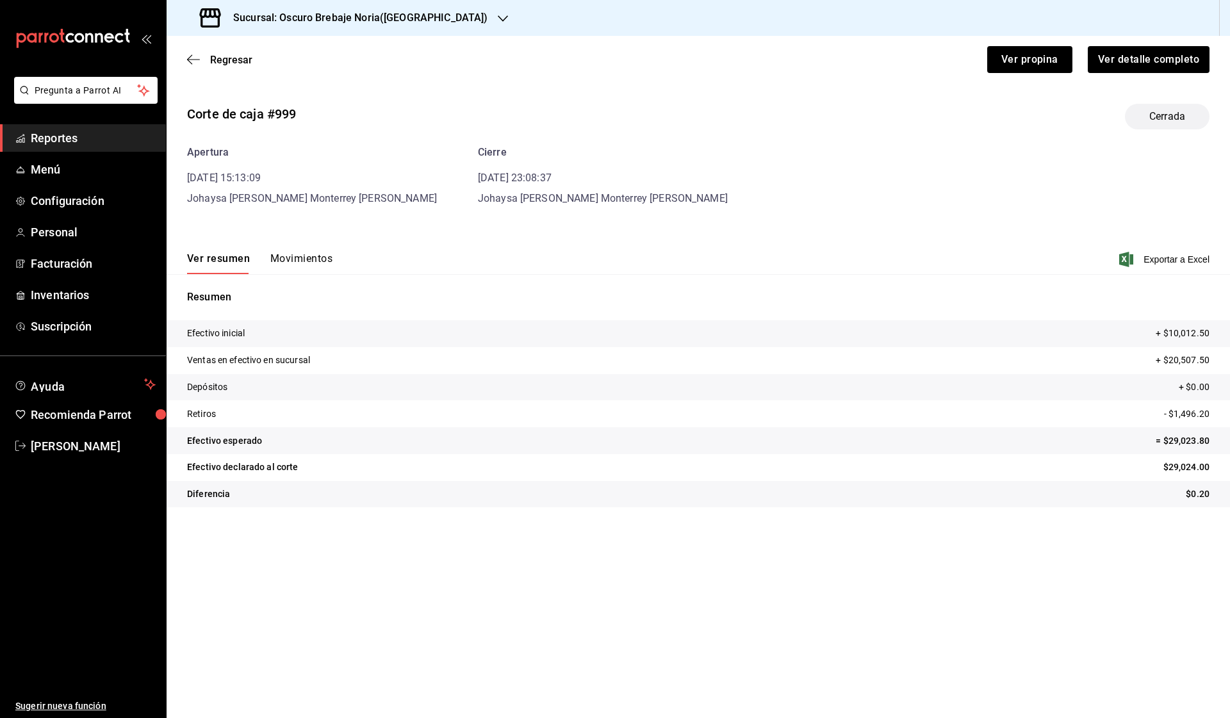
click at [298, 259] on button "Movimientos" at bounding box center [301, 263] width 62 height 22
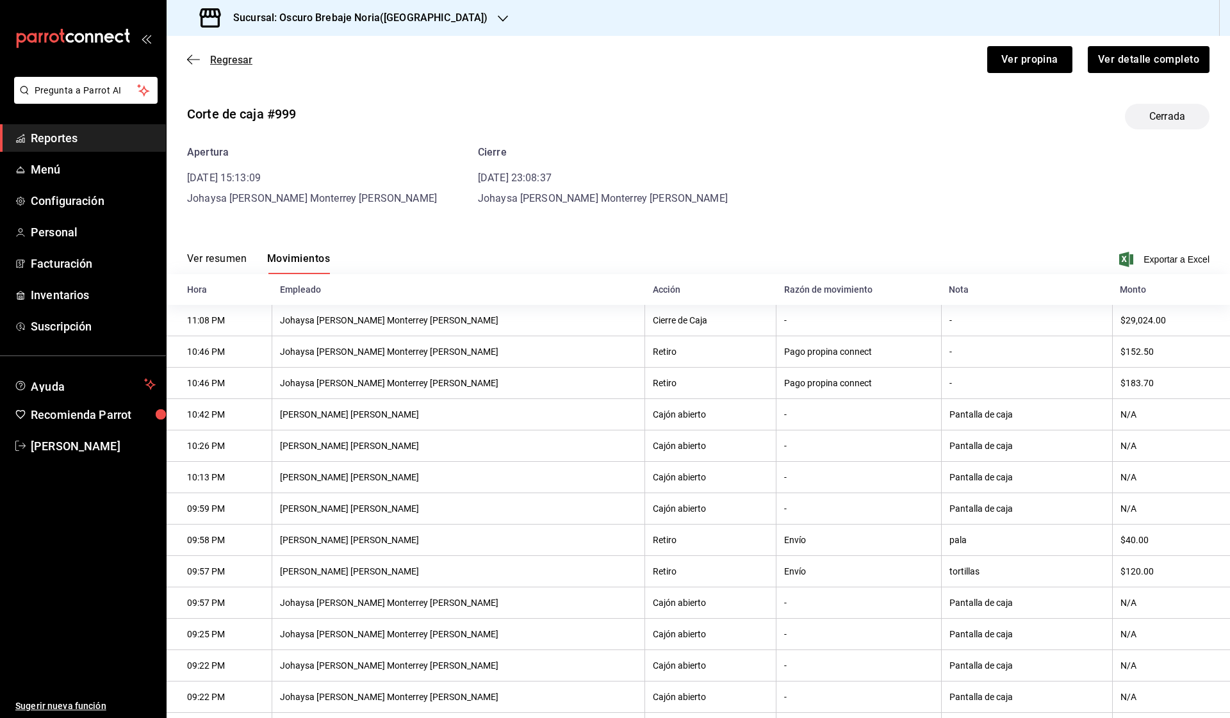
click at [192, 56] on icon "button" at bounding box center [193, 60] width 13 height 12
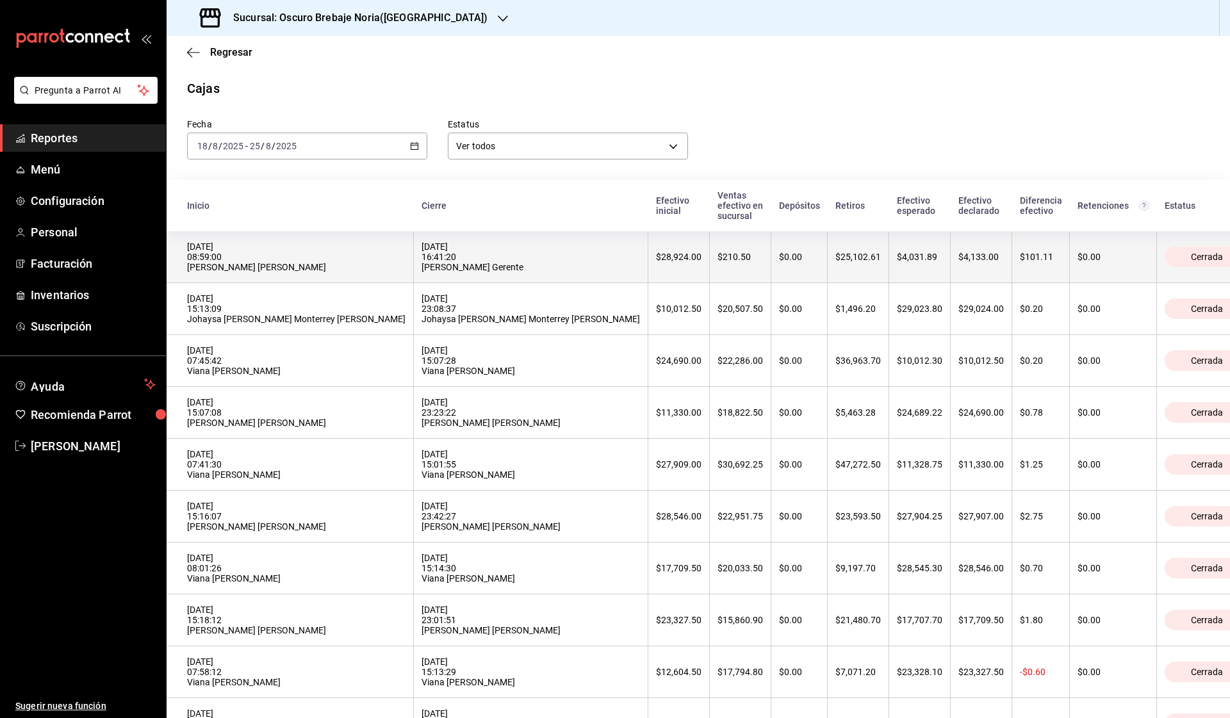
click at [422, 231] on th "[DATE] 16:41:20 [PERSON_NAME] Gerente" at bounding box center [531, 257] width 235 height 52
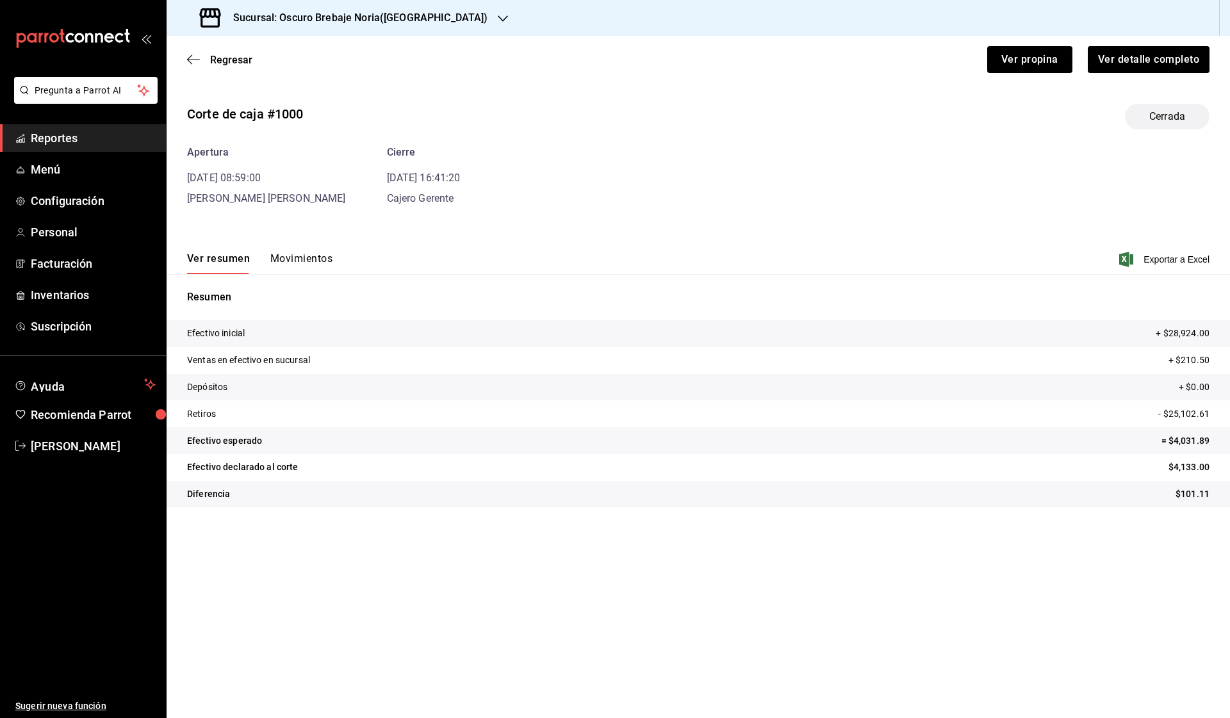
click at [300, 259] on button "Movimientos" at bounding box center [301, 263] width 62 height 22
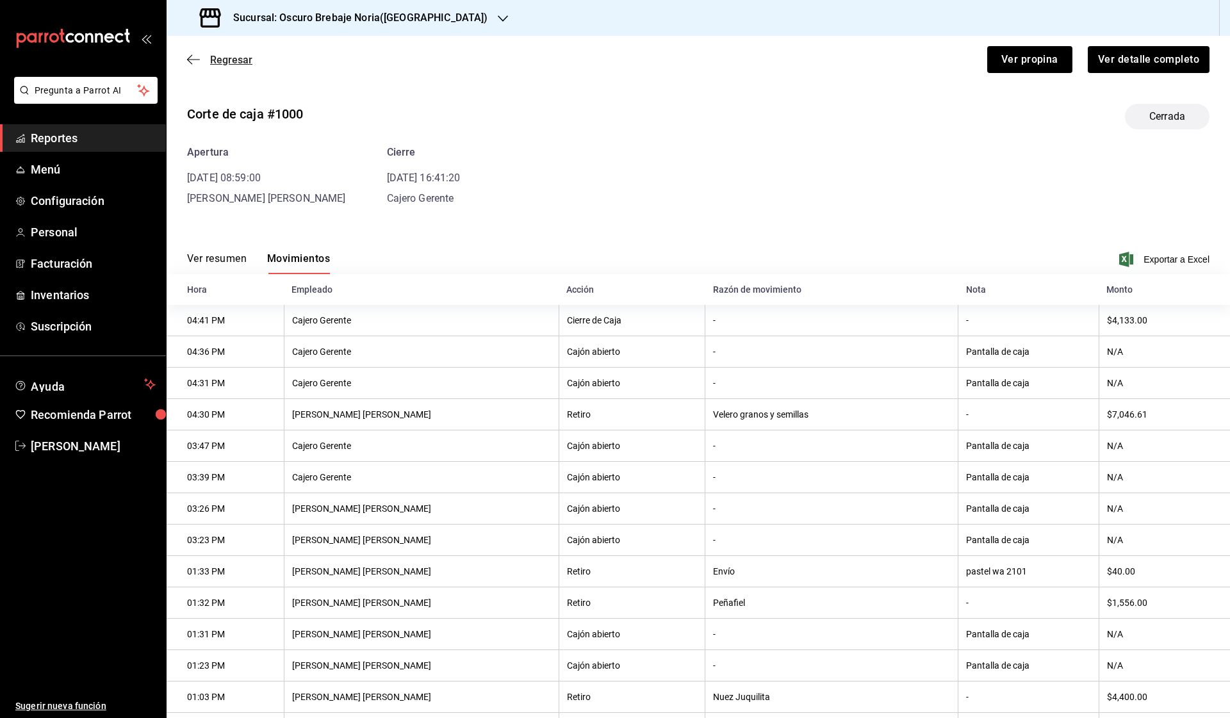
click at [217, 57] on span "Regresar" at bounding box center [231, 60] width 42 height 12
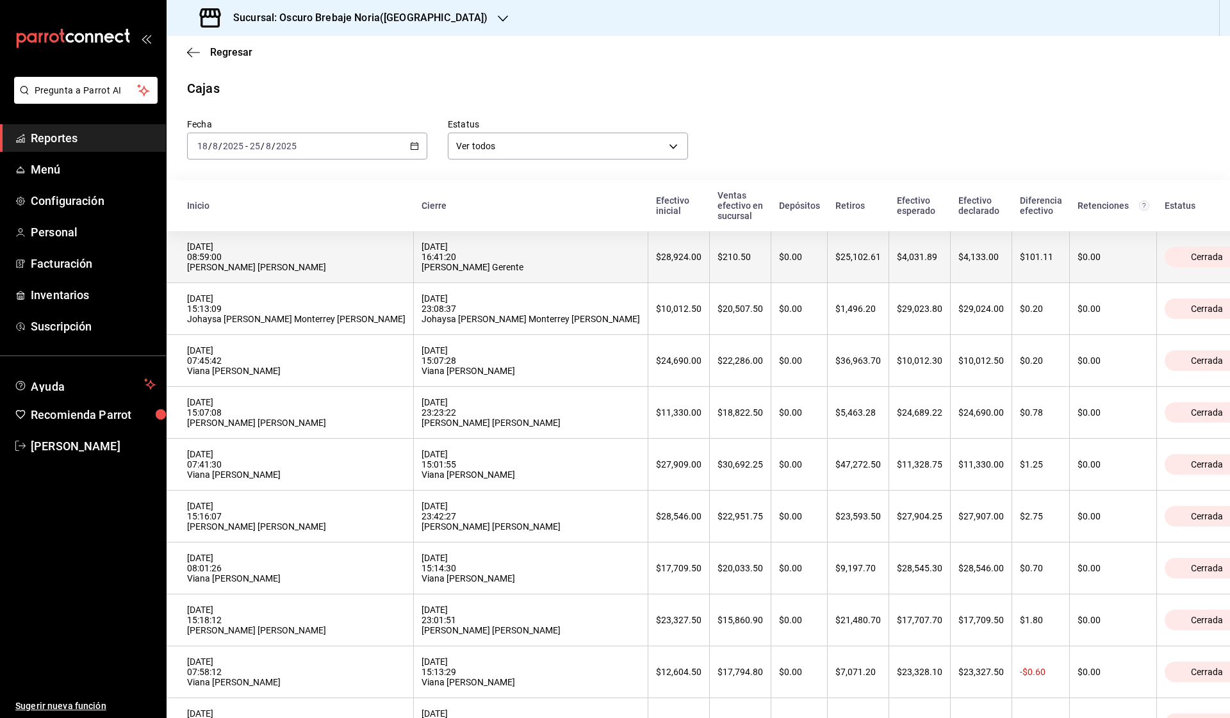
click at [227, 242] on div "[DATE] 08:59:00 [PERSON_NAME] [PERSON_NAME]" at bounding box center [296, 257] width 218 height 31
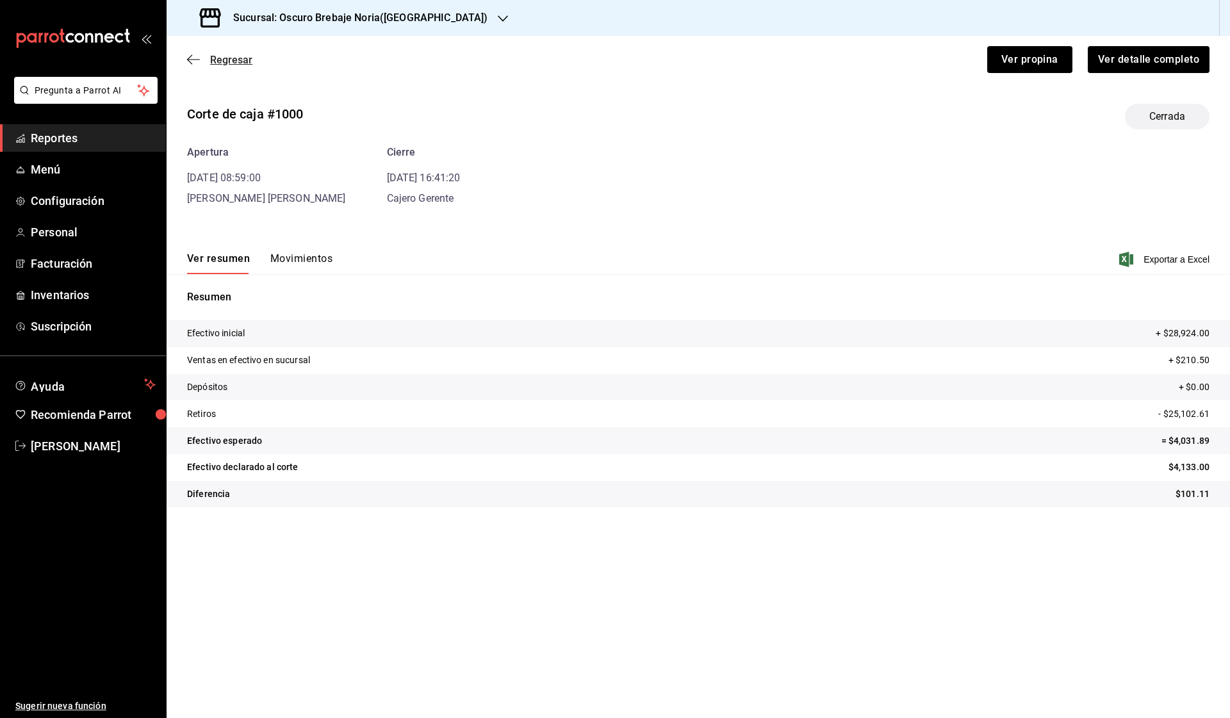
click at [206, 63] on span "Regresar" at bounding box center [219, 60] width 65 height 12
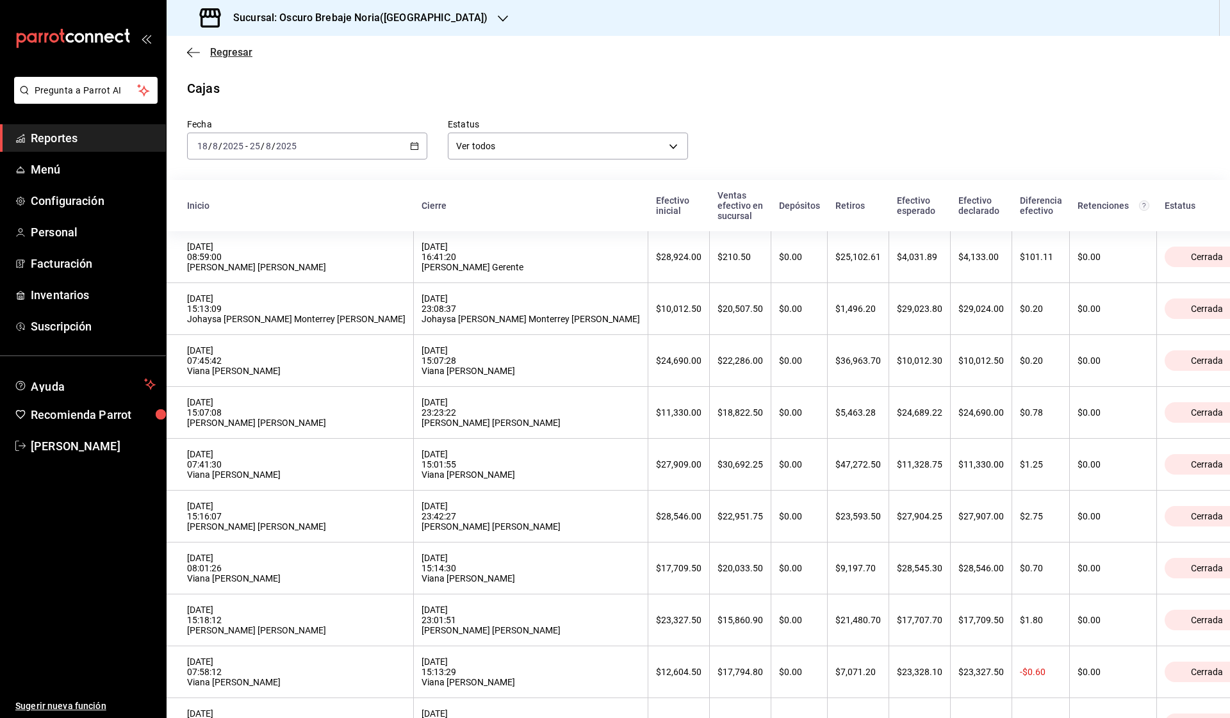
click at [213, 52] on span "Regresar" at bounding box center [231, 52] width 42 height 12
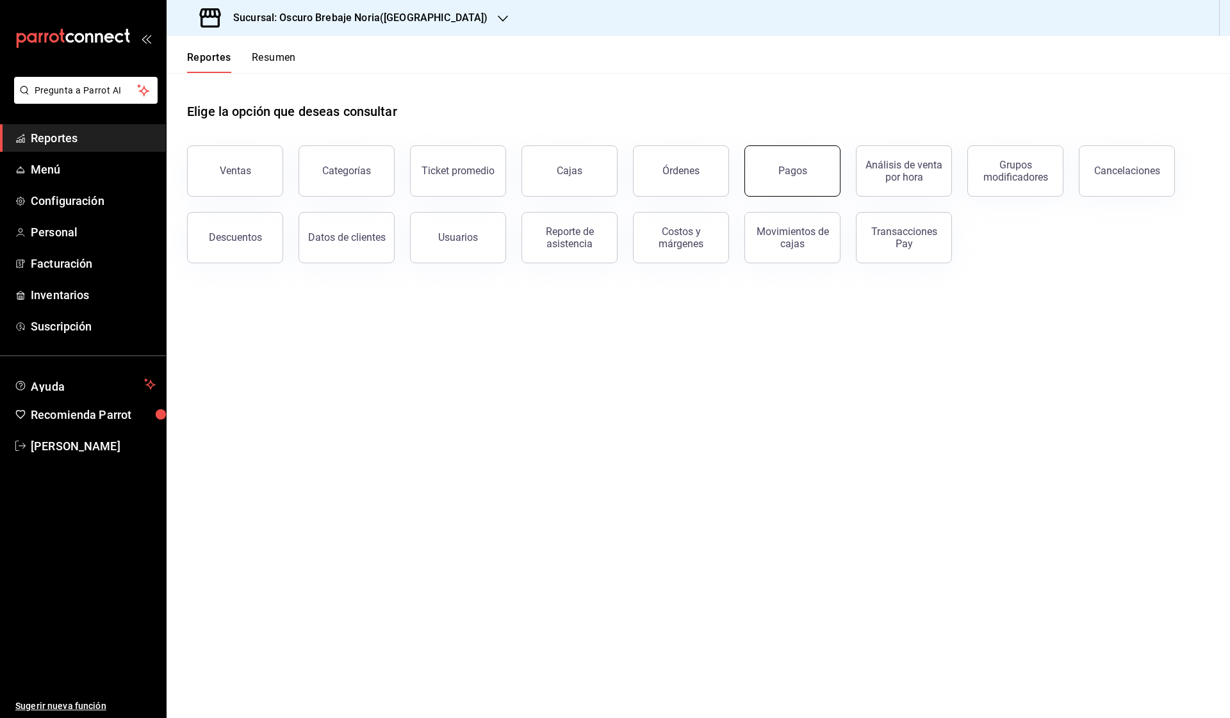
click at [781, 152] on button "Pagos" at bounding box center [793, 170] width 96 height 51
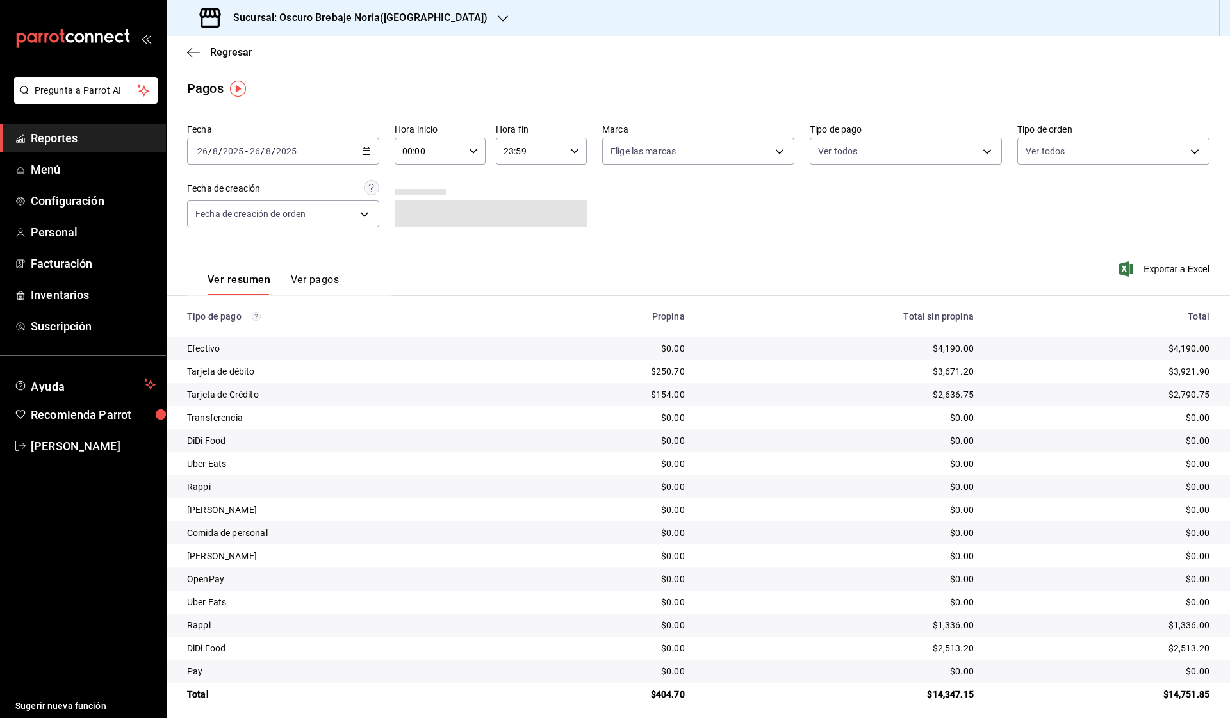
click at [365, 152] on icon "button" at bounding box center [366, 151] width 9 height 9
click at [266, 338] on span "Rango de fechas" at bounding box center [247, 333] width 99 height 13
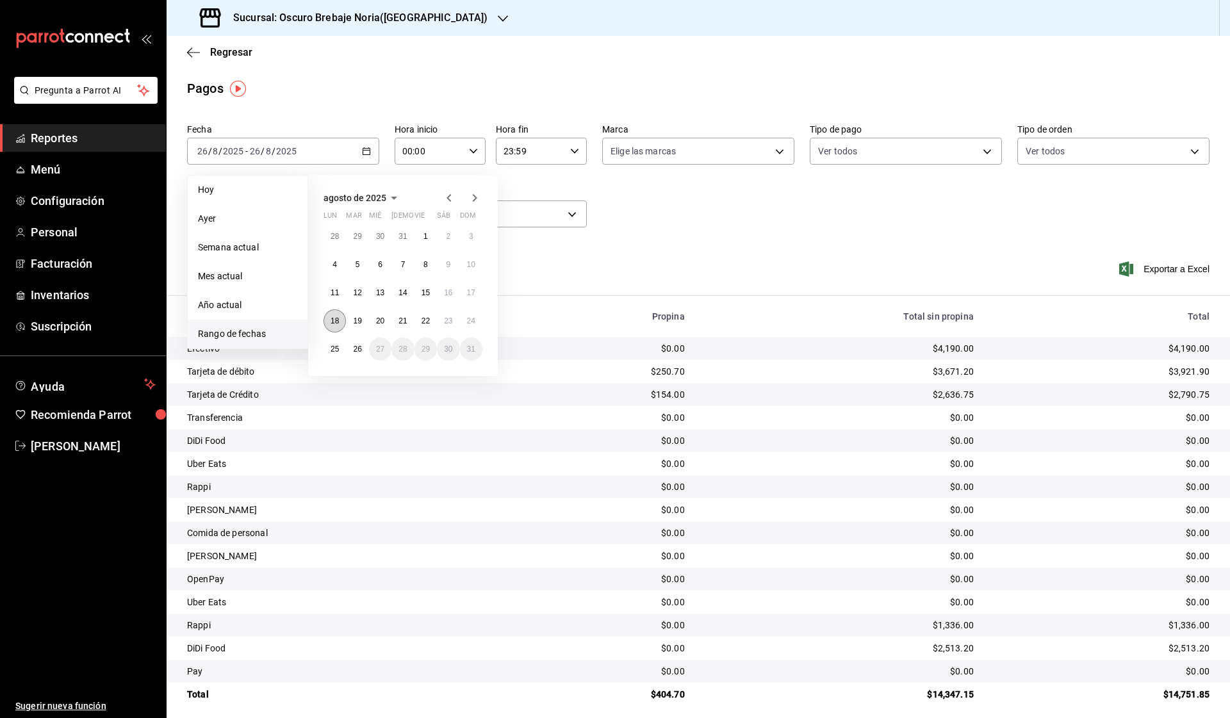
click at [330, 313] on button "18" at bounding box center [335, 320] width 22 height 23
click at [334, 345] on abbr "25" at bounding box center [335, 349] width 8 height 9
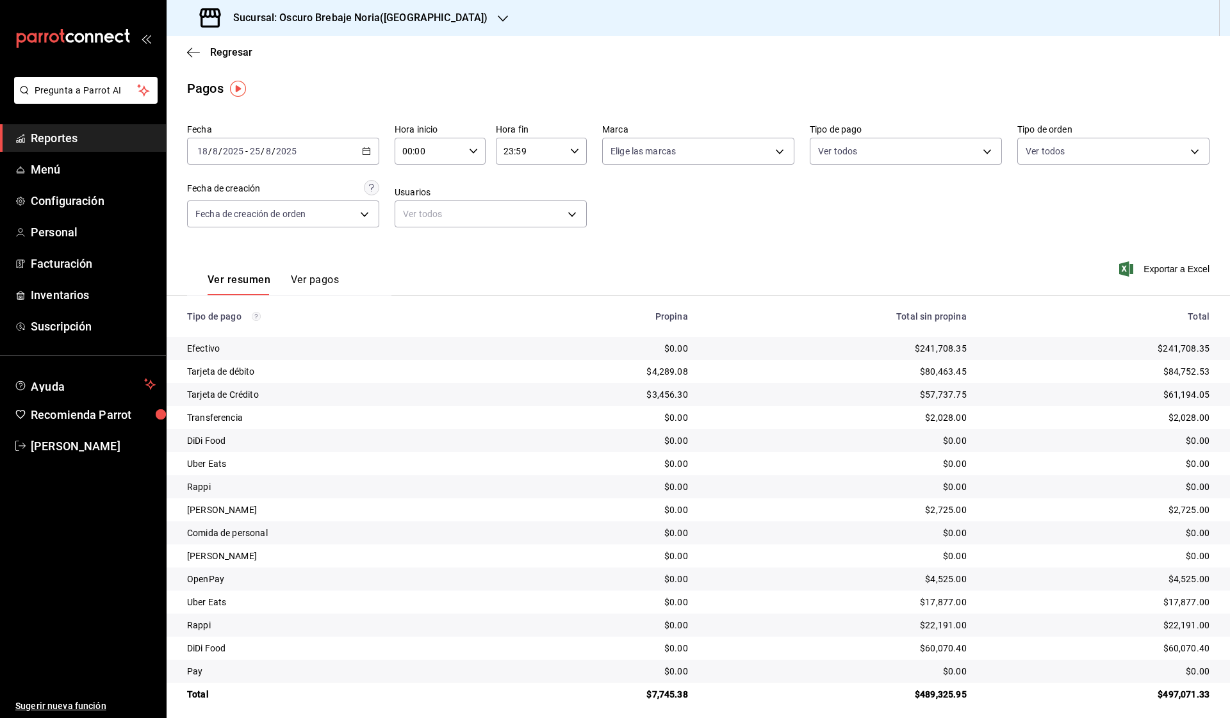
click at [367, 150] on icon "button" at bounding box center [366, 151] width 9 height 9
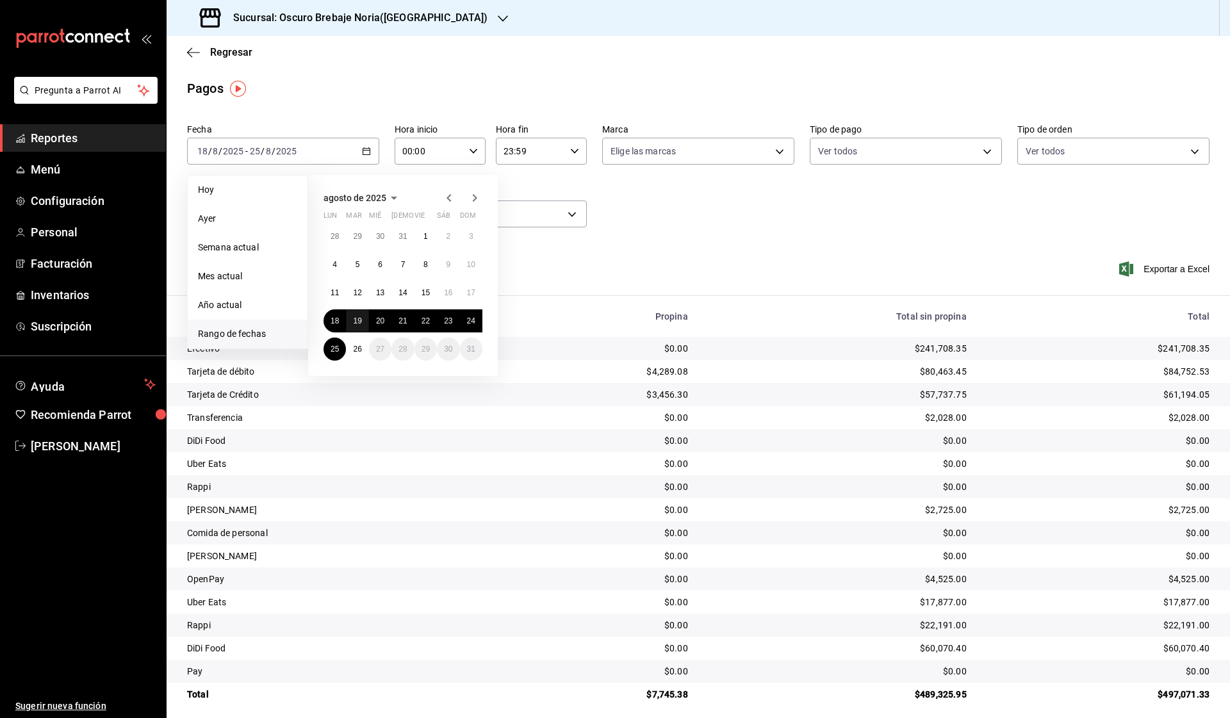
click at [359, 320] on abbr "19" at bounding box center [357, 321] width 8 height 9
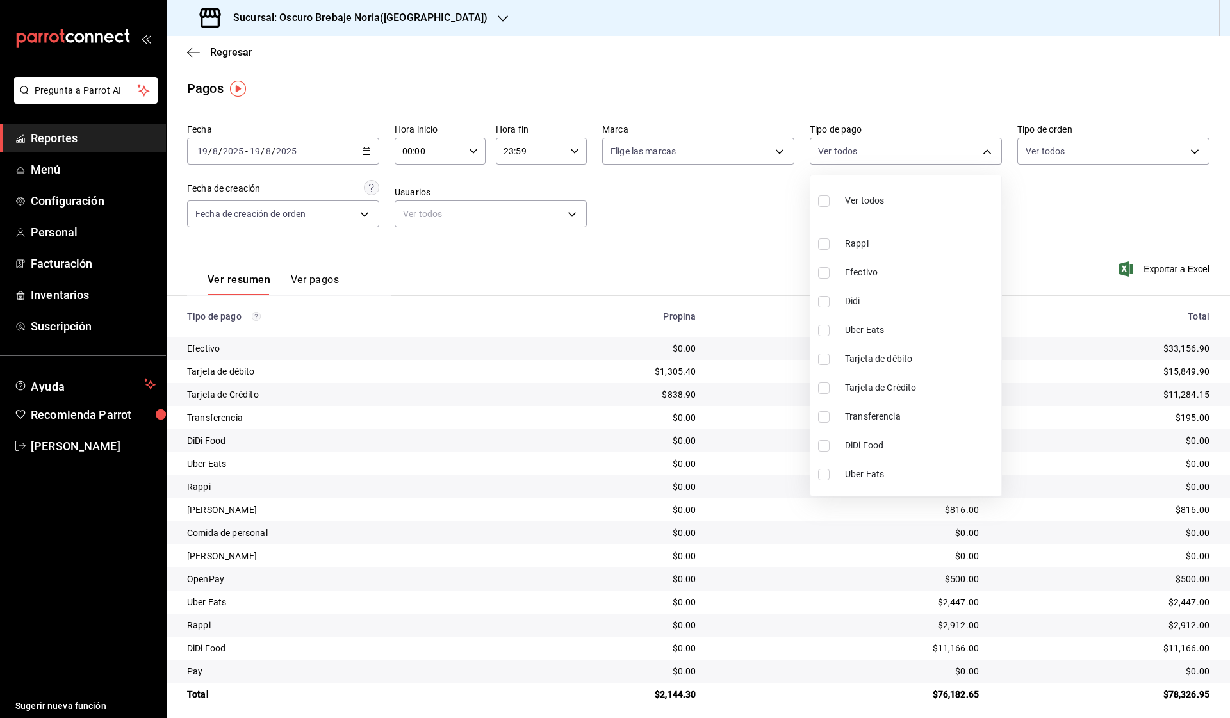
click at [852, 142] on body "Pregunta a Parrot AI Reportes Menú Configuración Personal Facturación Inventari…" at bounding box center [615, 359] width 1230 height 718
click at [830, 363] on label at bounding box center [826, 360] width 17 height 12
click at [830, 363] on input "checkbox" at bounding box center [824, 360] width 12 height 12
checkbox input "false"
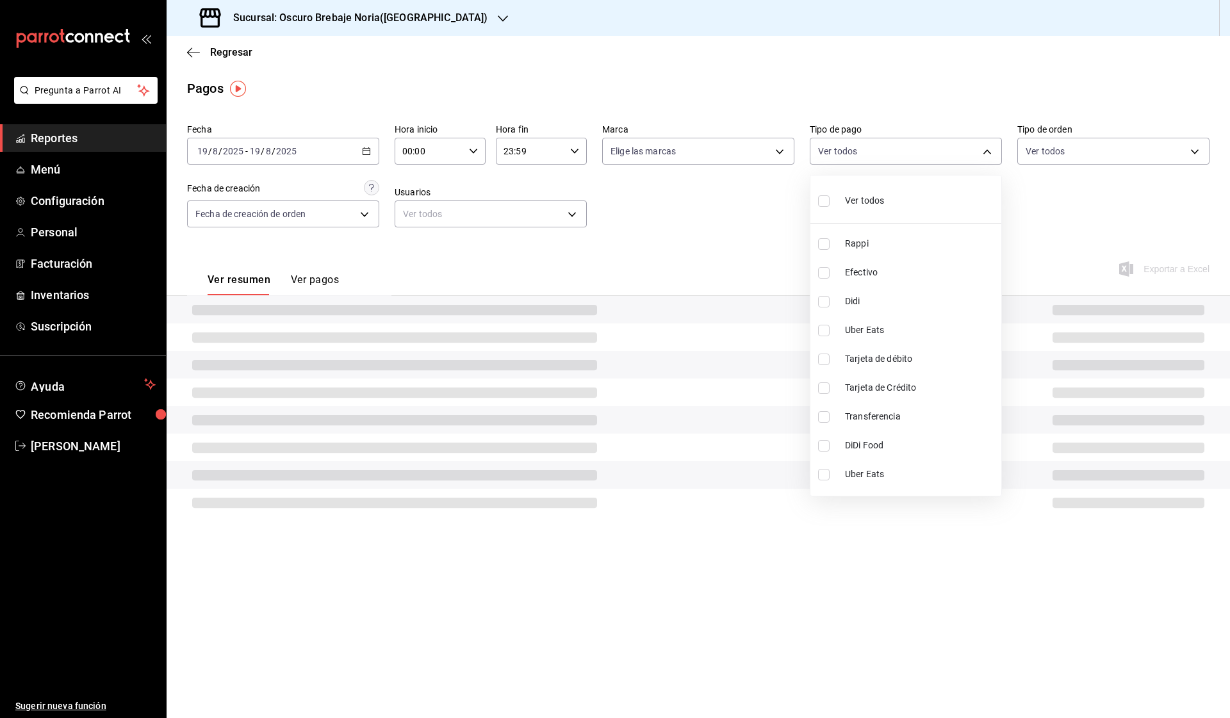
click at [824, 385] on input "checkbox" at bounding box center [824, 389] width 12 height 12
checkbox input "true"
type input "329b341a-7119-4ad0-ae81-c2819ddf2001"
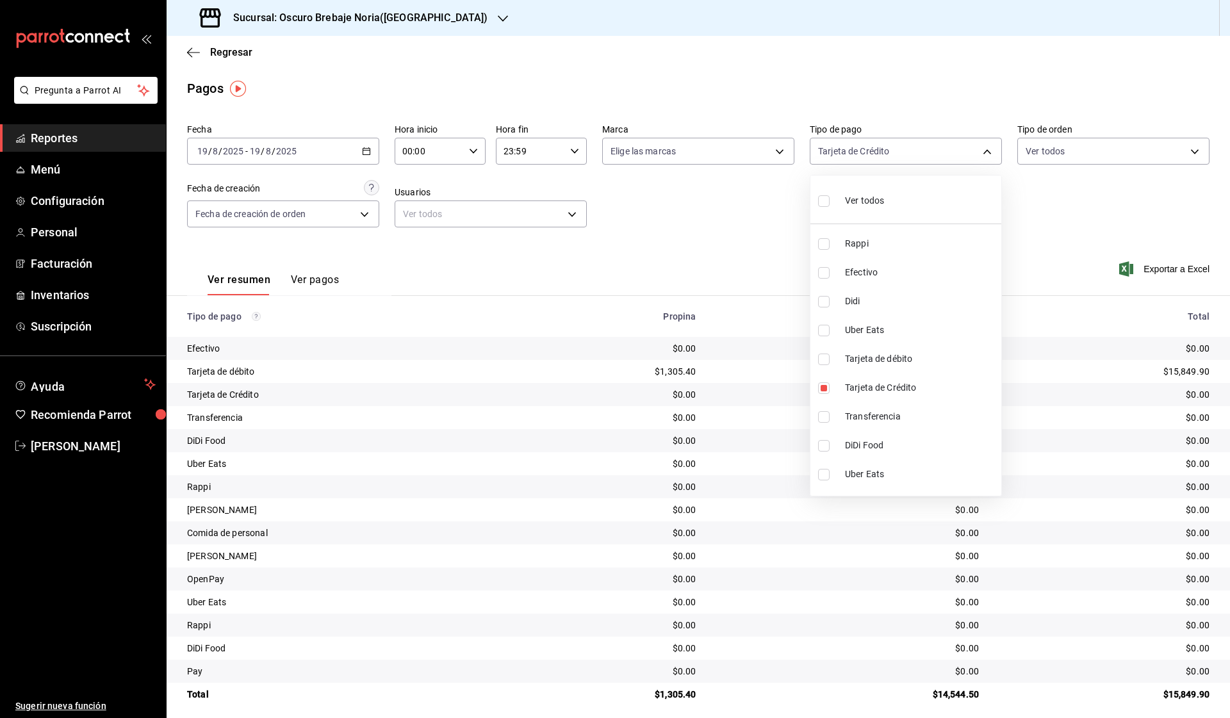
click at [823, 363] on input "checkbox" at bounding box center [824, 360] width 12 height 12
checkbox input "true"
type input "329b341a-7119-4ad0-ae81-c2819ddf2001,5b801cea-b985-49b5-aa89-f9c2f84b2513"
click at [681, 246] on div at bounding box center [615, 359] width 1230 height 718
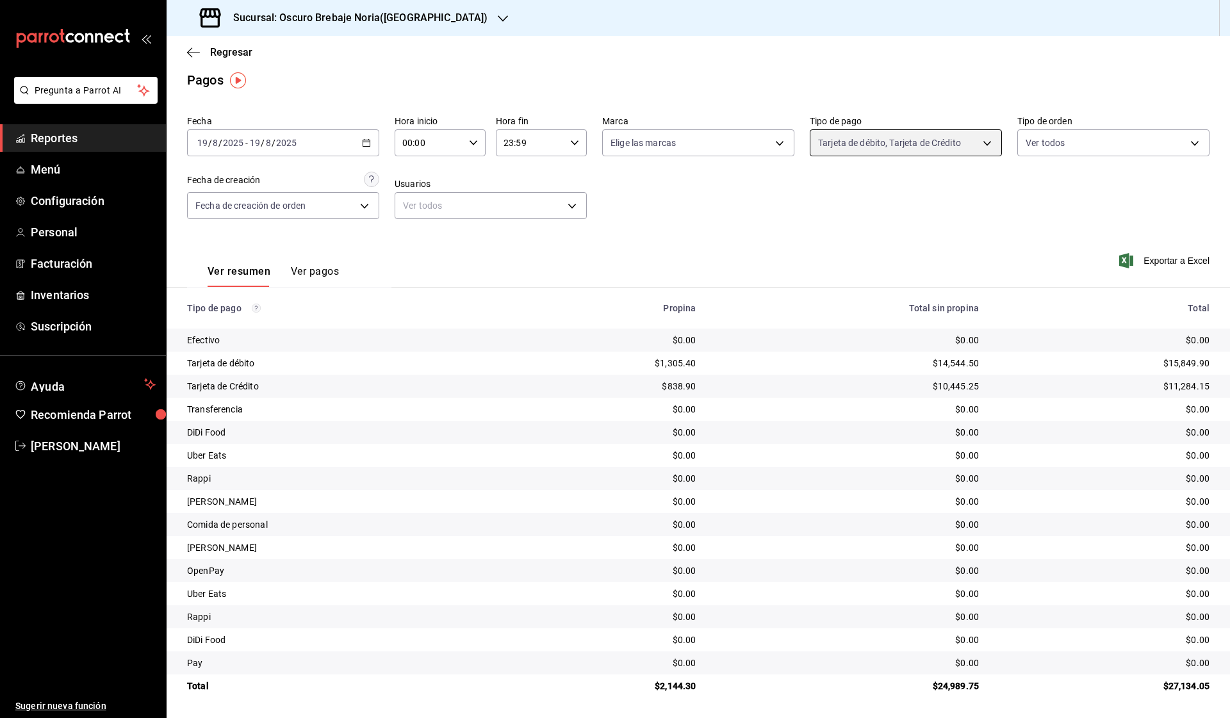
scroll to position [8, 0]
click at [375, 139] on div "[DATE] [DATE] - [DATE] [DATE]" at bounding box center [283, 142] width 192 height 27
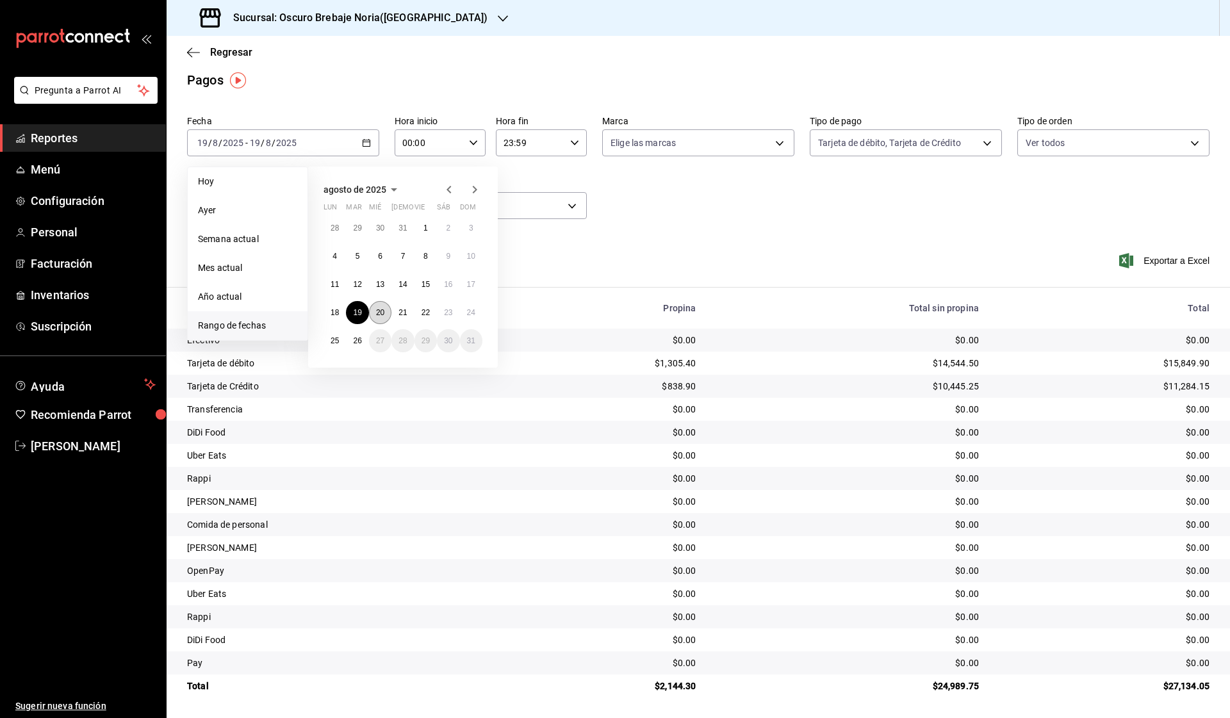
click at [374, 311] on button "20" at bounding box center [380, 312] width 22 height 23
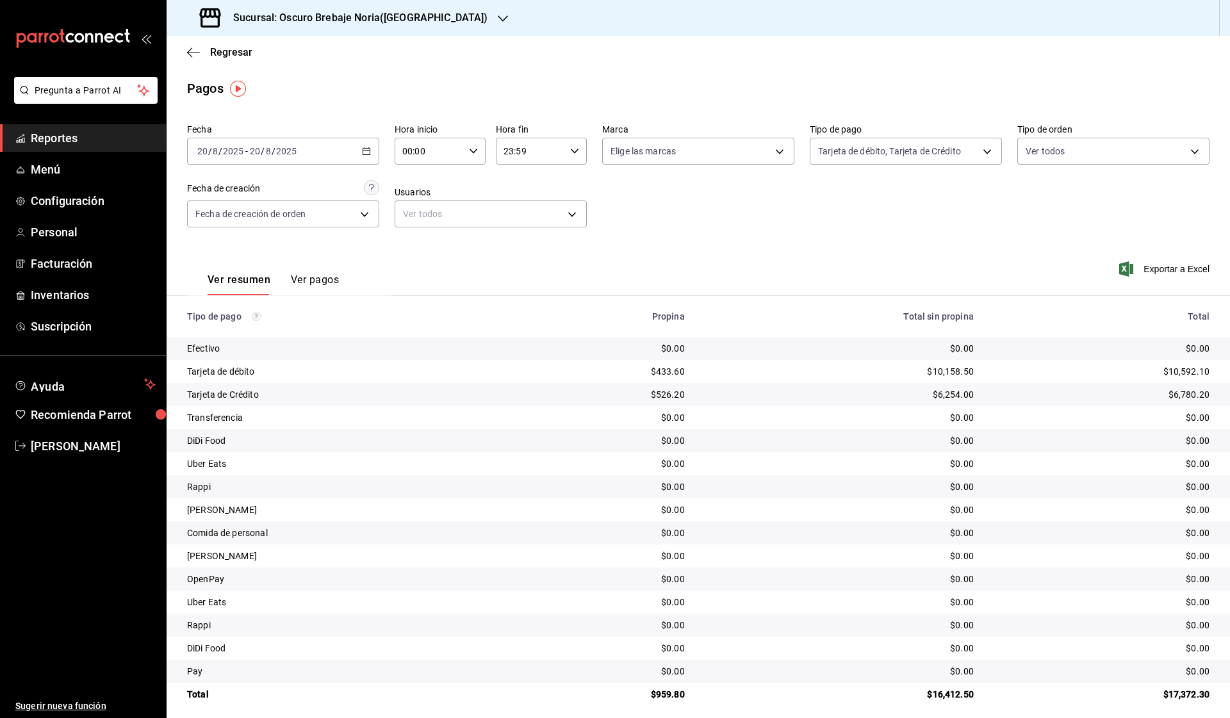
click at [369, 148] on \(Stroke\) "button" at bounding box center [368, 147] width 1 height 1
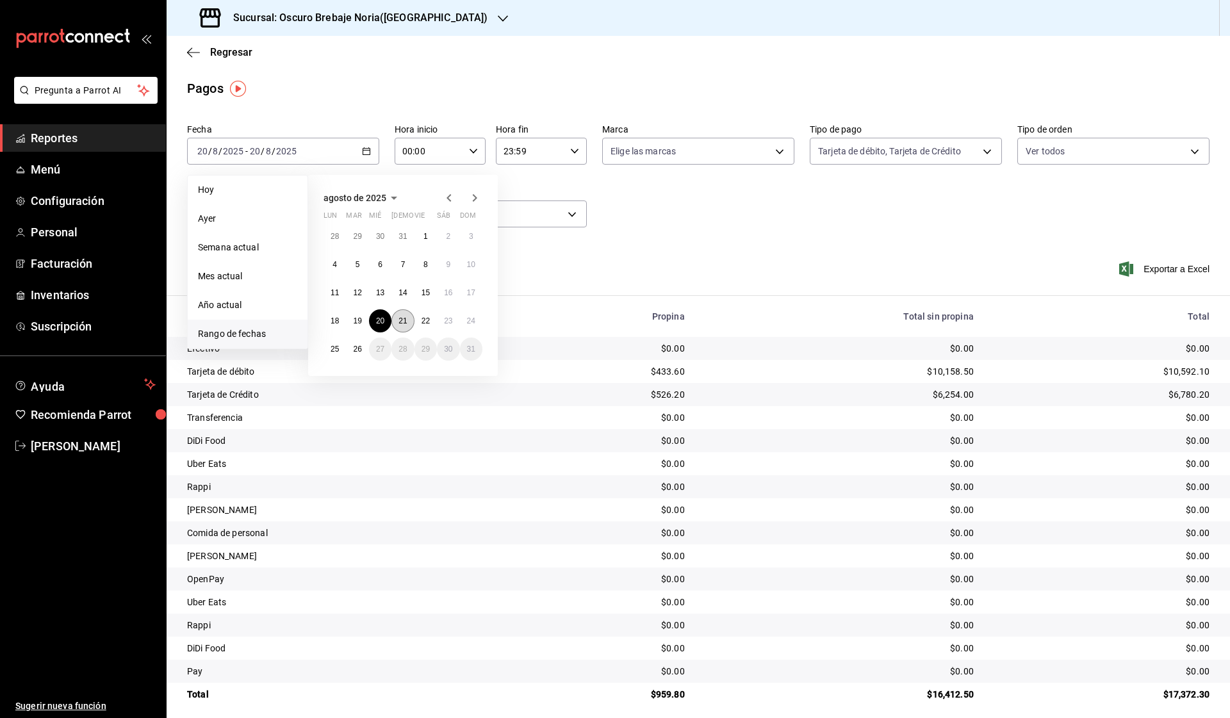
click at [409, 327] on button "21" at bounding box center [402, 320] width 22 height 23
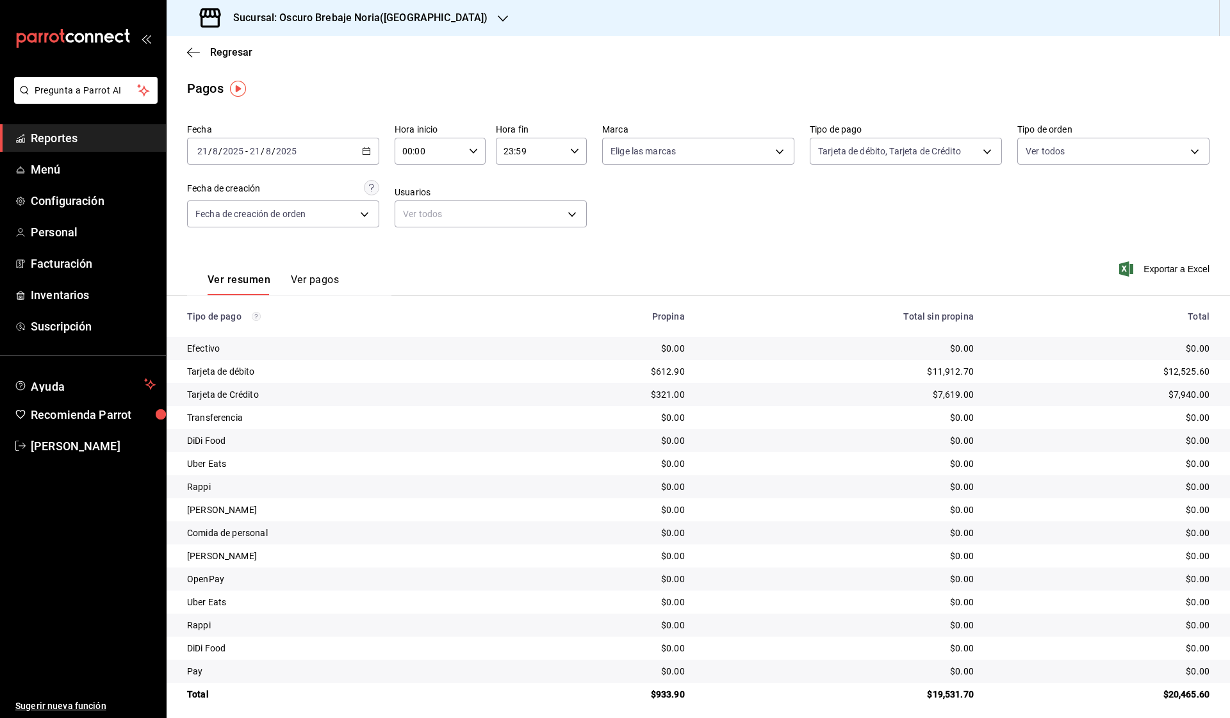
click at [370, 151] on \(Stroke\) "button" at bounding box center [367, 151] width 8 height 7
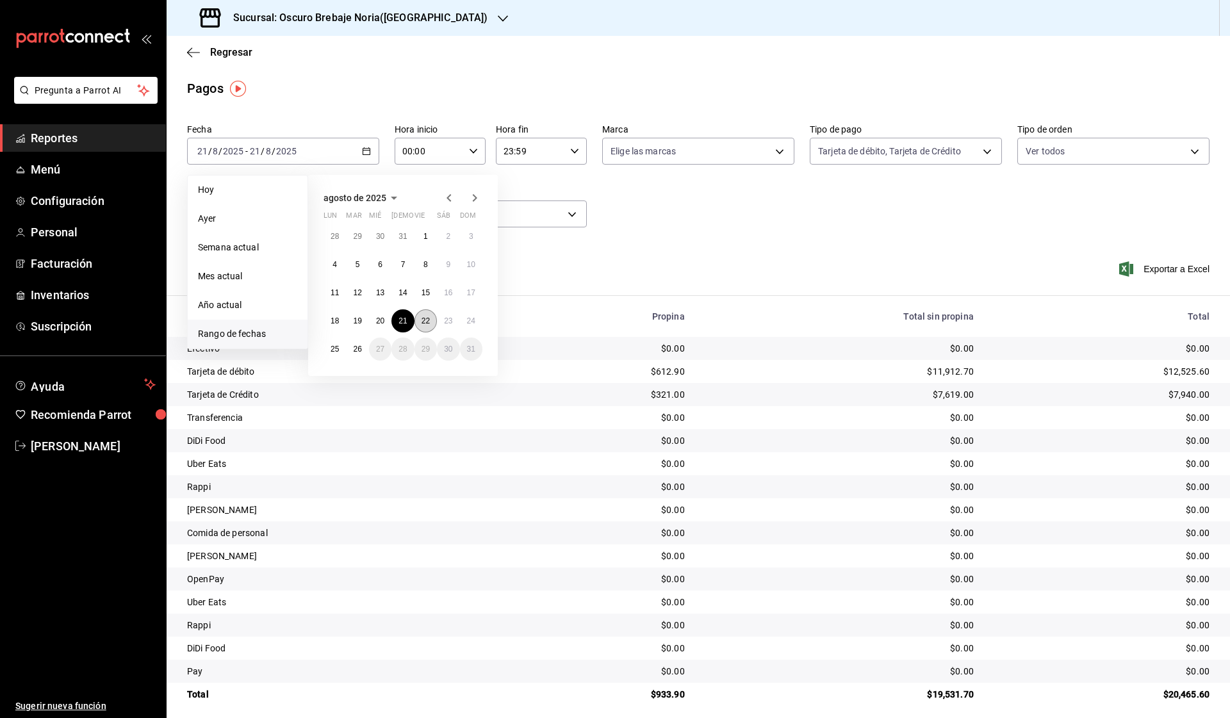
click at [427, 327] on button "22" at bounding box center [426, 320] width 22 height 23
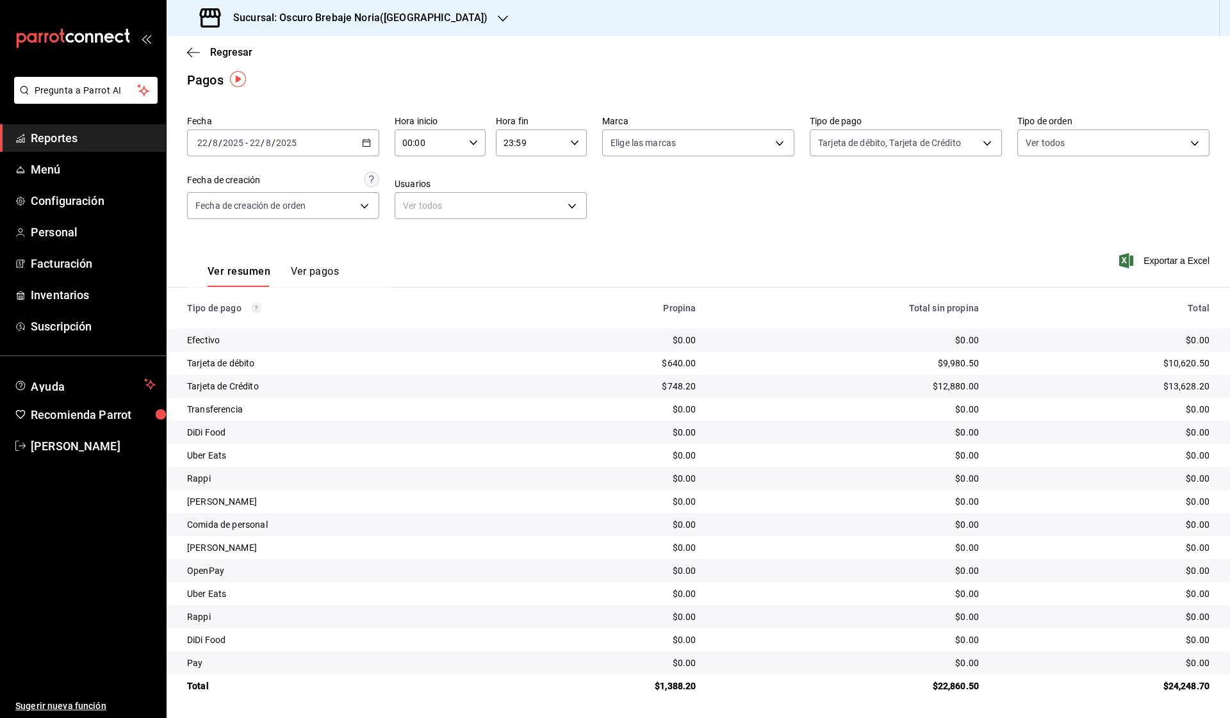
scroll to position [8, 0]
click at [372, 138] on div "[DATE] [DATE] - [DATE] [DATE]" at bounding box center [283, 142] width 192 height 27
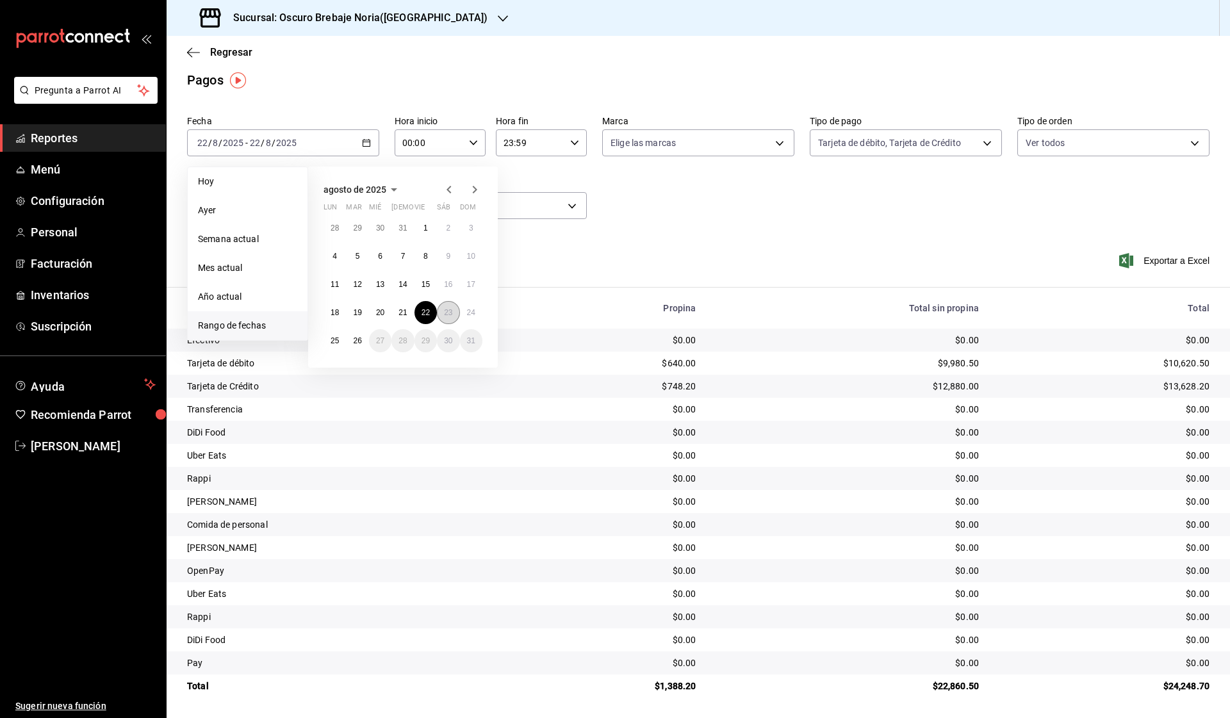
click at [442, 311] on button "23" at bounding box center [448, 312] width 22 height 23
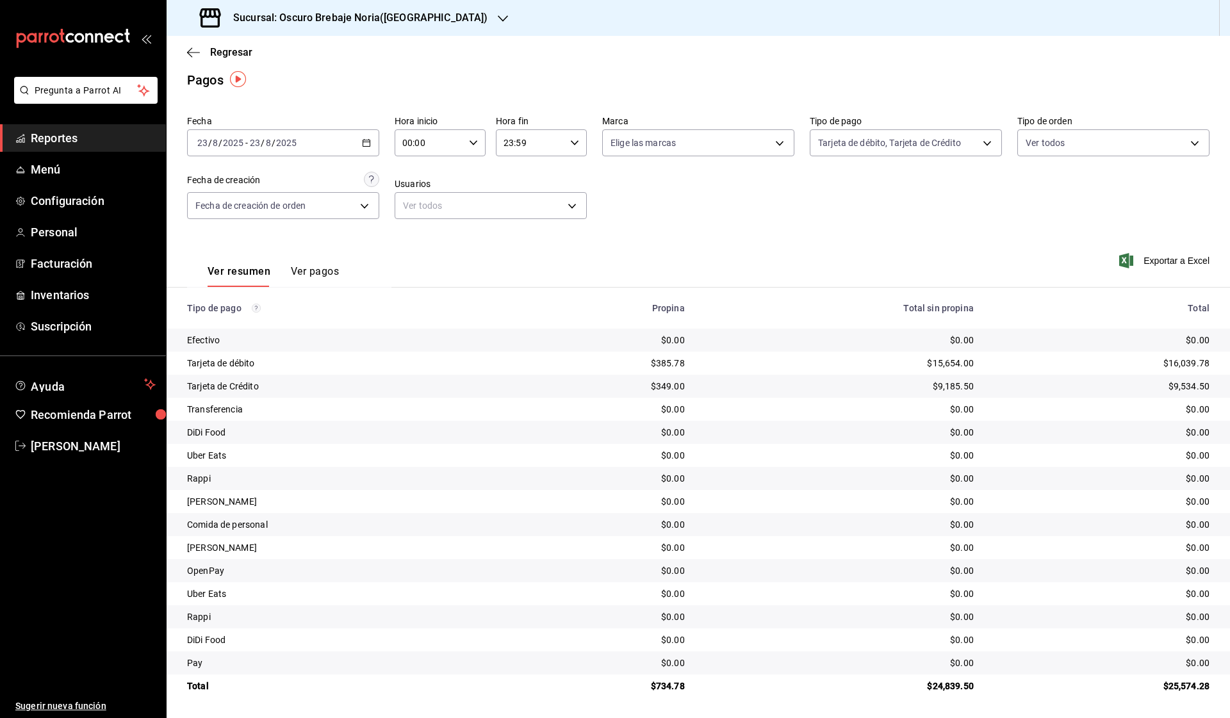
scroll to position [8, 0]
click at [372, 141] on div "[DATE] [DATE] - [DATE] [DATE]" at bounding box center [283, 142] width 192 height 27
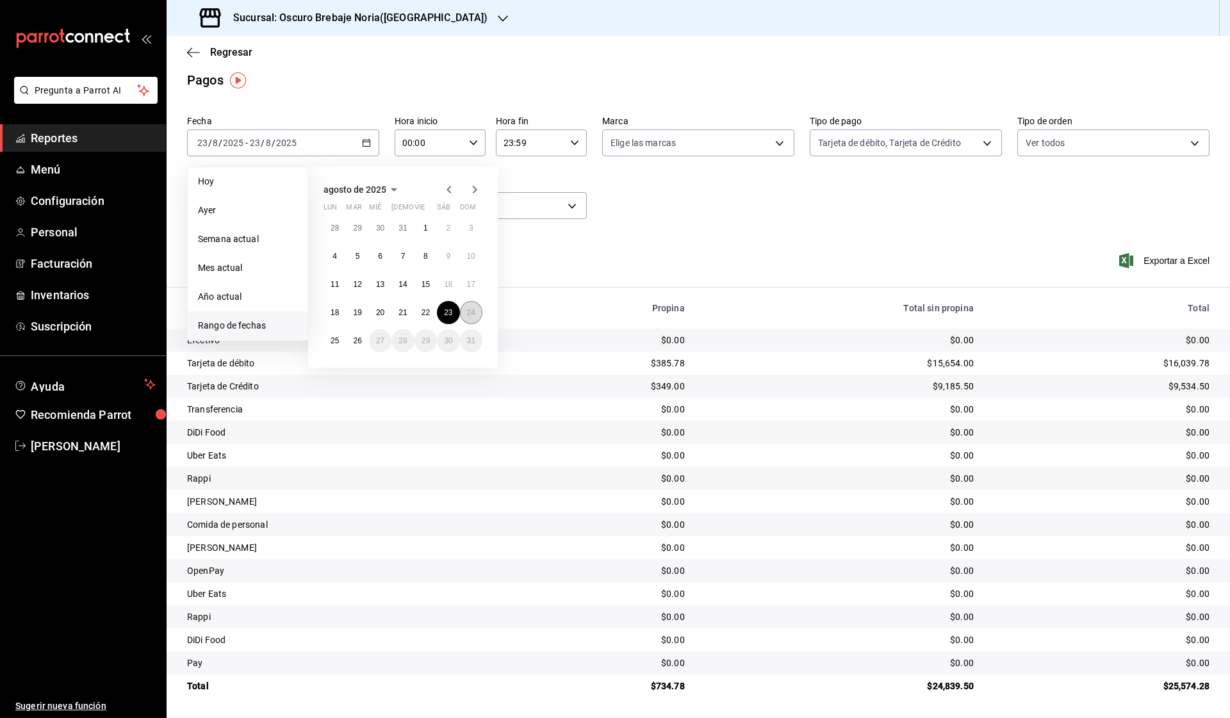
click at [474, 318] on button "24" at bounding box center [471, 312] width 22 height 23
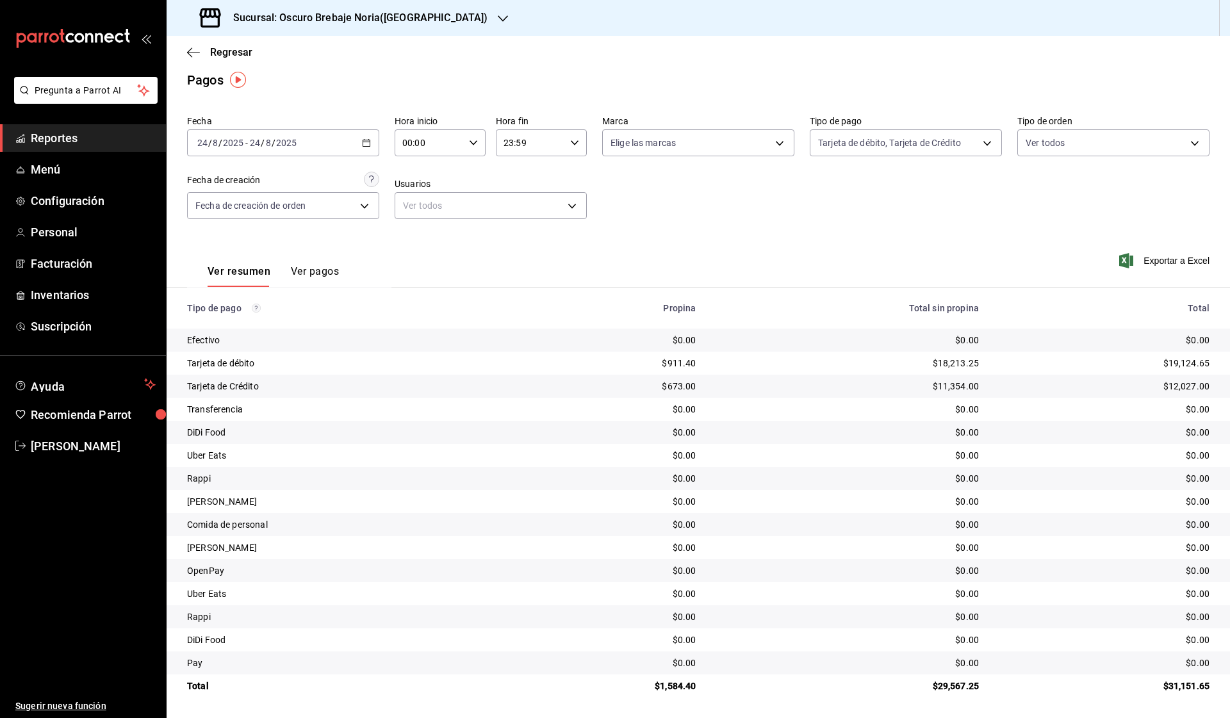
scroll to position [8, 0]
click at [914, 149] on body "Pregunta a Parrot AI Reportes Menú Configuración Personal Facturación Inventari…" at bounding box center [615, 359] width 1230 height 718
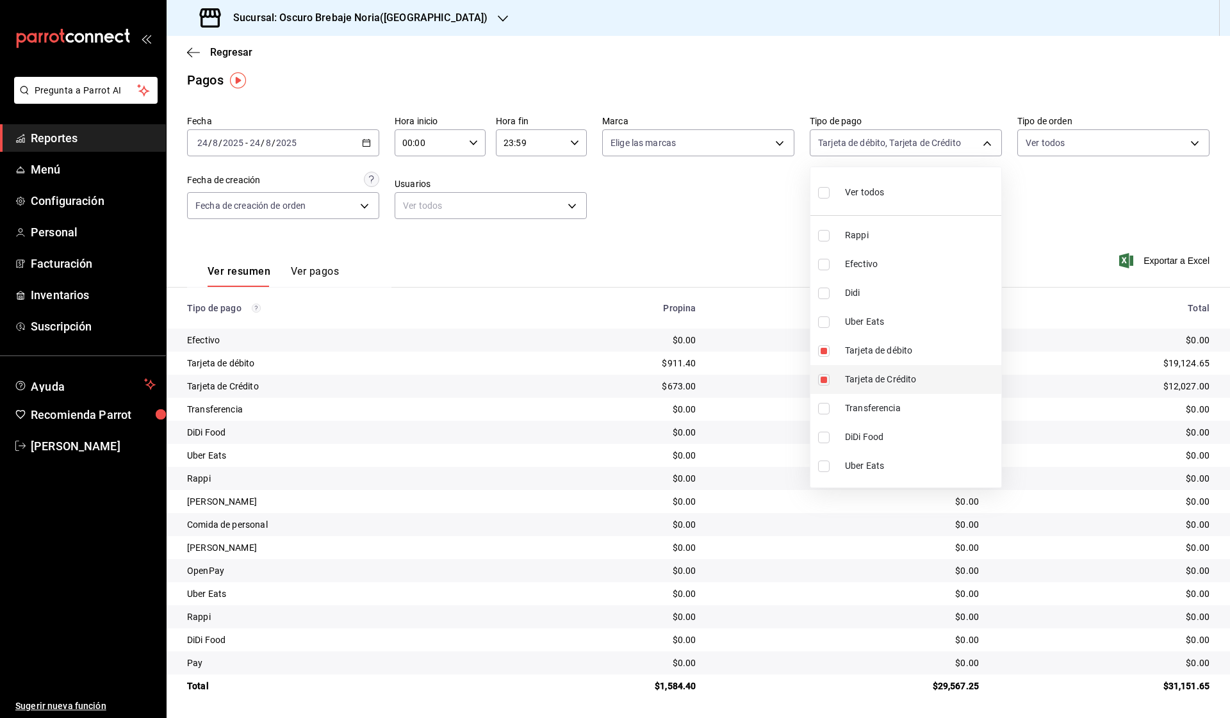
click at [819, 383] on input "checkbox" at bounding box center [824, 380] width 12 height 12
checkbox input "false"
type input "5b801cea-b985-49b5-aa89-f9c2f84b2513"
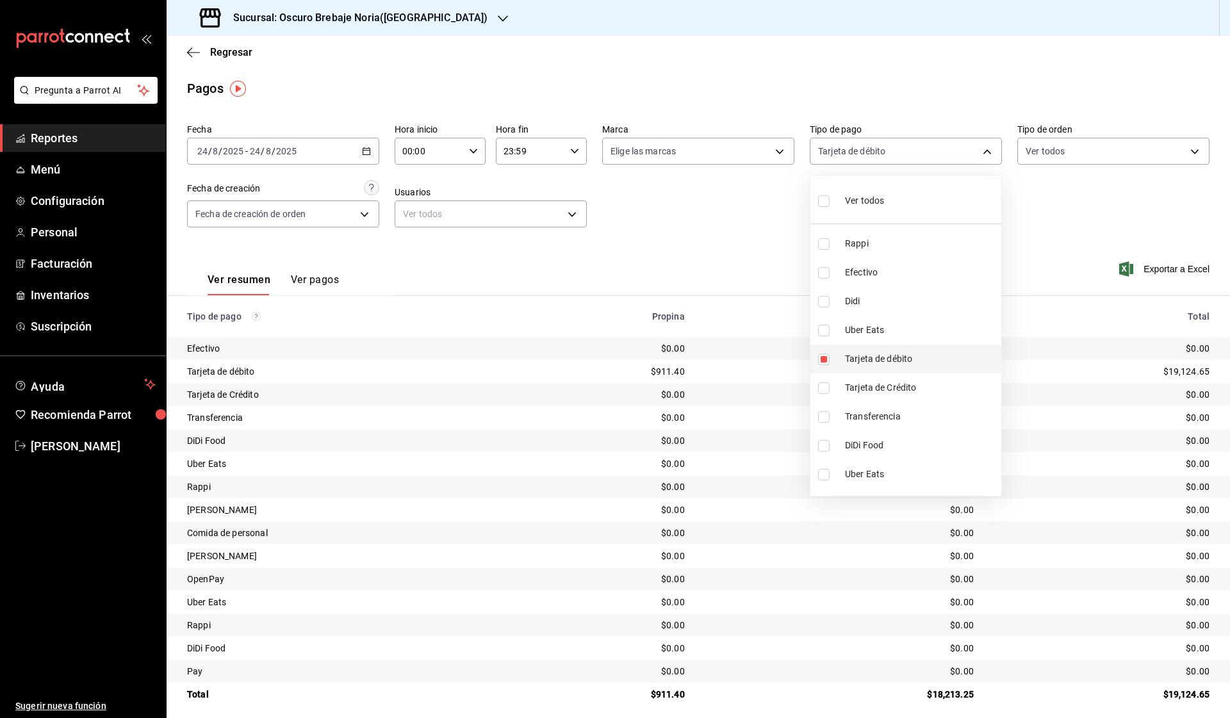
click at [825, 356] on input "checkbox" at bounding box center [824, 360] width 12 height 12
checkbox input "false"
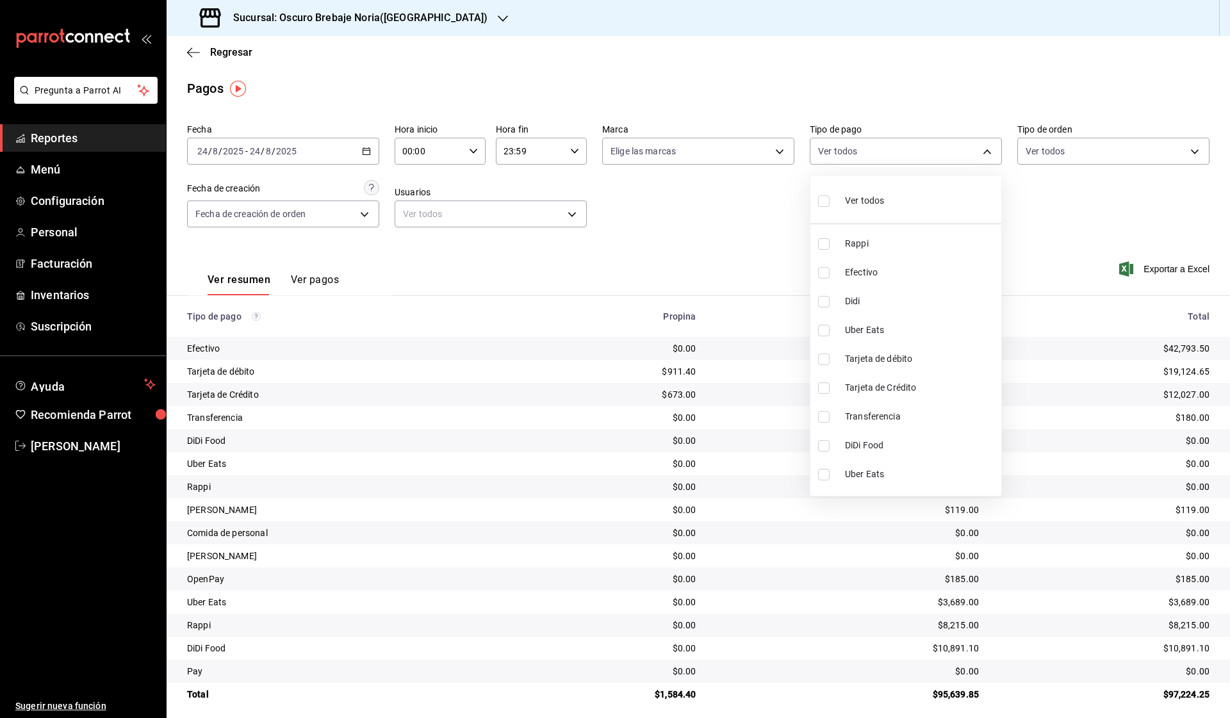
click at [826, 420] on input "checkbox" at bounding box center [824, 417] width 12 height 12
checkbox input "true"
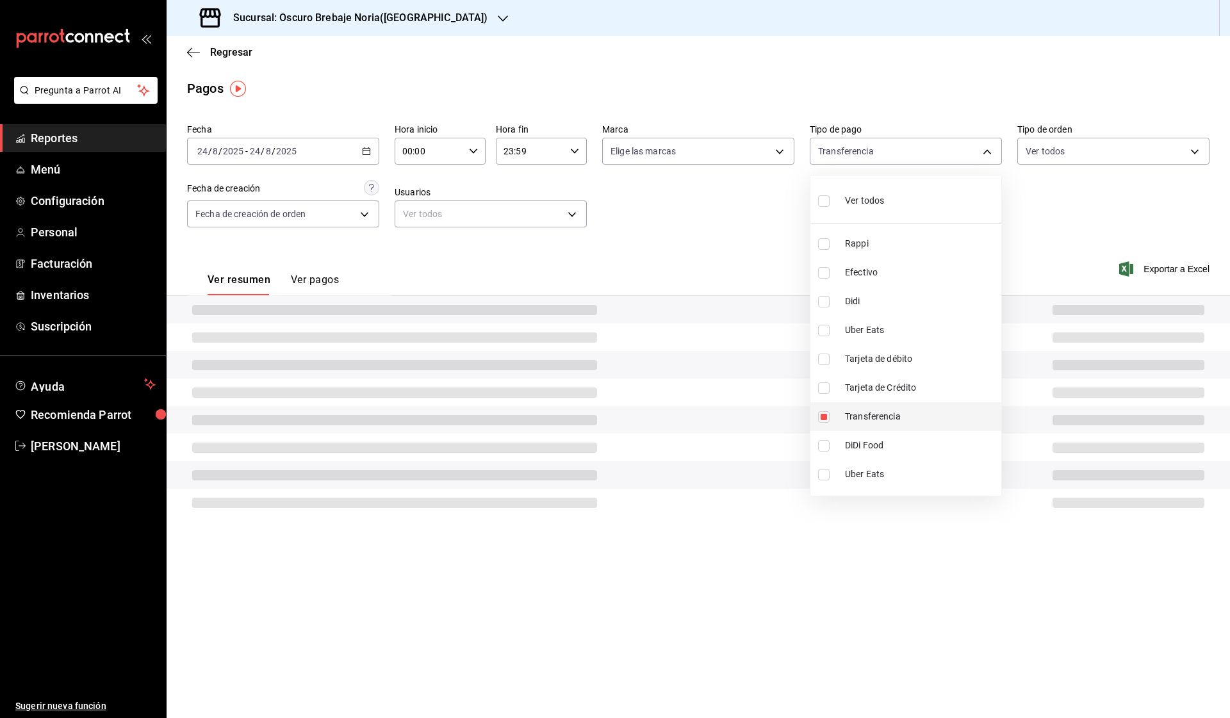
type input "c4baf7d3-fe81-4aa0-85af-8799d2bcb49d"
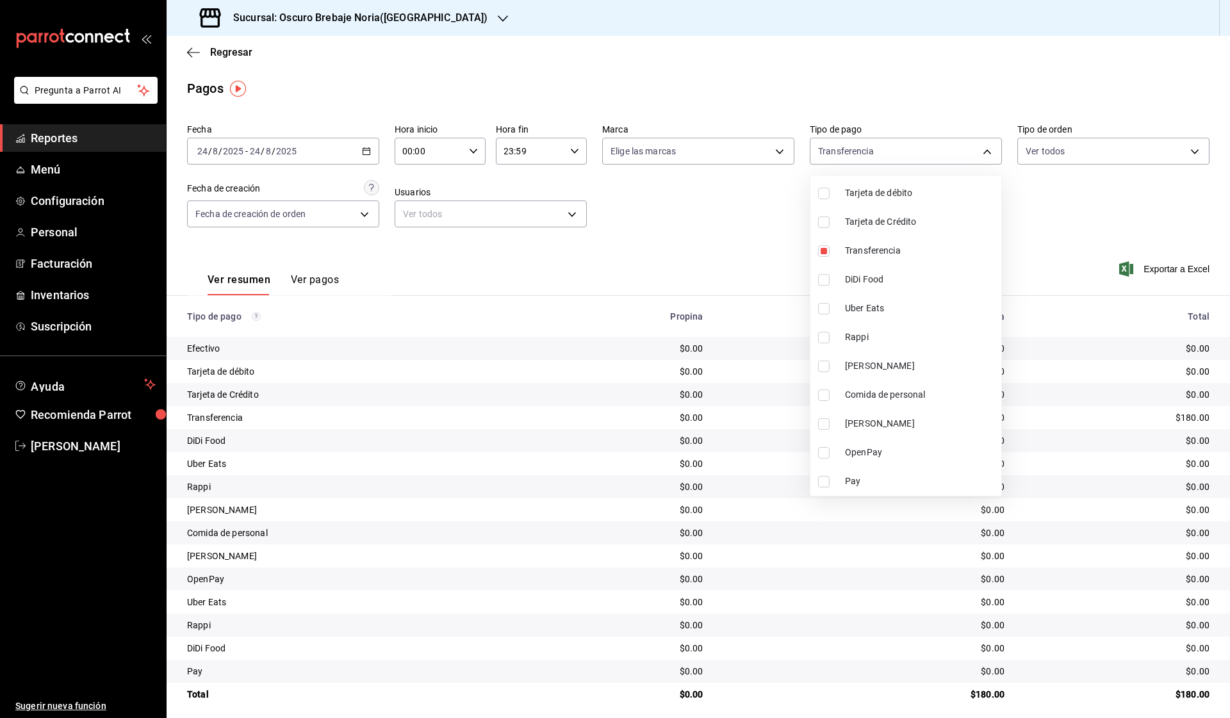
scroll to position [166, 0]
click at [819, 370] on input "checkbox" at bounding box center [824, 367] width 12 height 12
checkbox input "true"
type input "c4baf7d3-fe81-4aa0-85af-8799d2bcb49d,9036bff5-9e14-4a90-8edc-1c8189a9defc"
click at [824, 427] on input "checkbox" at bounding box center [824, 424] width 12 height 12
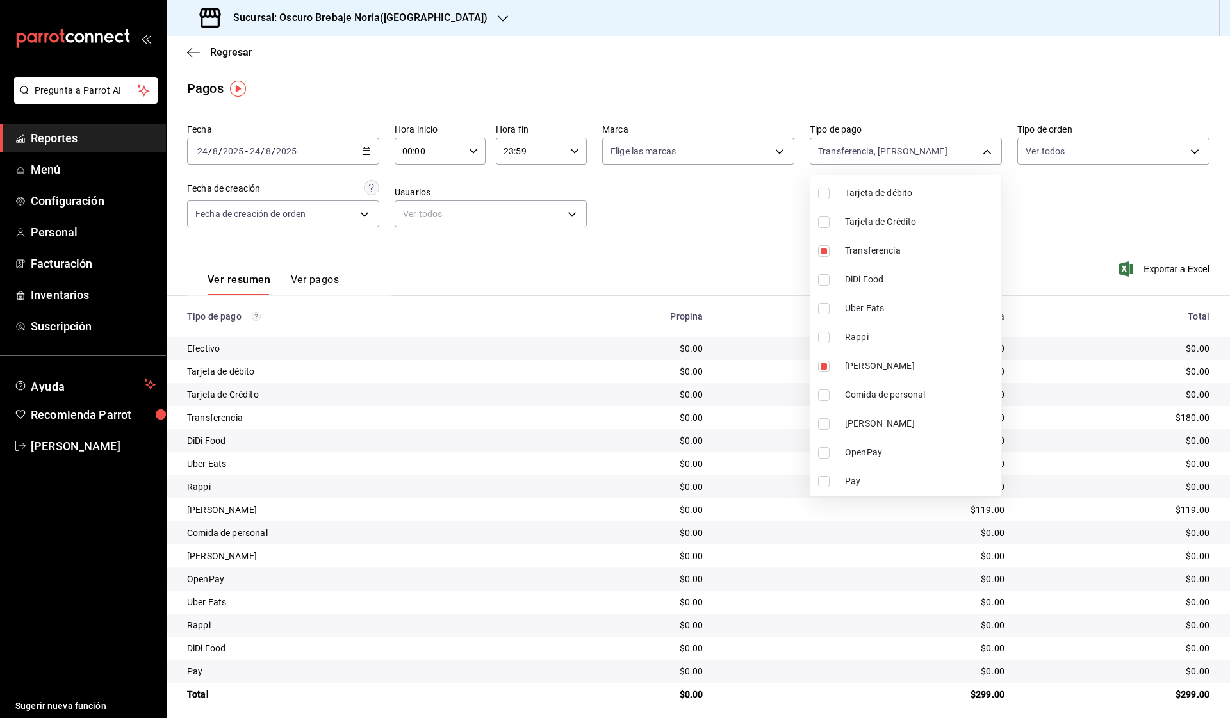
checkbox input "true"
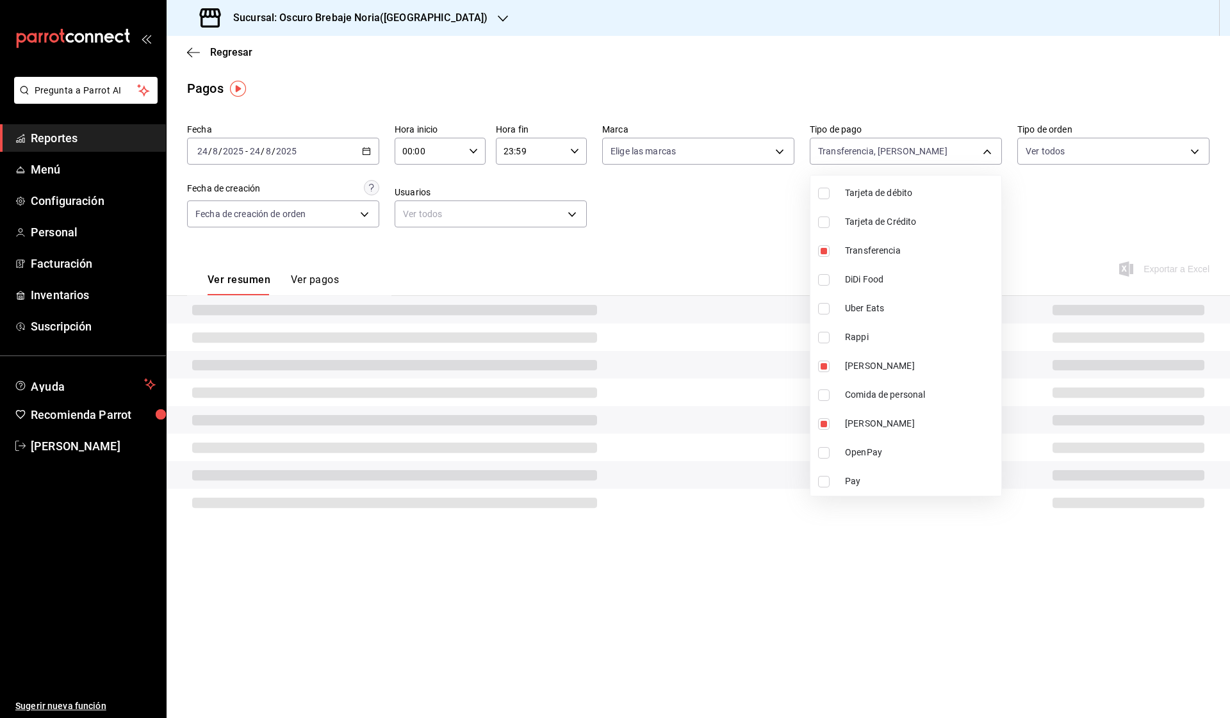
click at [825, 460] on li "OpenPay" at bounding box center [906, 452] width 191 height 29
type input "c4baf7d3-fe81-4aa0-85af-8799d2bcb49d,9036bff5-9e14-4a90-8edc-1c8189a9defc,c2507…"
checkbox input "true"
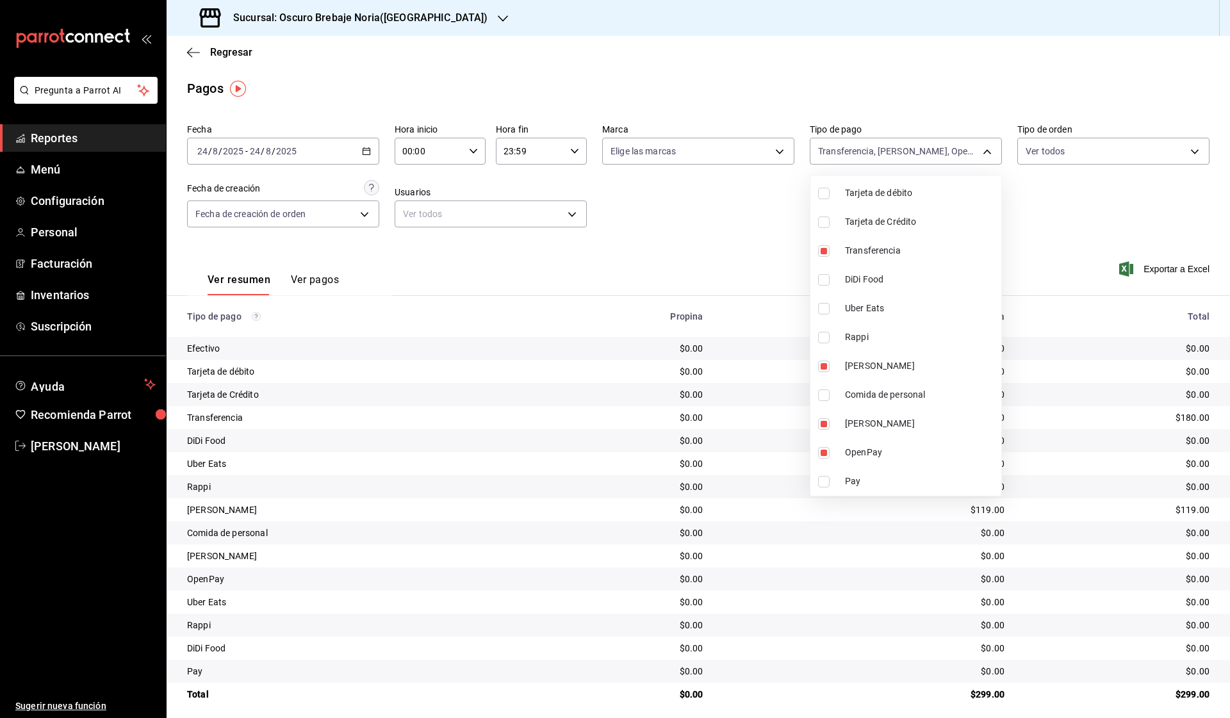
click at [823, 476] on input "checkbox" at bounding box center [824, 482] width 12 height 12
checkbox input "true"
type input "c4baf7d3-fe81-4aa0-85af-8799d2bcb49d,9036bff5-9e14-4a90-8edc-1c8189a9defc,c2507…"
click at [896, 152] on div at bounding box center [615, 359] width 1230 height 718
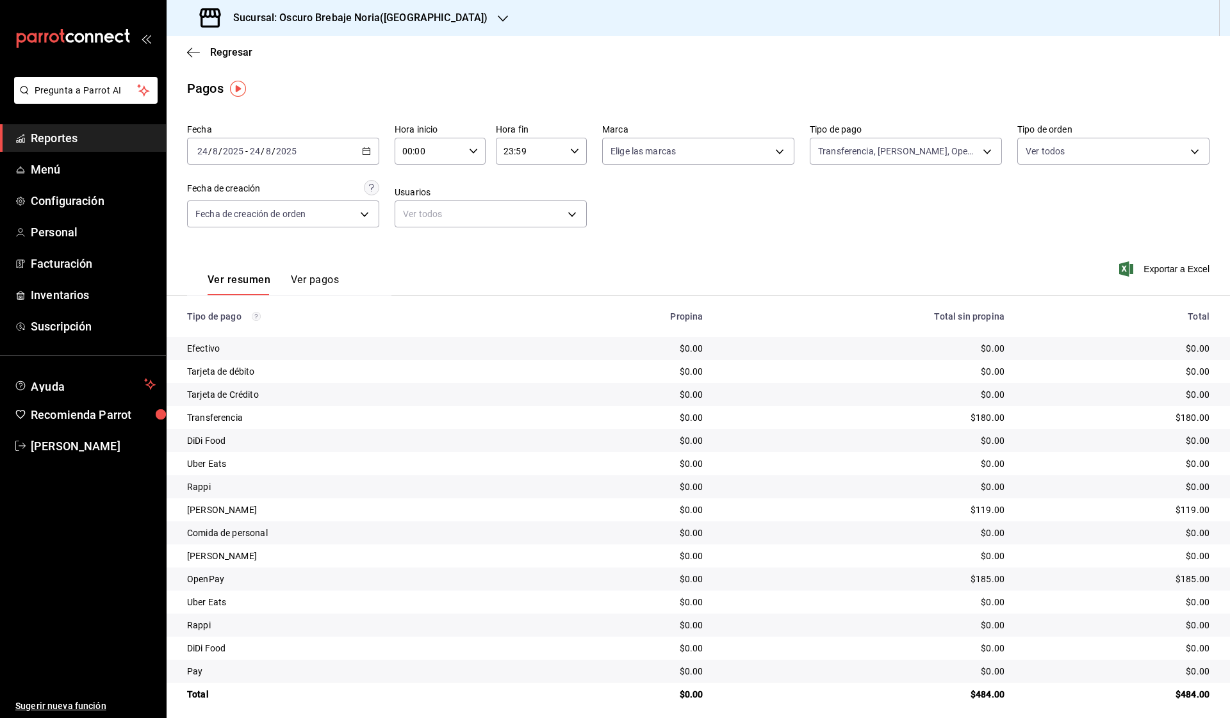
click at [372, 148] on div "[DATE] [DATE] - [DATE] [DATE]" at bounding box center [283, 151] width 192 height 27
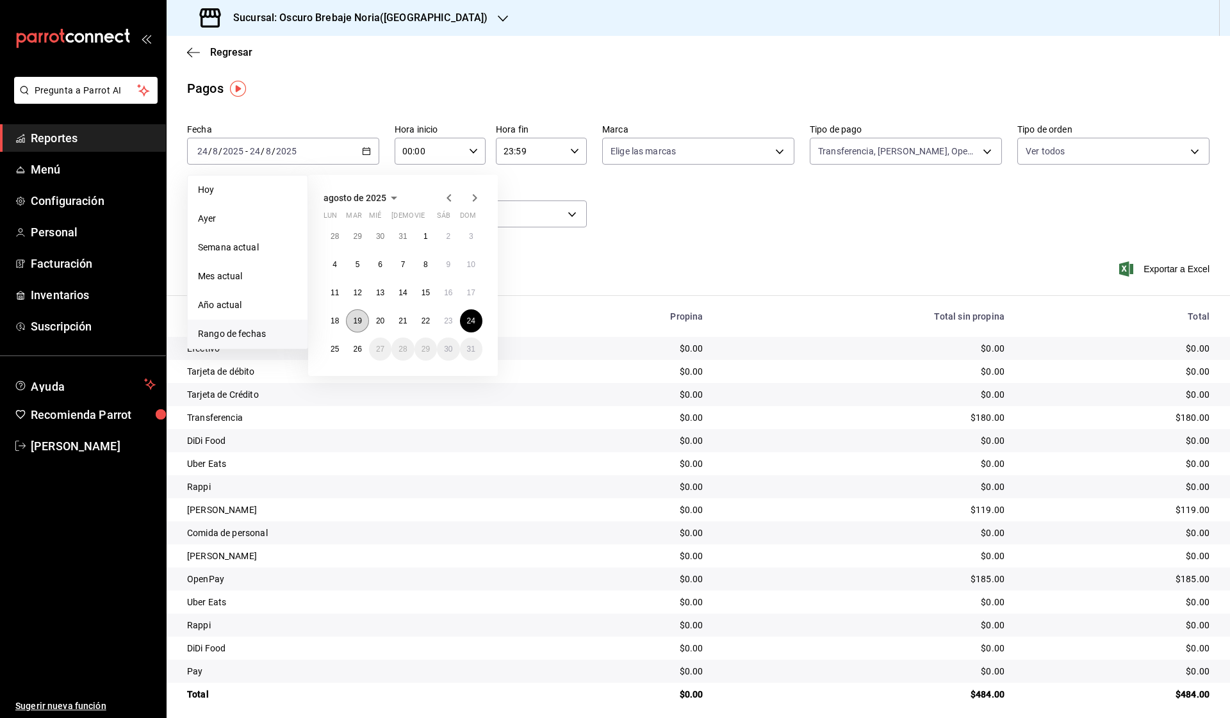
click at [358, 329] on button "19" at bounding box center [357, 320] width 22 height 23
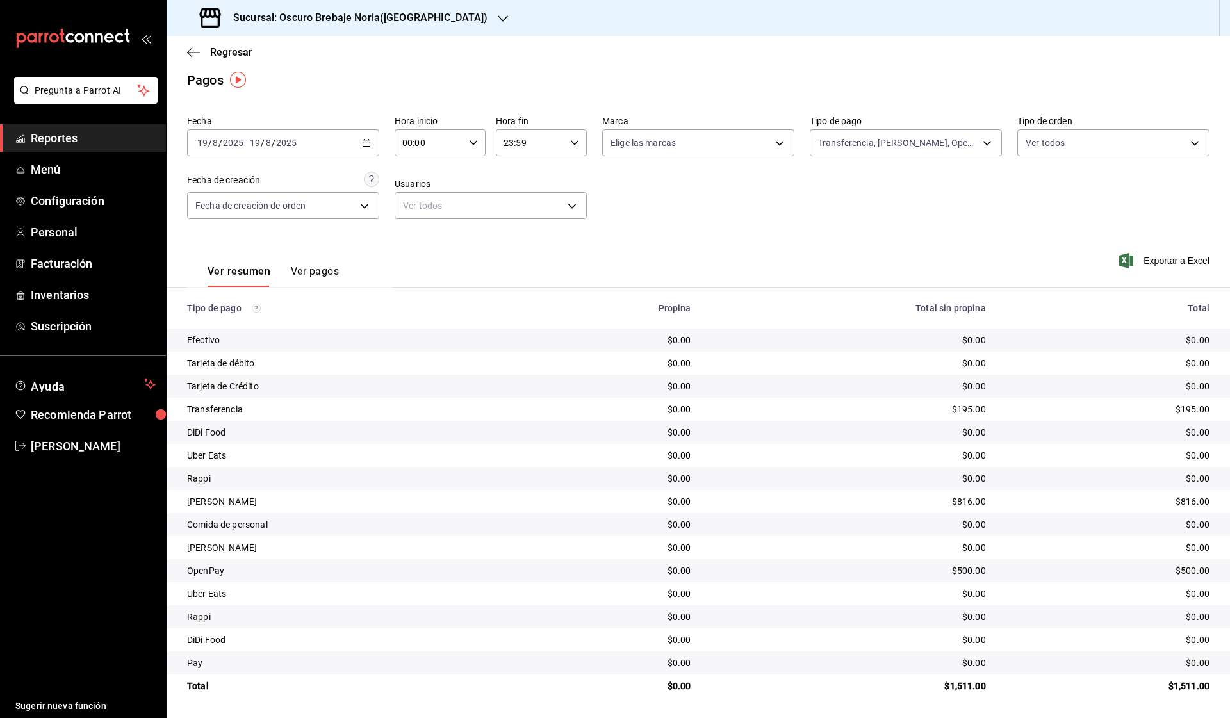
scroll to position [8, 0]
click at [358, 142] on div "[DATE] [DATE] - [DATE] [DATE]" at bounding box center [283, 142] width 192 height 27
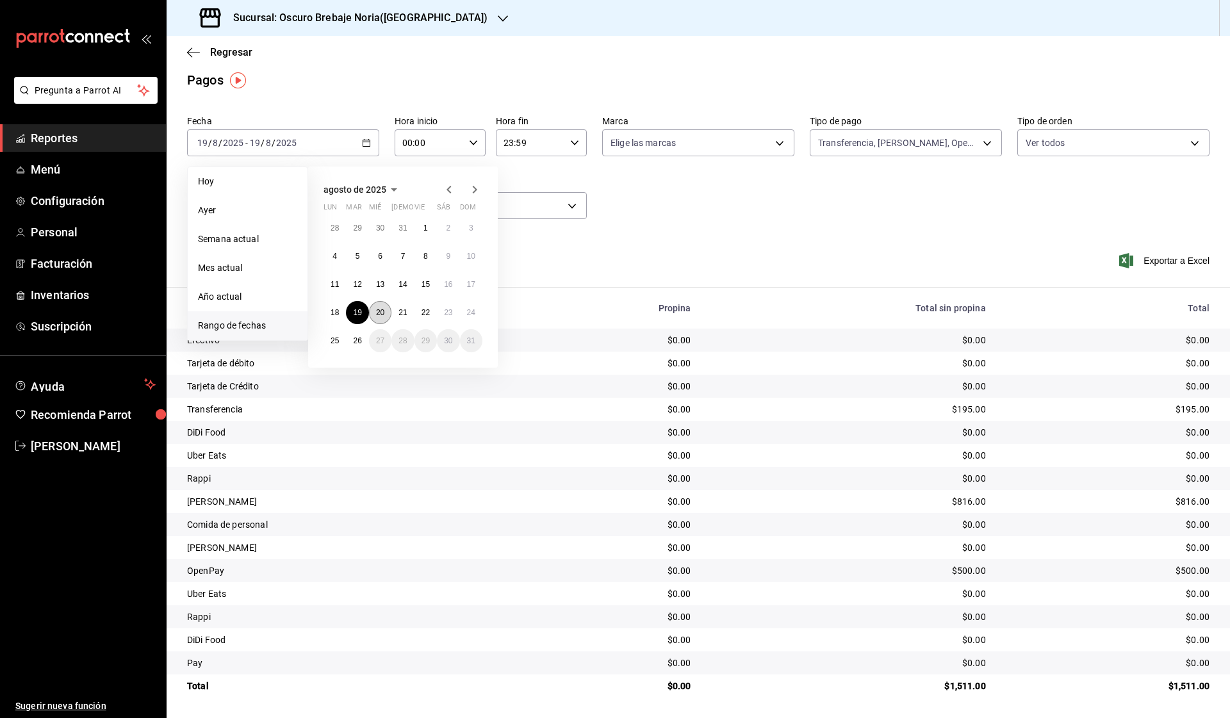
click at [385, 320] on button "20" at bounding box center [380, 312] width 22 height 23
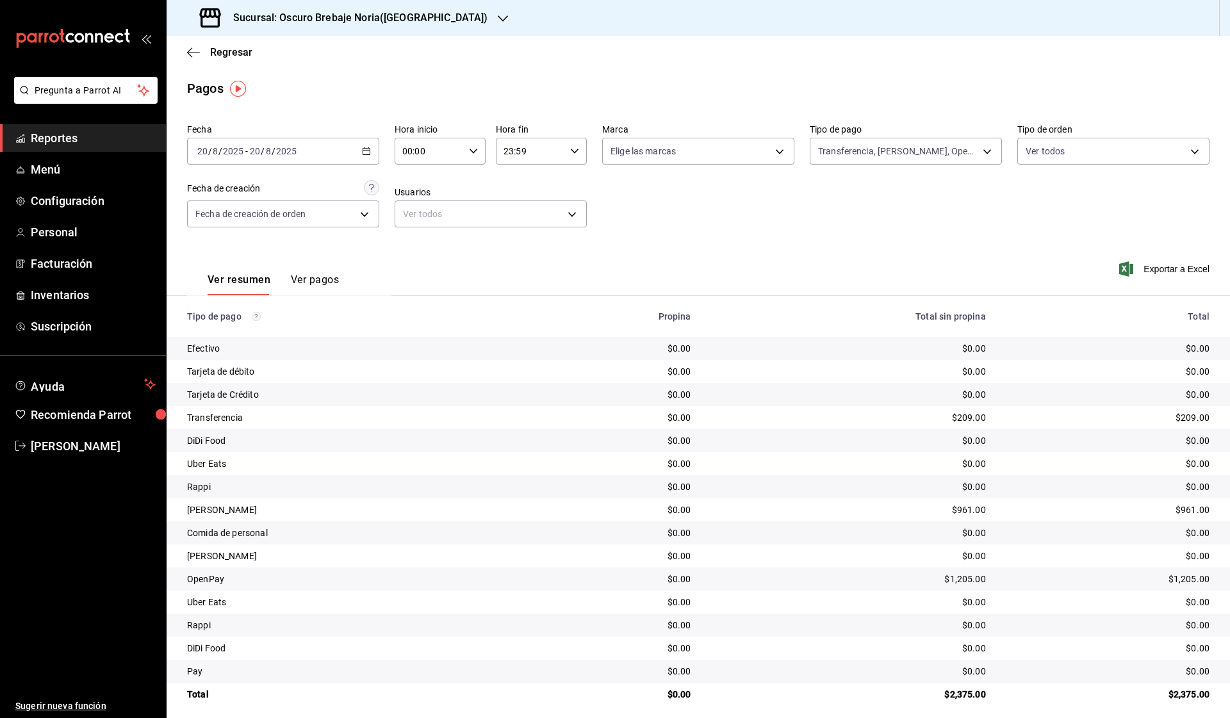
click at [365, 147] on icon "button" at bounding box center [366, 151] width 9 height 9
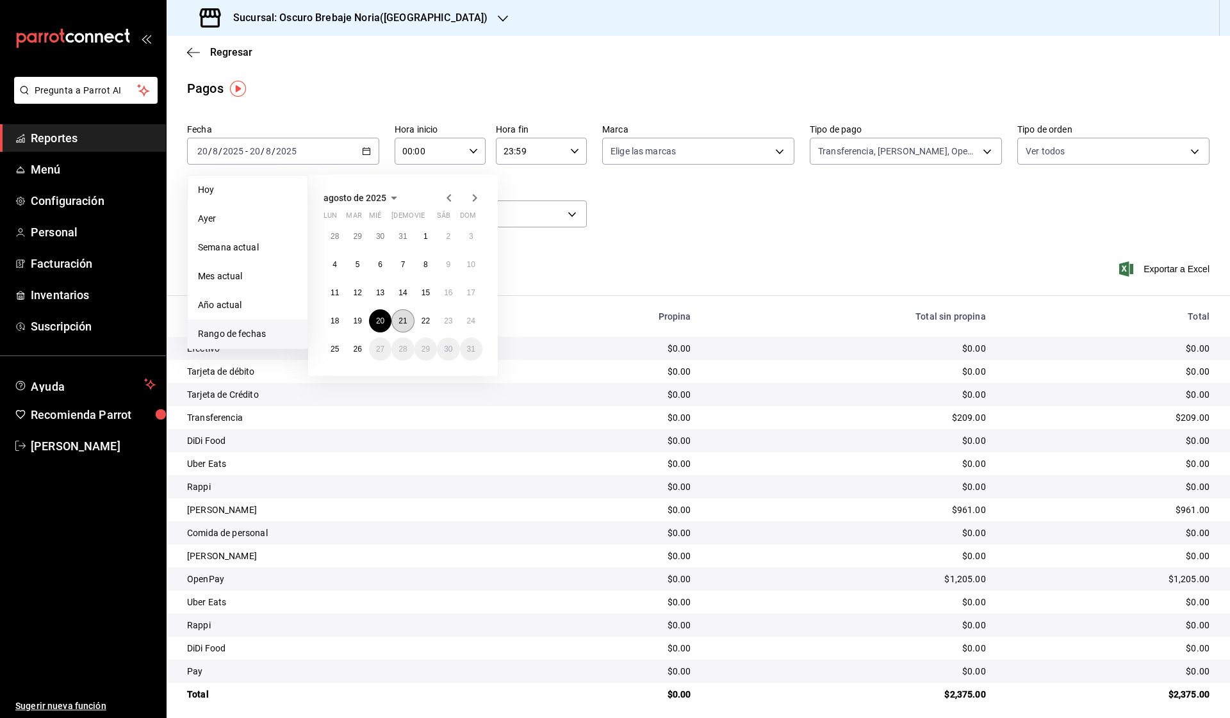
click at [402, 325] on abbr "21" at bounding box center [403, 321] width 8 height 9
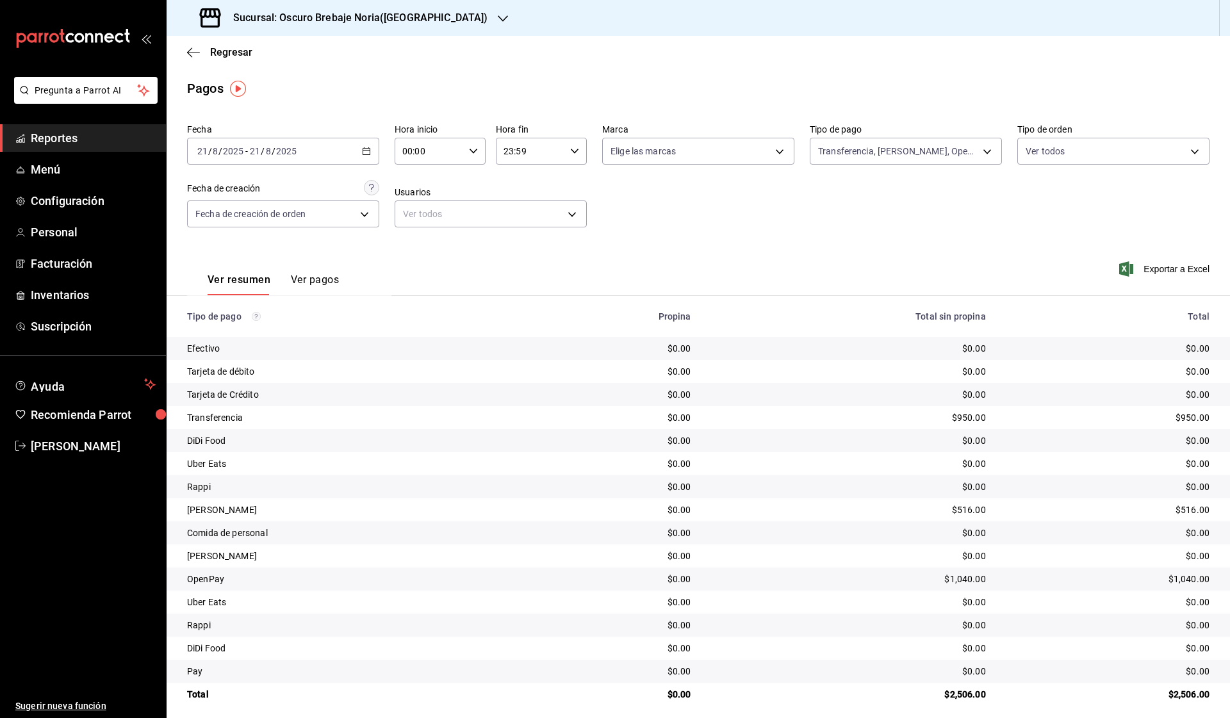
click at [370, 157] on div "[DATE] [DATE] - [DATE] [DATE]" at bounding box center [283, 151] width 192 height 27
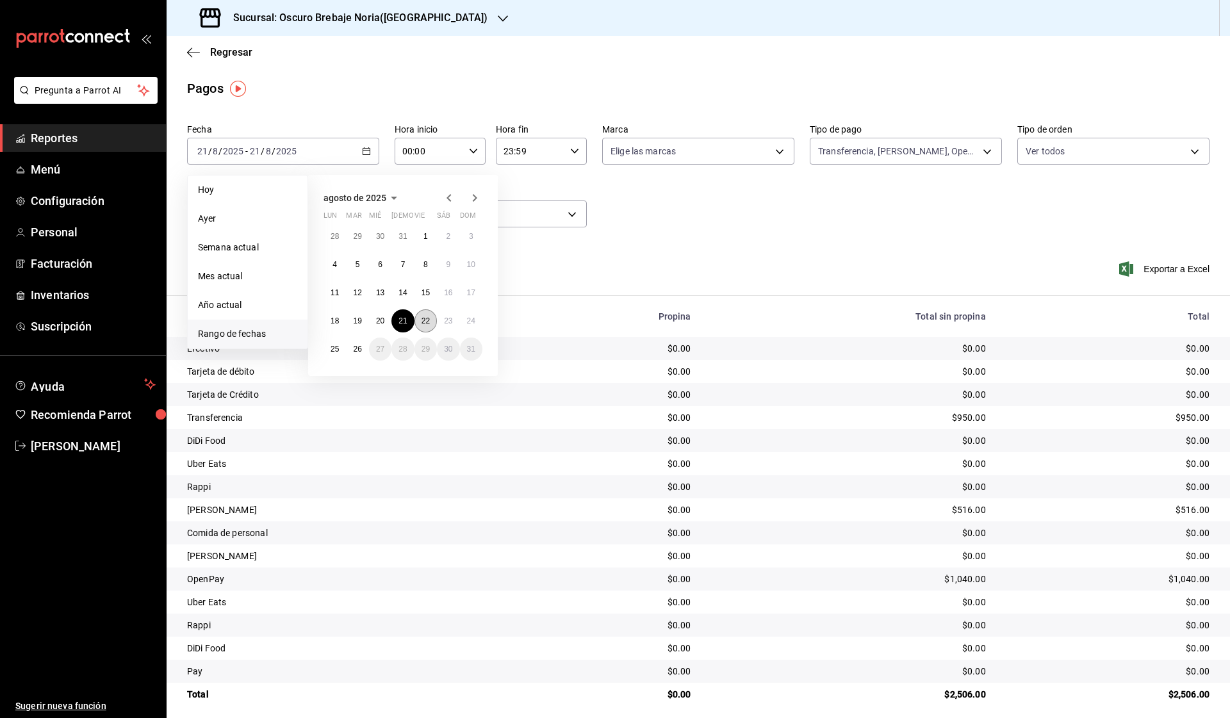
click at [429, 331] on button "22" at bounding box center [426, 320] width 22 height 23
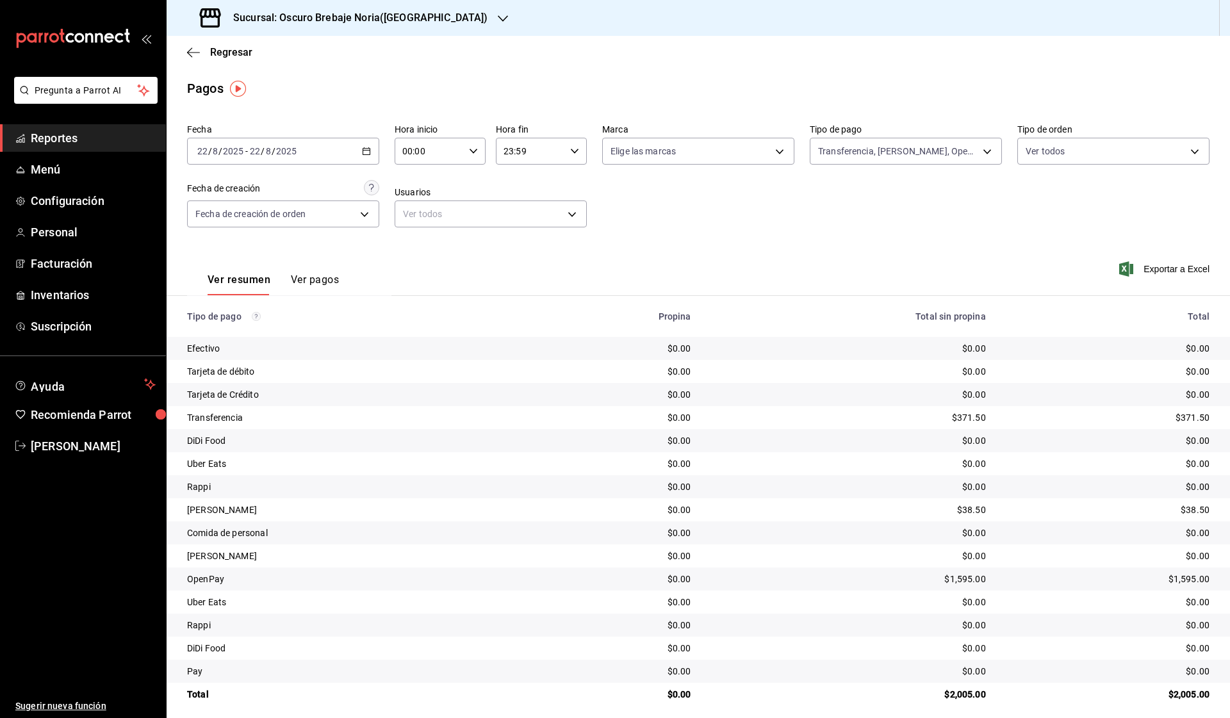
click at [366, 156] on div "[DATE] [DATE] - [DATE] [DATE]" at bounding box center [283, 151] width 192 height 27
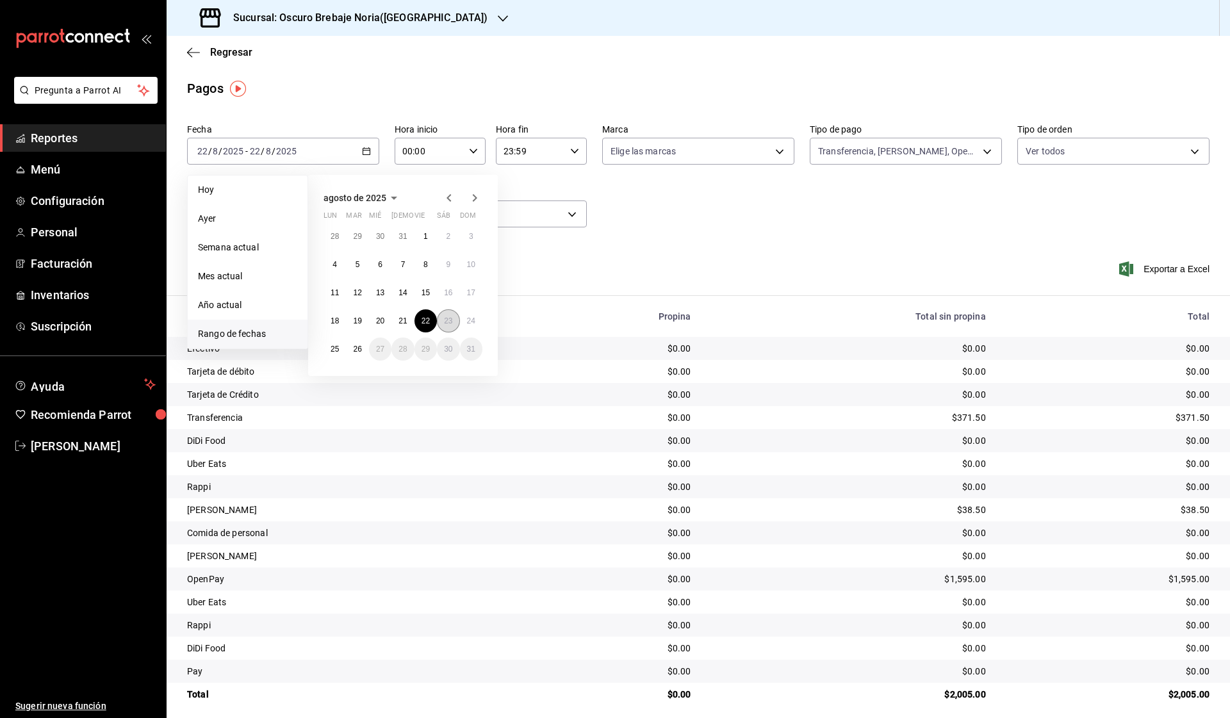
click at [447, 315] on button "23" at bounding box center [448, 320] width 22 height 23
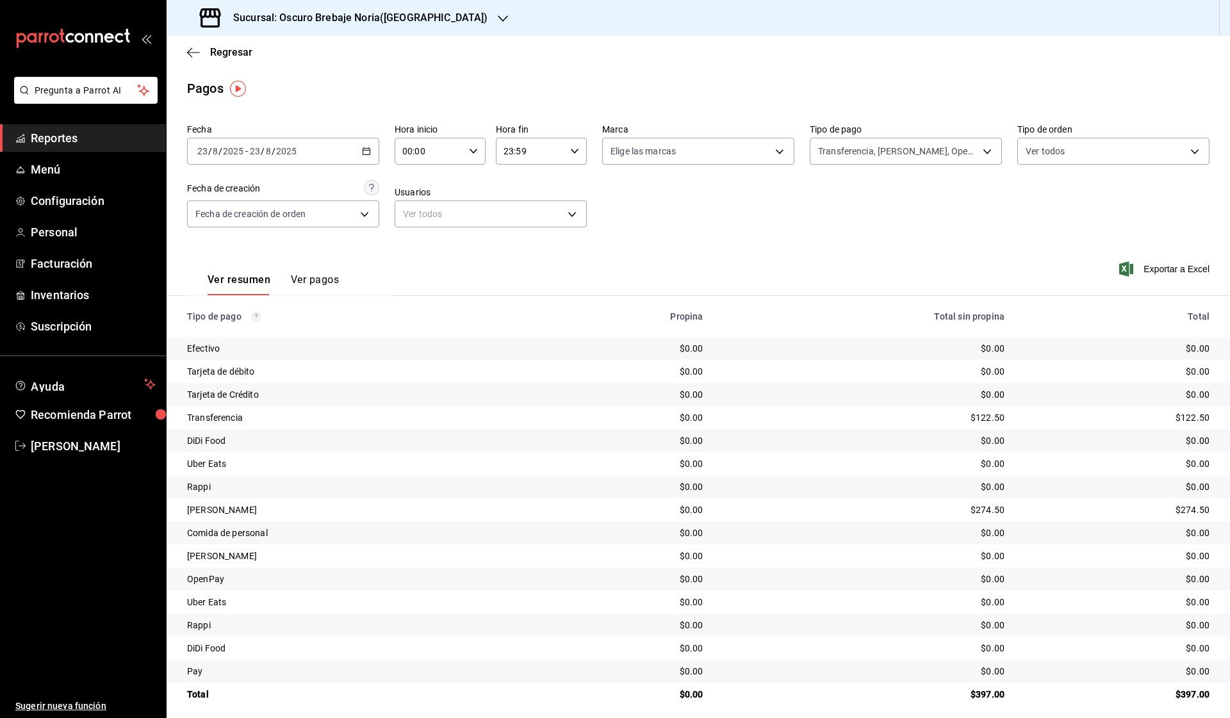
click at [368, 156] on div "[DATE] [DATE] - [DATE] [DATE]" at bounding box center [283, 151] width 192 height 27
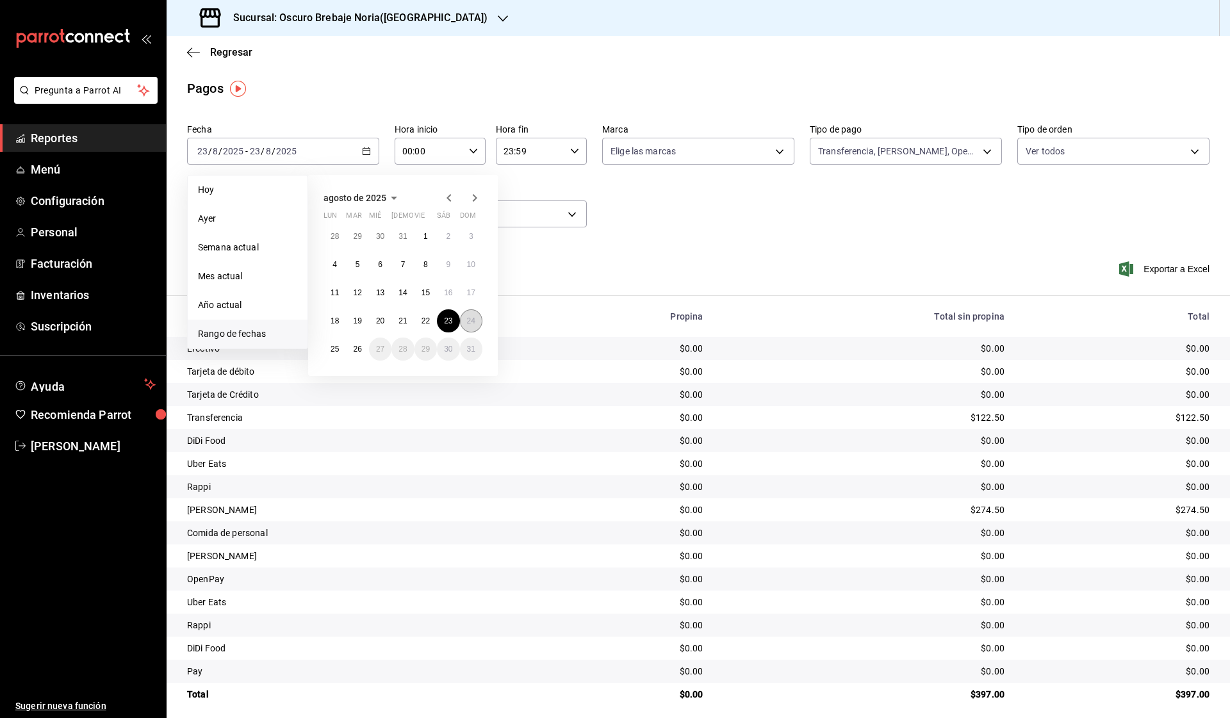
click at [474, 323] on abbr "24" at bounding box center [471, 321] width 8 height 9
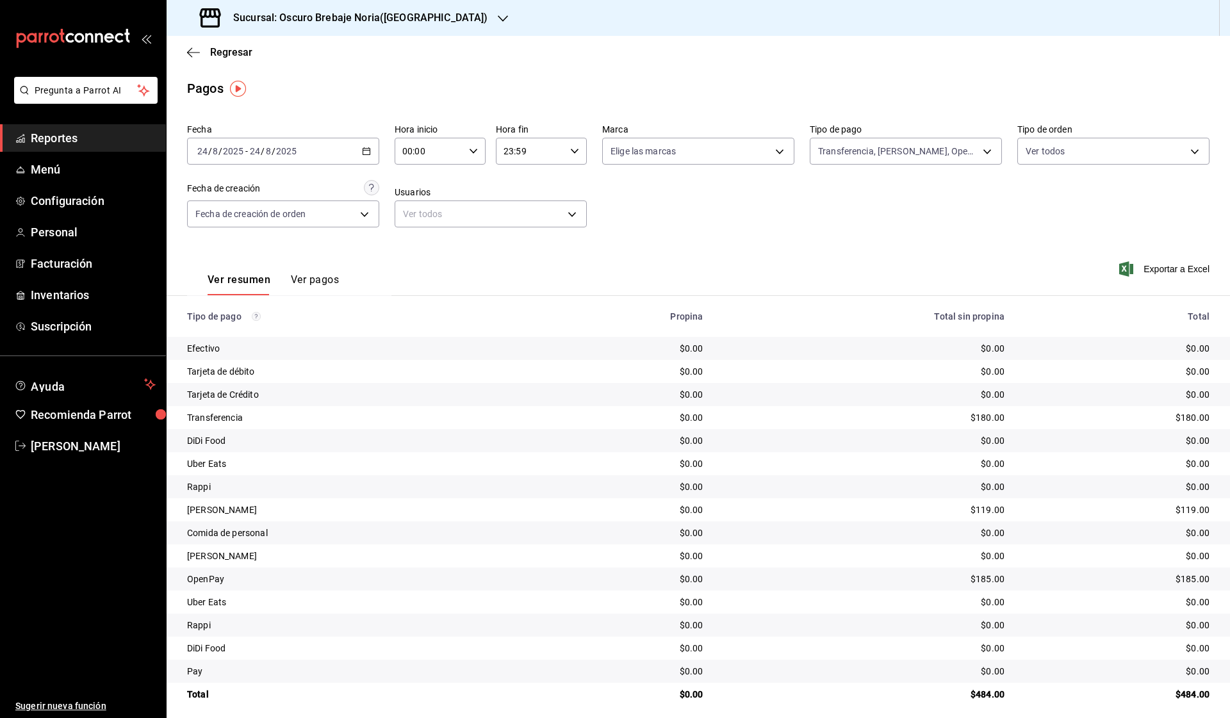
click at [368, 149] on \(Stroke\) "button" at bounding box center [367, 151] width 8 height 7
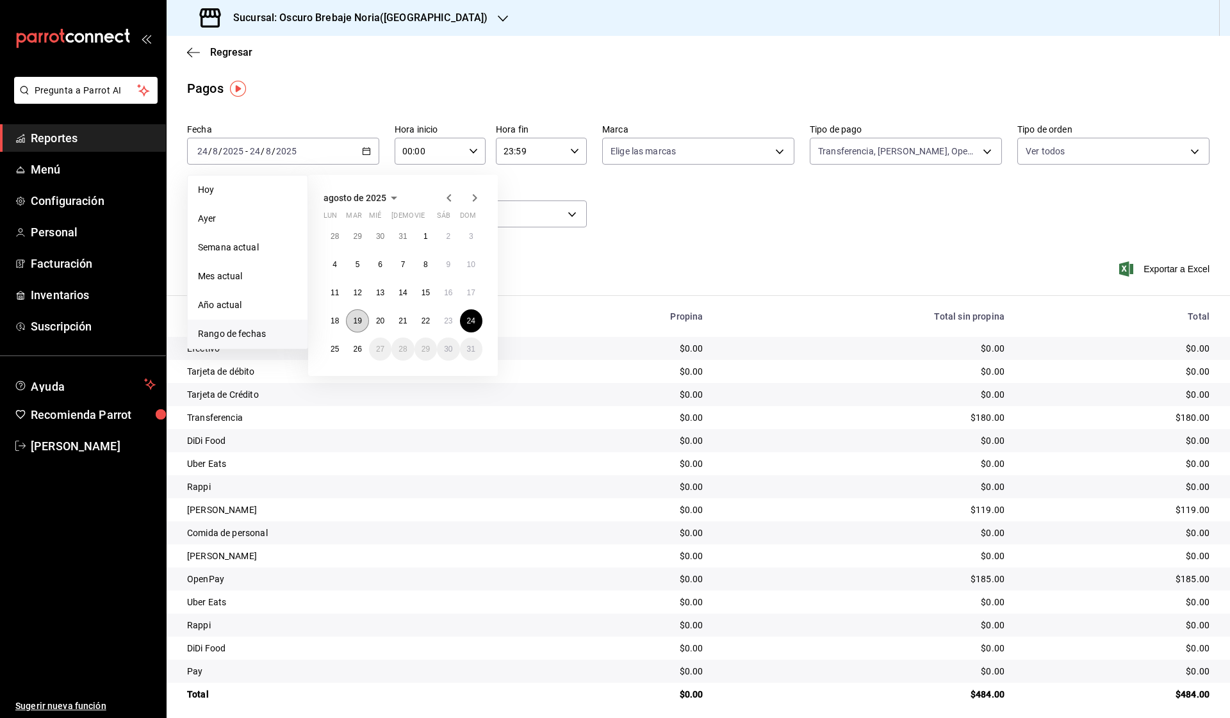
click at [352, 320] on button "19" at bounding box center [357, 320] width 22 height 23
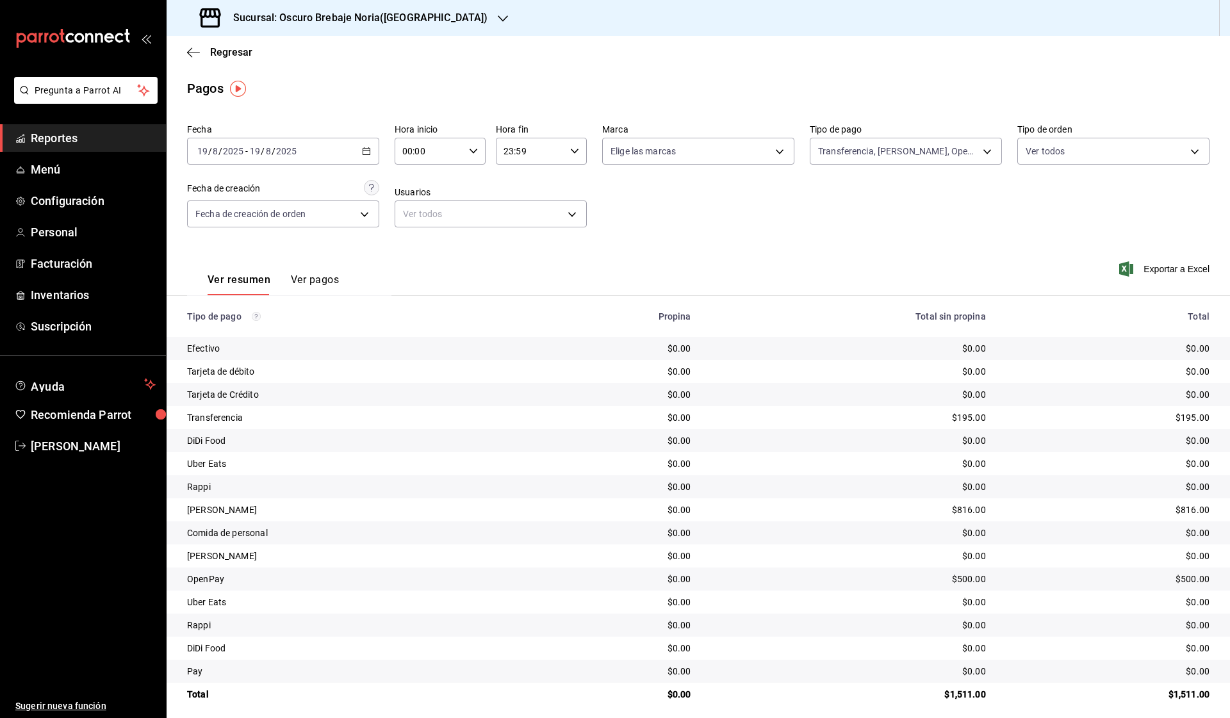
click at [320, 278] on button "Ver pagos" at bounding box center [315, 285] width 48 height 22
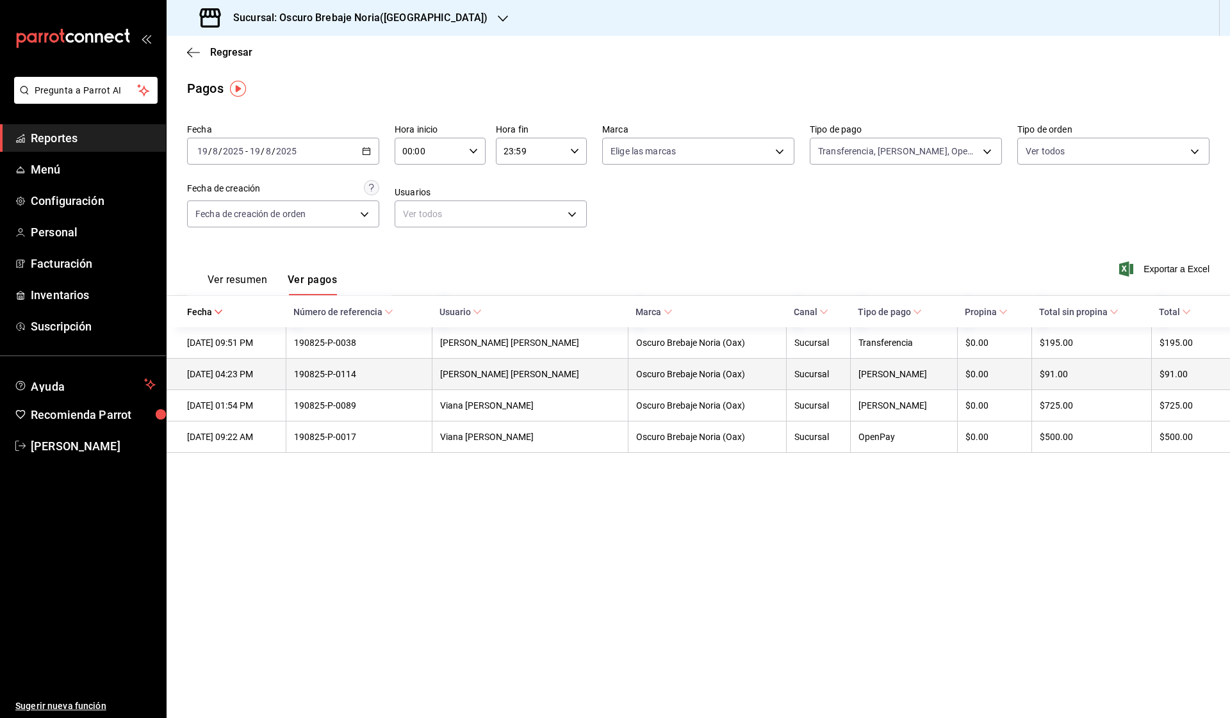
click at [861, 368] on th "[PERSON_NAME]" at bounding box center [903, 374] width 107 height 31
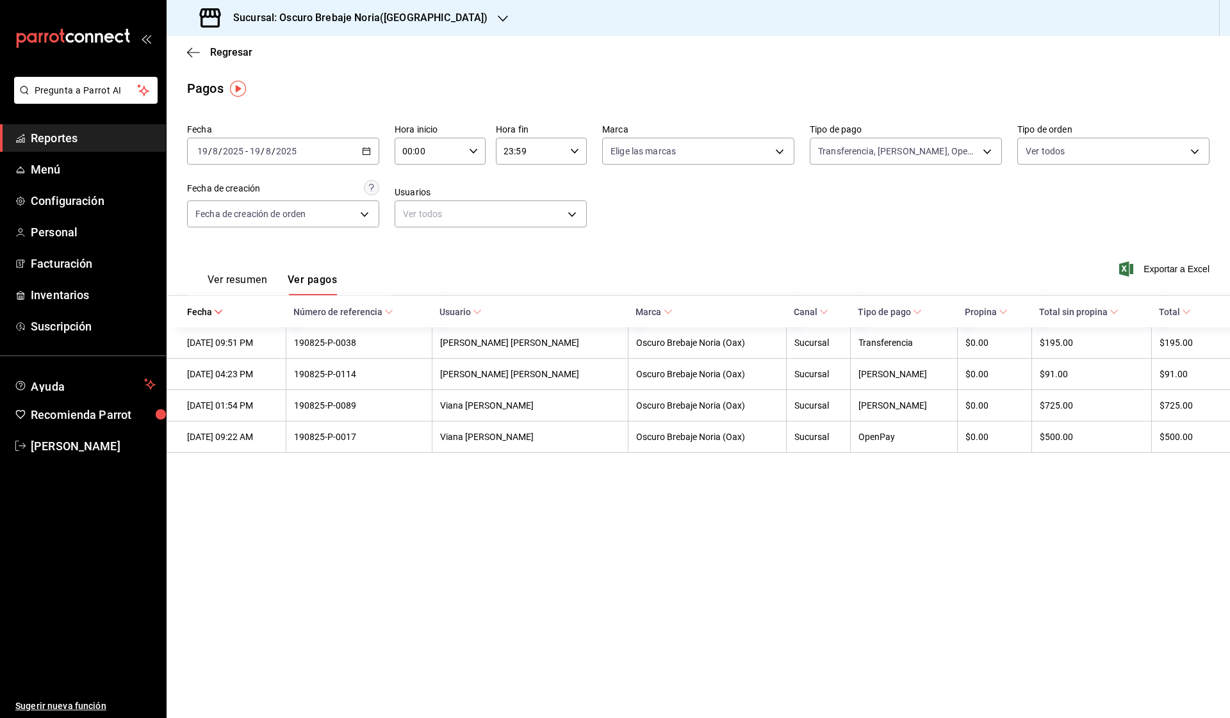
click at [367, 149] on \(Stroke\) "button" at bounding box center [367, 151] width 8 height 7
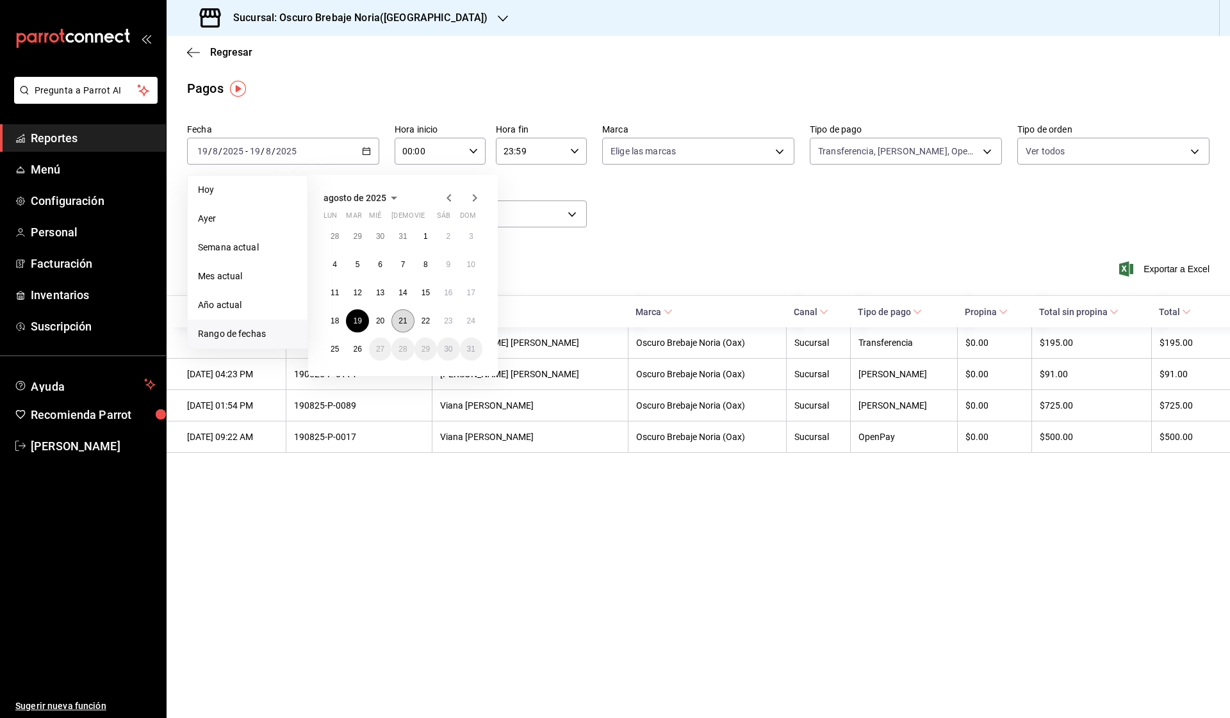
click at [406, 320] on abbr "21" at bounding box center [403, 321] width 8 height 9
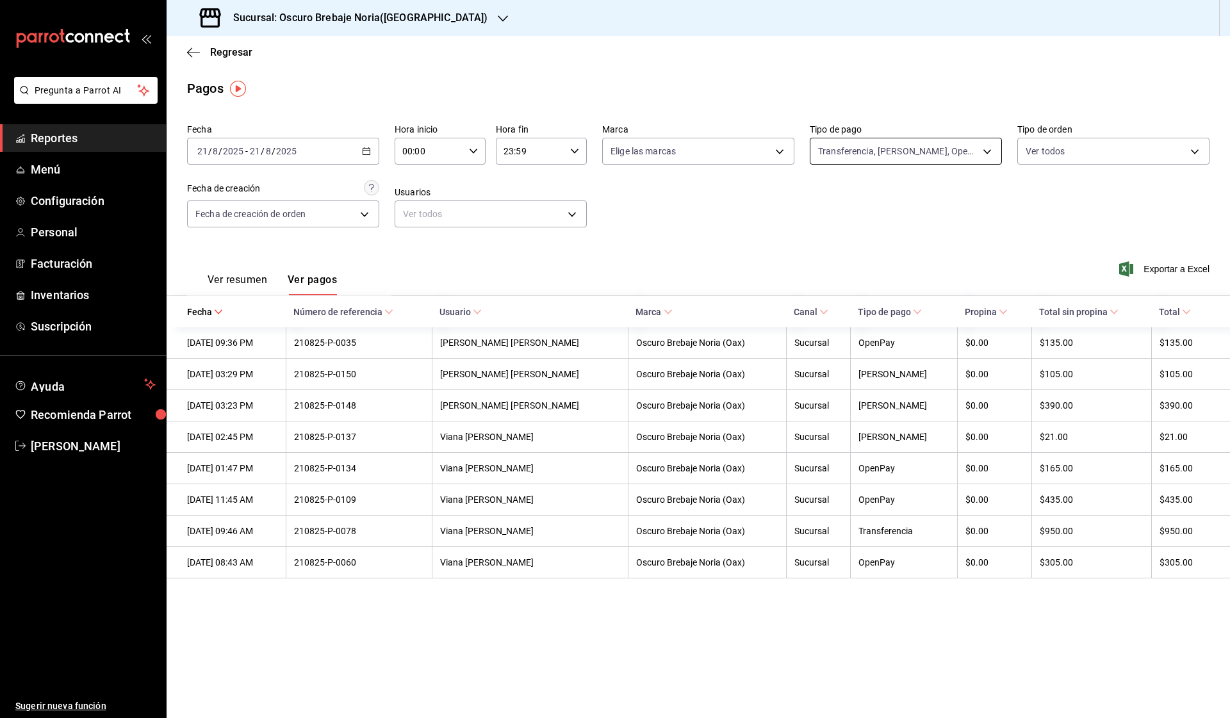
click at [845, 147] on body "Pregunta a Parrot AI Reportes Menú Configuración Personal Facturación Inventari…" at bounding box center [615, 359] width 1230 height 718
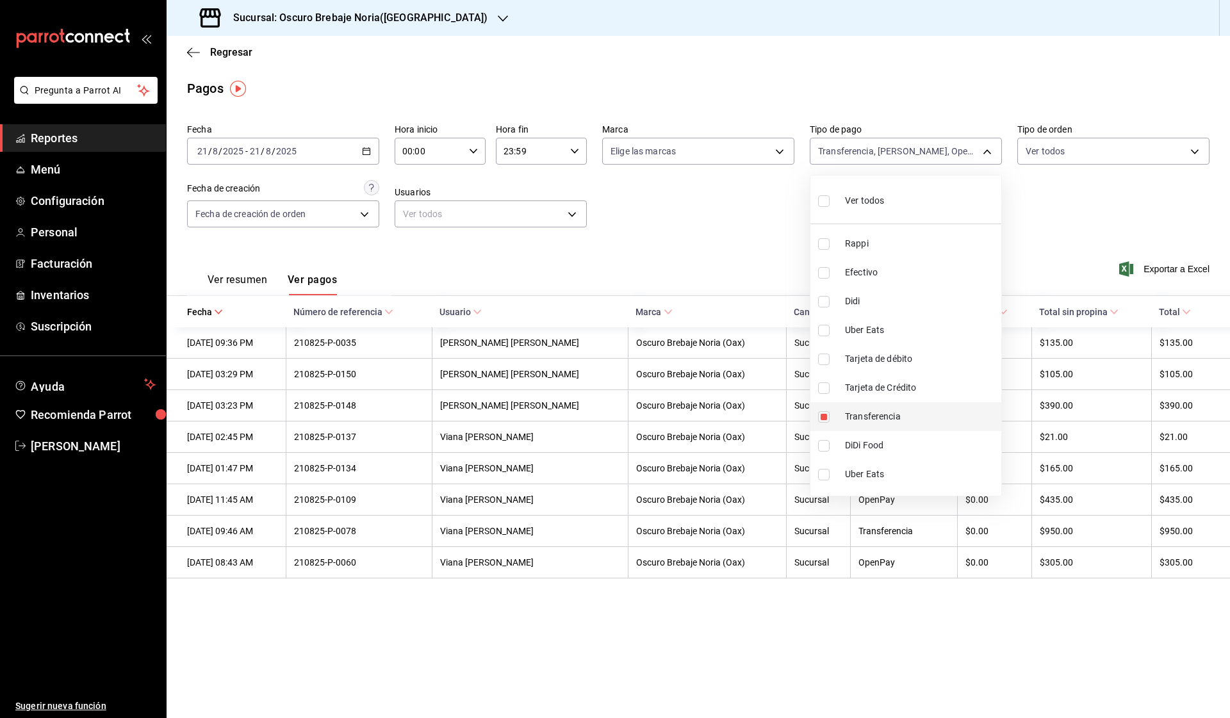
click at [826, 415] on input "checkbox" at bounding box center [824, 417] width 12 height 12
checkbox input "false"
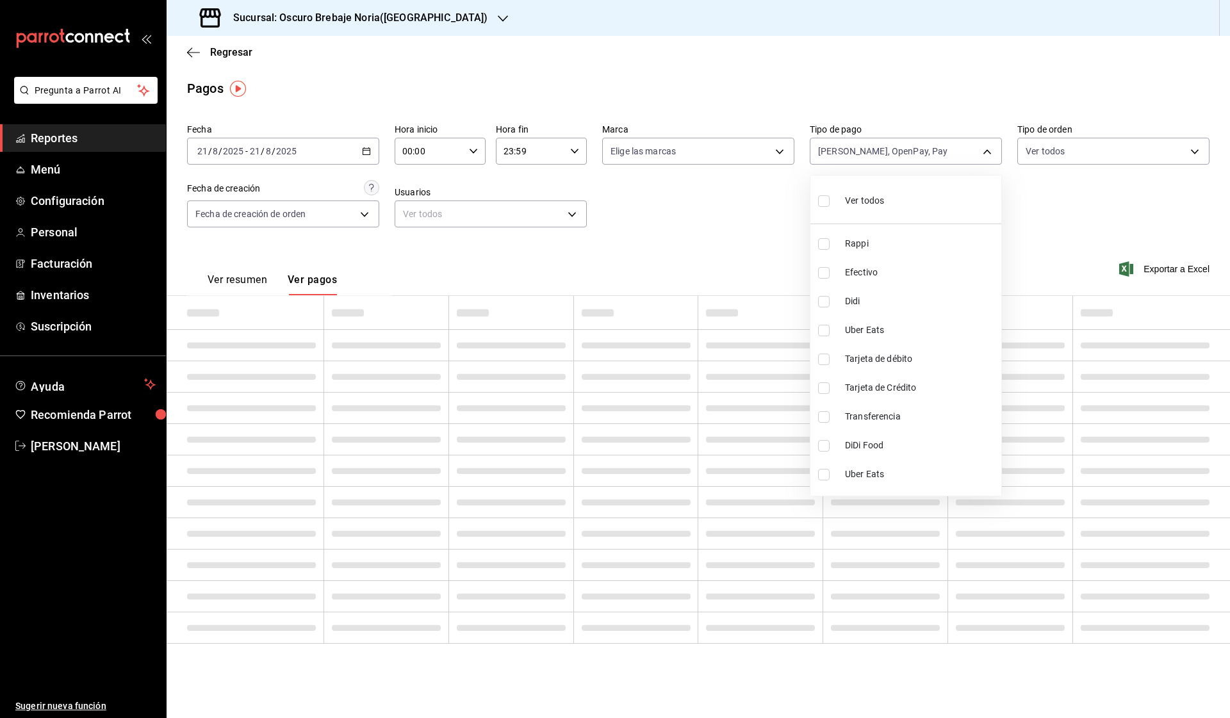
type input "9036bff5-9e14-4a90-8edc-1c8189a9defc,c250710a-3bbc-4fb8-a73e-441cd290d040,71d7e…"
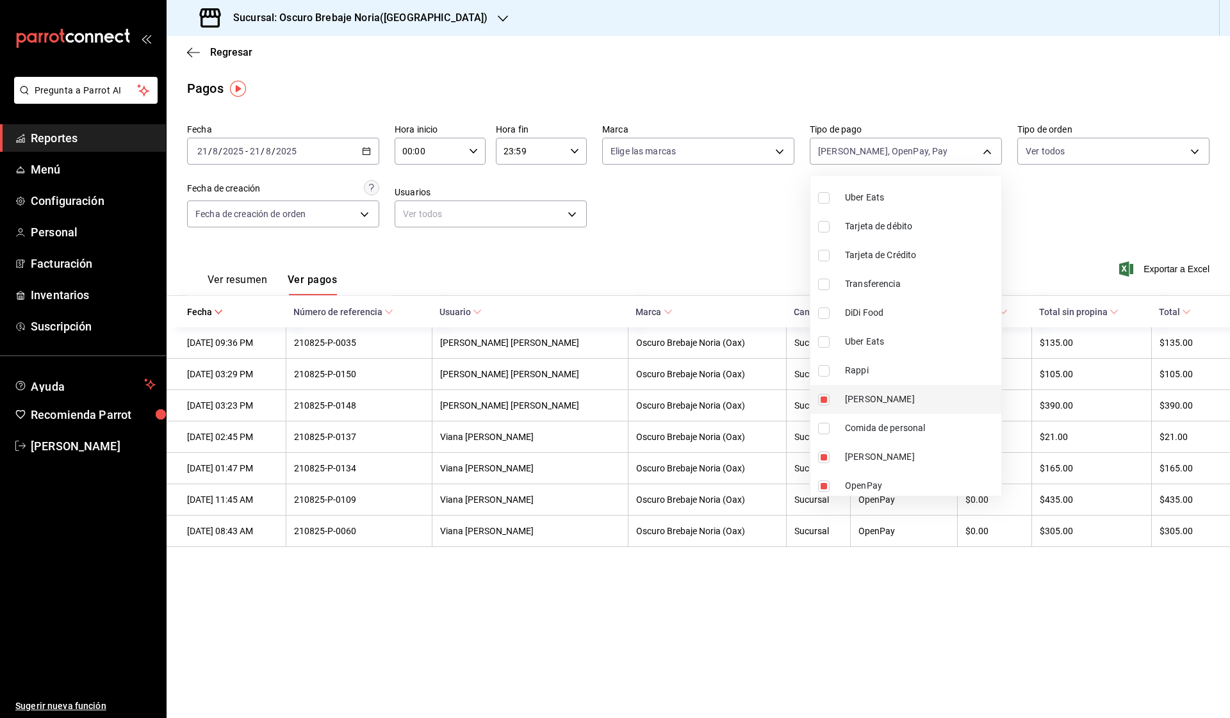
click at [825, 401] on input "checkbox" at bounding box center [824, 400] width 12 height 12
checkbox input "false"
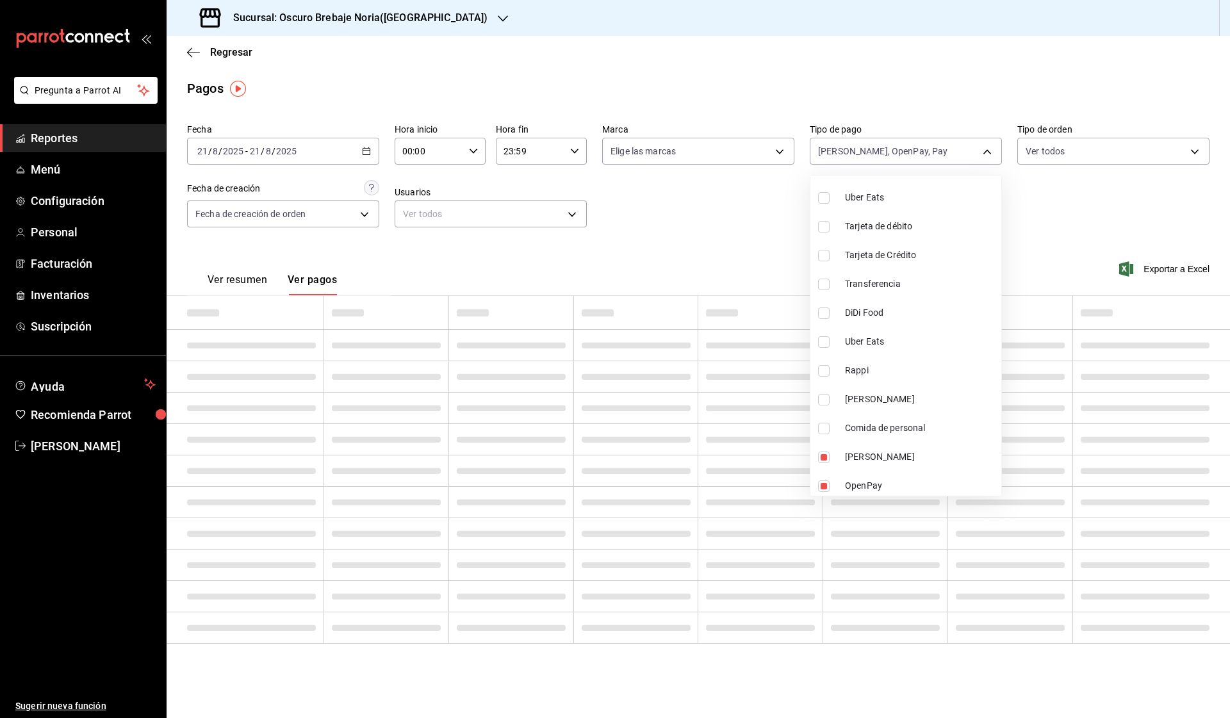
type input "c250710a-3bbc-4fb8-a73e-441cd290d040,71d7e921-7356-4831-9091-d4a1d27cd1ee,1d06b…"
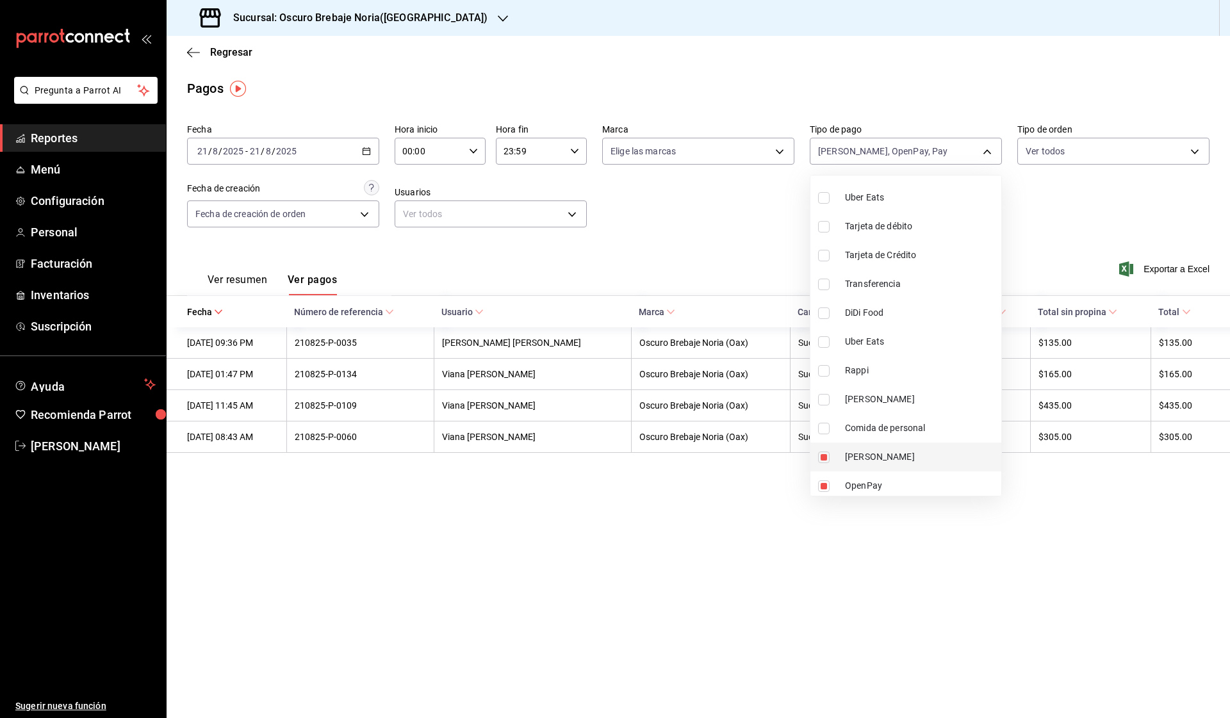
click at [823, 461] on input "checkbox" at bounding box center [824, 458] width 12 height 12
checkbox input "false"
type input "71d7e921-7356-4831-9091-d4a1d27cd1ee,1d06b7ad-349a-4578-b3cf-51399062e0c6"
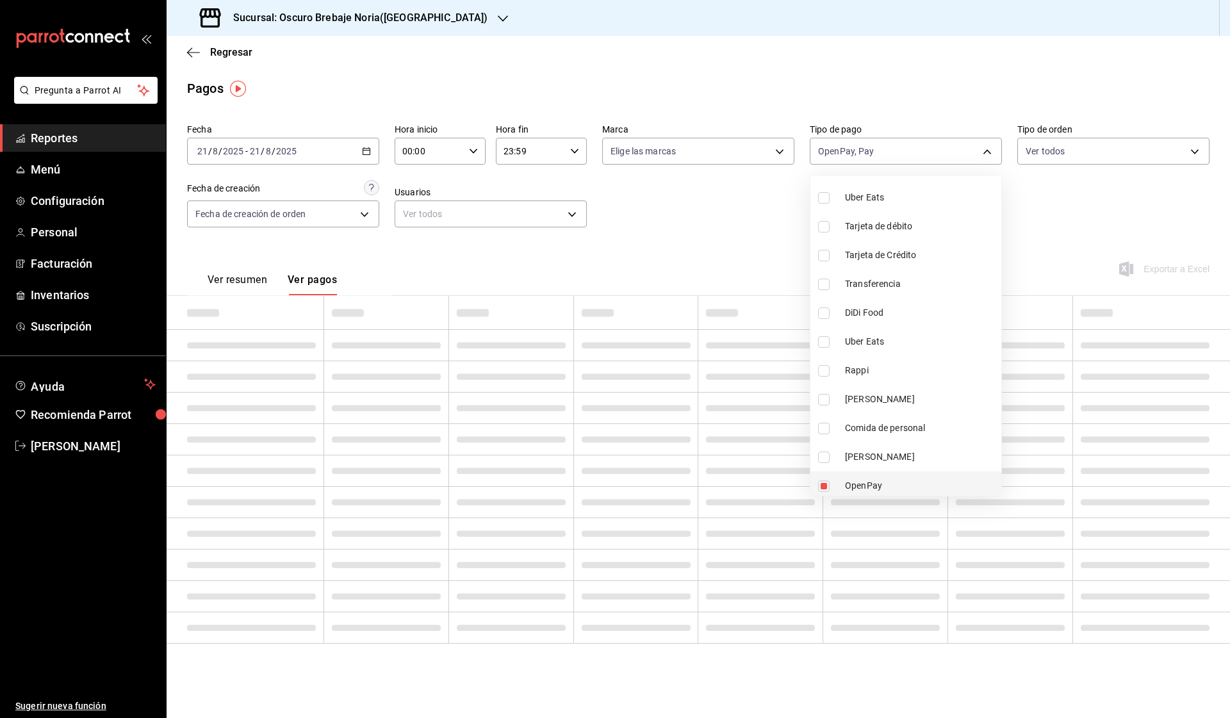
click at [824, 482] on input "checkbox" at bounding box center [824, 487] width 12 height 12
checkbox input "false"
type input "1d06b7ad-349a-4578-b3cf-51399062e0c6"
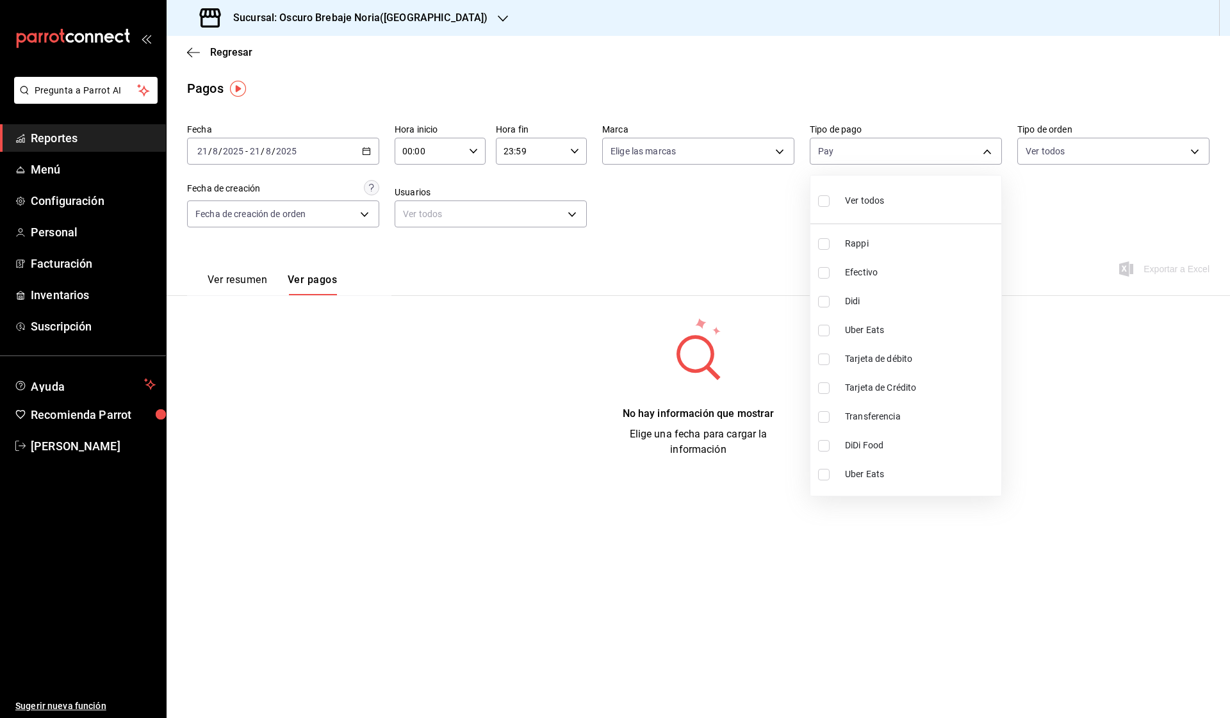
click at [825, 359] on input "checkbox" at bounding box center [824, 360] width 12 height 12
checkbox input "true"
type input "1d06b7ad-349a-4578-b3cf-51399062e0c6,5b801cea-b985-49b5-aa89-f9c2f84b2513"
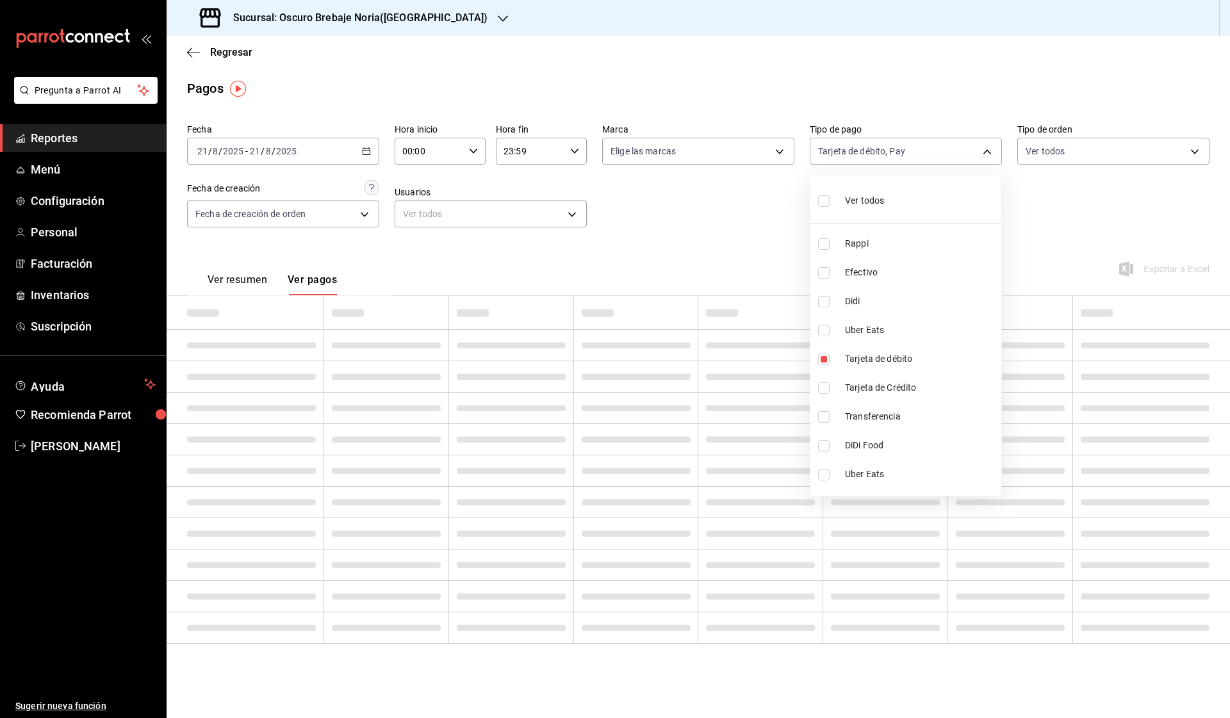
click at [826, 385] on input "checkbox" at bounding box center [824, 389] width 12 height 12
checkbox input "true"
type input "1d06b7ad-349a-4578-b3cf-51399062e0c6,5b801cea-b985-49b5-aa89-f9c2f84b2513,329b3…"
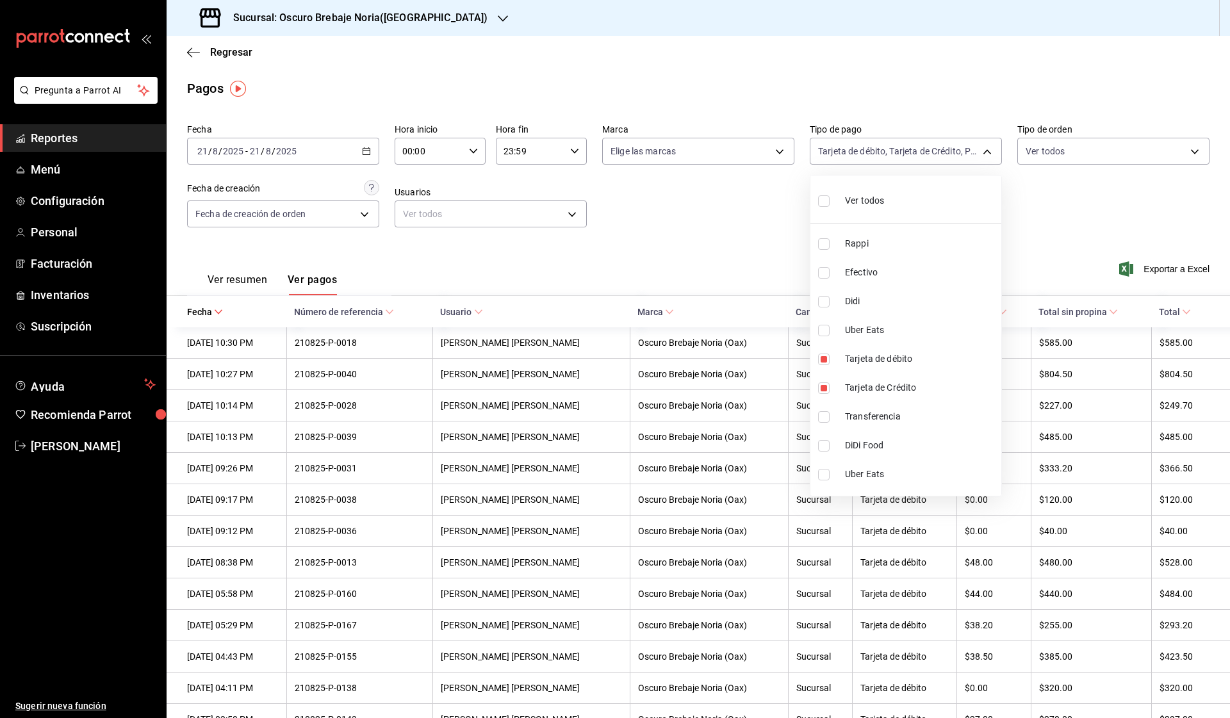
click at [1046, 210] on div at bounding box center [615, 359] width 1230 height 718
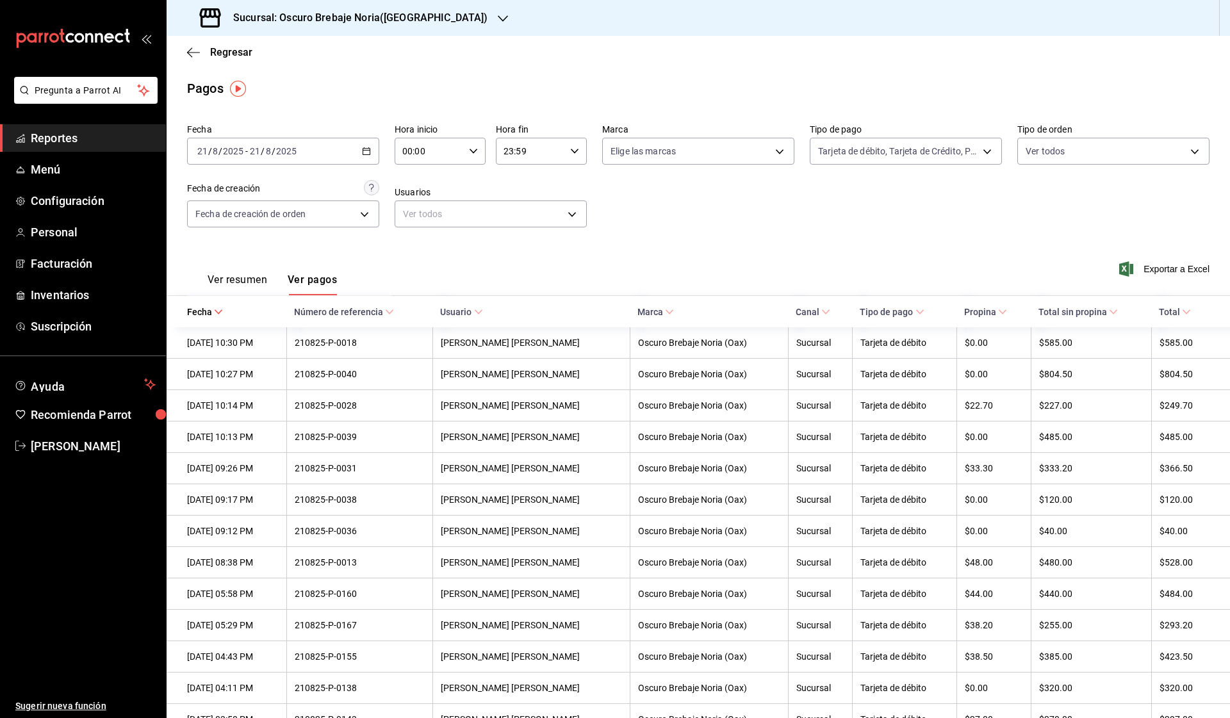
click at [368, 151] on icon "button" at bounding box center [366, 151] width 9 height 9
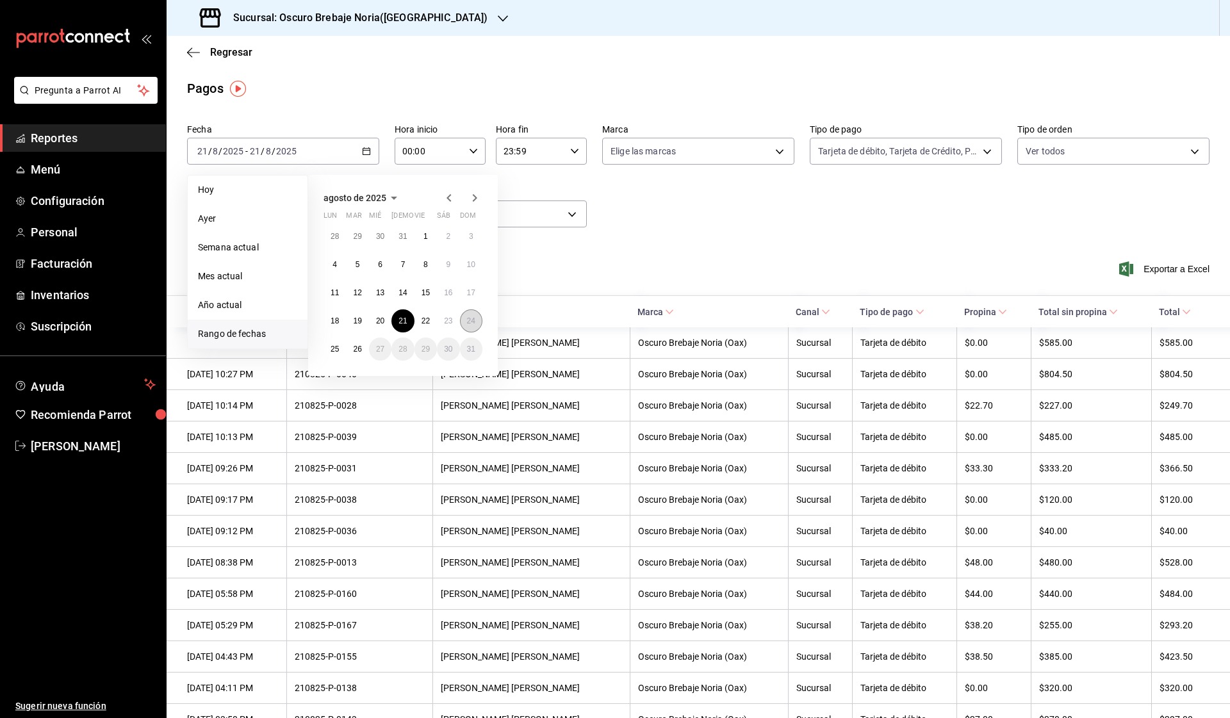
click at [468, 324] on abbr "24" at bounding box center [471, 321] width 8 height 9
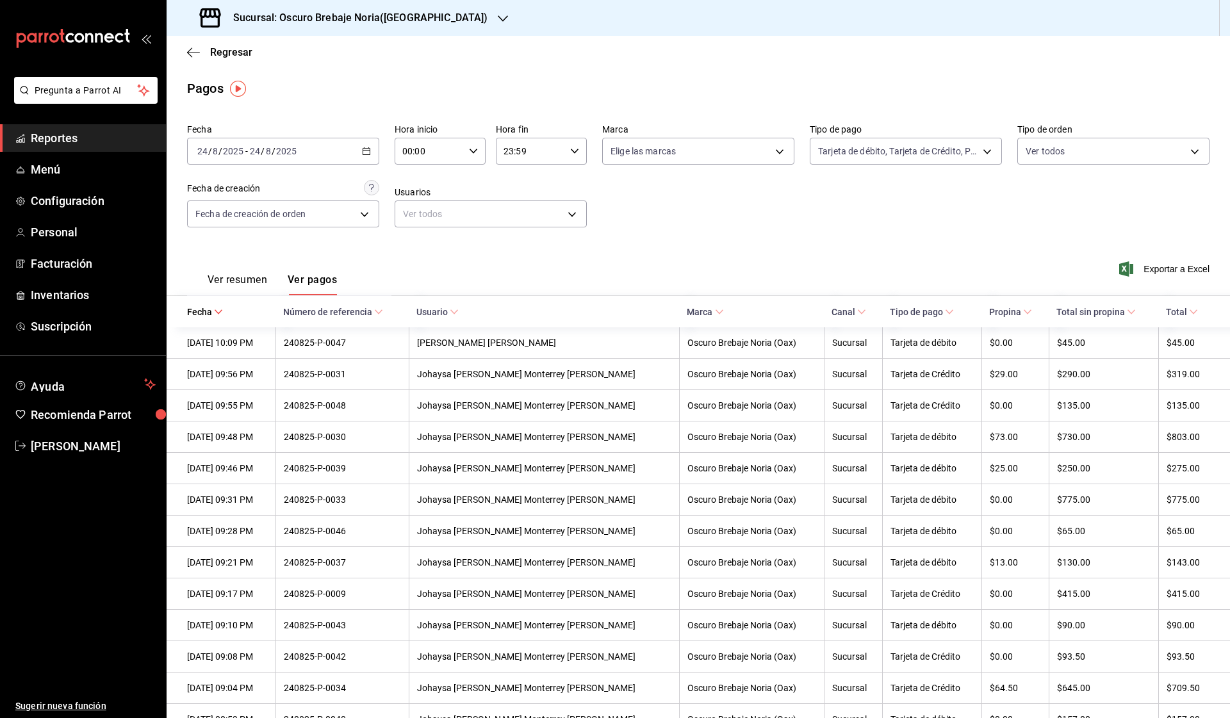
click at [233, 287] on button "Ver resumen" at bounding box center [238, 285] width 60 height 22
